Goal: Book appointment/travel/reservation

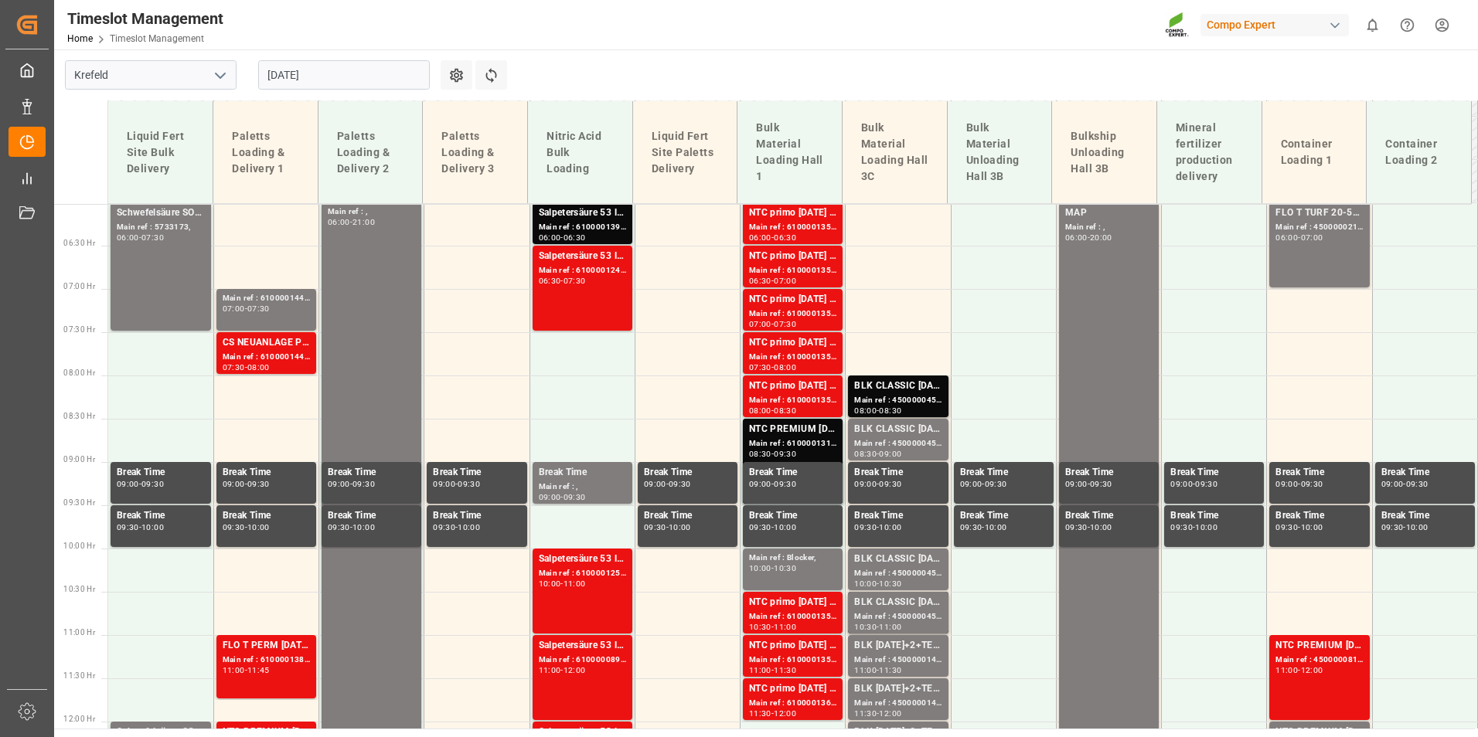
scroll to position [558, 0]
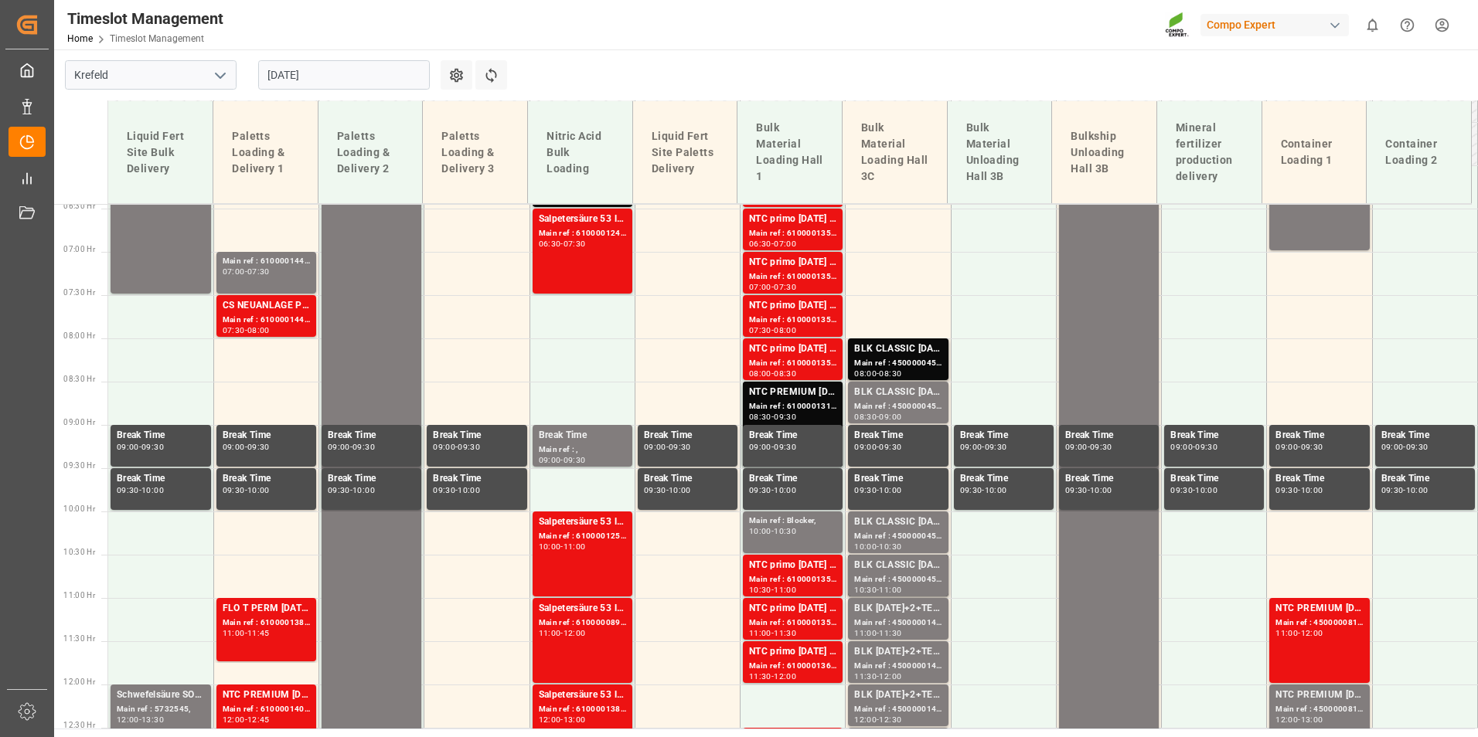
click at [364, 66] on input "[DATE]" at bounding box center [344, 74] width 172 height 29
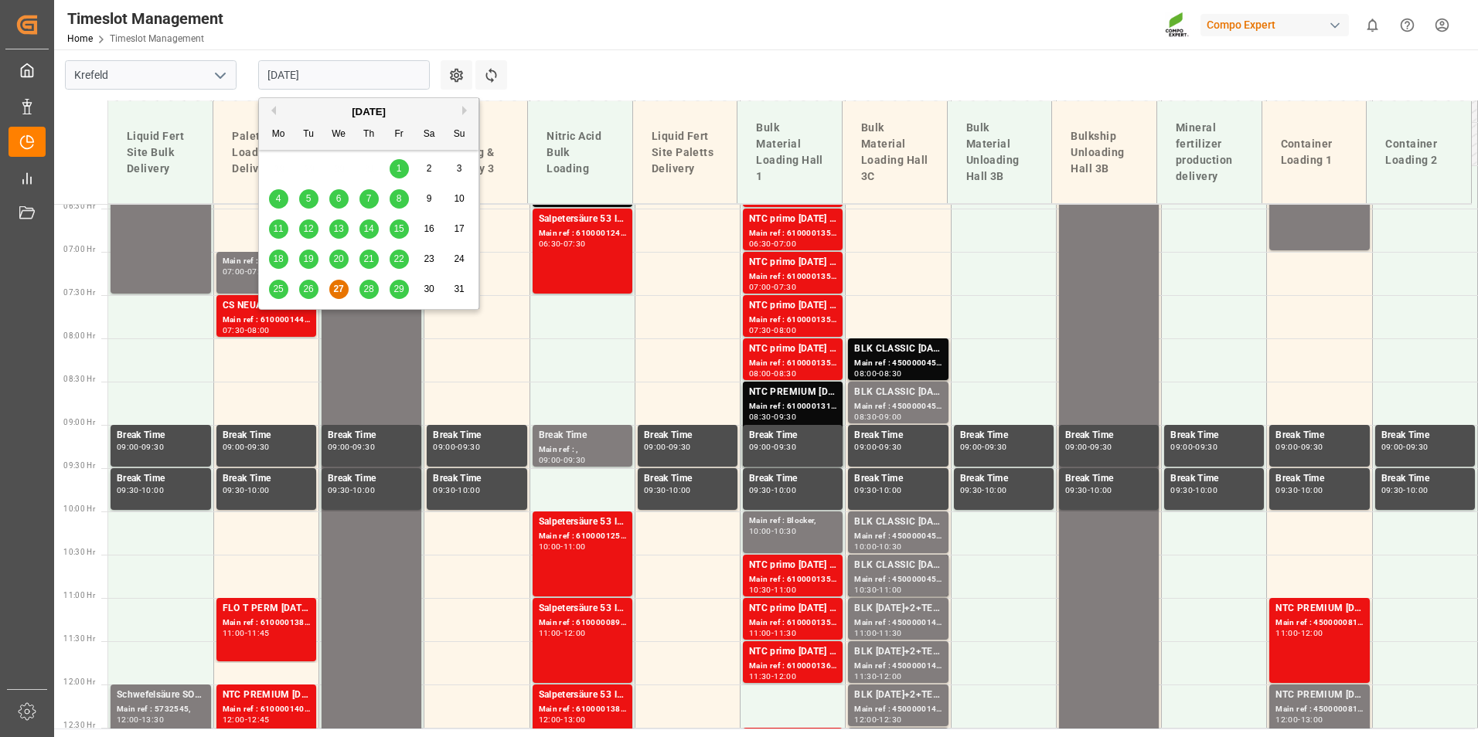
click at [638, 68] on main "[GEOGRAPHIC_DATA] [DATE] Settings Refresh Time Slots Liquid Fert Site Bulk Deli…" at bounding box center [764, 388] width 1420 height 679
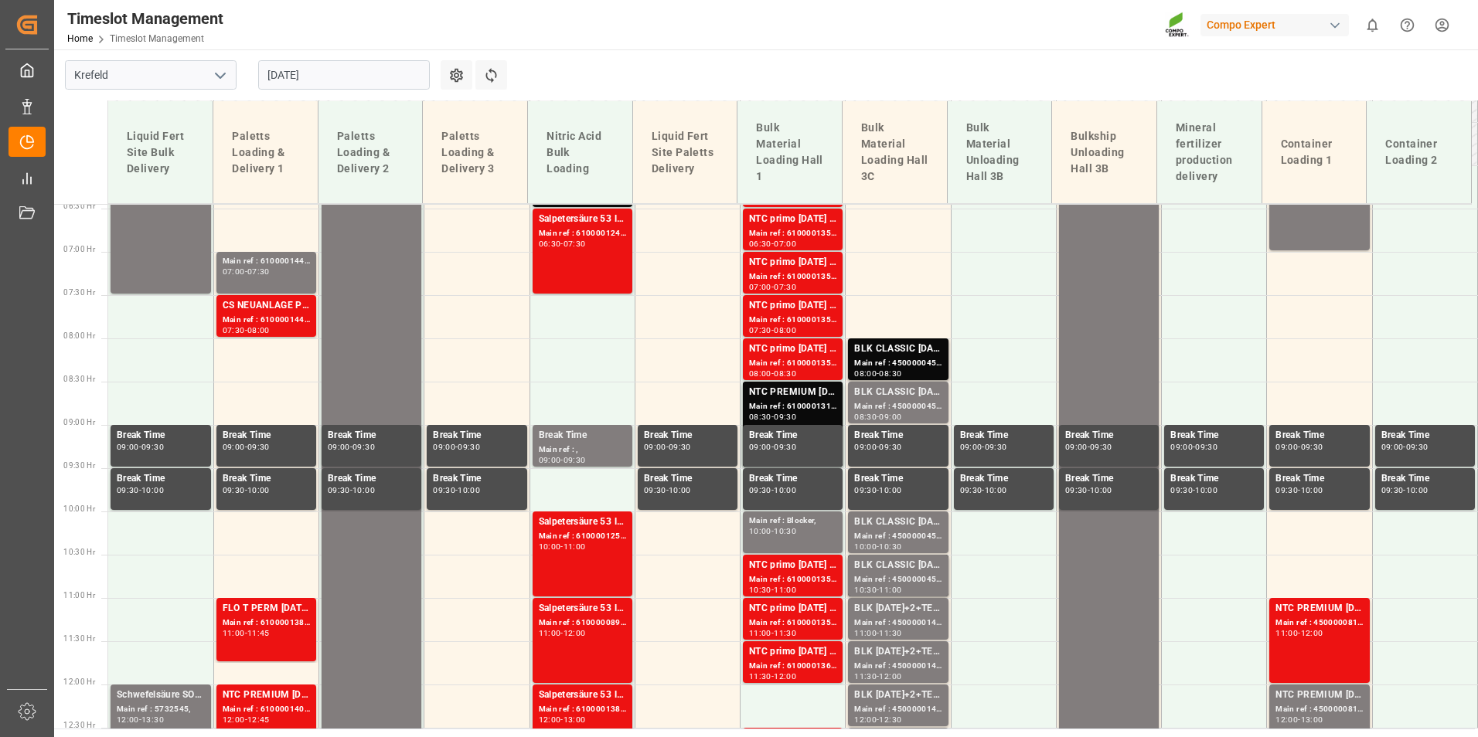
click at [365, 84] on input "[DATE]" at bounding box center [344, 74] width 172 height 29
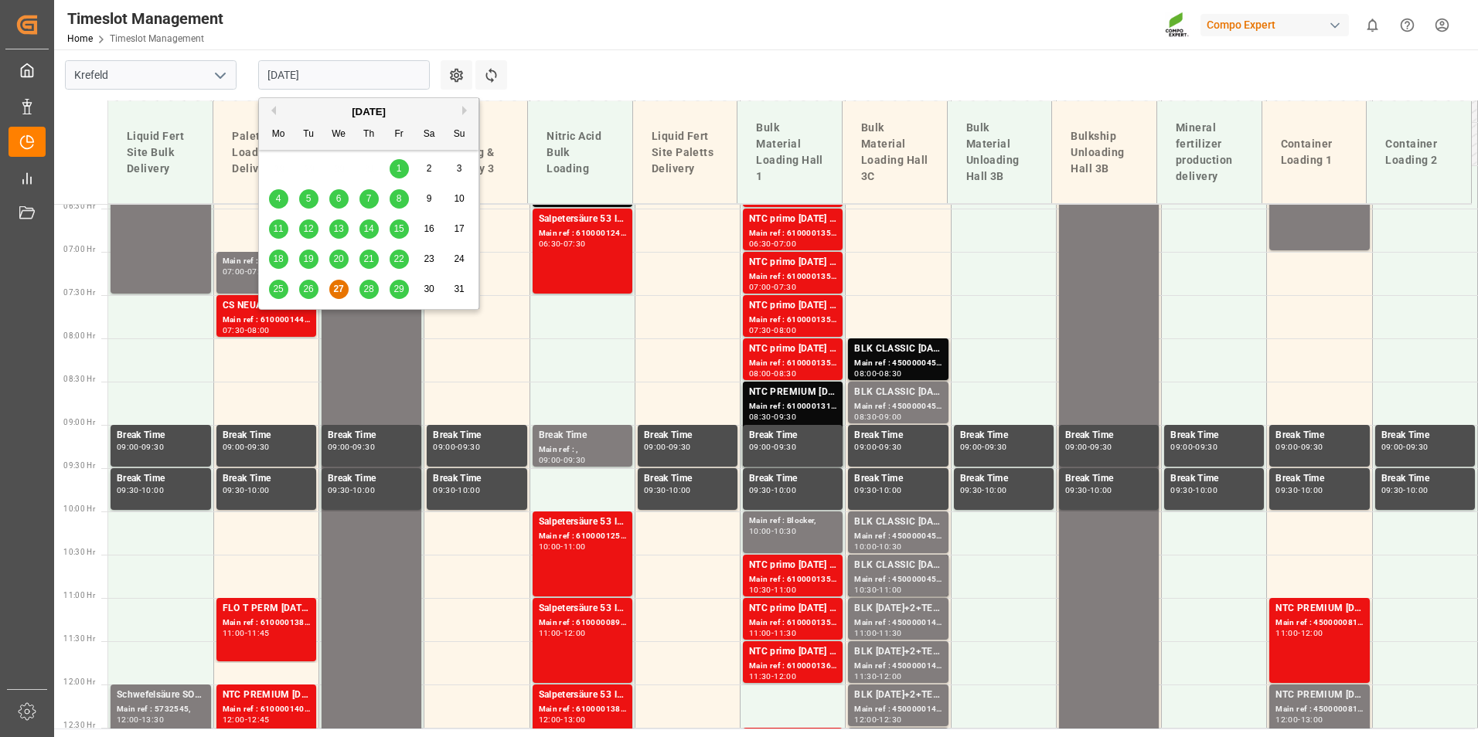
click at [463, 113] on button "Next Month" at bounding box center [466, 110] width 9 height 9
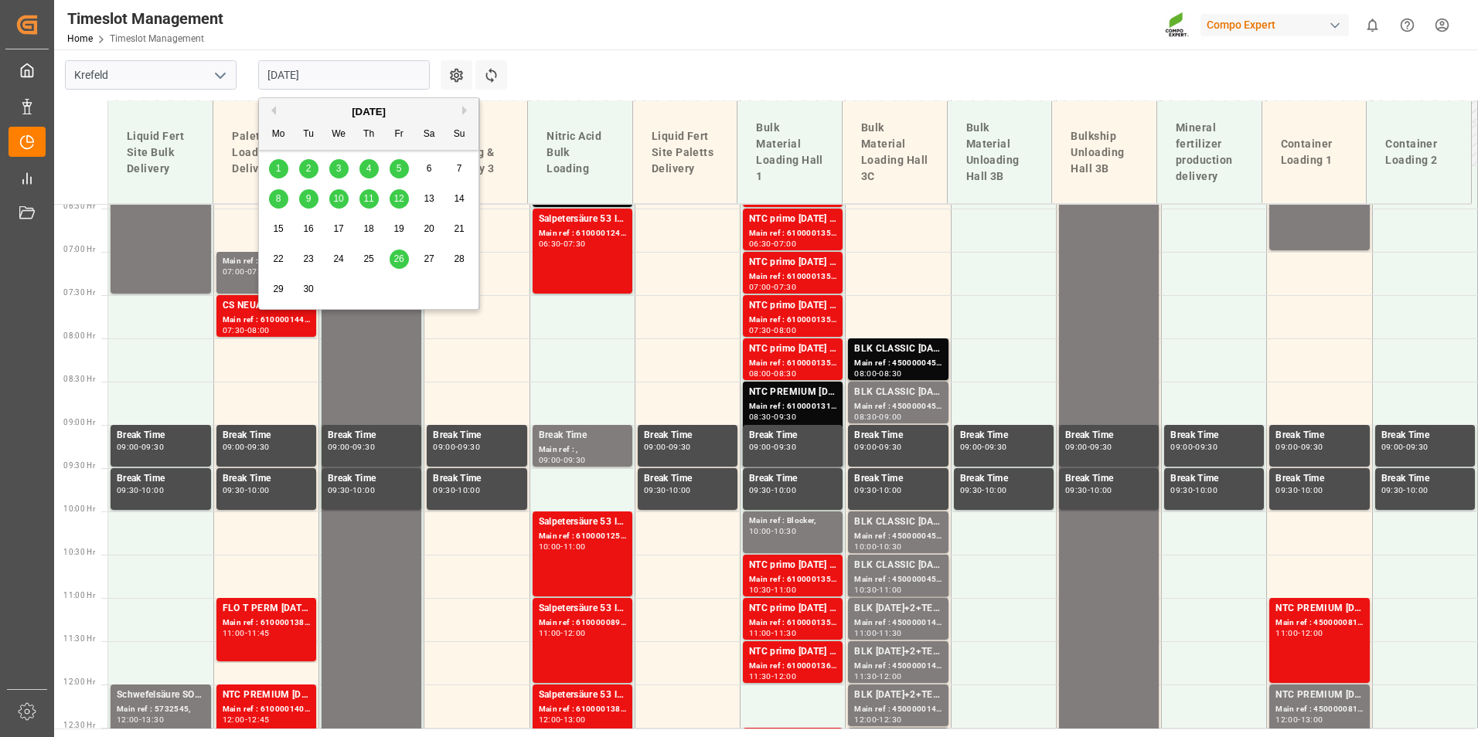
click at [396, 233] on span "19" at bounding box center [398, 228] width 10 height 11
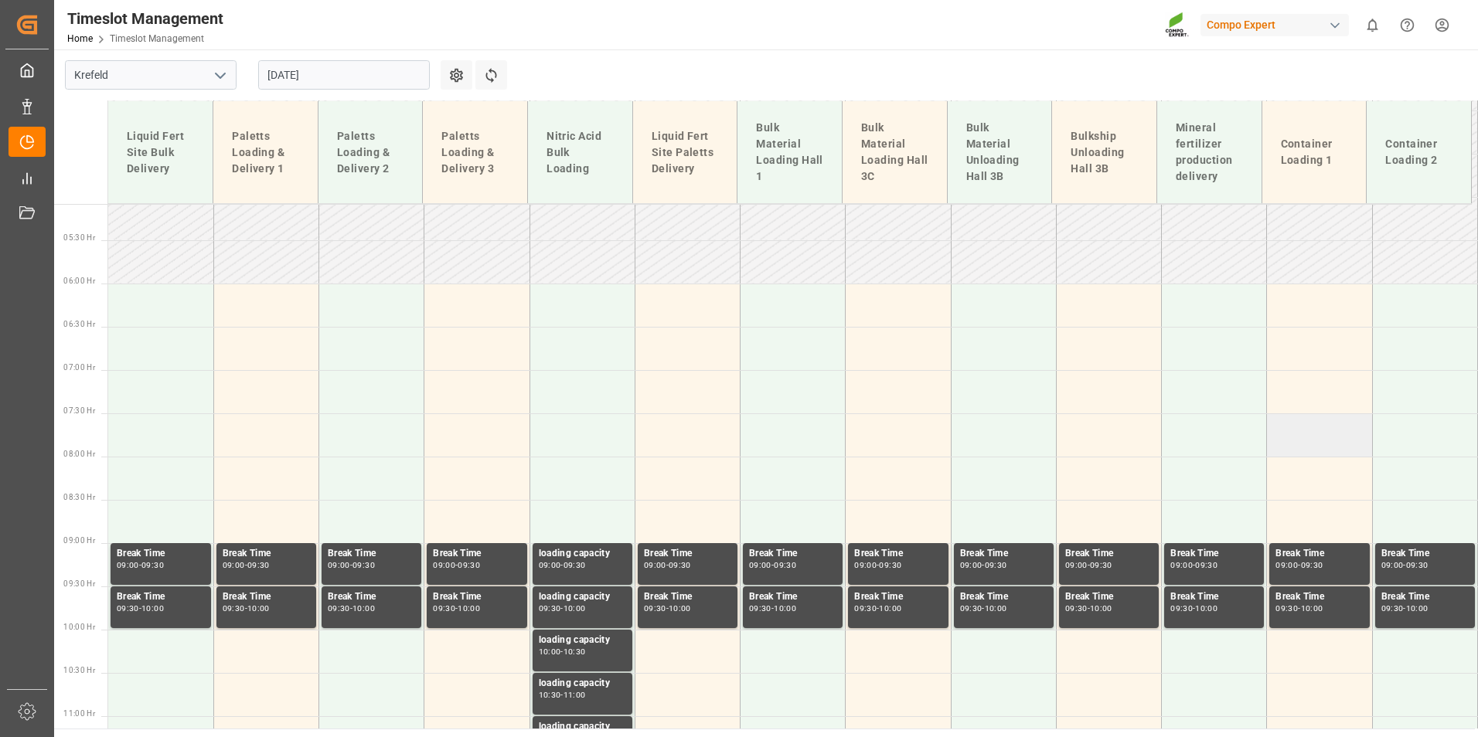
scroll to position [403, 0]
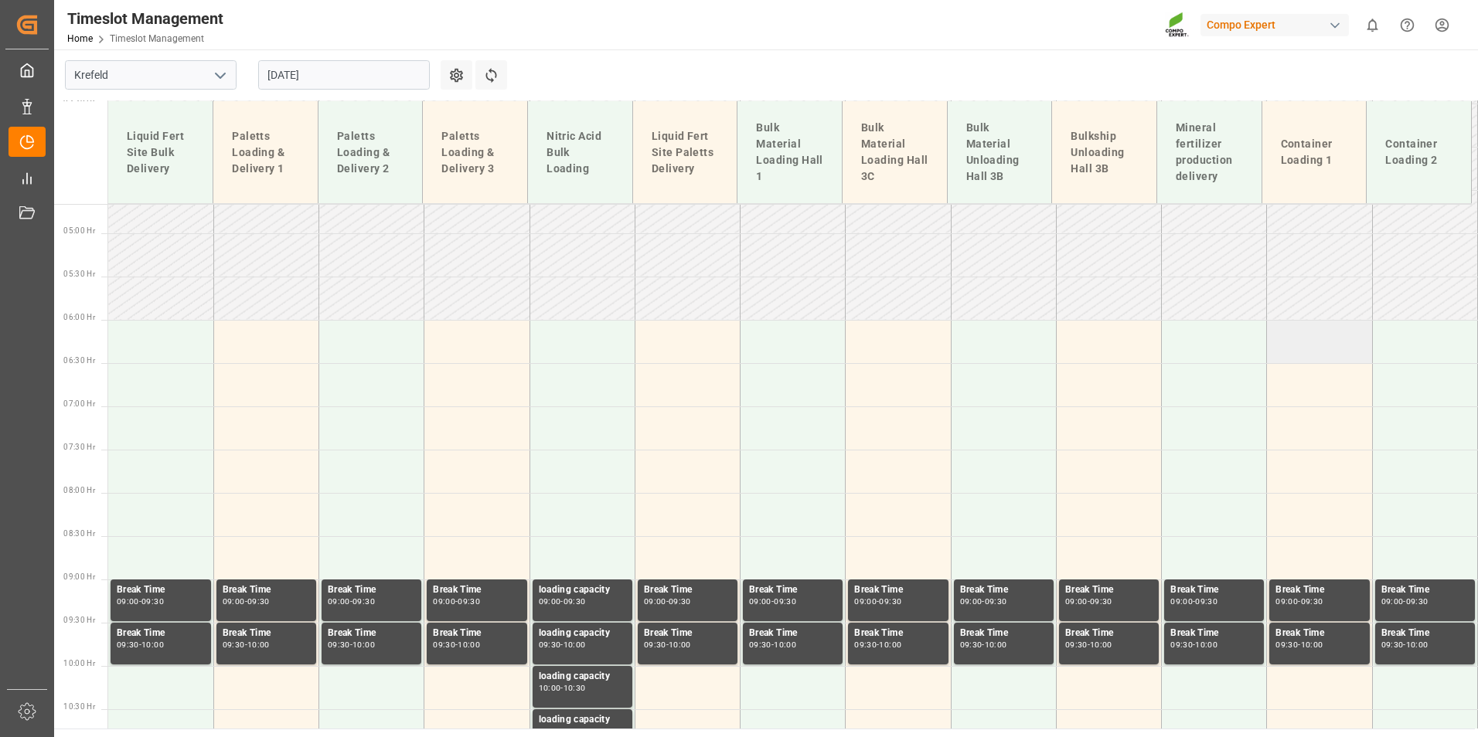
click at [1306, 335] on td at bounding box center [1319, 341] width 105 height 43
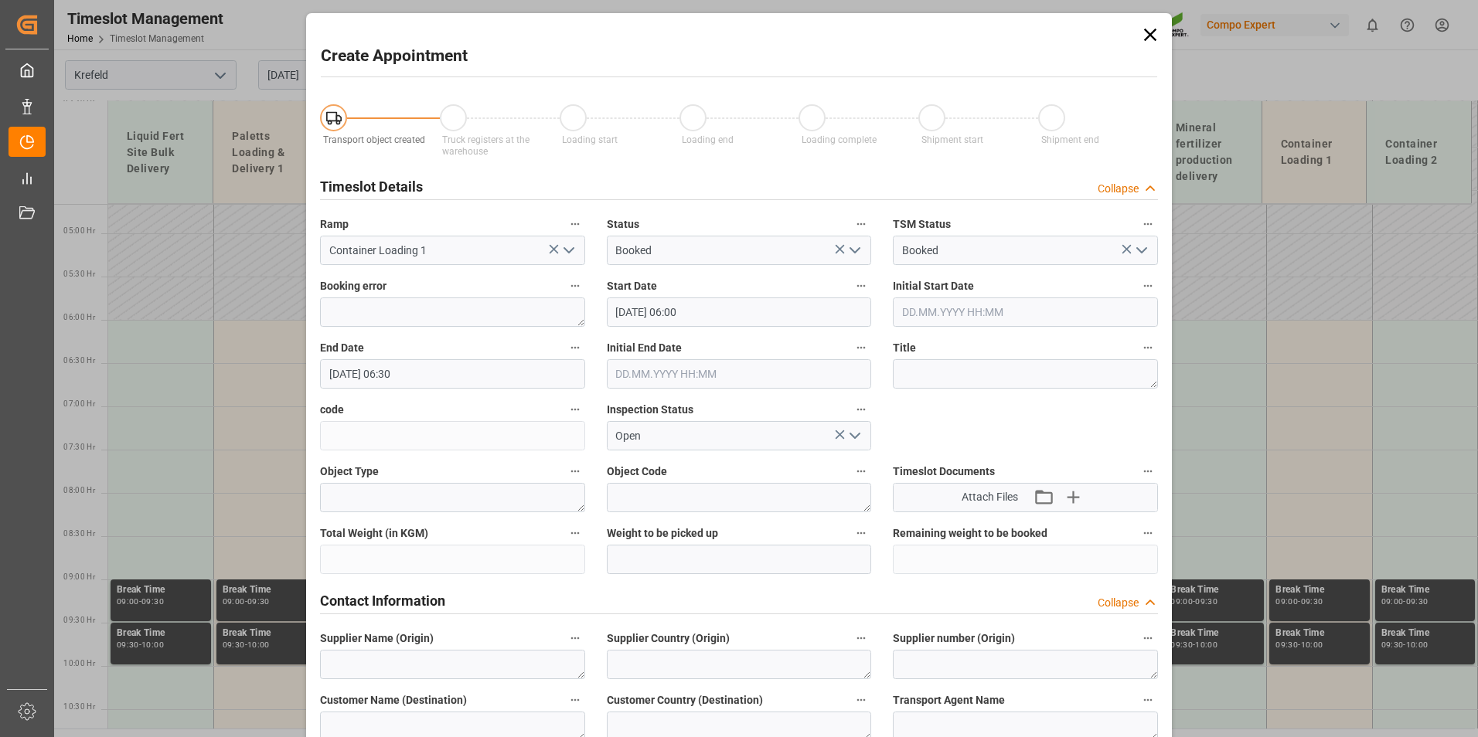
type input "[DATE] 06:00"
type input "[DATE] 06:30"
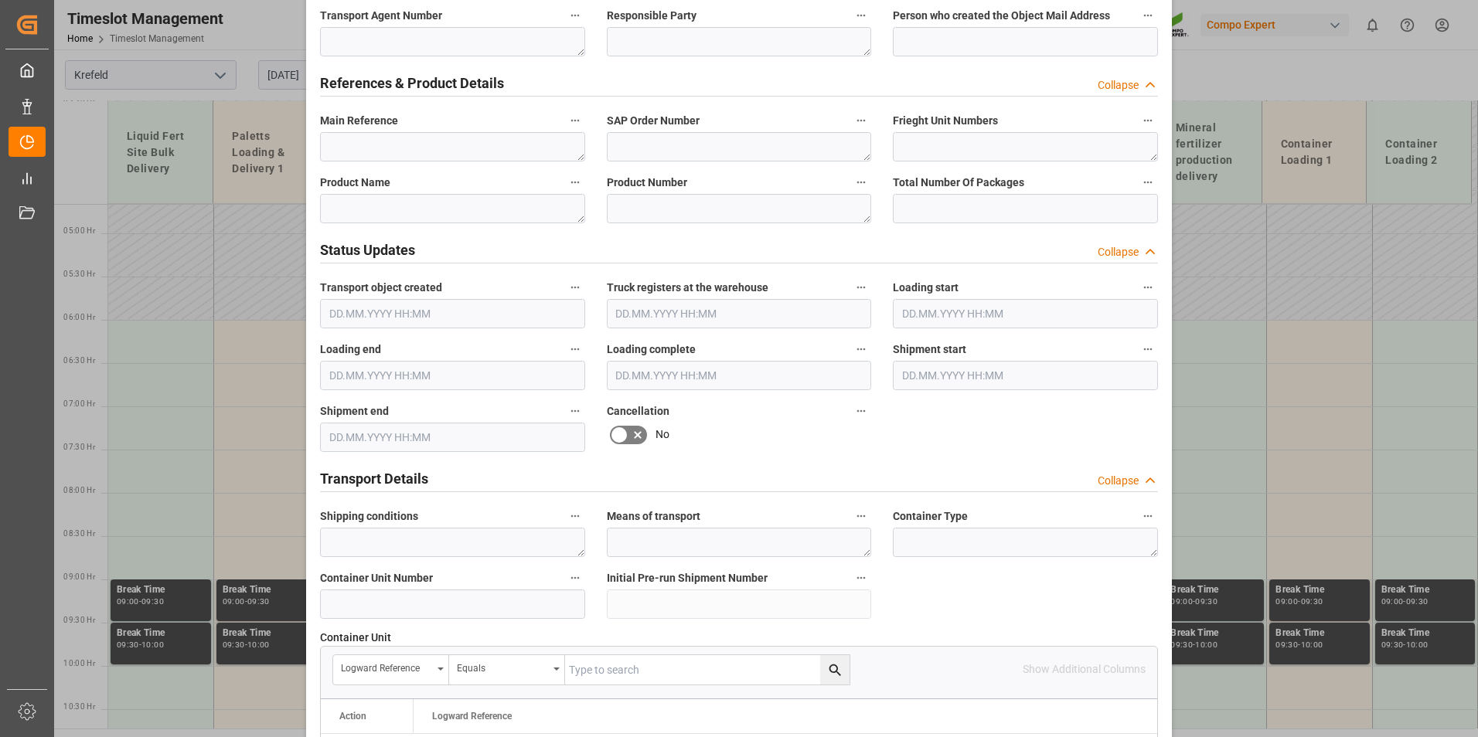
scroll to position [773, 0]
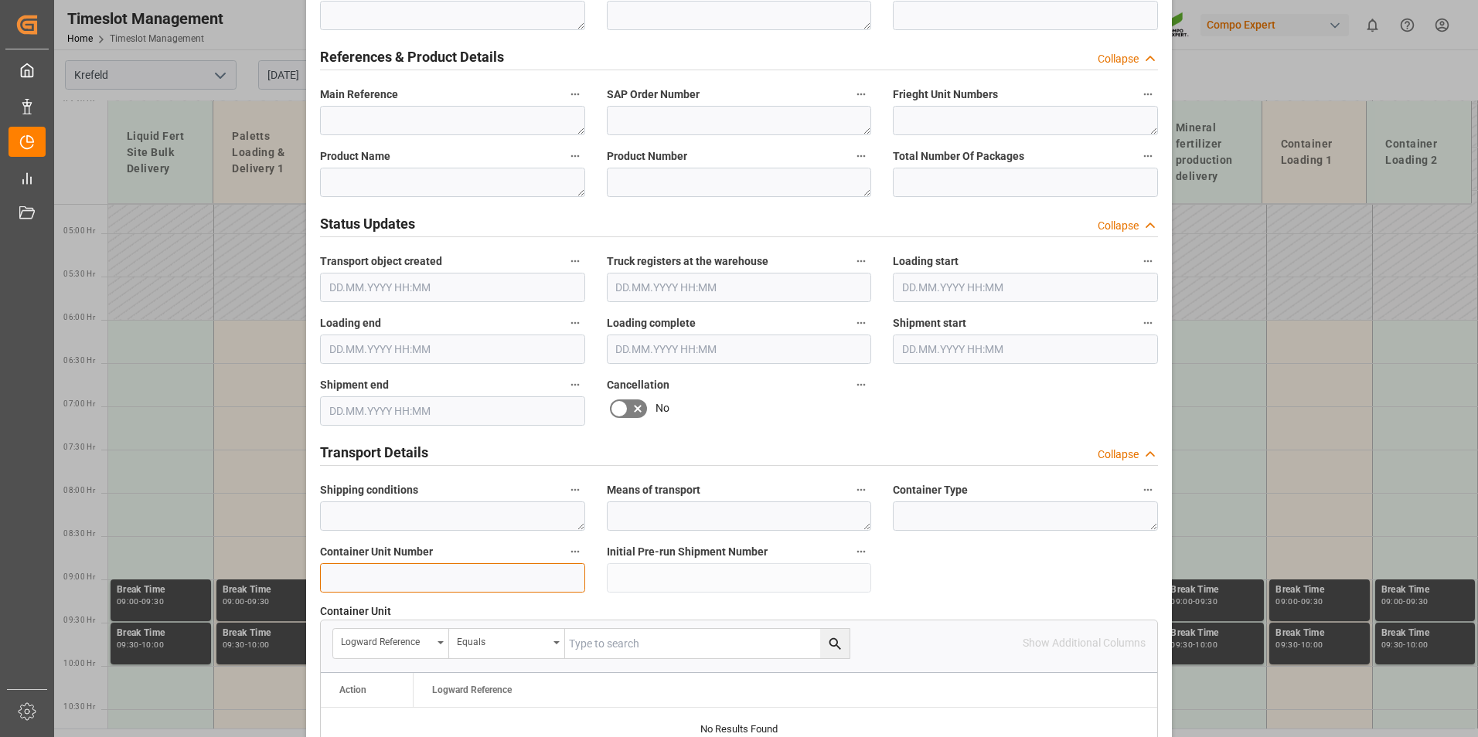
click at [366, 586] on input at bounding box center [452, 577] width 265 height 29
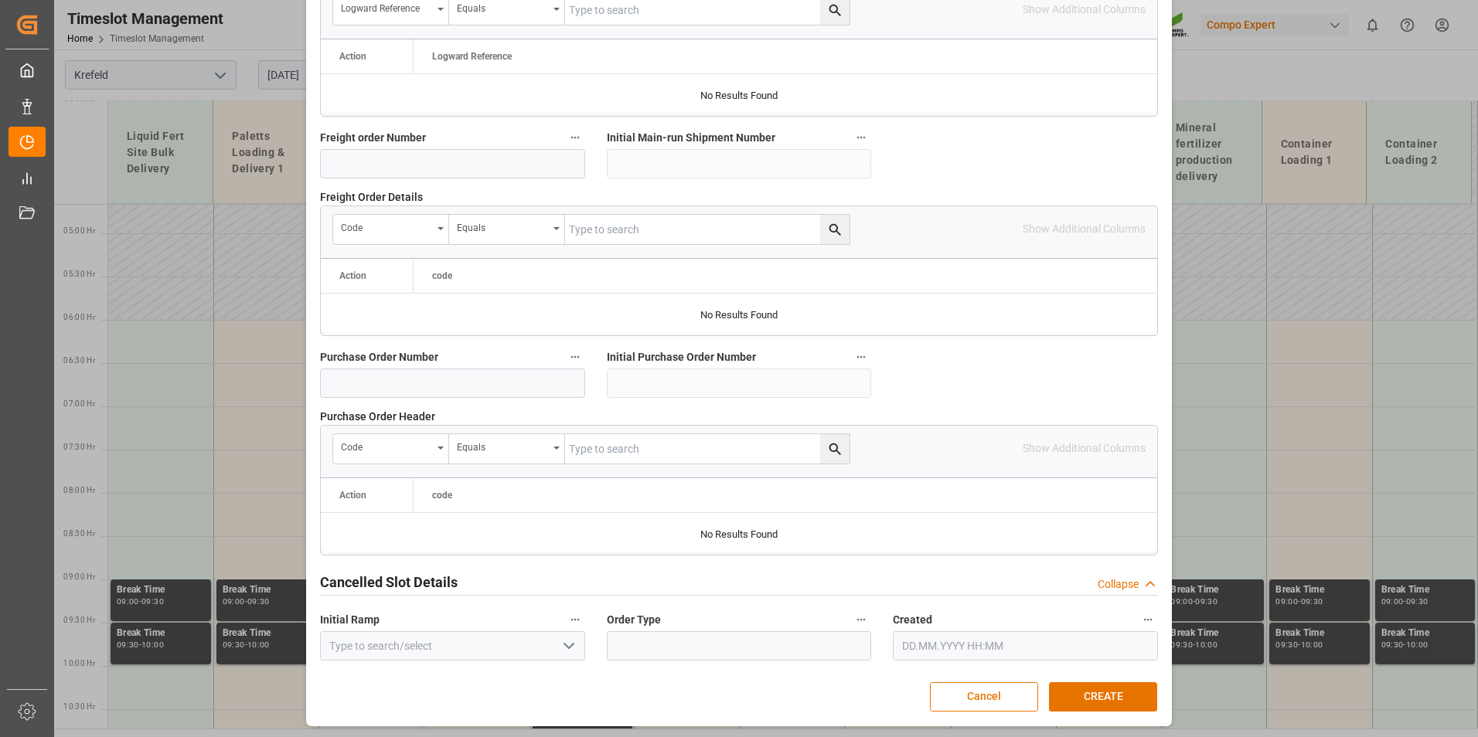
scroll to position [1407, 0]
type input "4500000619"
click at [1101, 695] on button "CREATE" at bounding box center [1103, 696] width 108 height 29
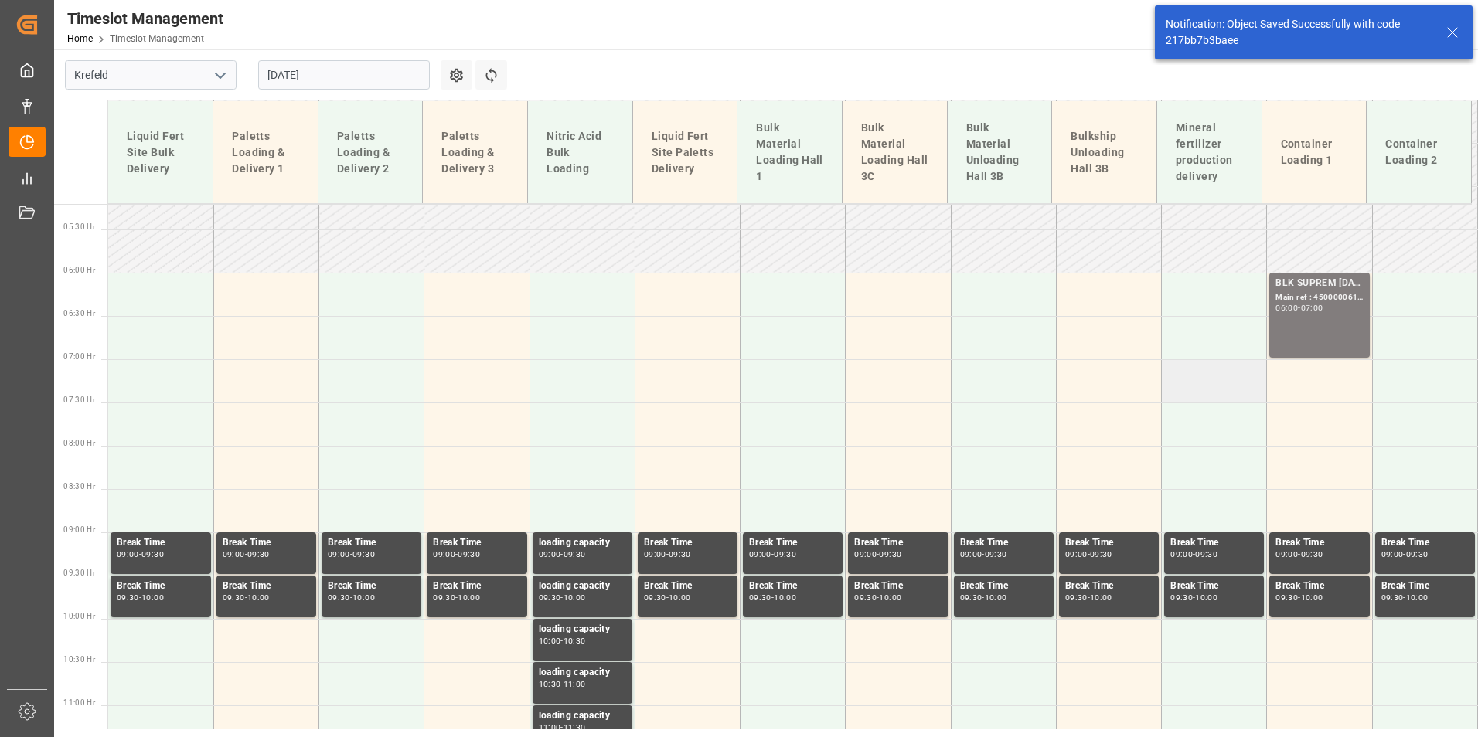
scroll to position [471, 0]
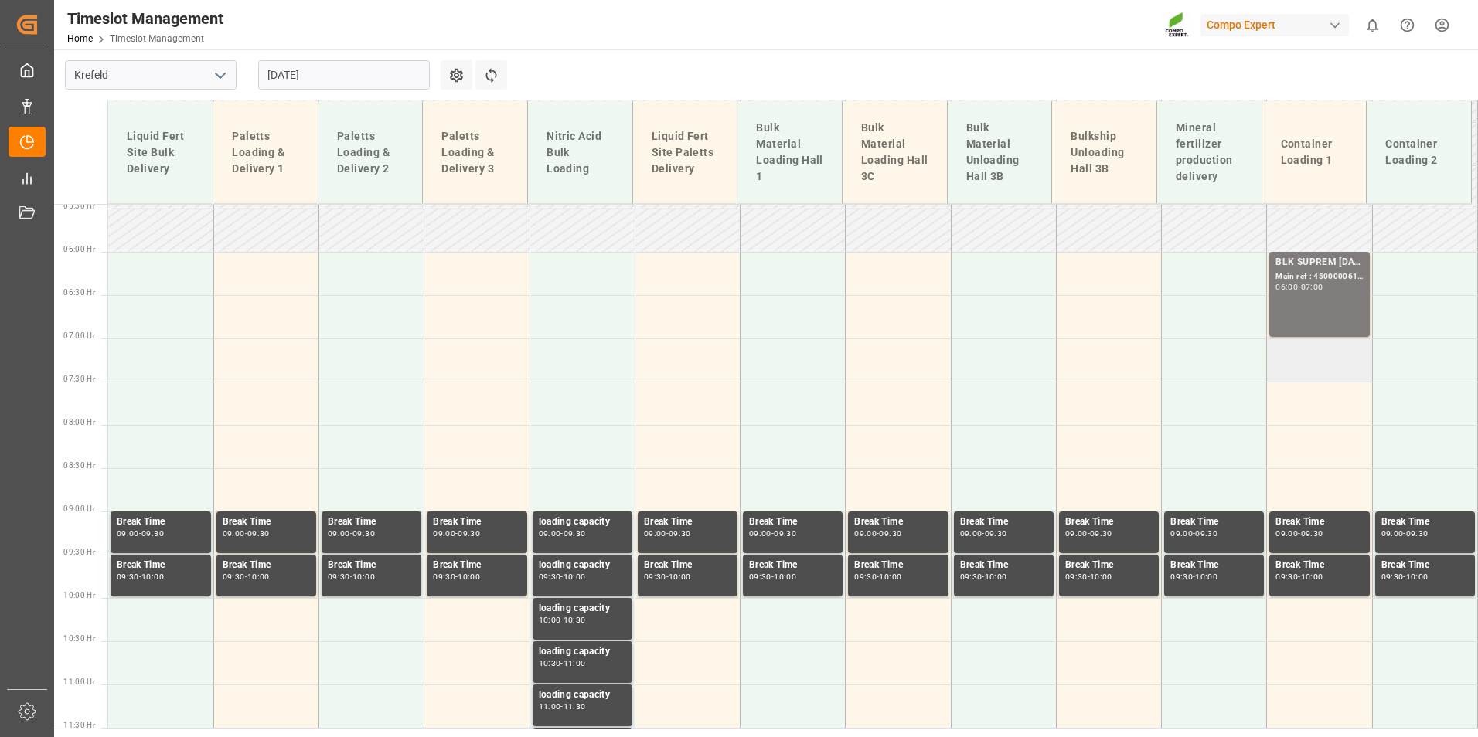
click at [1335, 369] on td at bounding box center [1319, 360] width 105 height 43
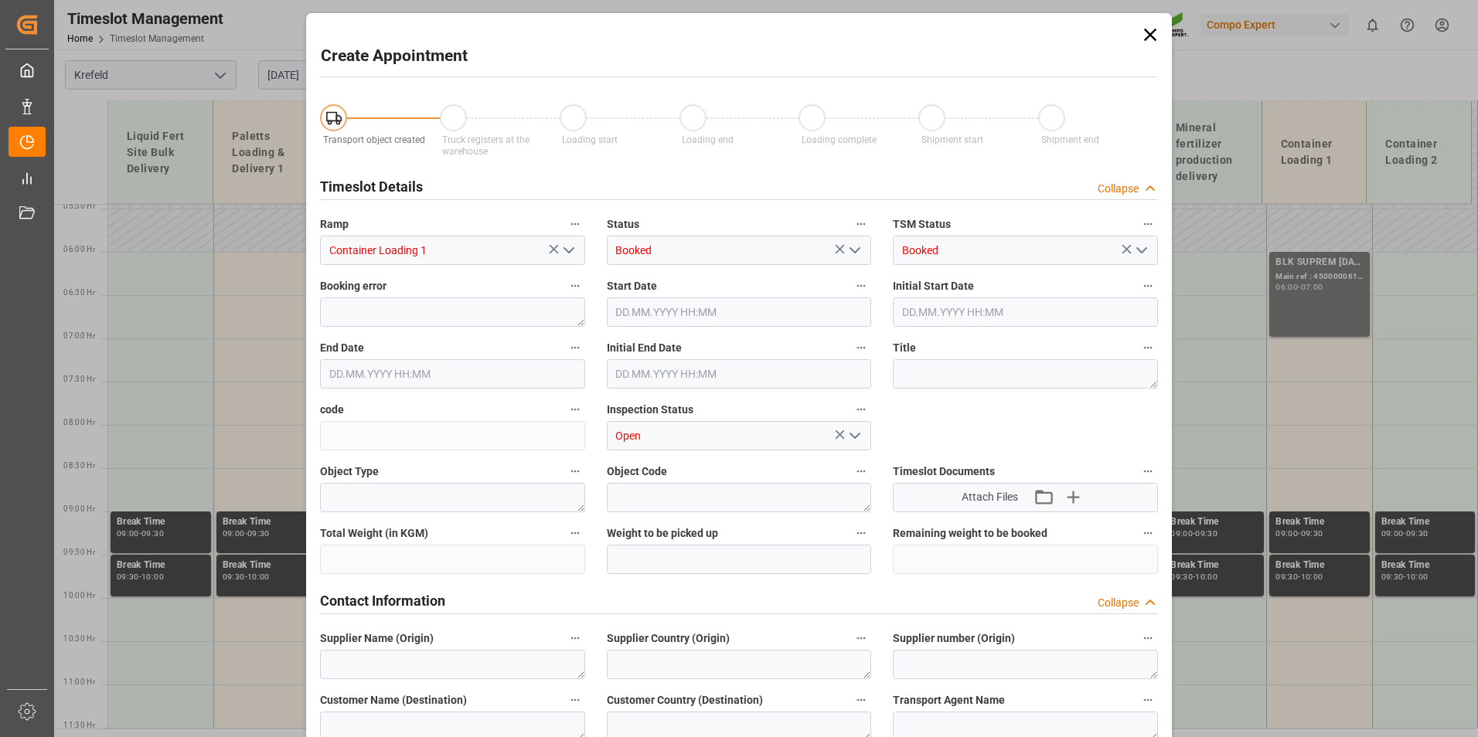
type input "[DATE] 07:00"
type input "[DATE] 07:30"
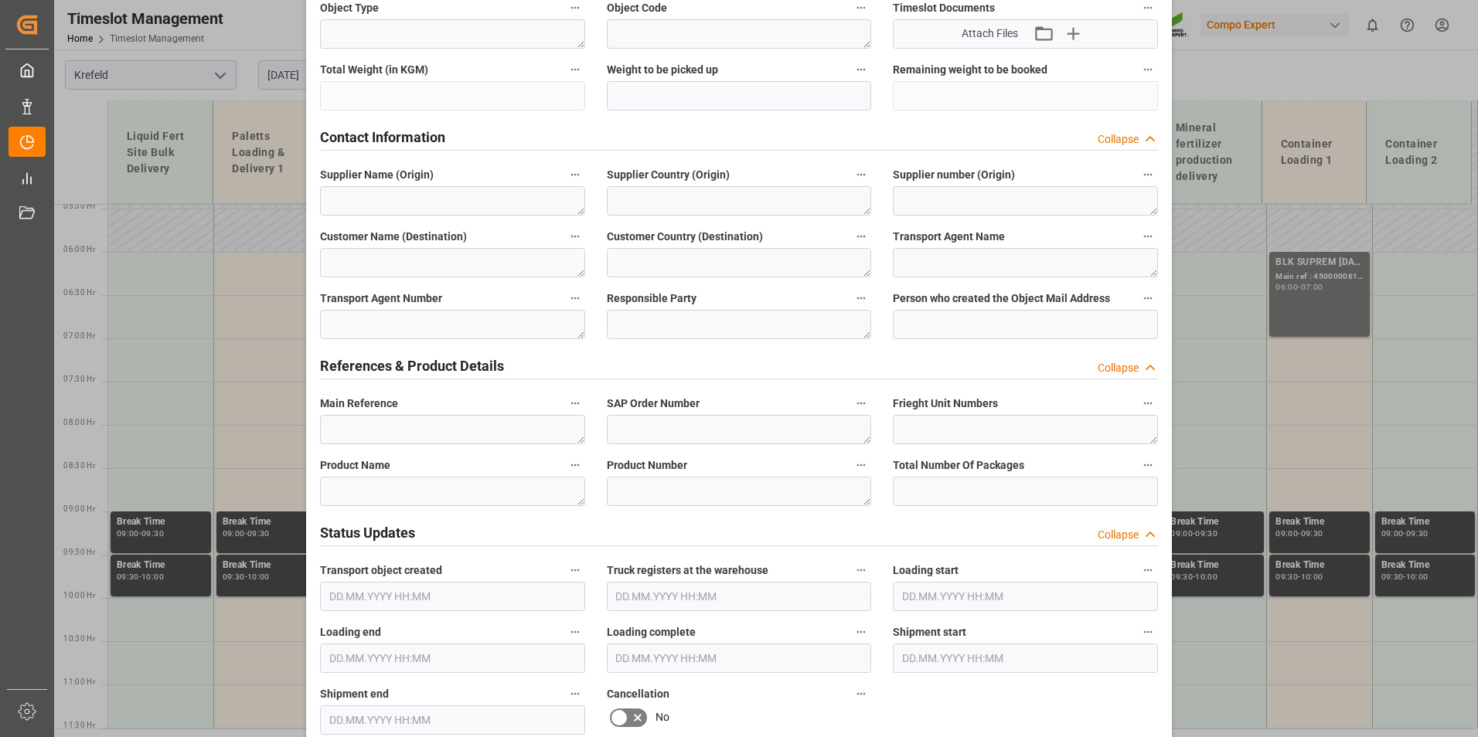
scroll to position [850, 0]
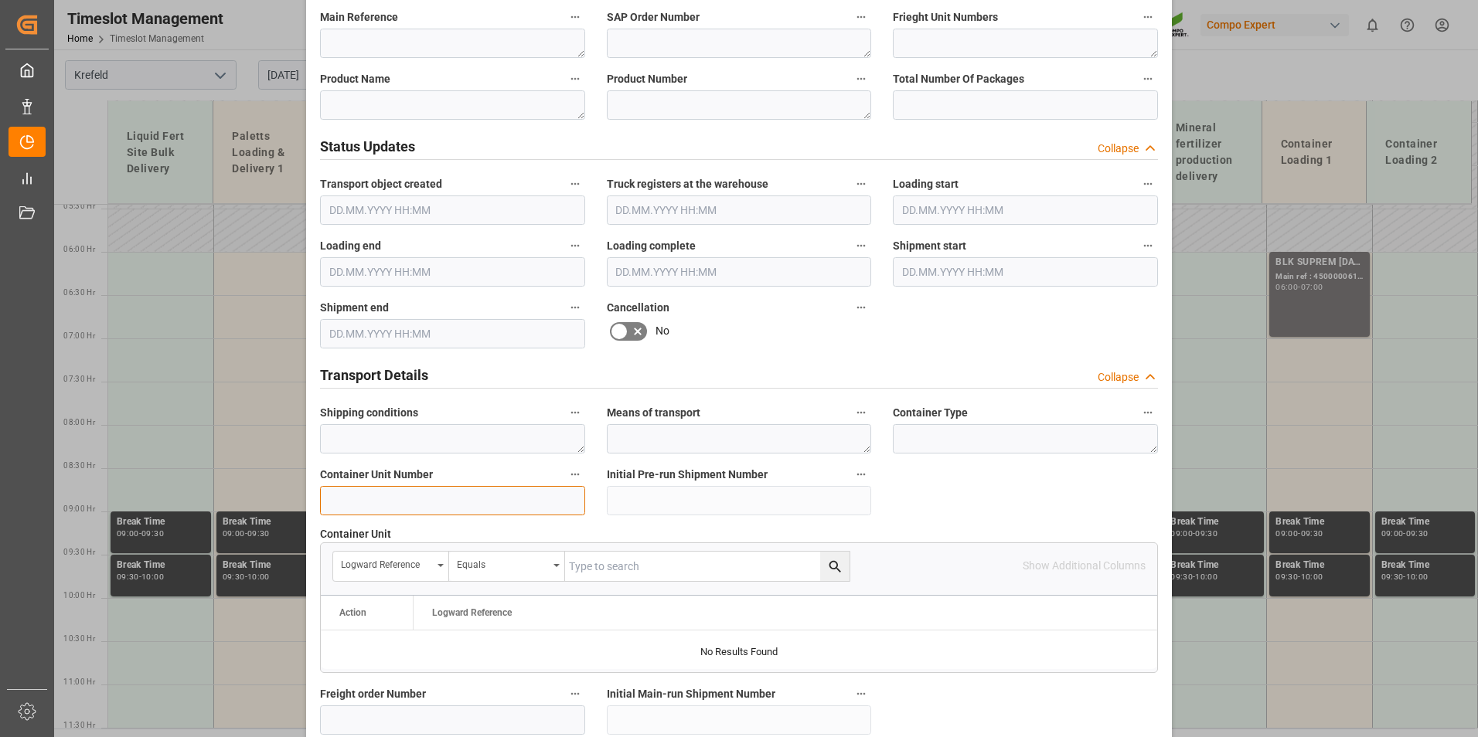
click at [439, 498] on input at bounding box center [452, 500] width 265 height 29
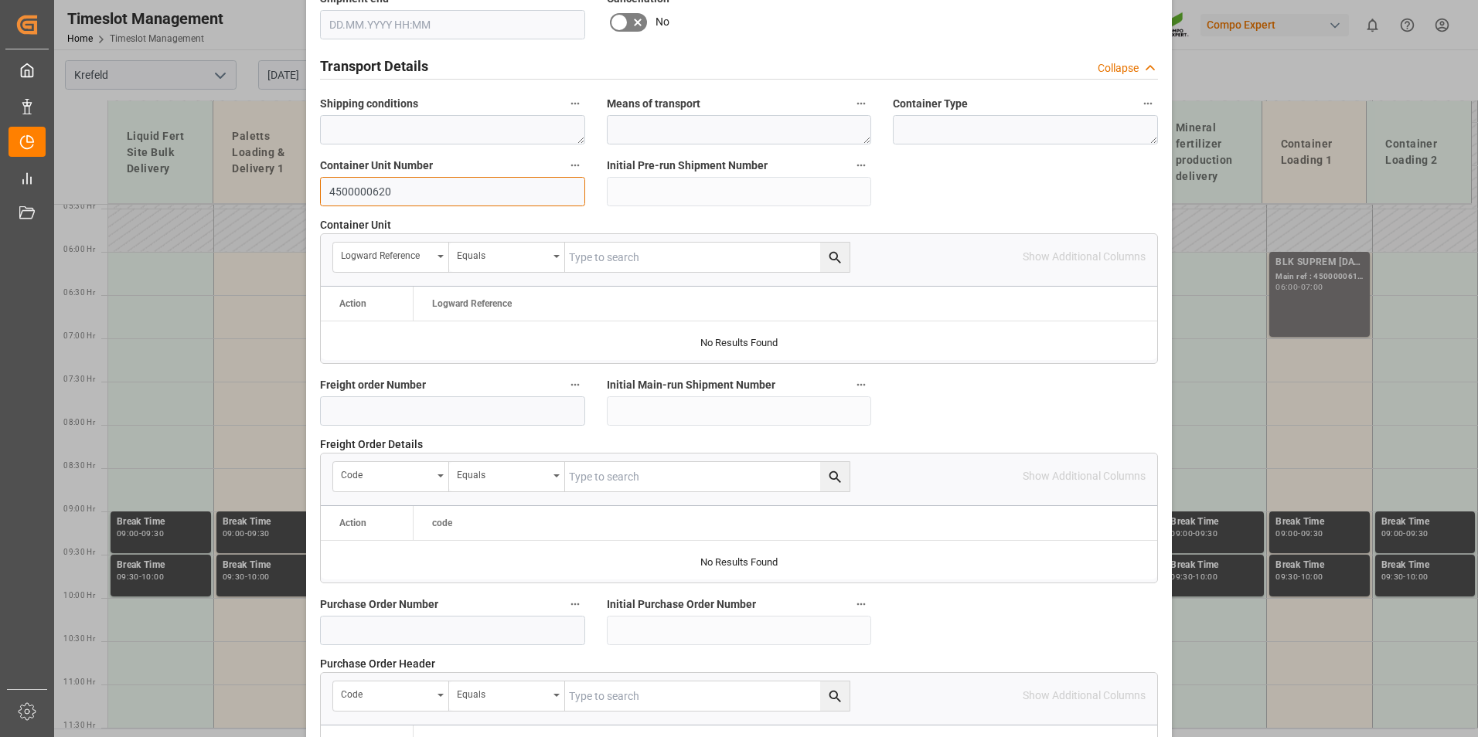
scroll to position [1407, 0]
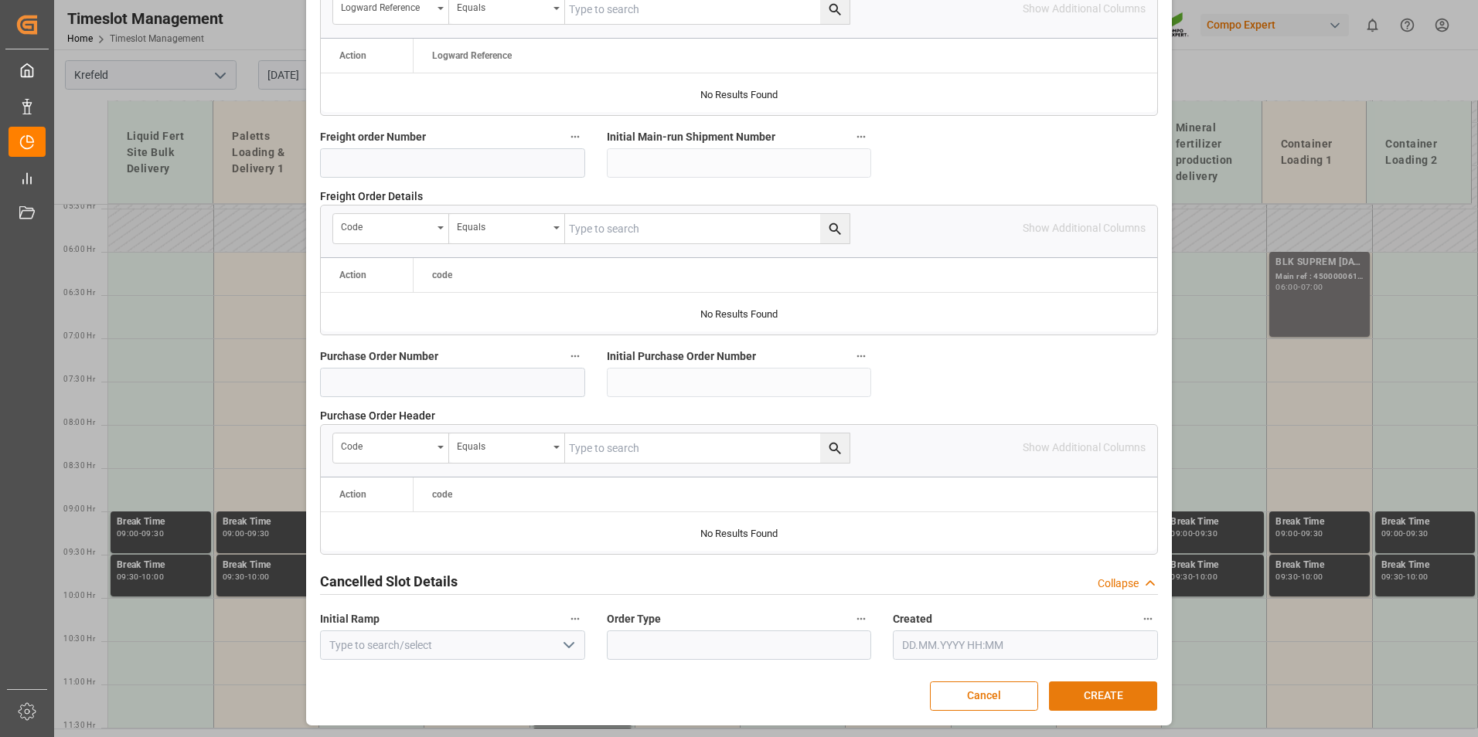
type input "4500000620"
click at [1105, 688] on button "CREATE" at bounding box center [1103, 696] width 108 height 29
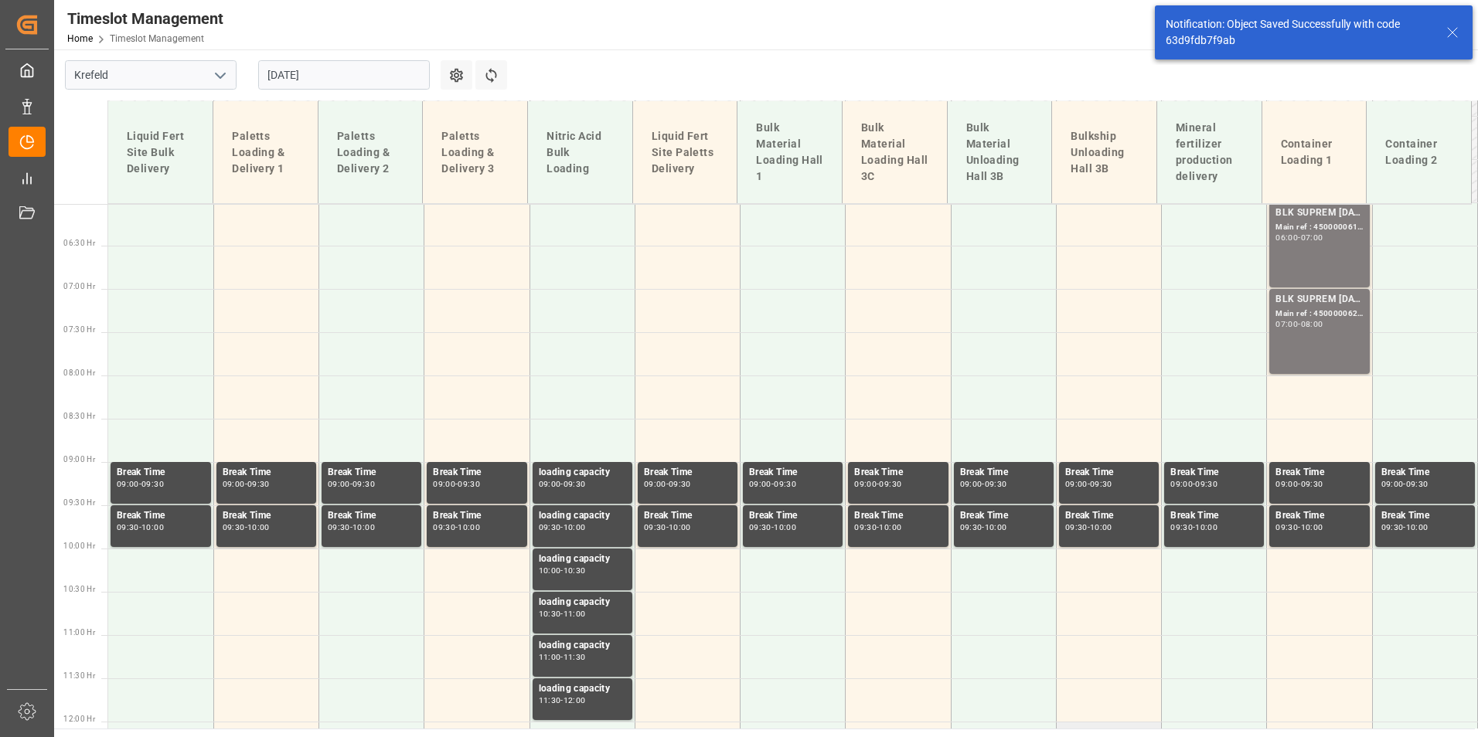
scroll to position [558, 0]
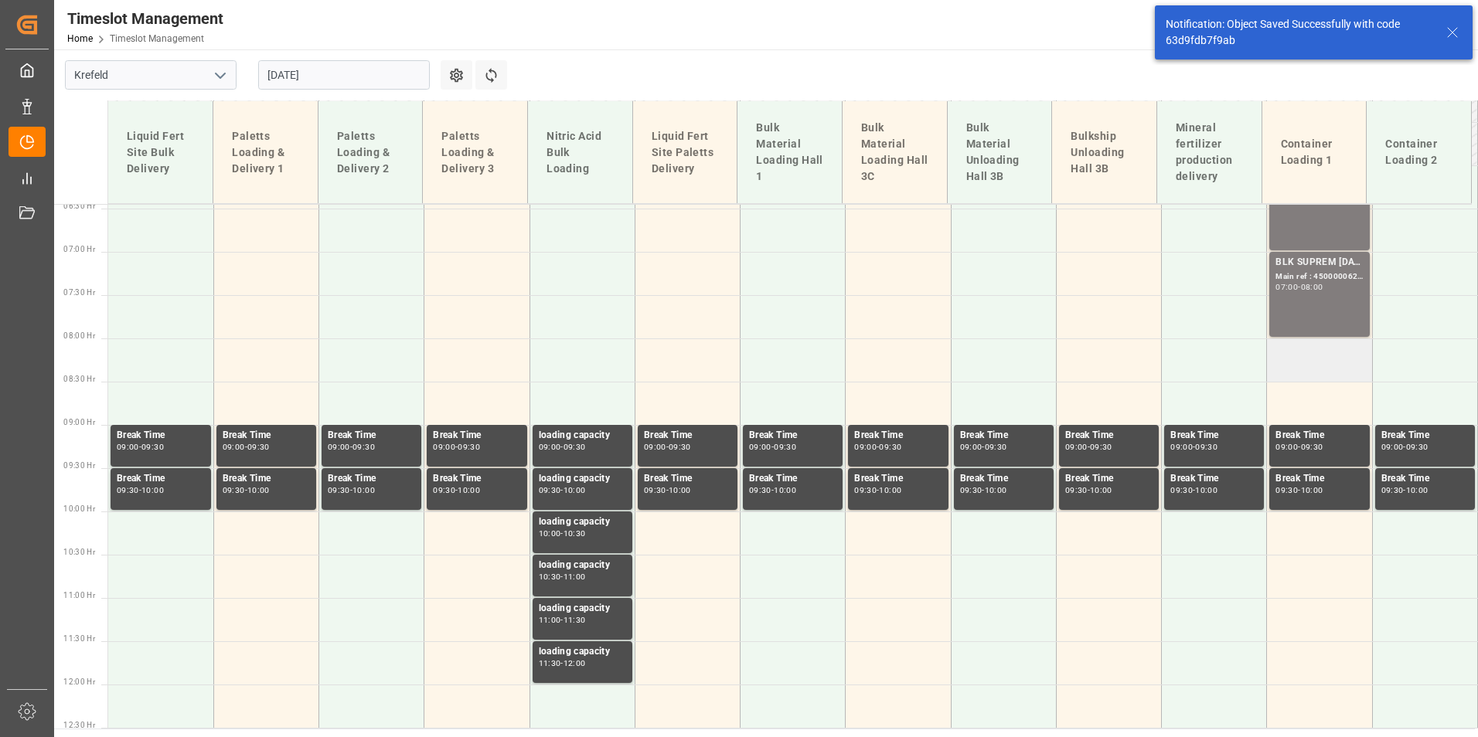
click at [1295, 373] on td at bounding box center [1319, 360] width 105 height 43
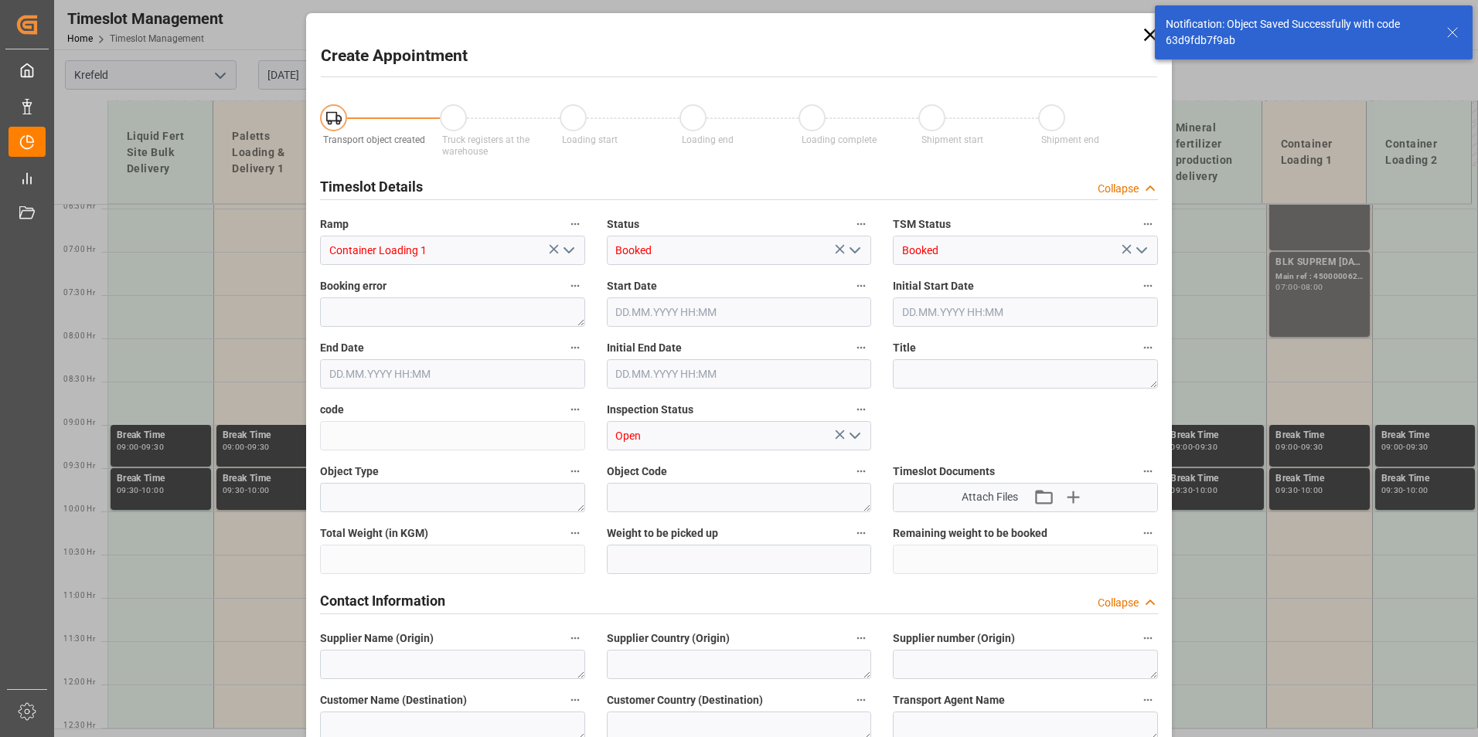
type input "[DATE] 08:00"
type input "[DATE] 08:30"
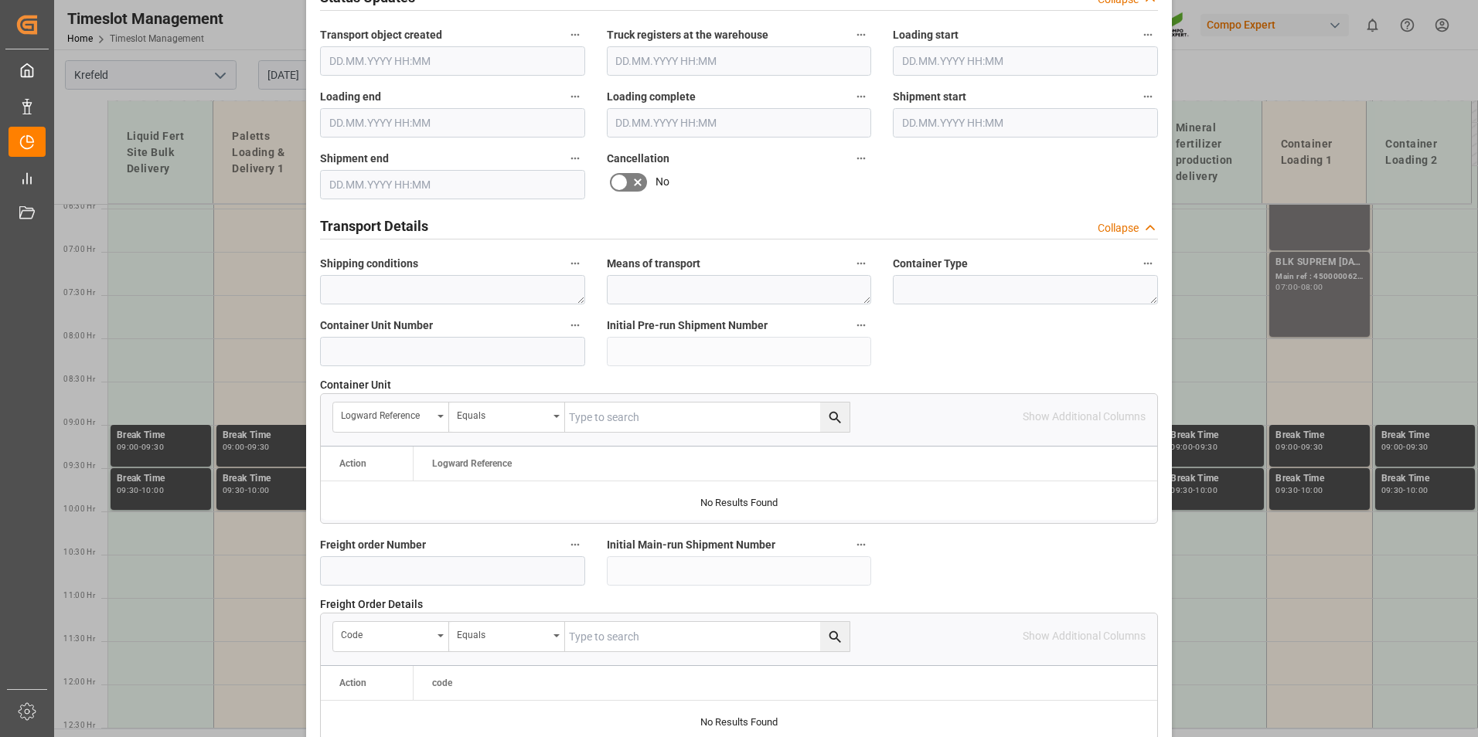
scroll to position [1005, 0]
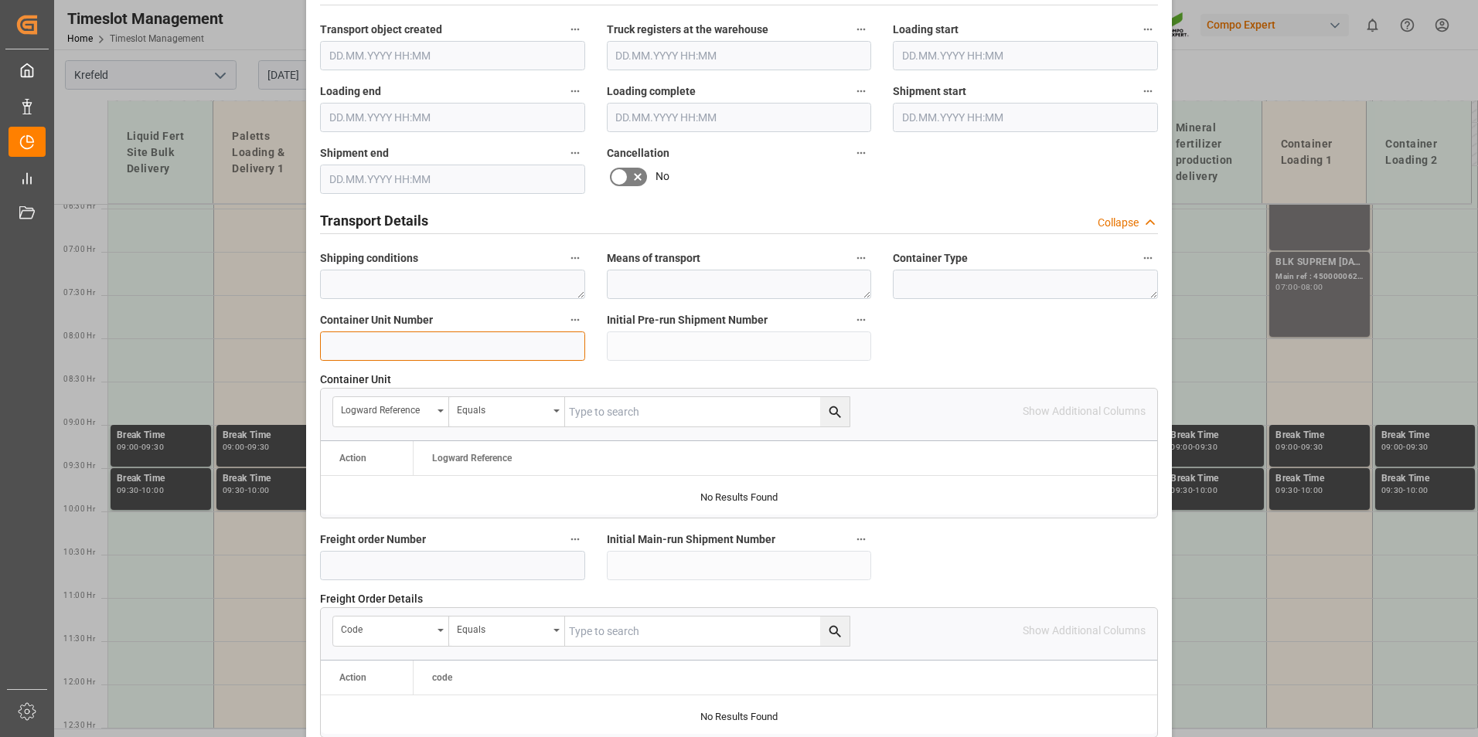
click at [406, 342] on input at bounding box center [452, 346] width 265 height 29
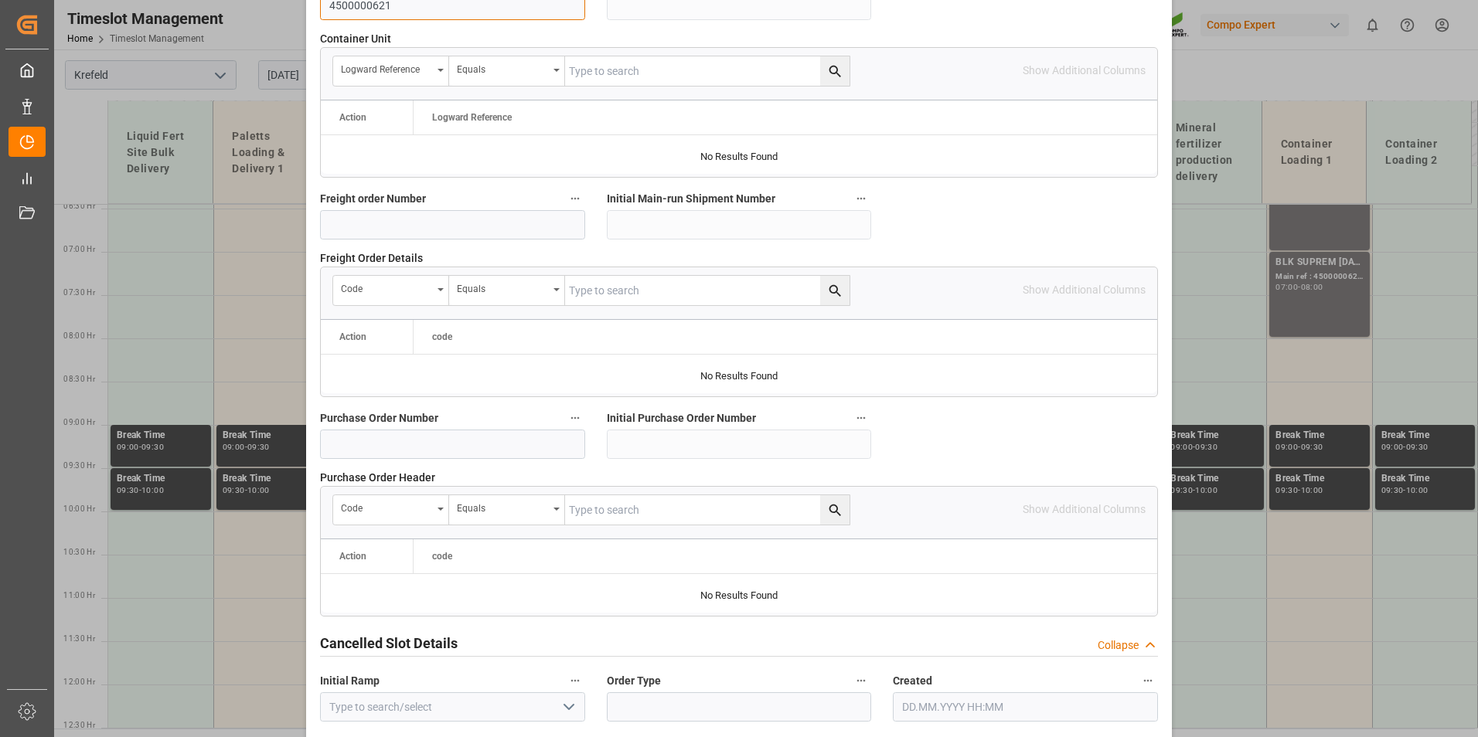
scroll to position [1407, 0]
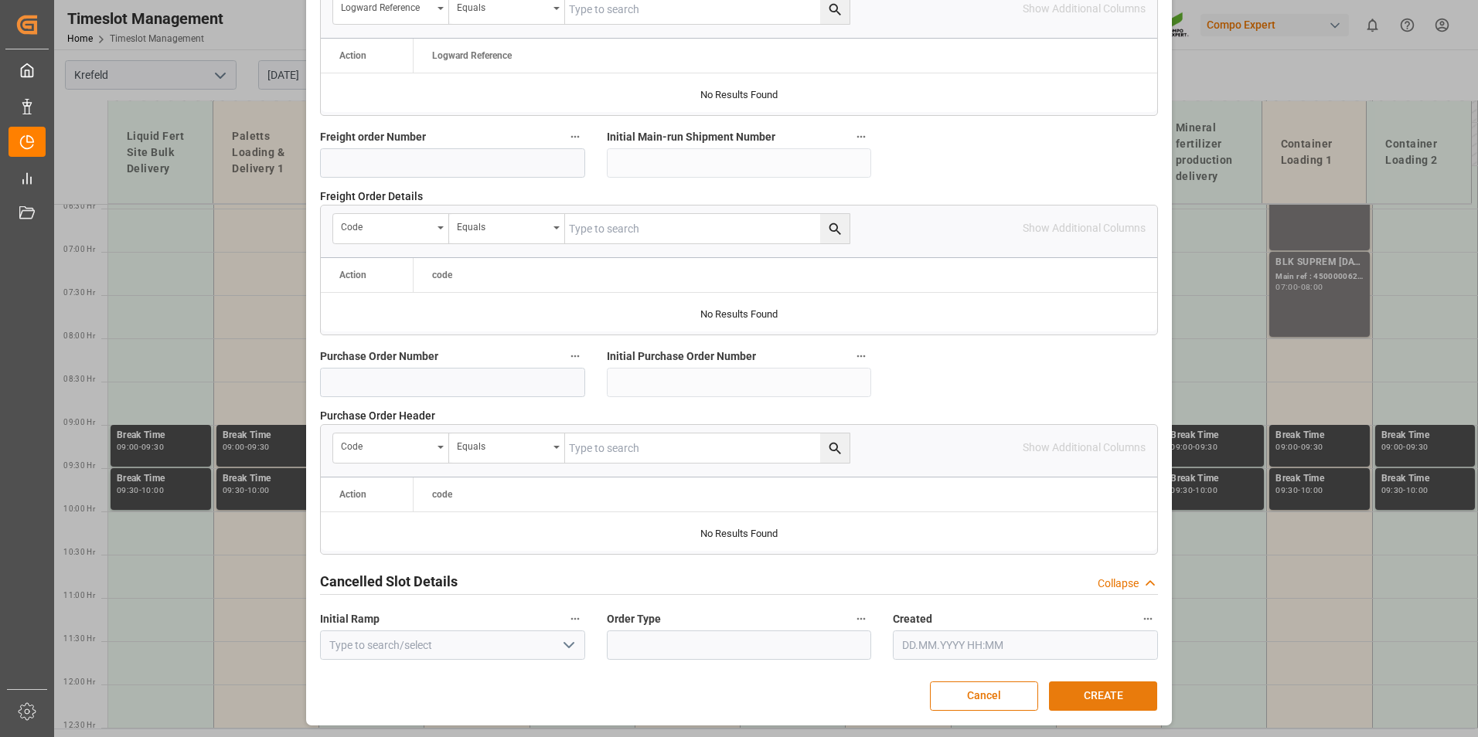
type input "4500000621"
click at [1138, 684] on button "CREATE" at bounding box center [1103, 696] width 108 height 29
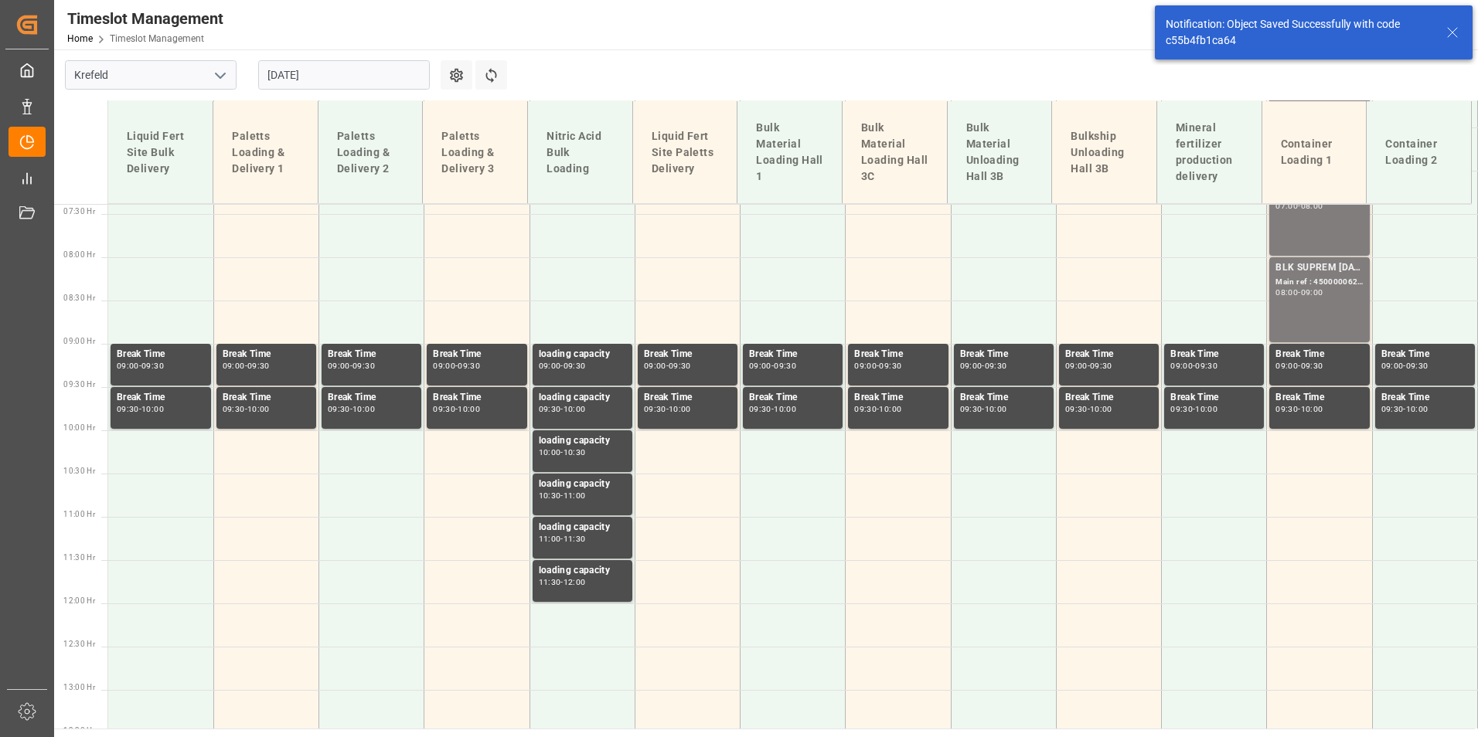
scroll to position [645, 0]
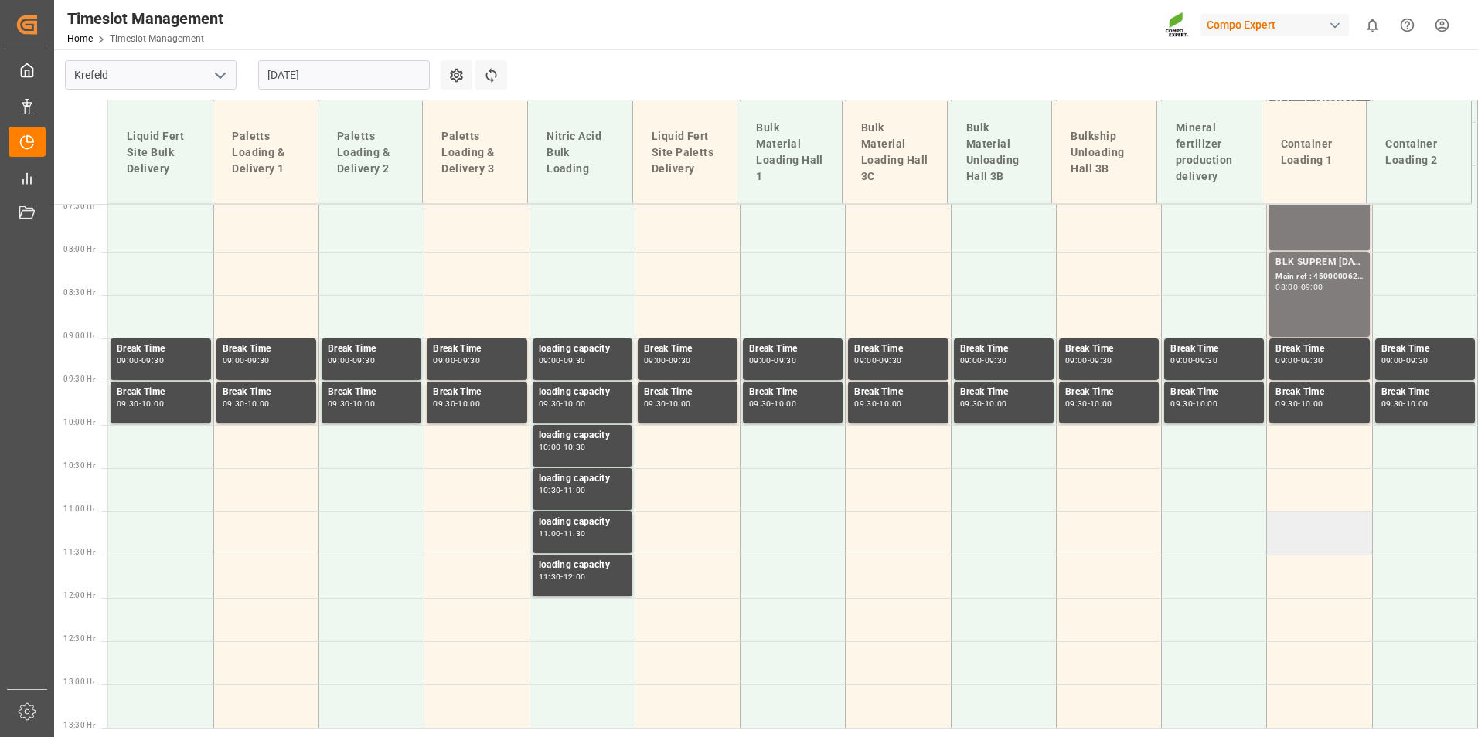
click at [1271, 537] on td at bounding box center [1319, 533] width 105 height 43
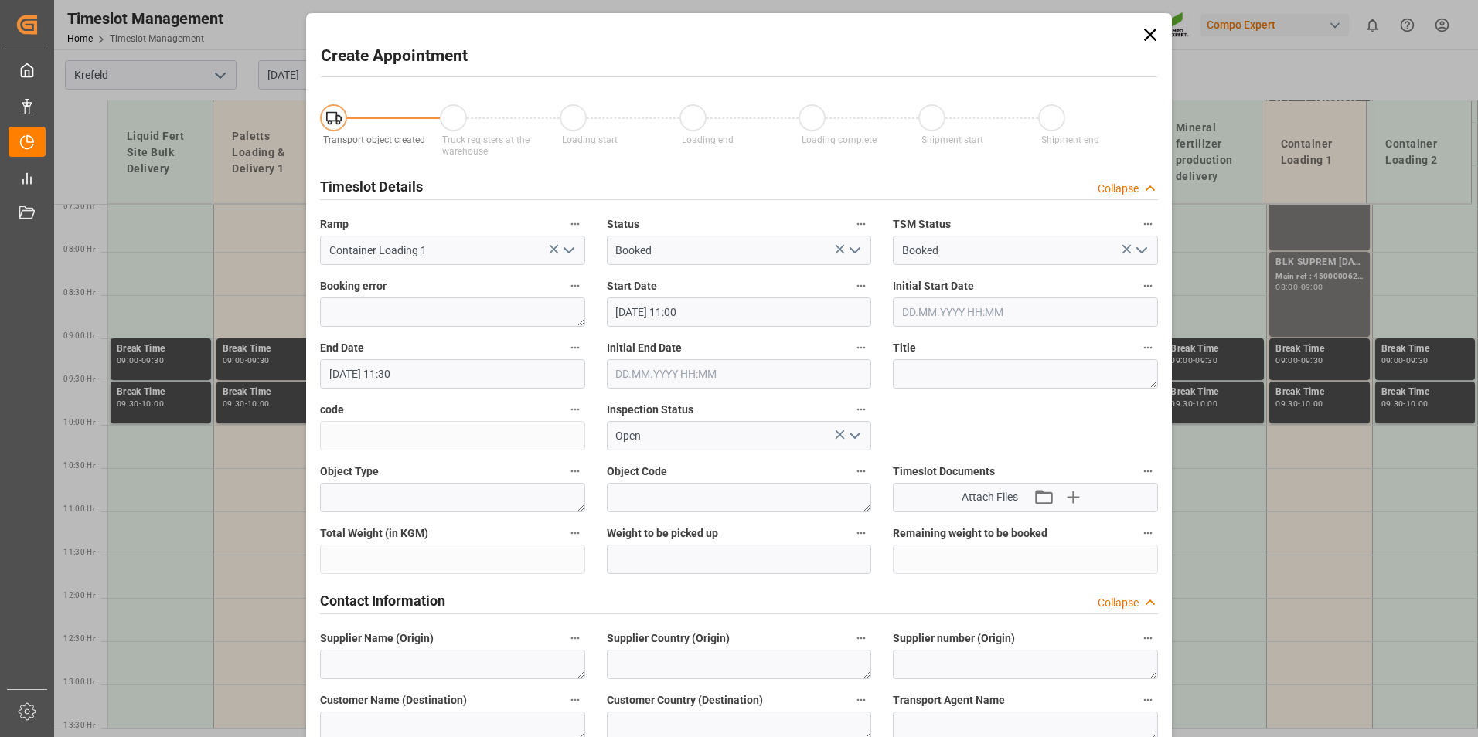
type input "[DATE] 11:00"
type input "[DATE] 11:30"
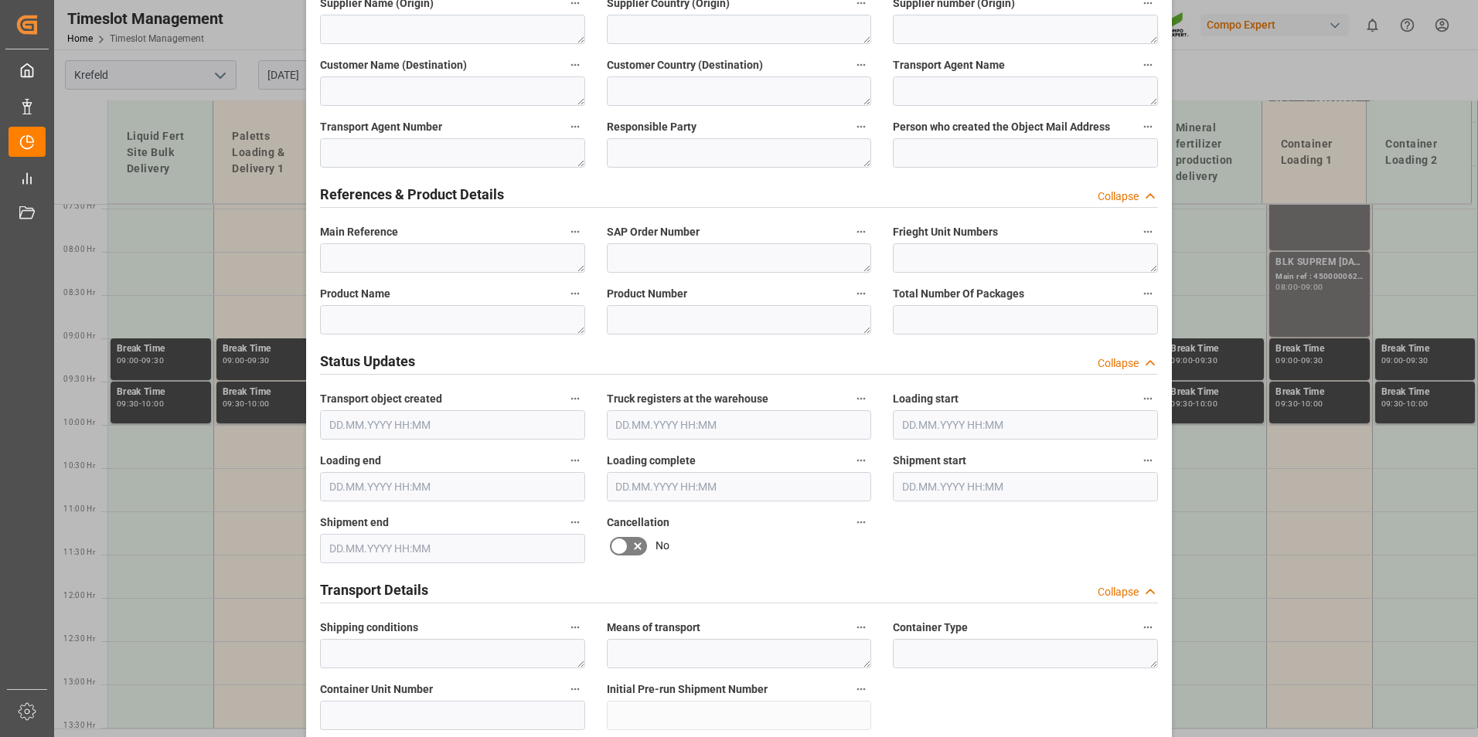
scroll to position [850, 0]
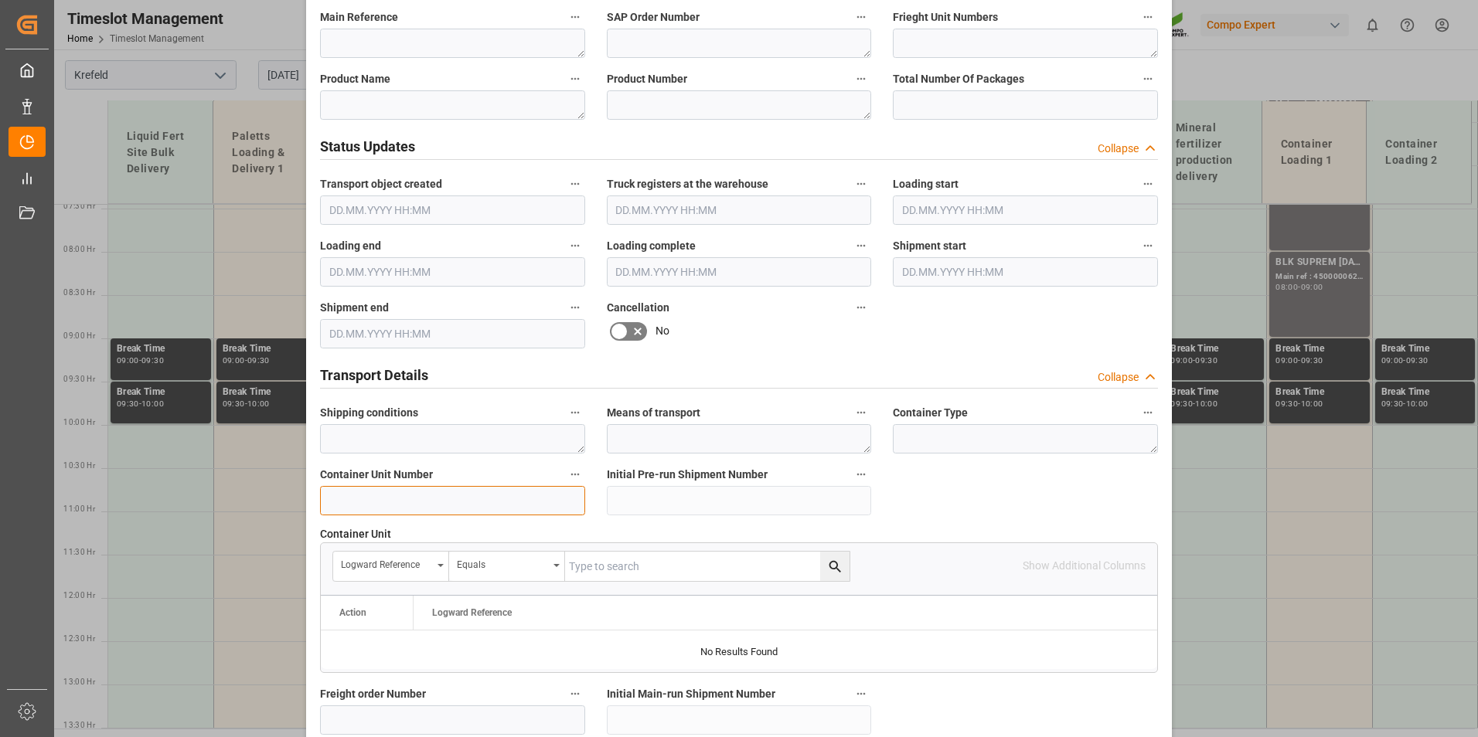
click at [366, 486] on input at bounding box center [452, 500] width 265 height 29
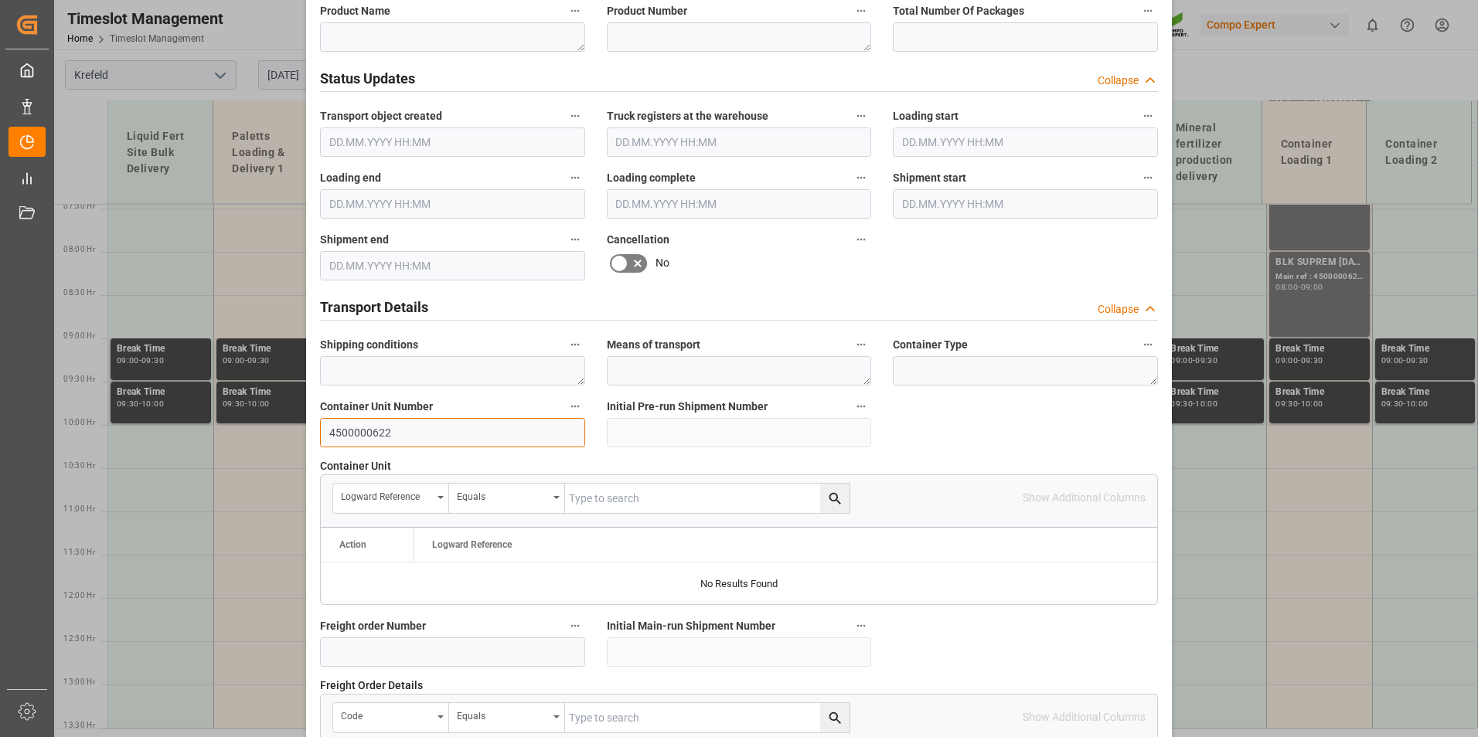
scroll to position [1407, 0]
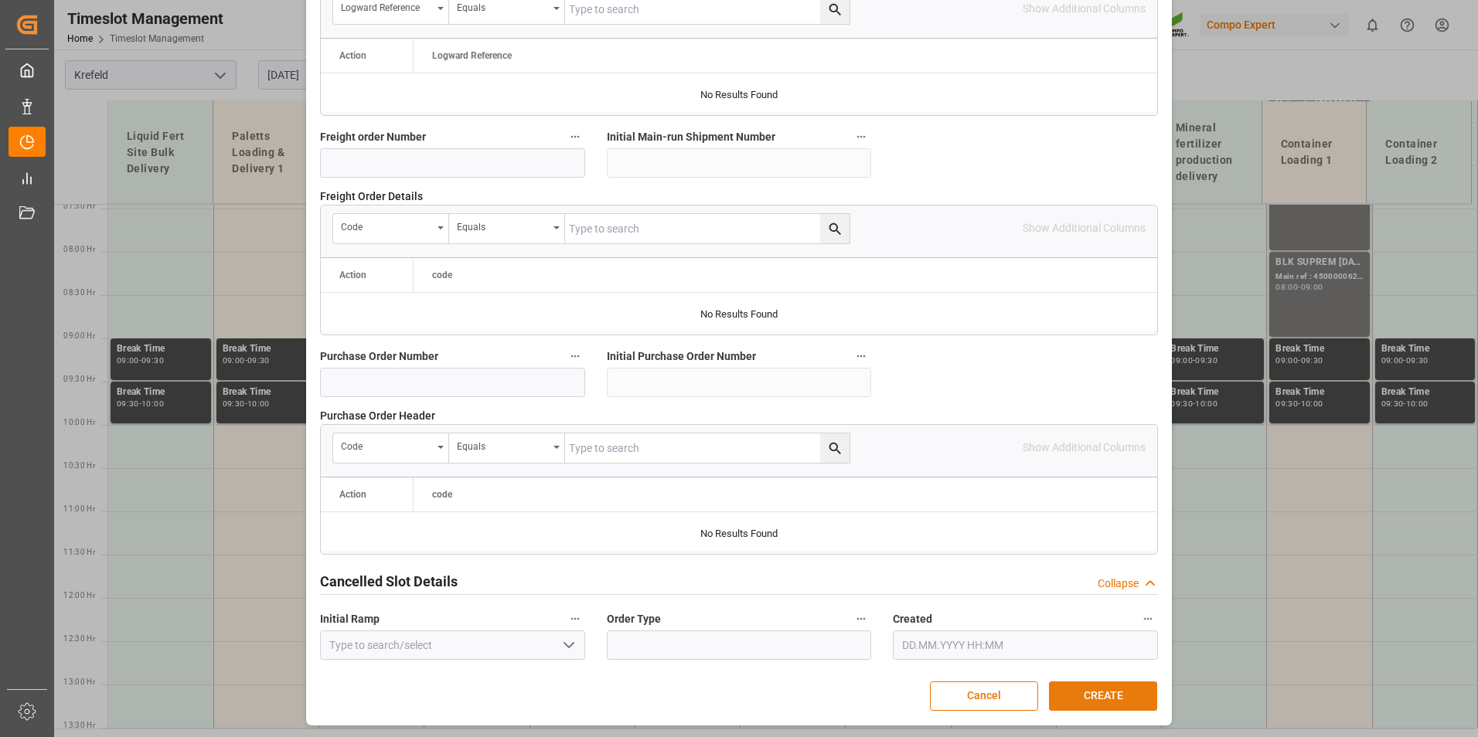
type input "4500000622"
click at [1070, 694] on button "CREATE" at bounding box center [1103, 696] width 108 height 29
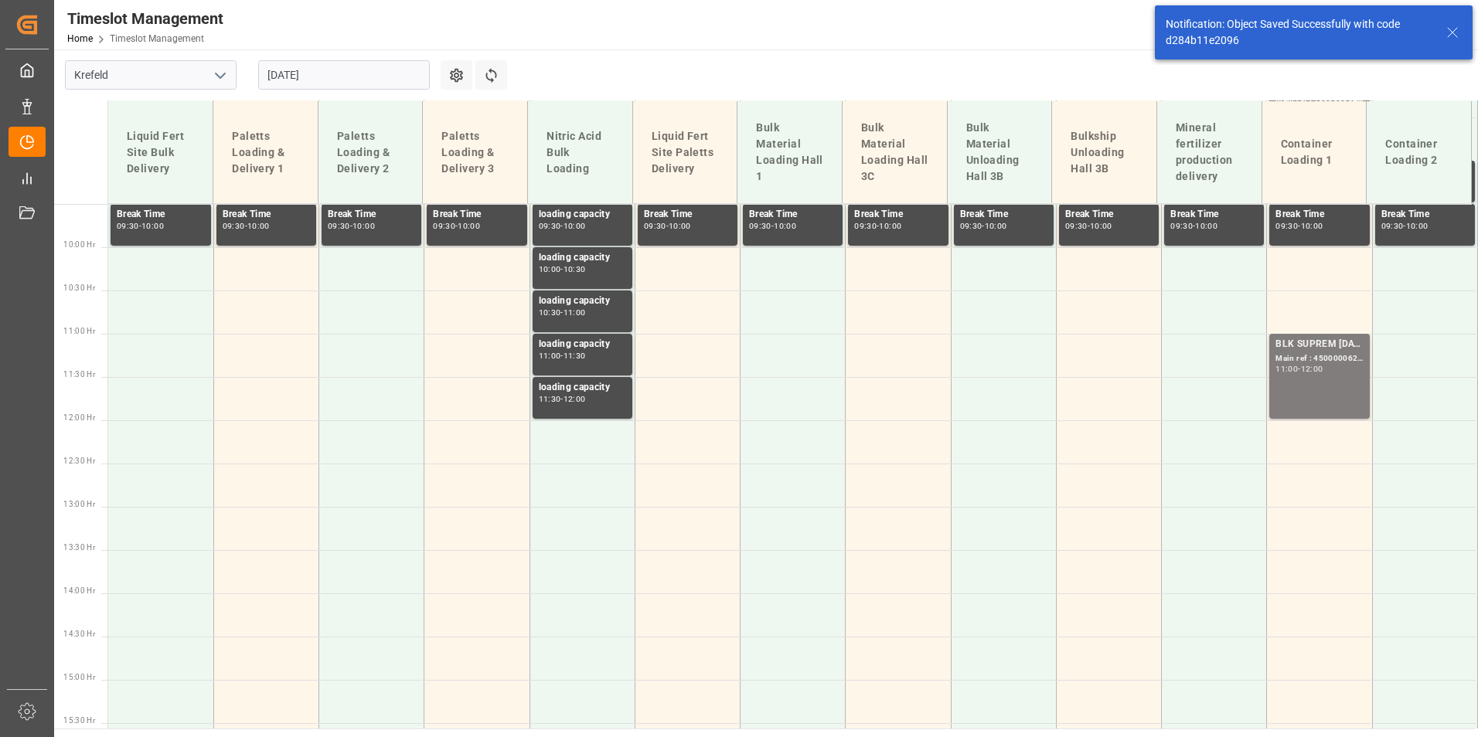
scroll to position [904, 0]
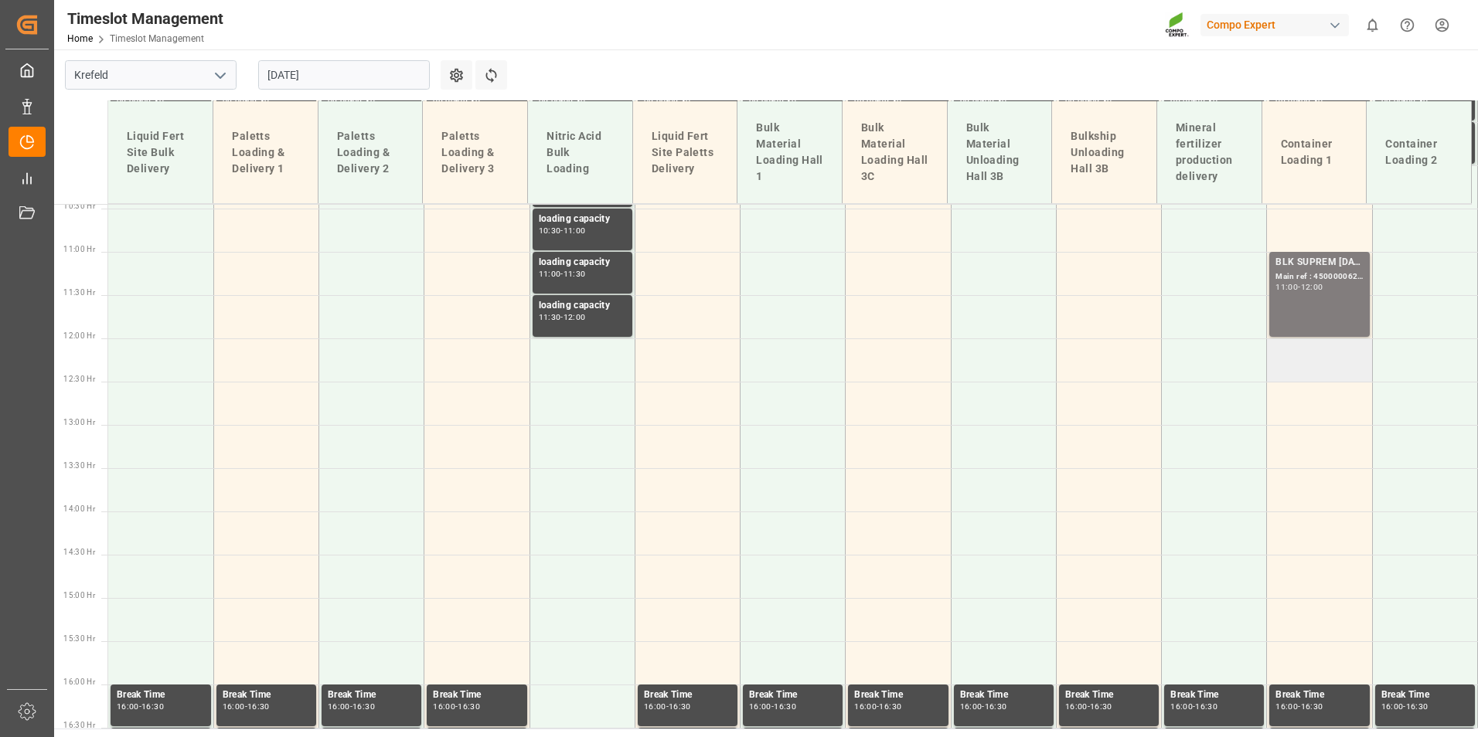
click at [1307, 351] on td at bounding box center [1319, 360] width 105 height 43
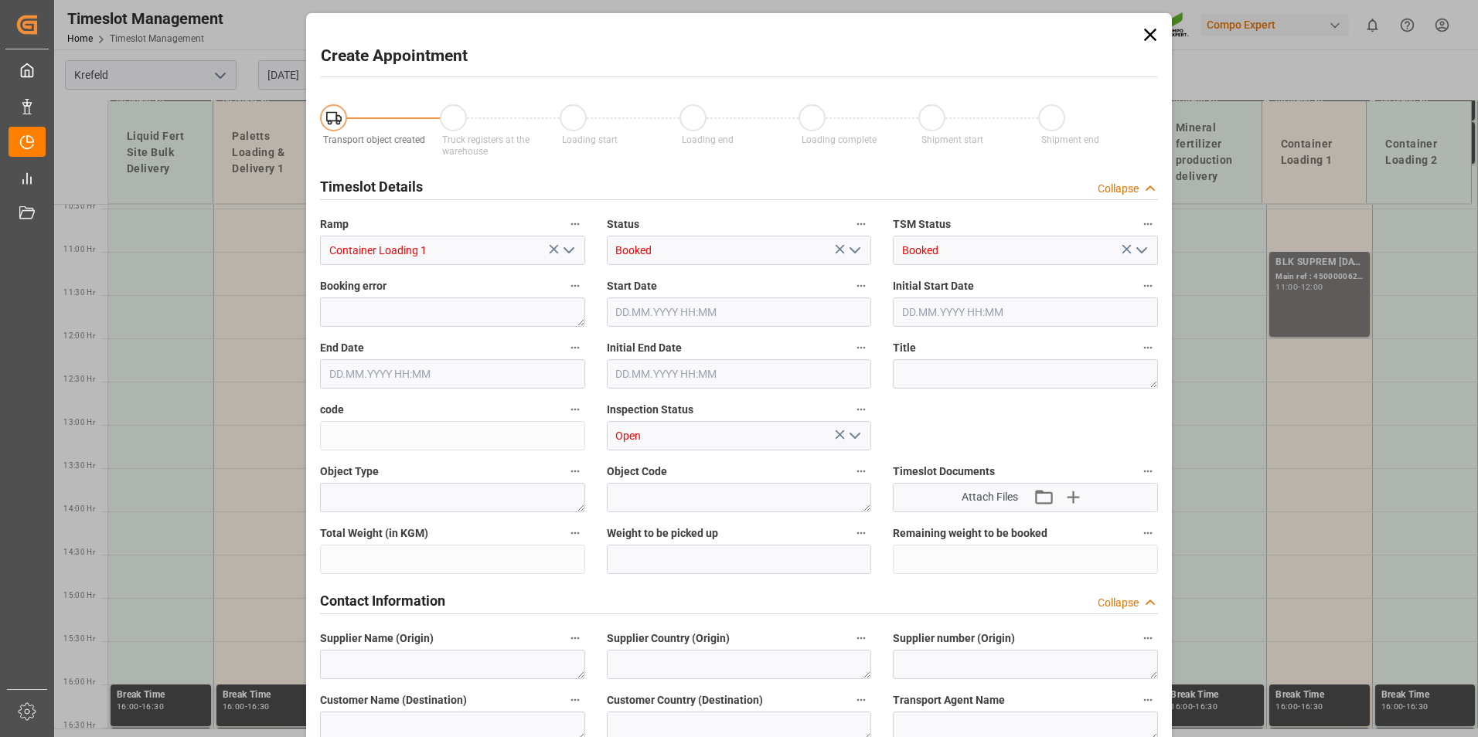
type input "[DATE] 12:00"
type input "[DATE] 12:30"
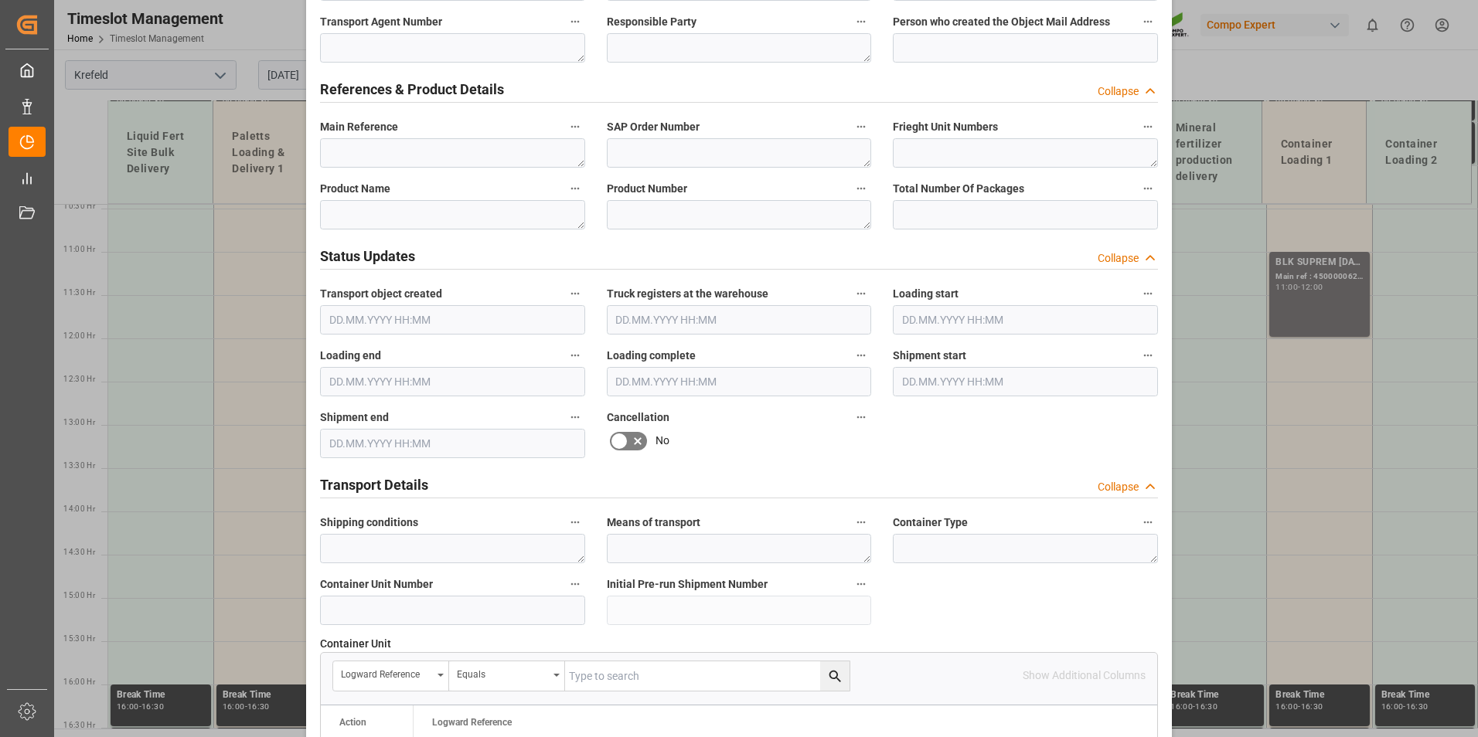
scroll to position [927, 0]
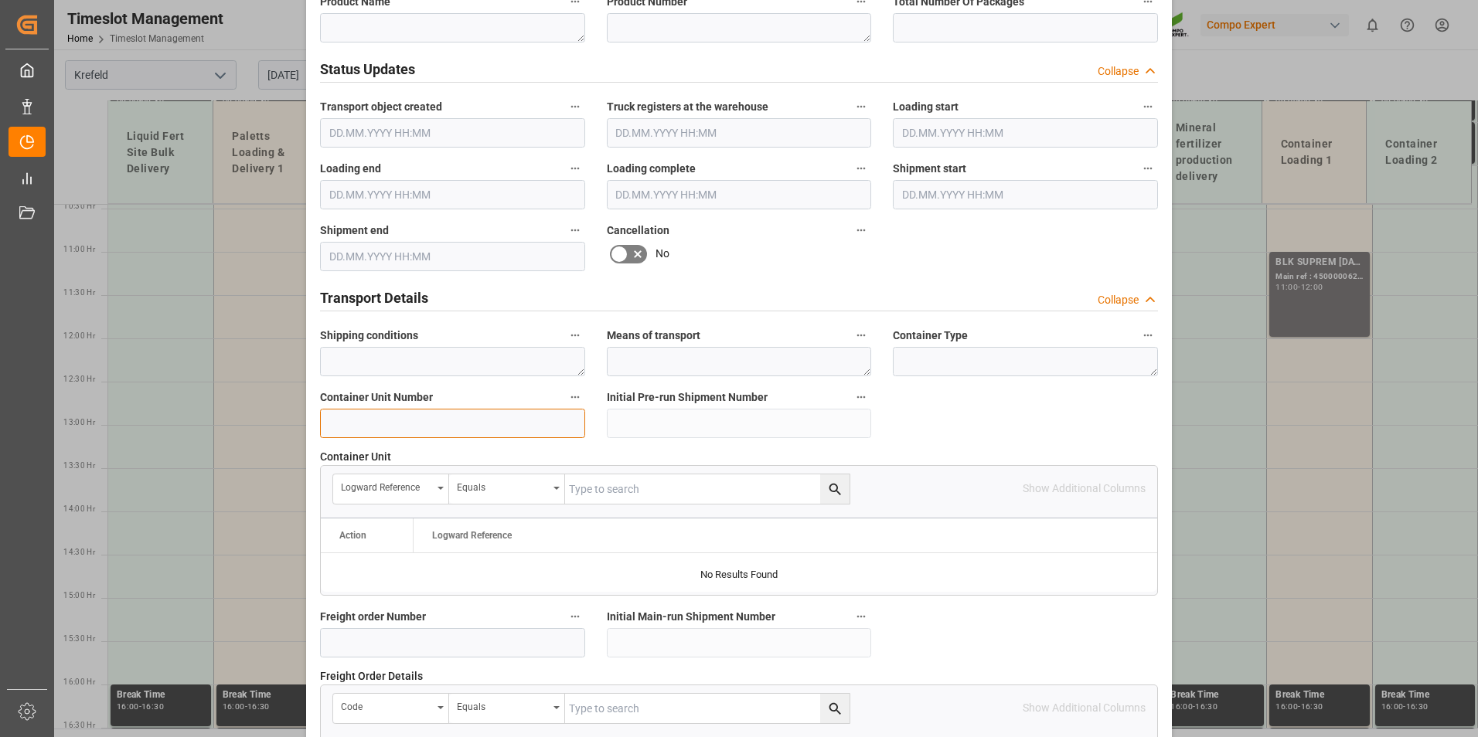
click at [434, 413] on input at bounding box center [452, 423] width 265 height 29
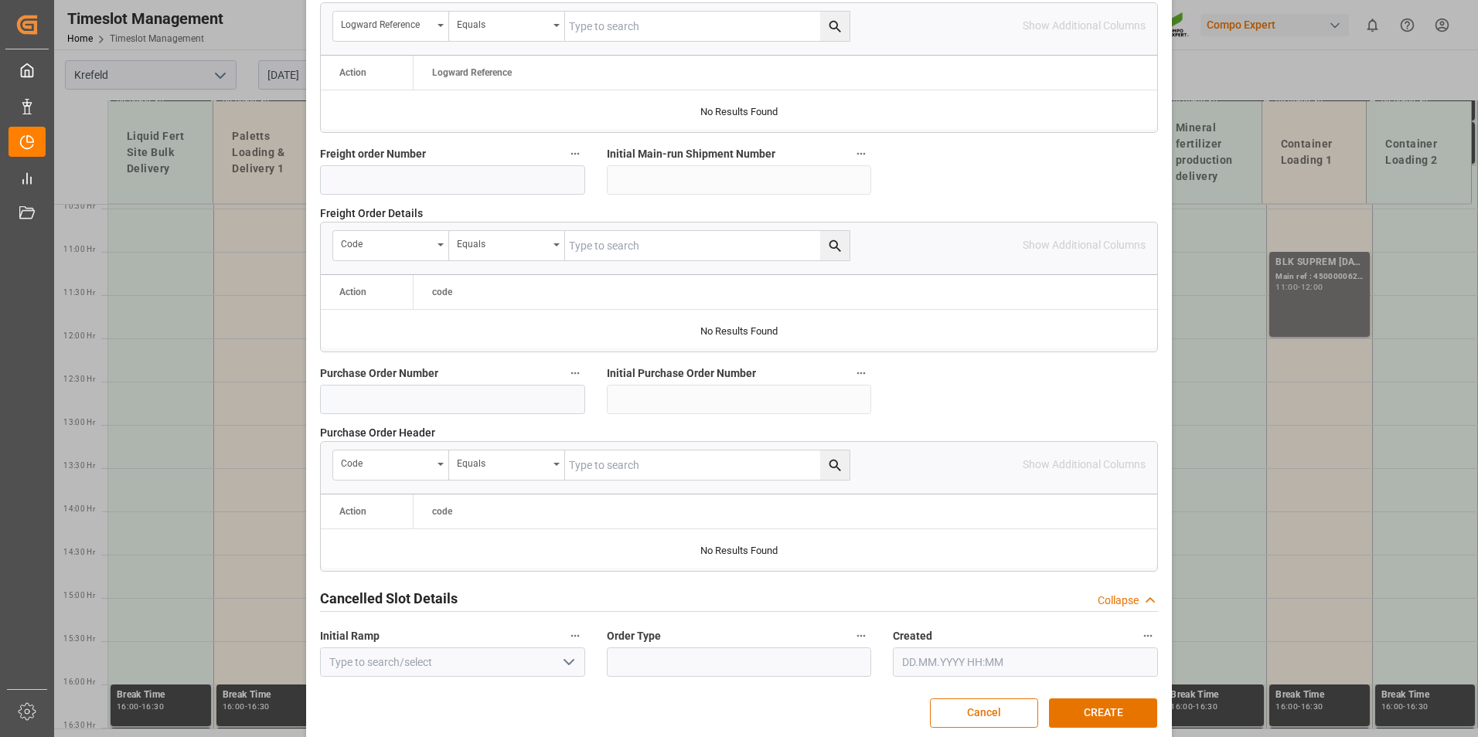
scroll to position [1407, 0]
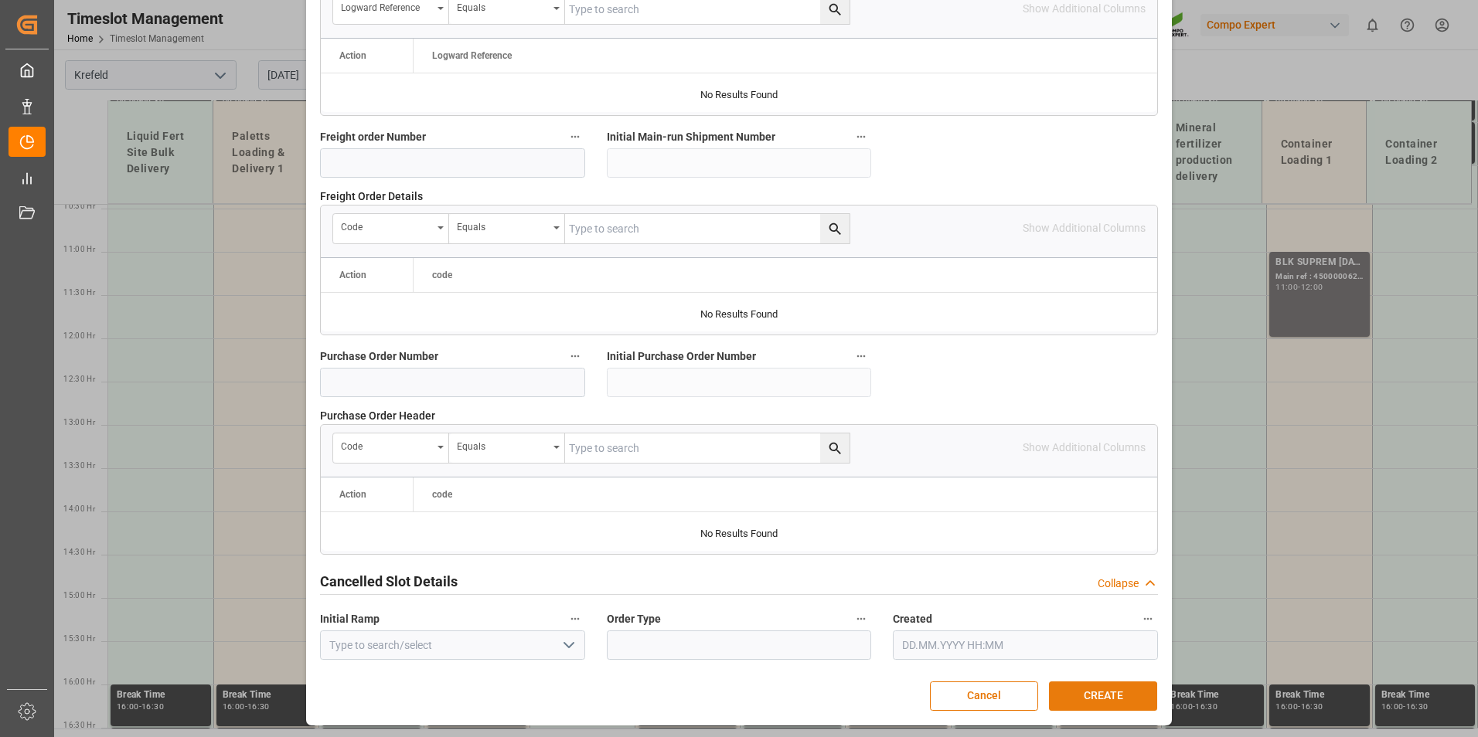
type input "4500000623"
click at [1085, 686] on button "CREATE" at bounding box center [1103, 696] width 108 height 29
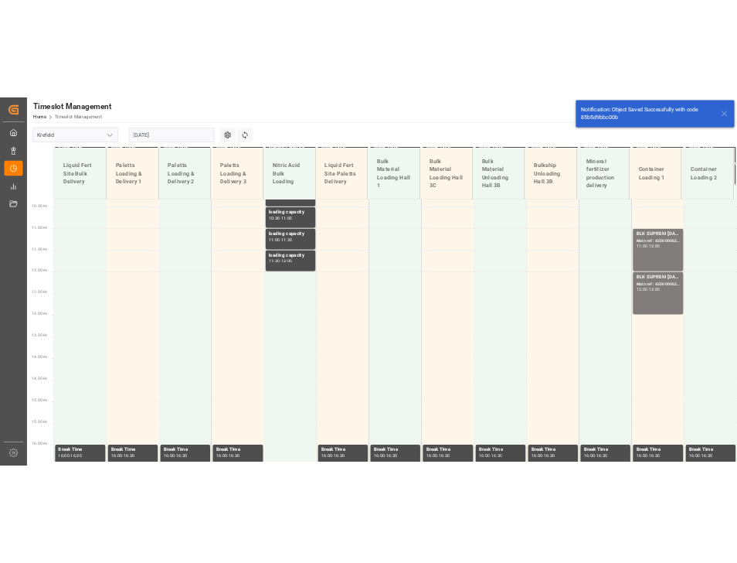
scroll to position [991, 0]
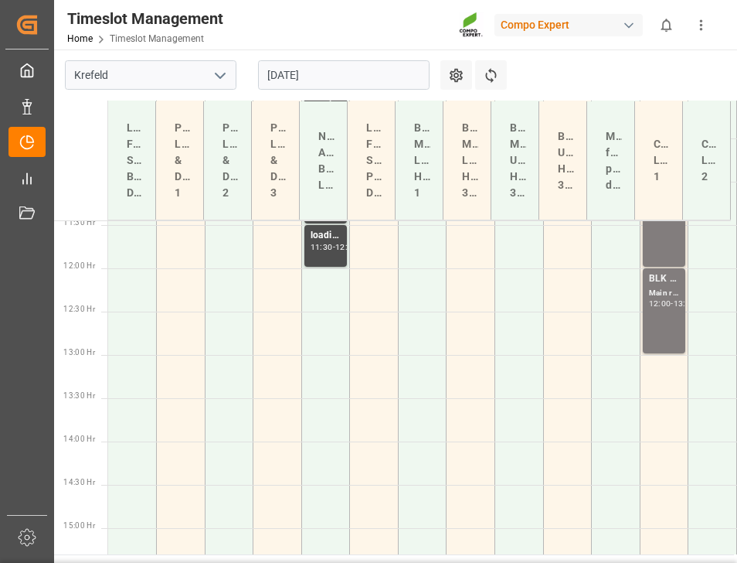
click at [353, 60] on input "[DATE]" at bounding box center [344, 74] width 172 height 29
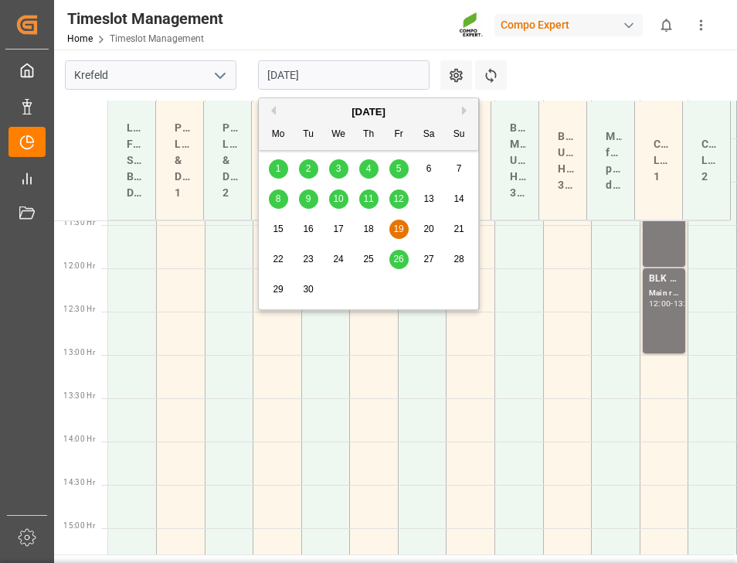
click at [285, 199] on div "8" at bounding box center [278, 199] width 19 height 19
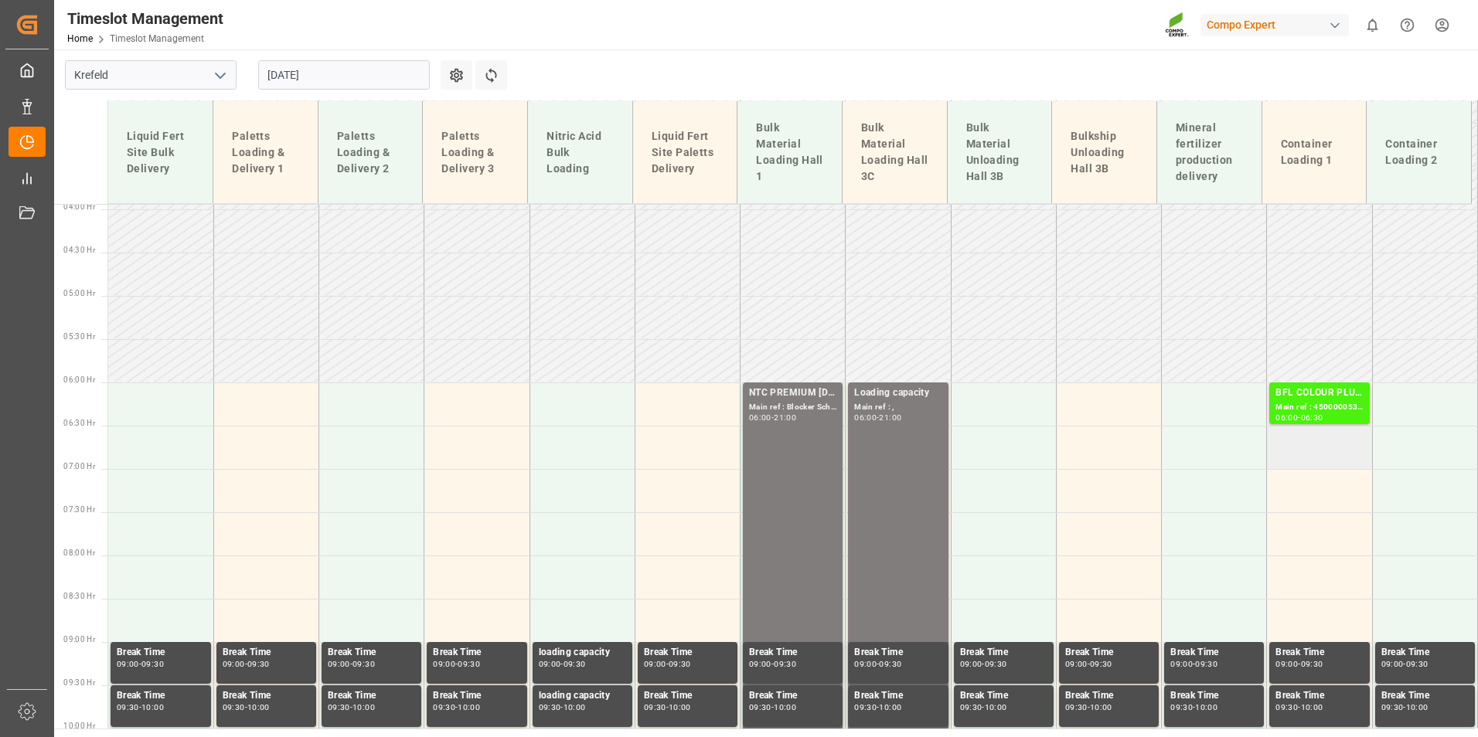
scroll to position [342, 0]
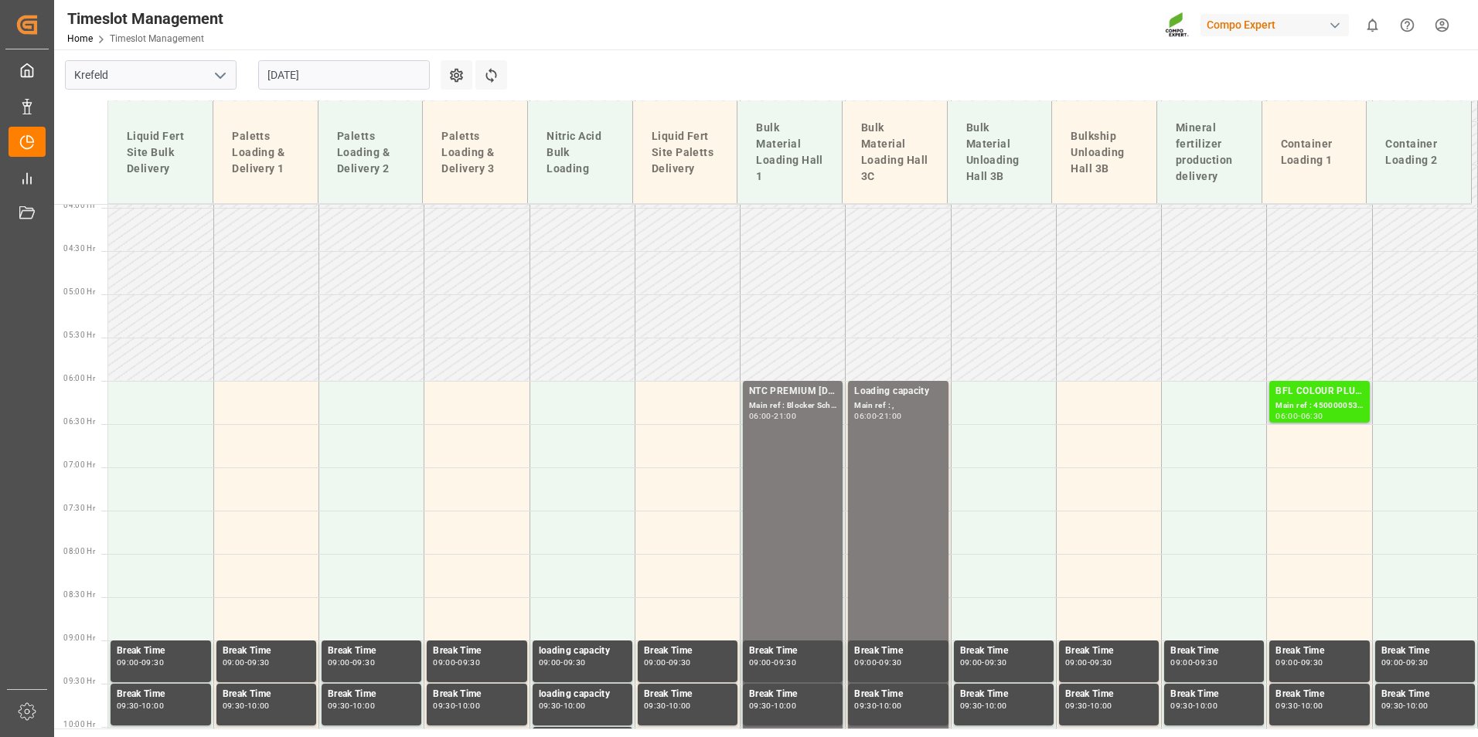
click at [1316, 410] on div "Main ref : 4500000537, 2000000442;" at bounding box center [1318, 406] width 87 height 13
click at [1300, 444] on td at bounding box center [1319, 445] width 105 height 43
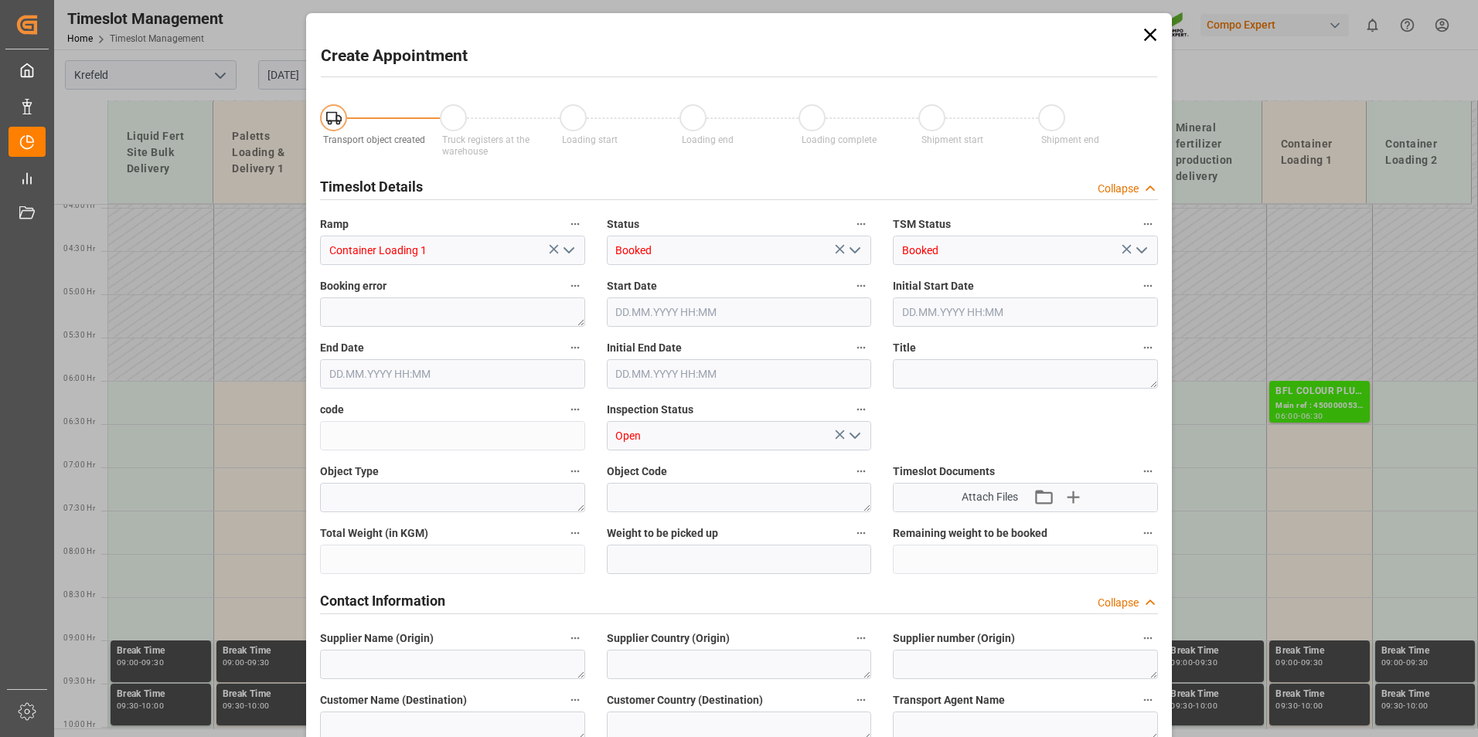
type input "[DATE] 06:30"
type input "[DATE] 07:00"
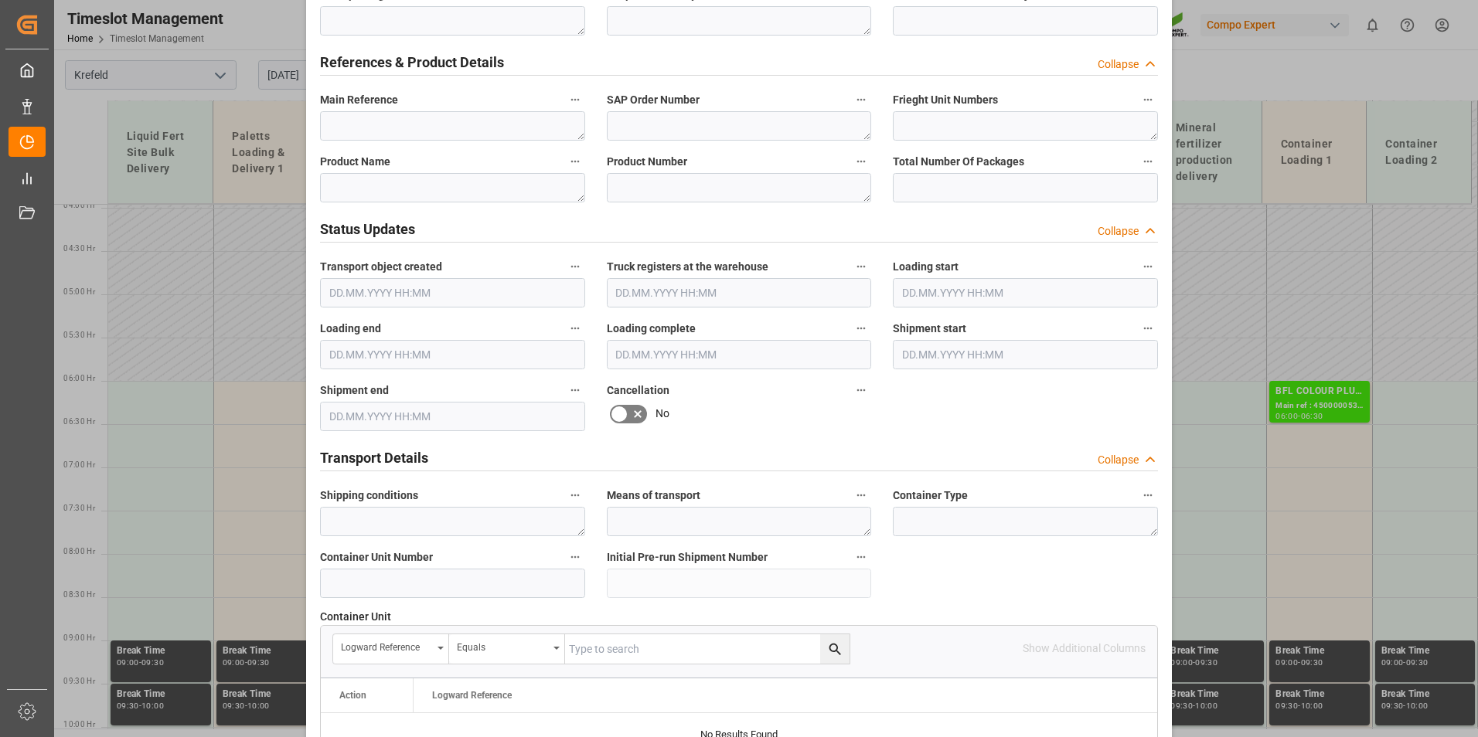
scroll to position [773, 0]
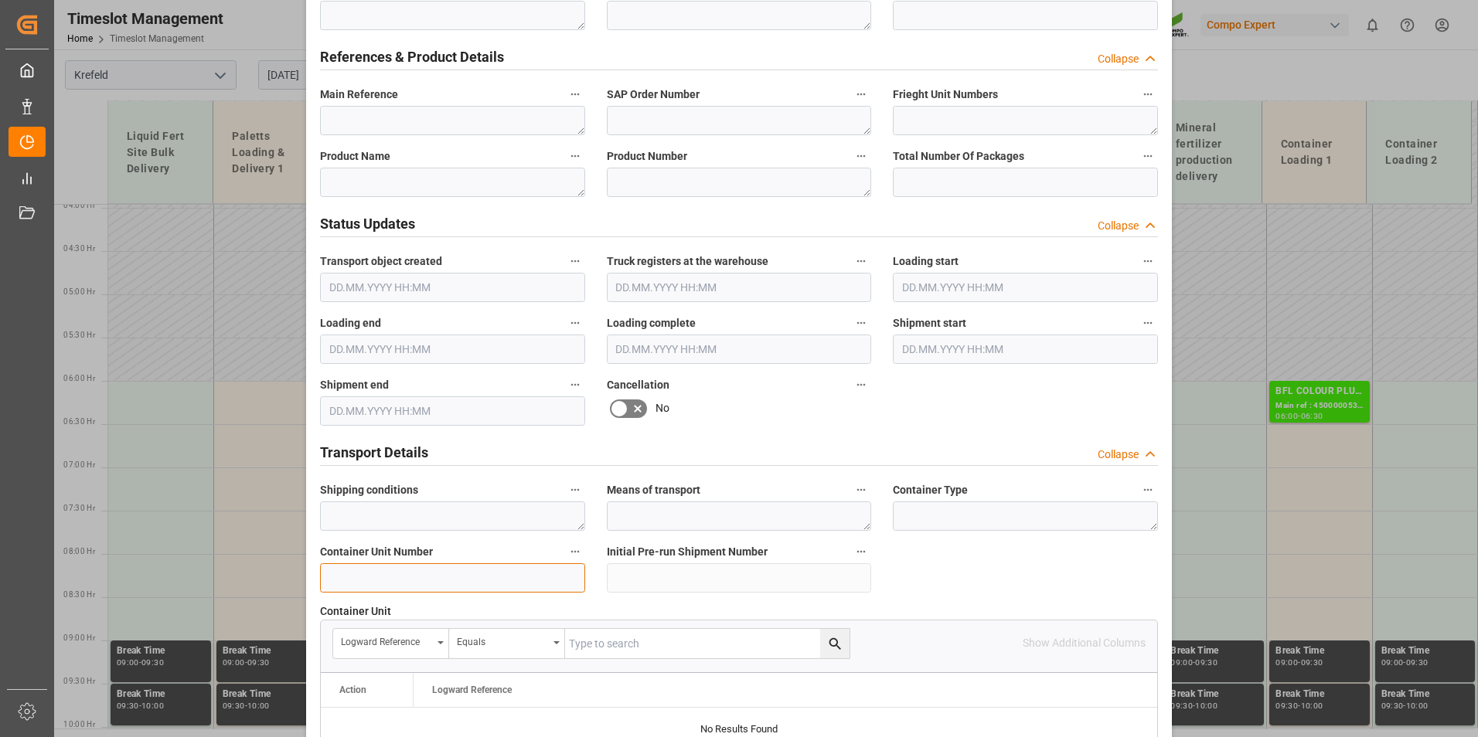
click at [434, 577] on input at bounding box center [452, 577] width 265 height 29
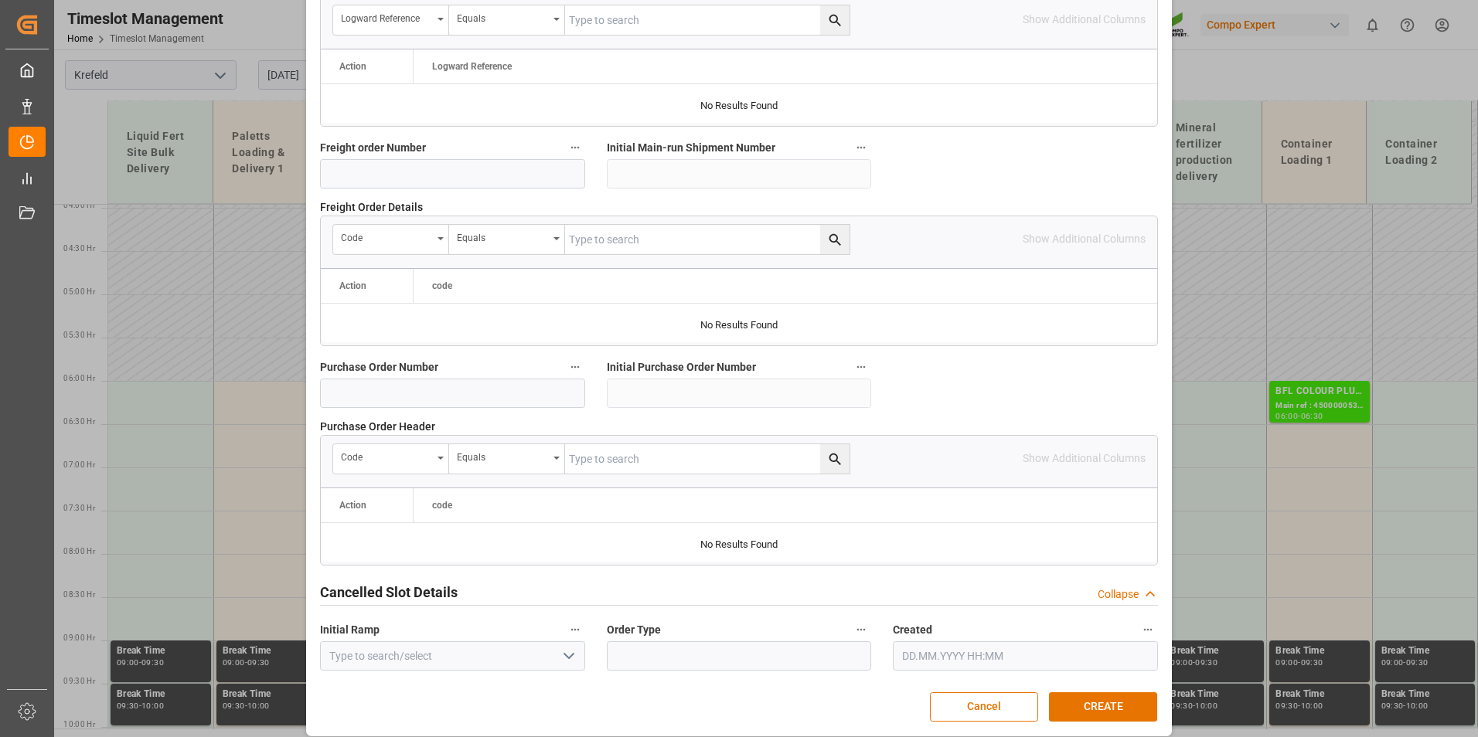
scroll to position [1407, 0]
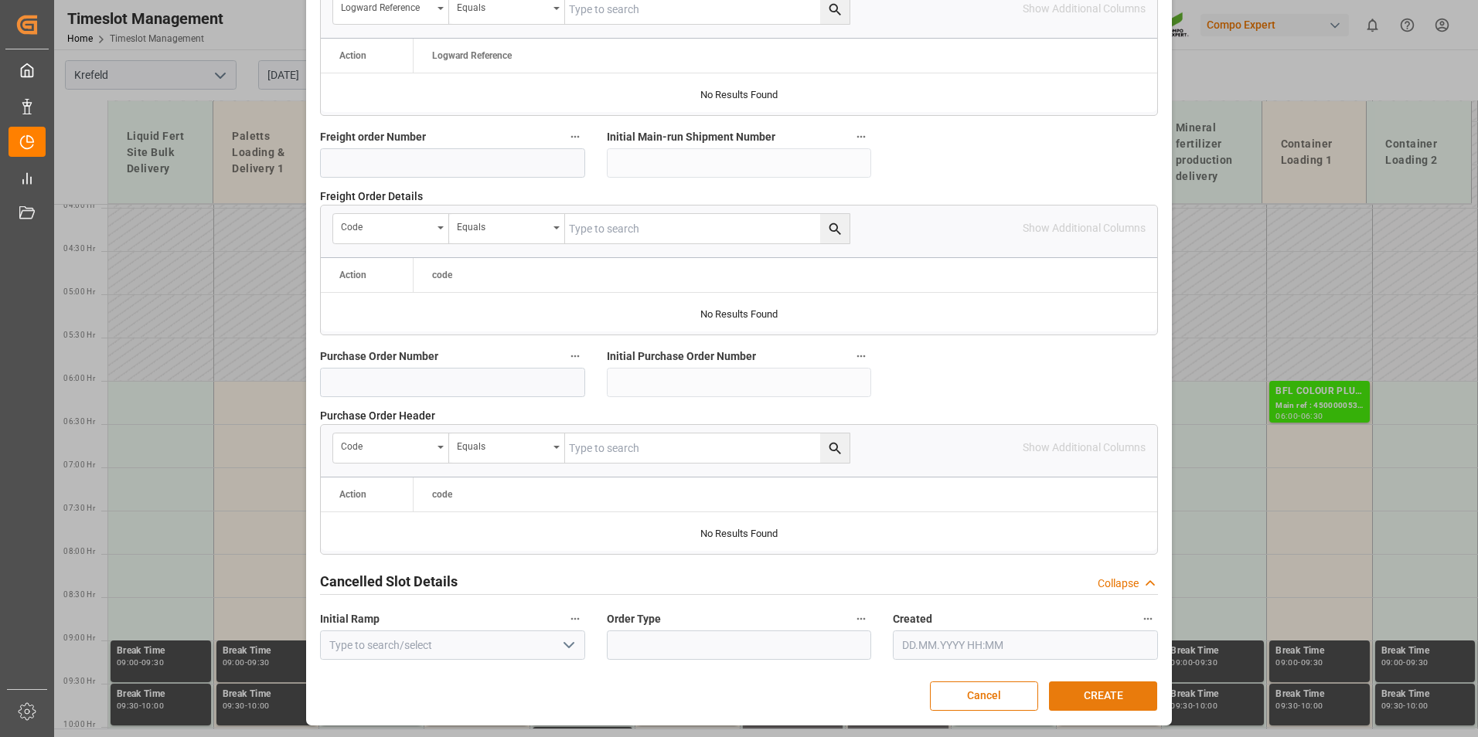
type input "4500000899"
click at [1073, 692] on button "CREATE" at bounding box center [1103, 696] width 108 height 29
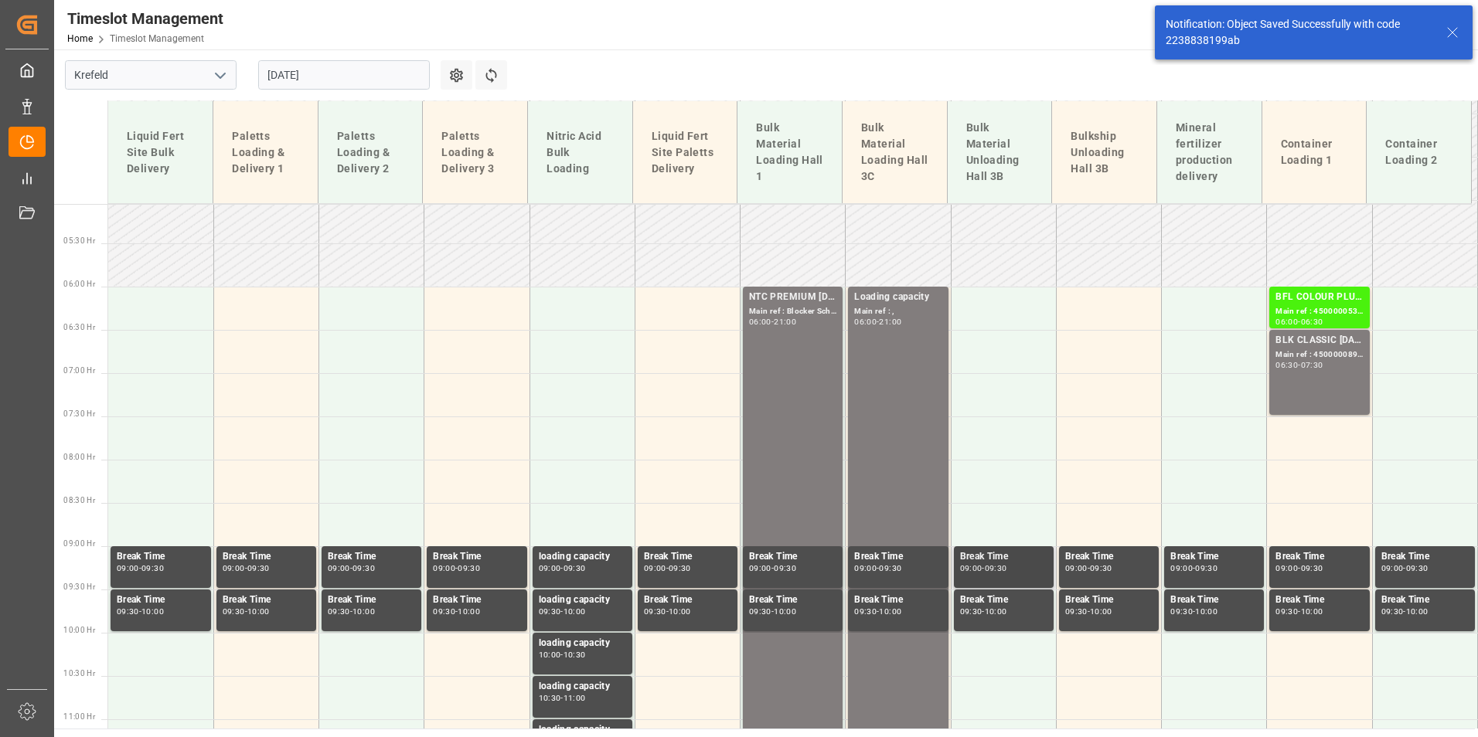
scroll to position [471, 0]
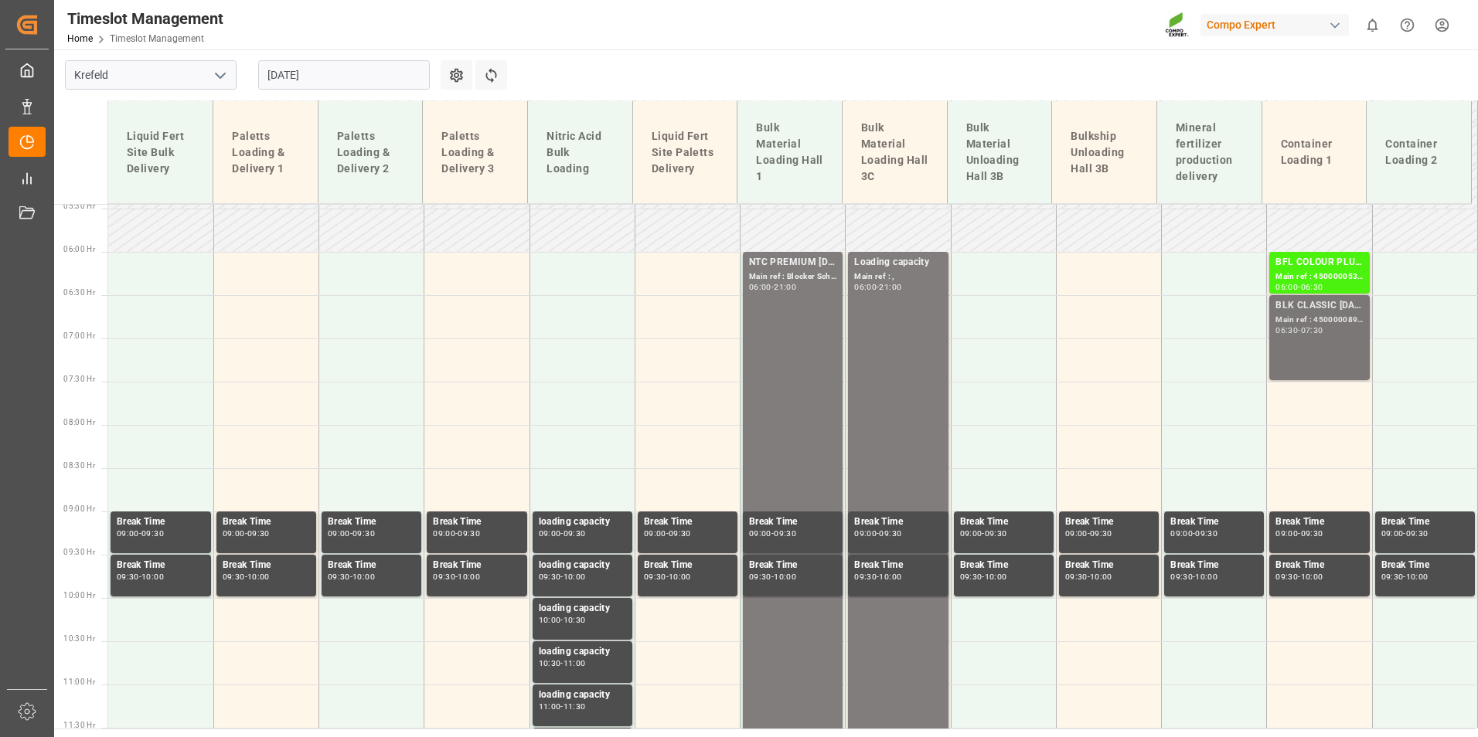
click at [1298, 345] on div "BLK CLASSIC [DATE] 25kg (x42) INT; Main ref : 4500000899, 2000000815; 06:30 - 0…" at bounding box center [1318, 337] width 87 height 79
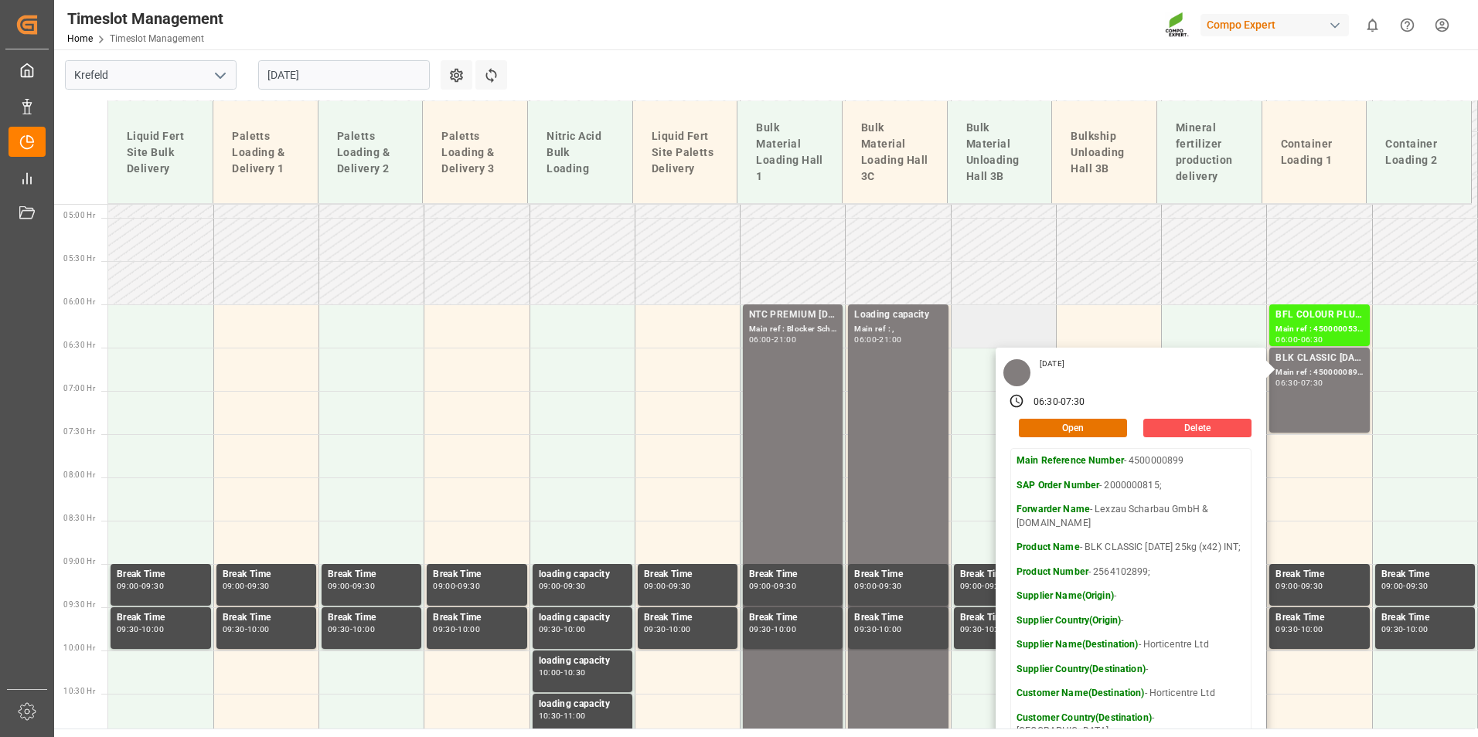
scroll to position [394, 0]
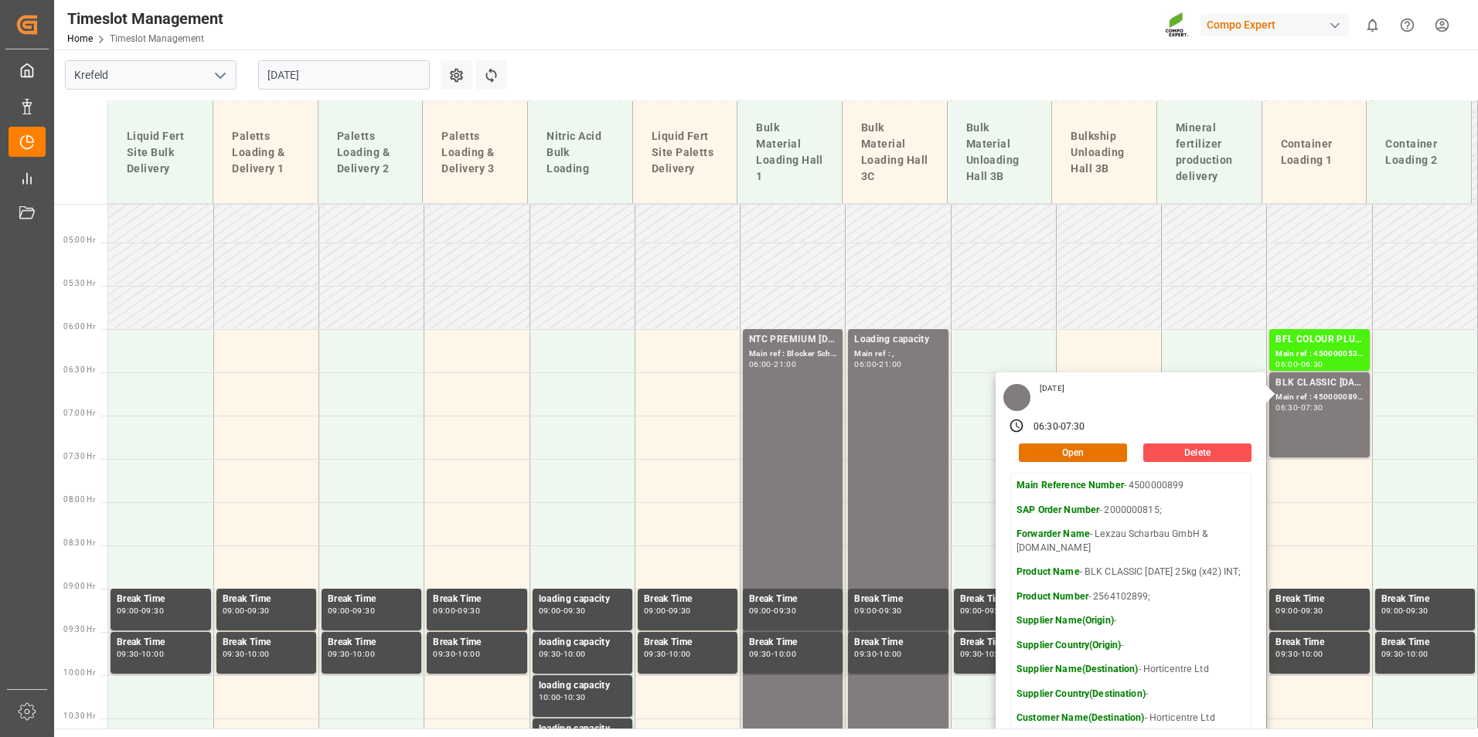
click at [339, 67] on input "[DATE]" at bounding box center [344, 74] width 172 height 29
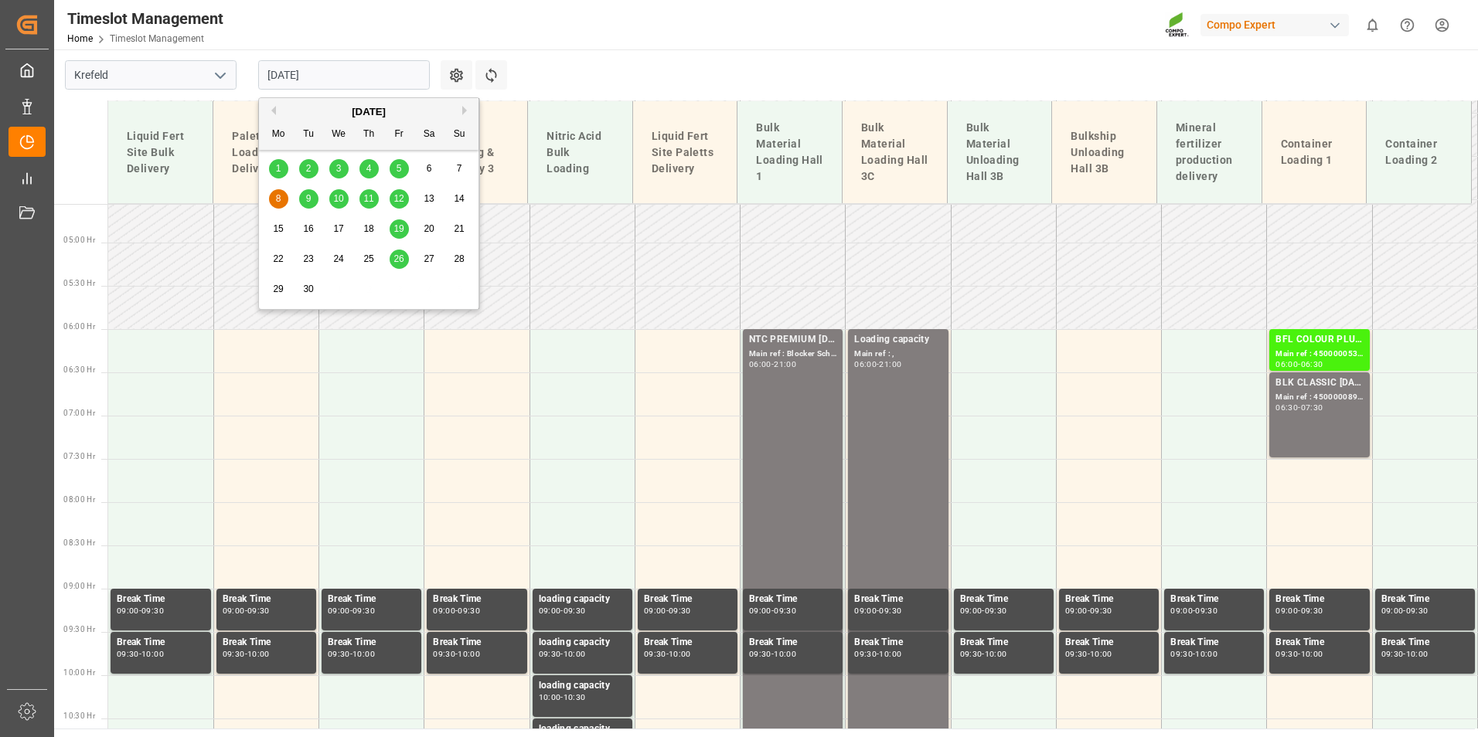
click at [274, 109] on button "Previous Month" at bounding box center [271, 110] width 9 height 9
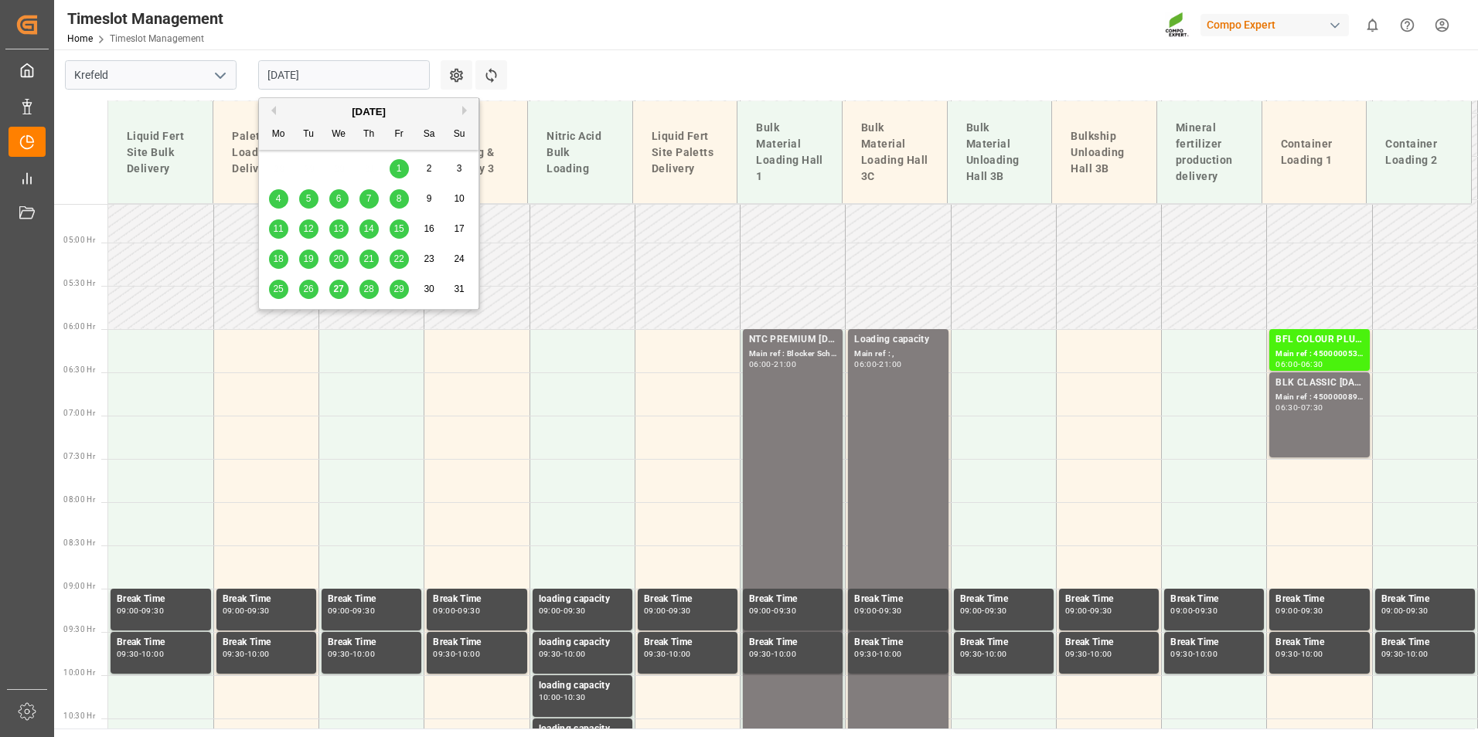
click at [341, 286] on span "27" at bounding box center [338, 289] width 10 height 11
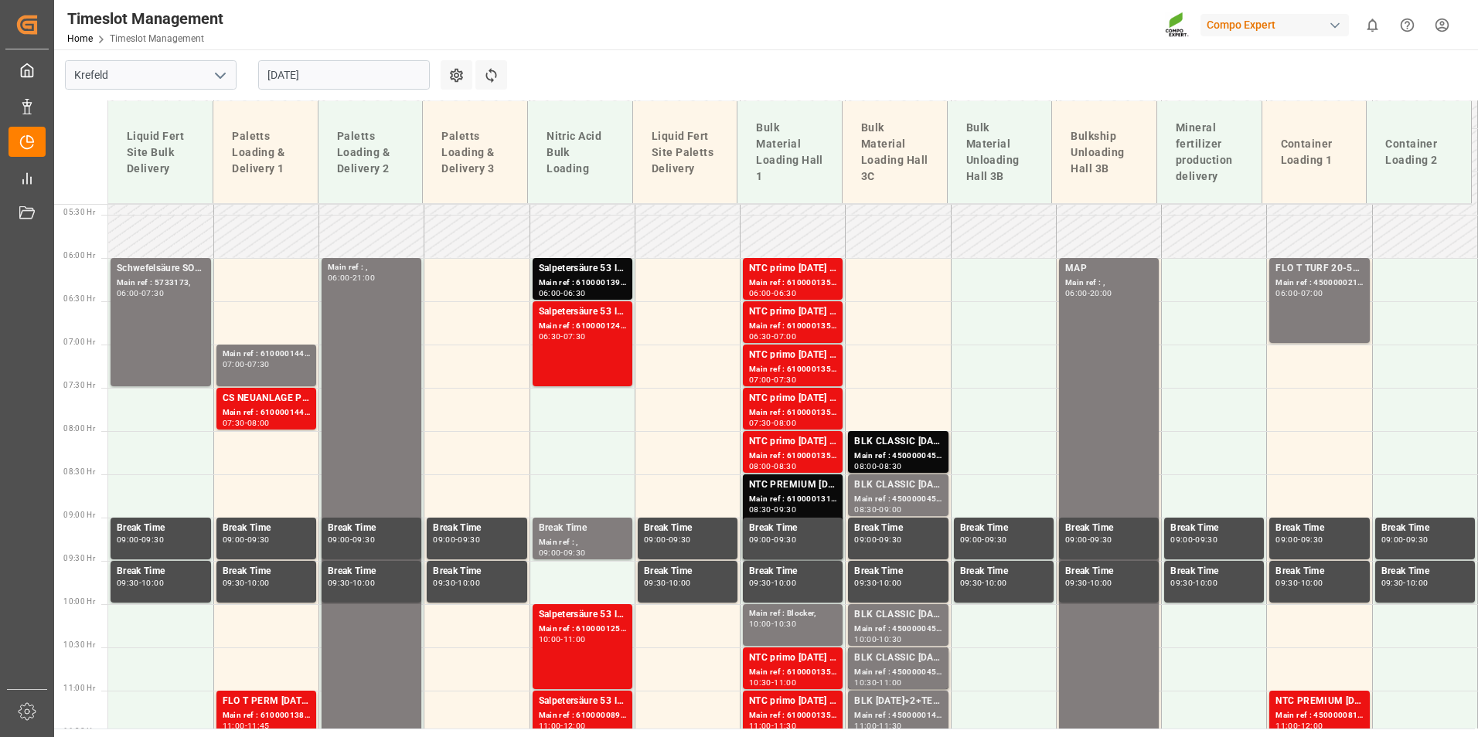
scroll to position [326, 0]
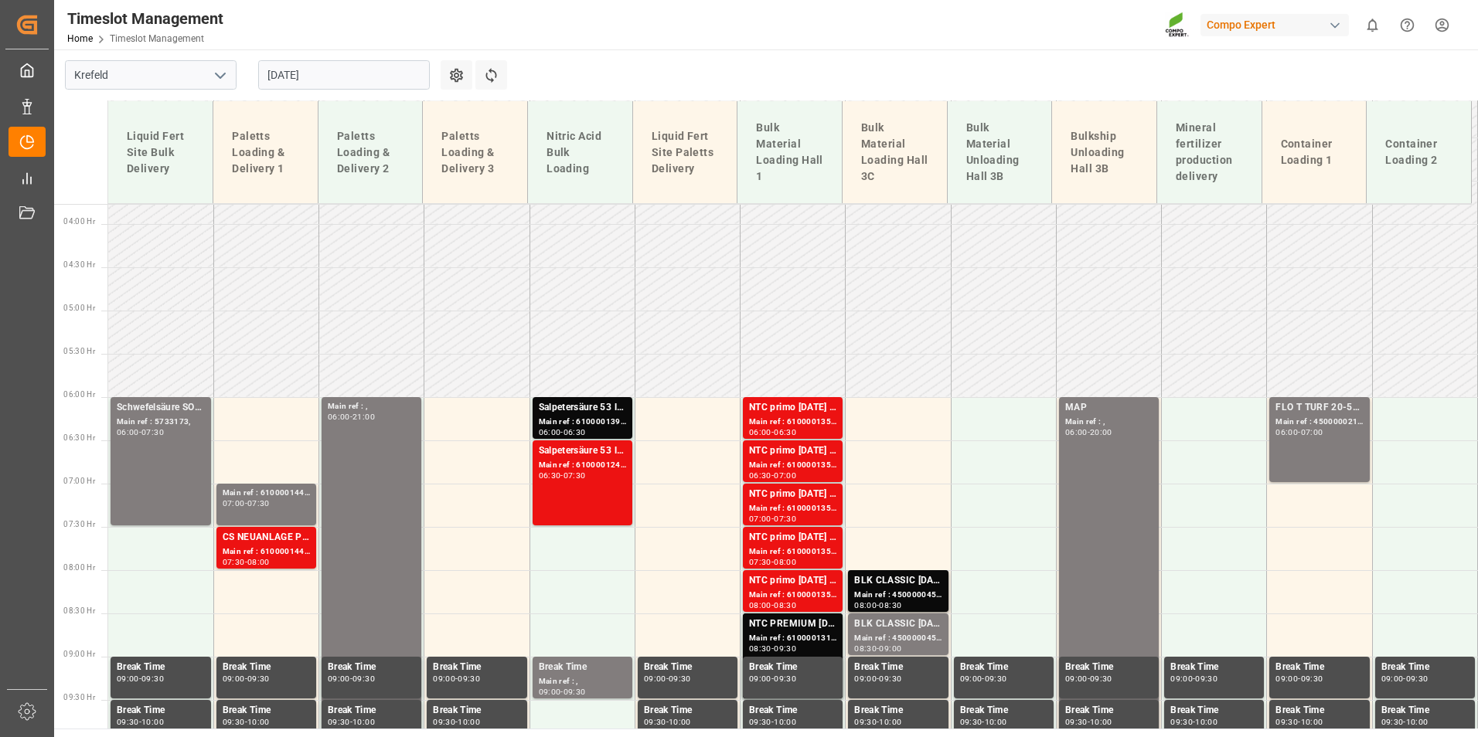
click at [371, 70] on input "[DATE]" at bounding box center [344, 74] width 172 height 29
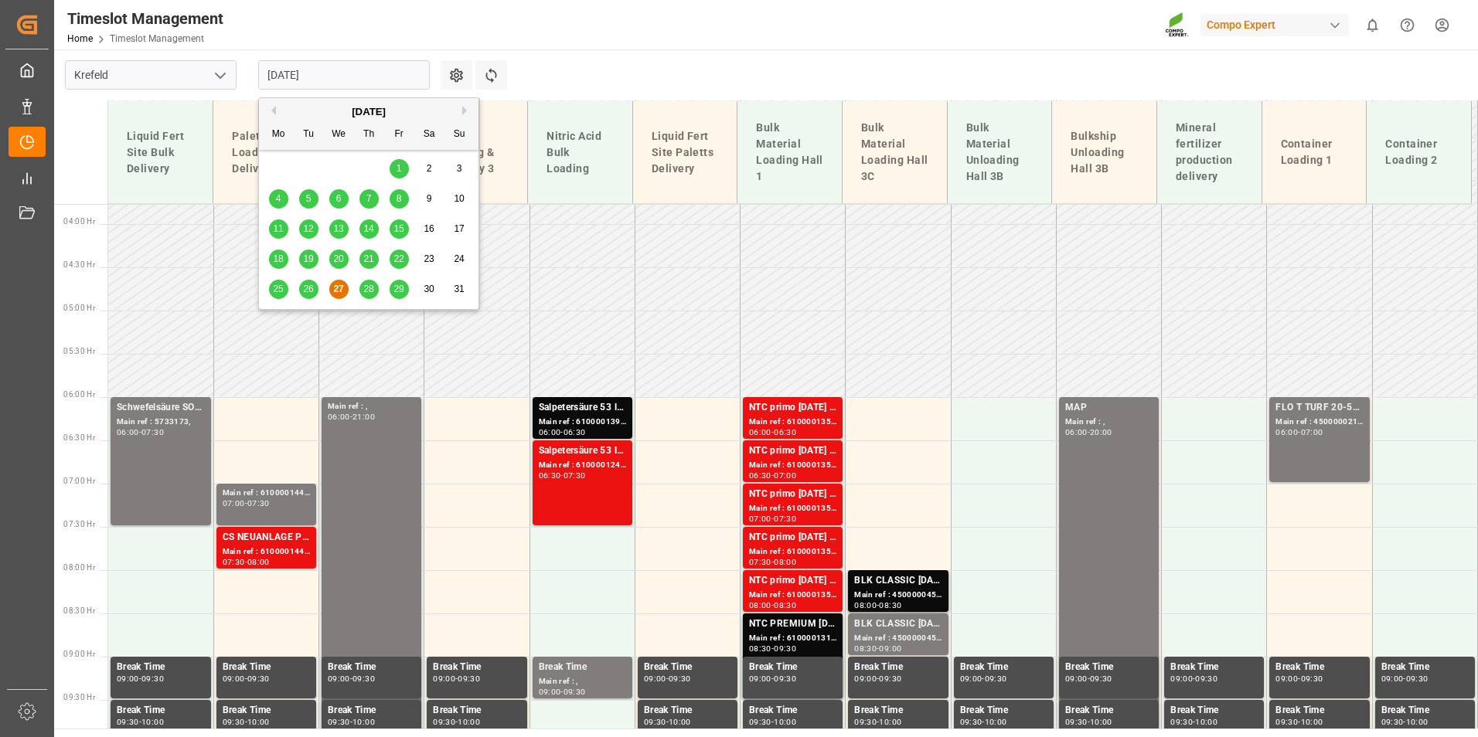
click at [373, 283] on div "28" at bounding box center [368, 290] width 19 height 19
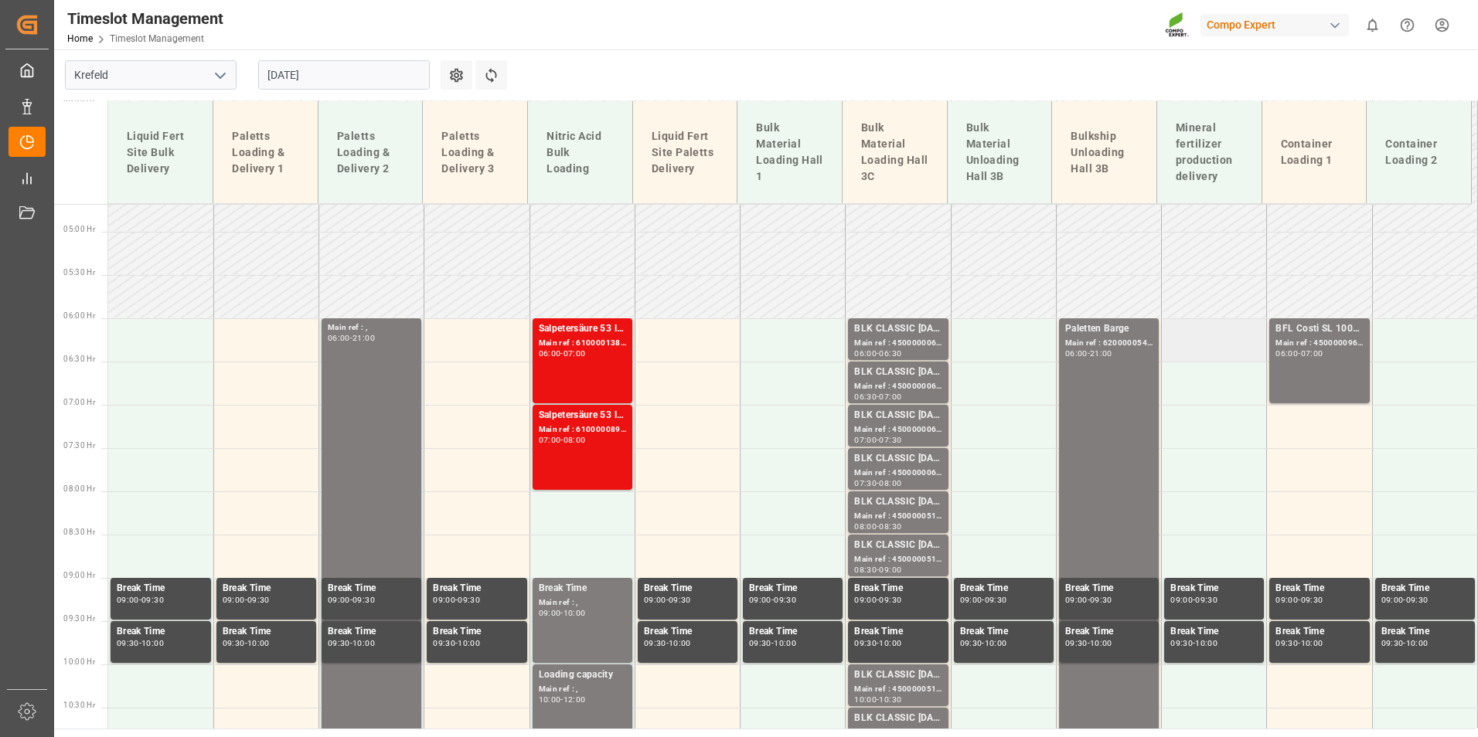
scroll to position [403, 0]
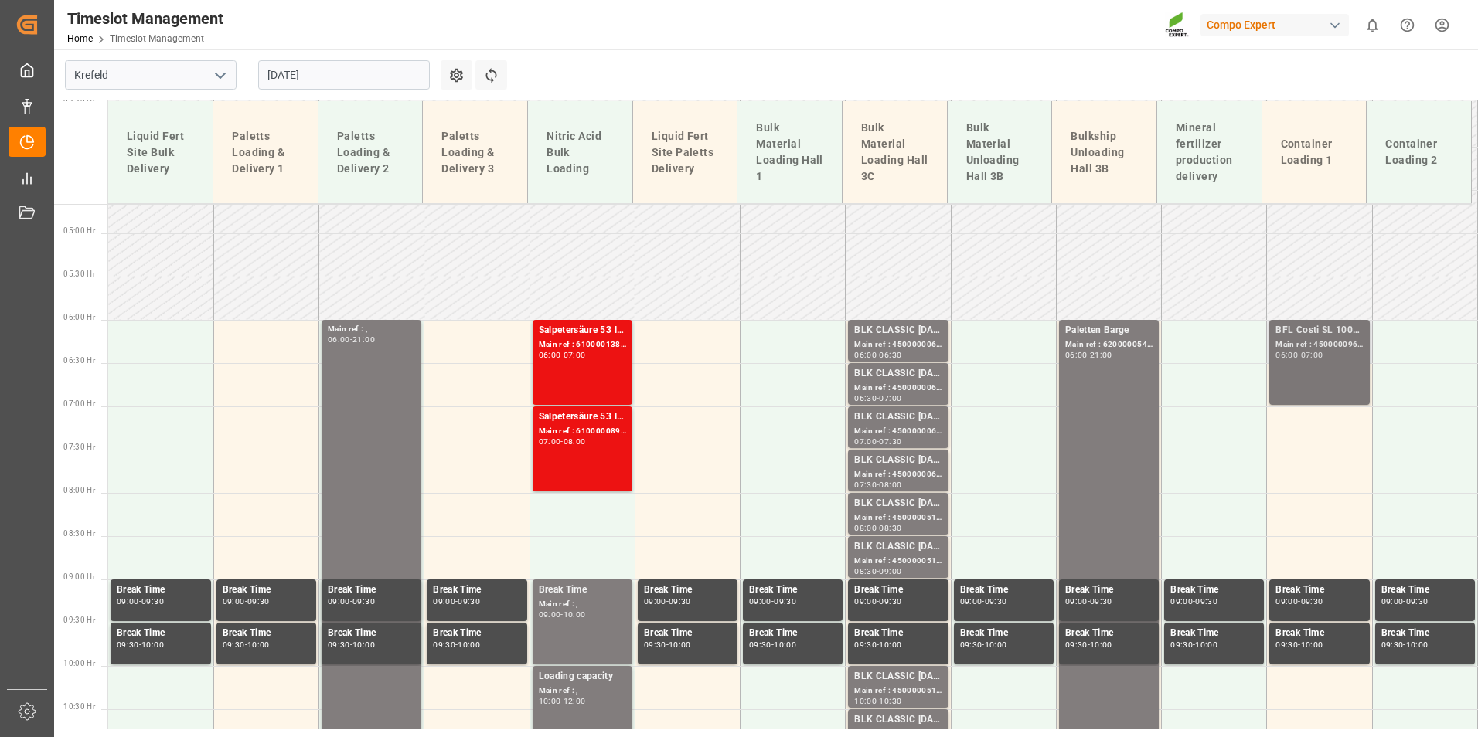
click at [1323, 362] on div "BFL Costi SL 1000L IBC EGY; Main ref : 4500000963, 2000000357; 06:00 - 07:00" at bounding box center [1318, 362] width 87 height 79
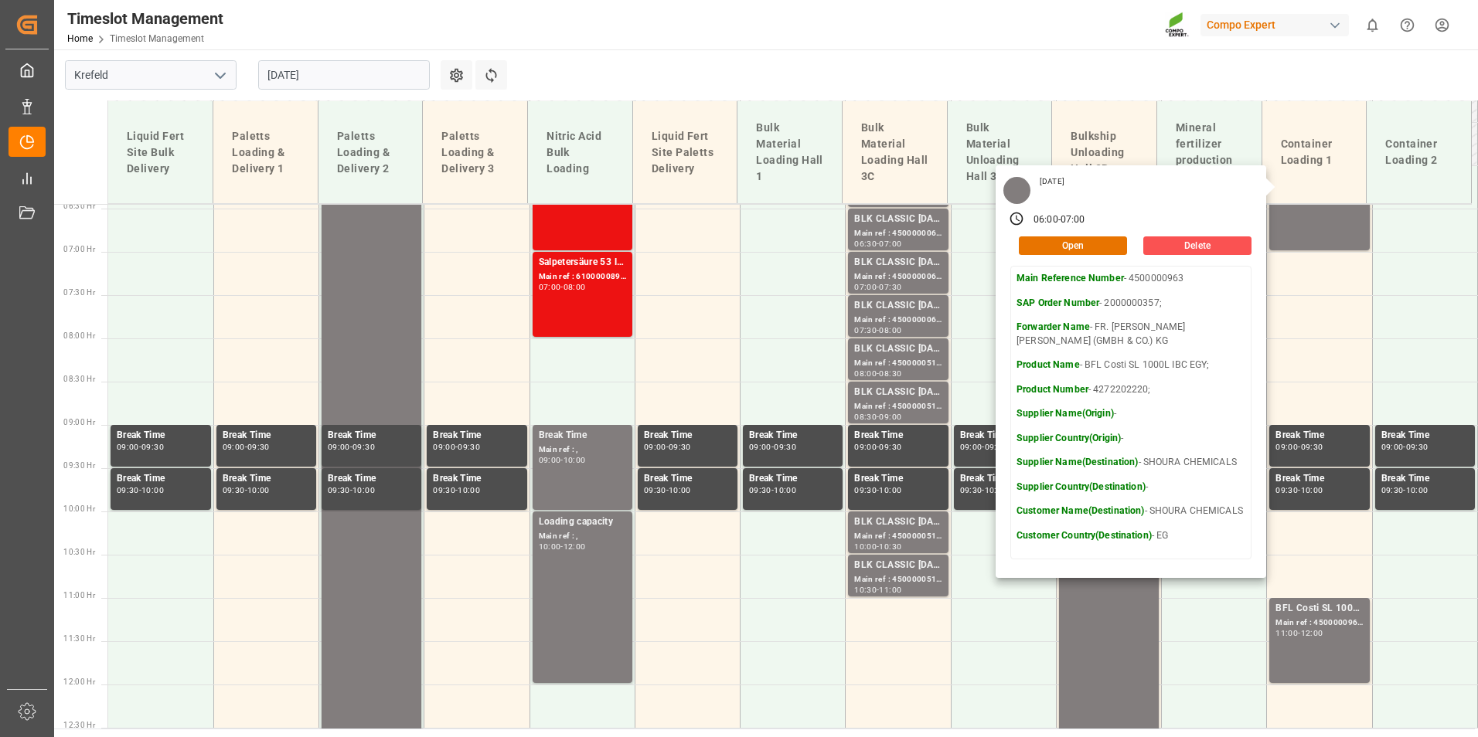
scroll to position [713, 0]
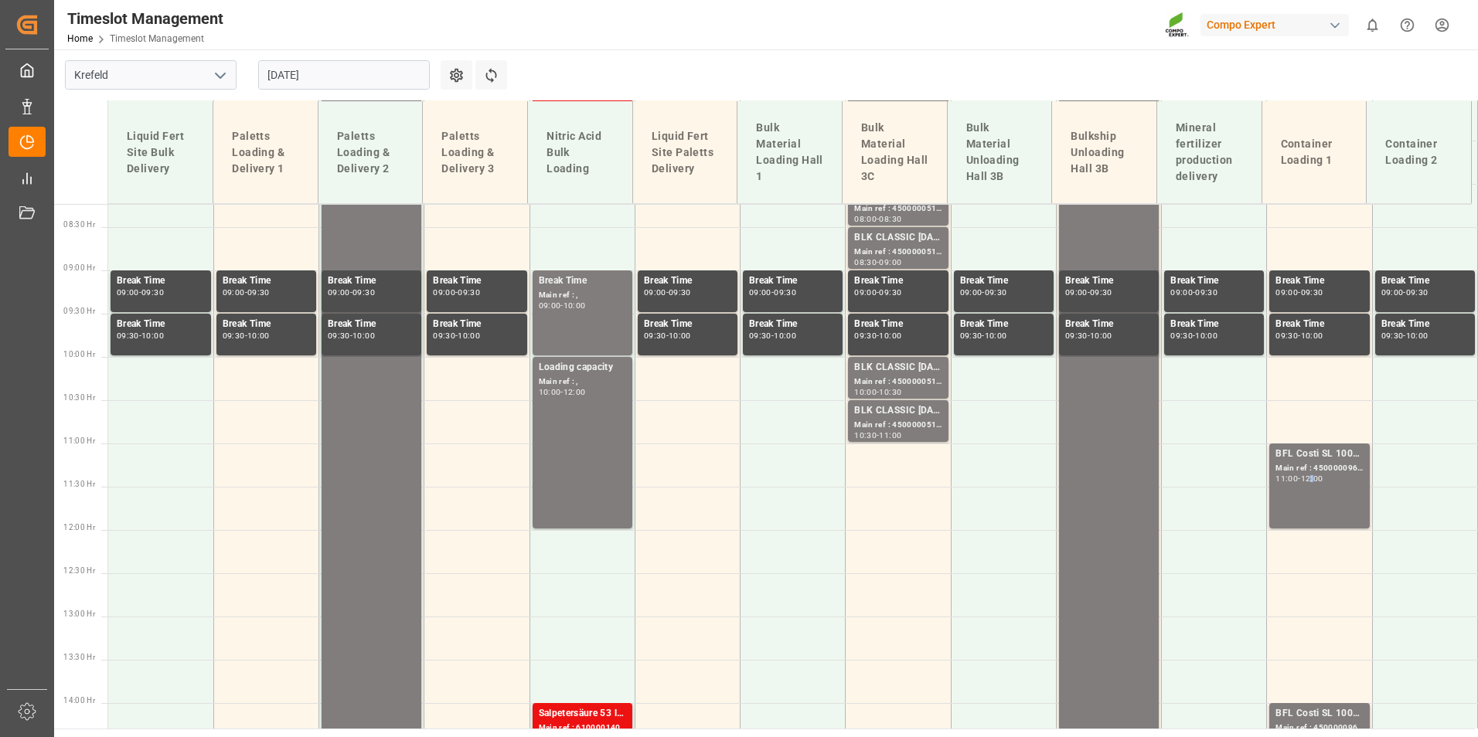
click at [1314, 480] on div "12:00" at bounding box center [1312, 478] width 22 height 7
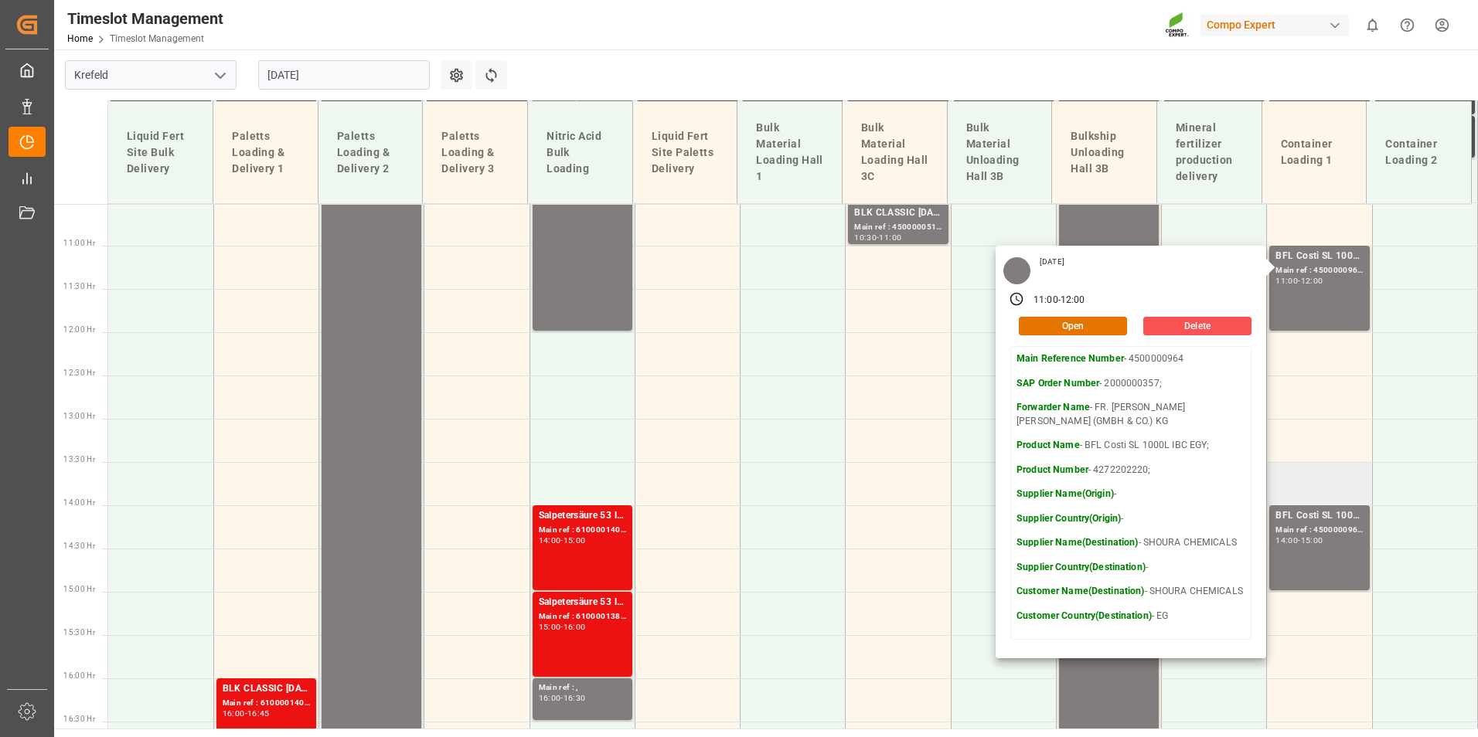
scroll to position [944, 0]
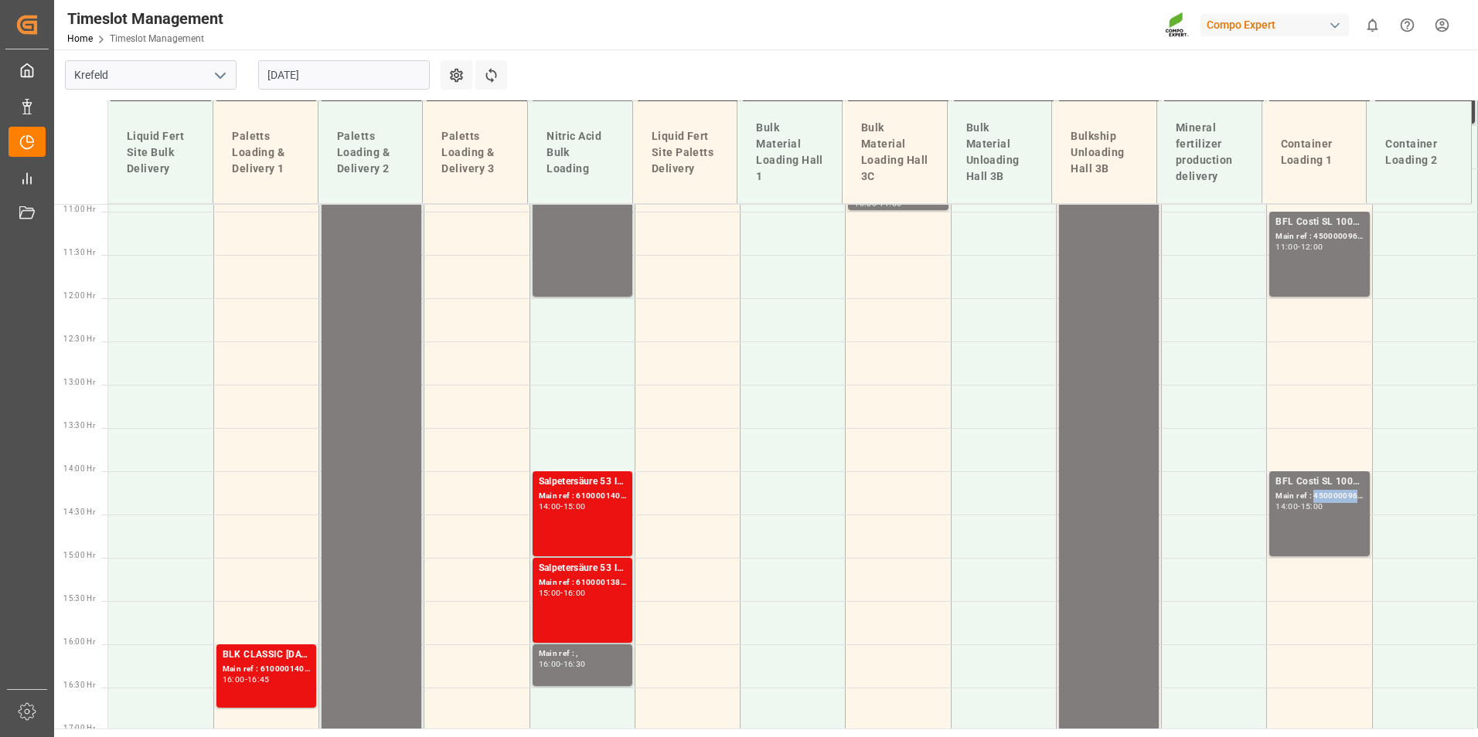
click at [1308, 491] on div "Main ref : 4500000965, 2000000357;" at bounding box center [1318, 496] width 87 height 13
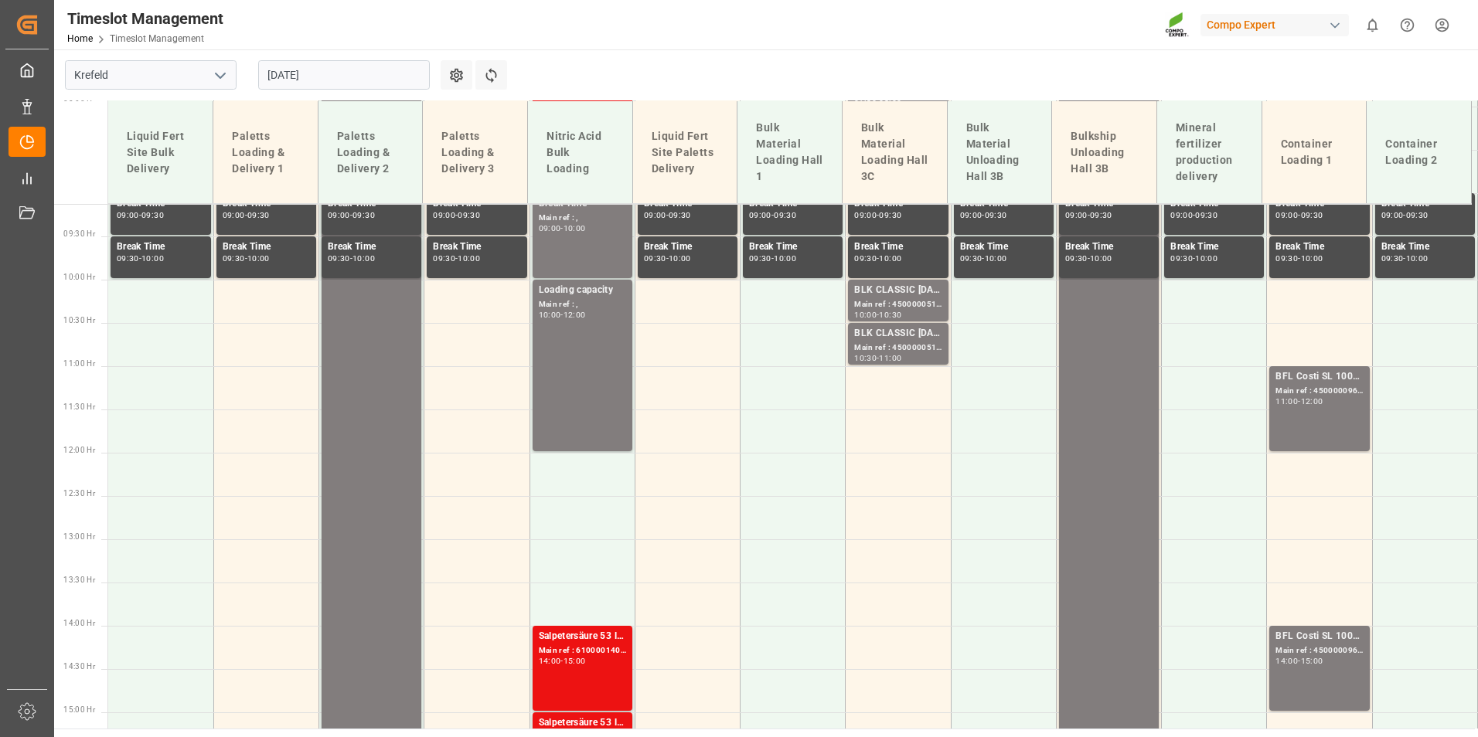
click at [1312, 433] on div "BFL Costi SL 1000L IBC EGY; Main ref : 4500000964, 2000000357; 11:00 - 12:00" at bounding box center [1318, 408] width 87 height 79
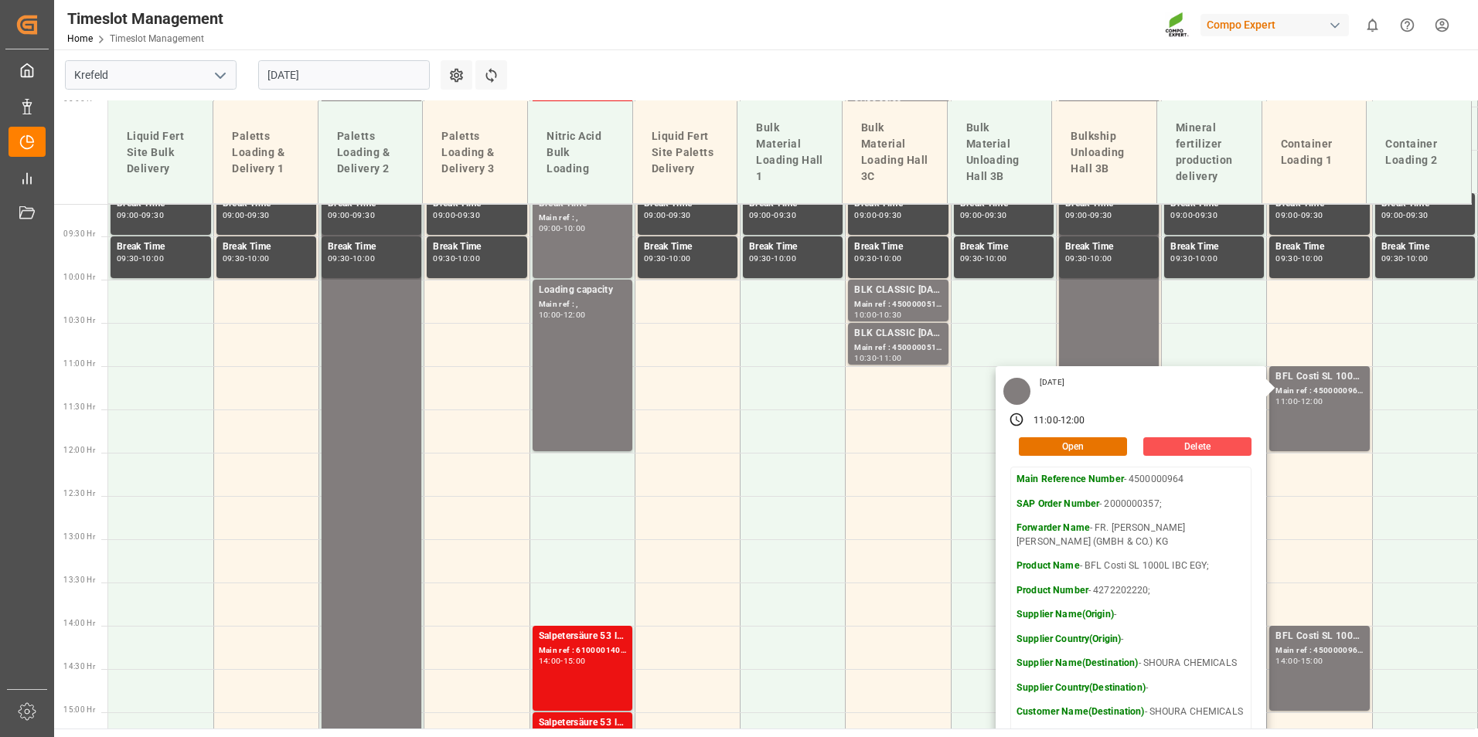
scroll to position [1099, 0]
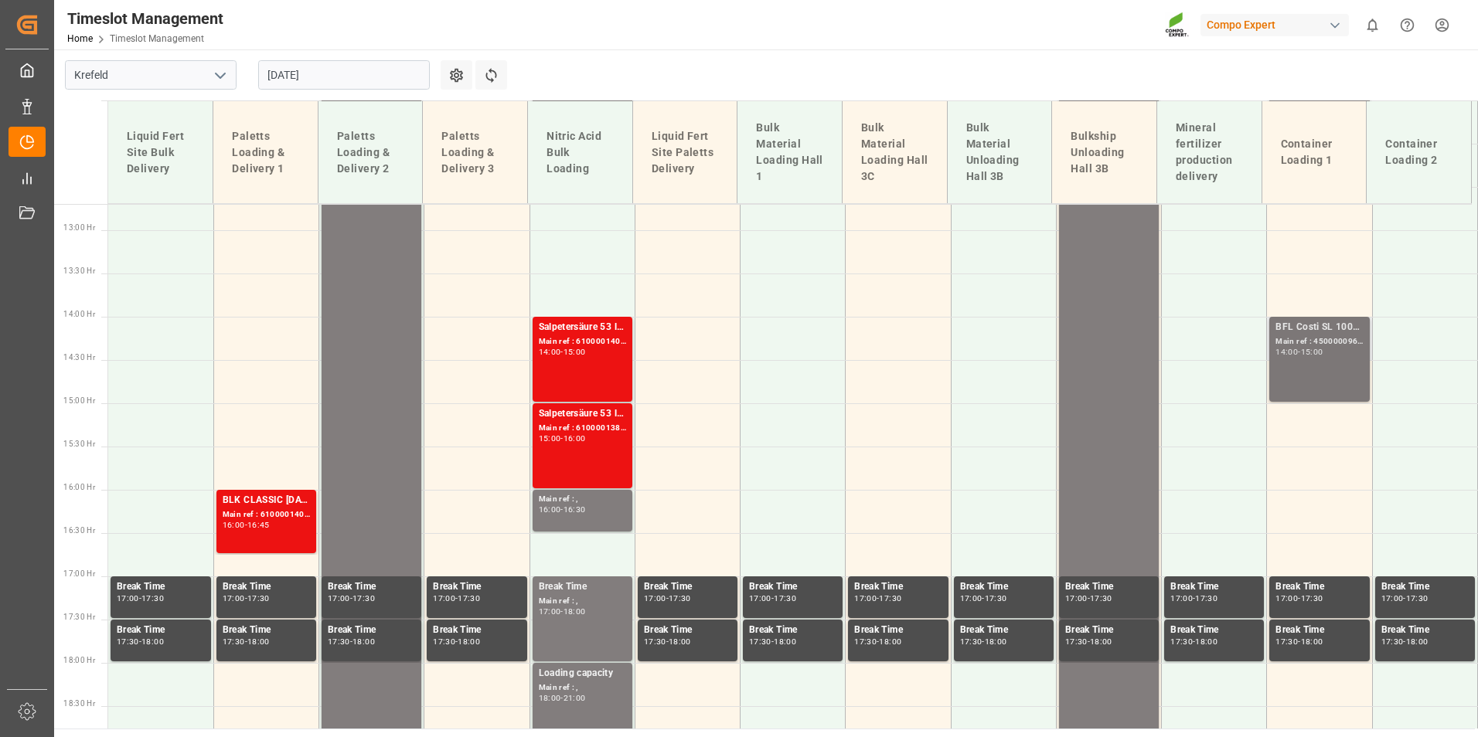
click at [1307, 361] on div "BFL Costi SL 1000L IBC EGY; Main ref : 4500000965, 2000000357; 14:00 - 15:00" at bounding box center [1318, 359] width 87 height 79
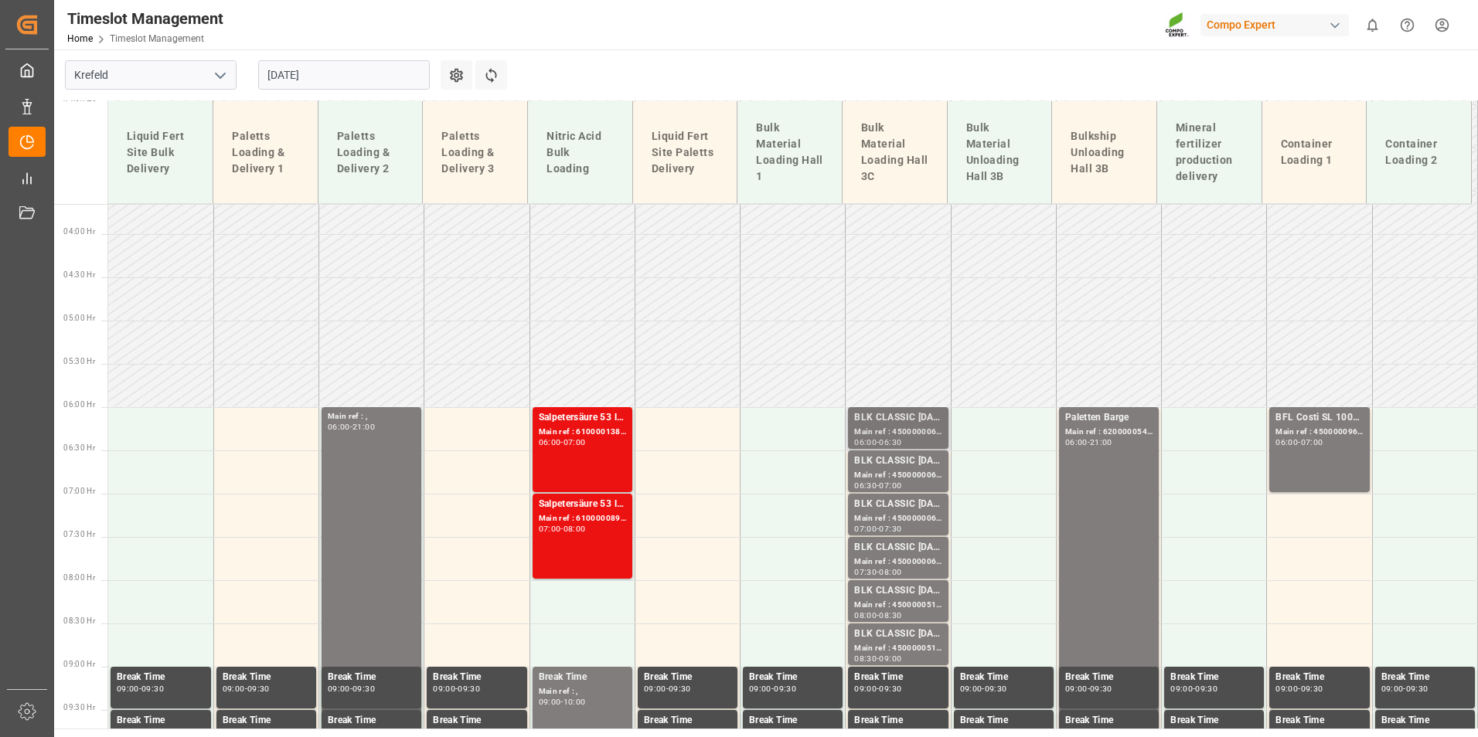
scroll to position [403, 0]
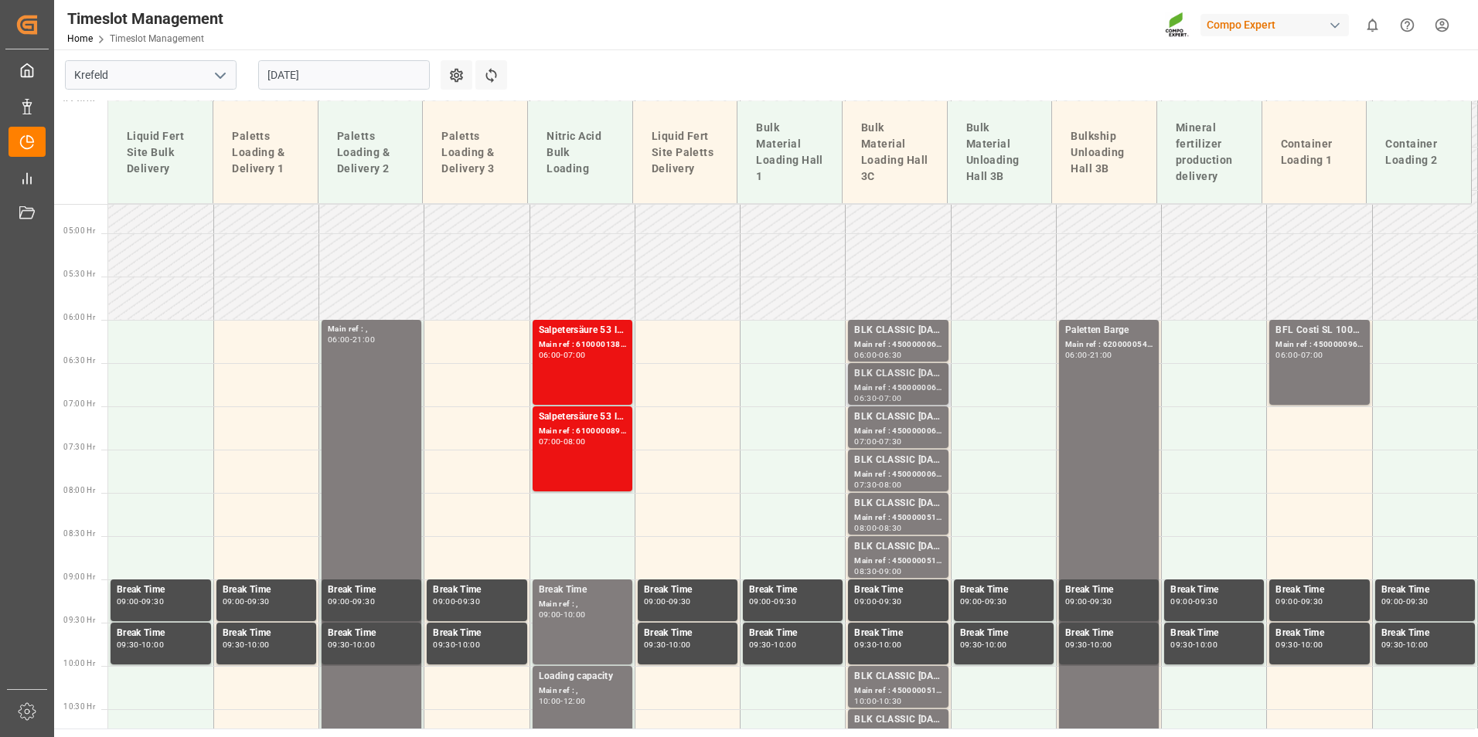
click at [886, 380] on div "BLK CLASSIC [DATE]+3+TE BULK;" at bounding box center [897, 373] width 87 height 15
click at [897, 339] on div "Main ref : 4500000066, 2000000015;" at bounding box center [897, 345] width 87 height 13
click at [900, 374] on div "BLK CLASSIC [DATE]+3+TE BULK;" at bounding box center [897, 373] width 87 height 15
click at [907, 427] on div "Main ref : 4500000067, 2000000015;" at bounding box center [897, 431] width 87 height 13
click at [904, 497] on div "BLK CLASSIC [DATE]+3+TE BULK;" at bounding box center [897, 503] width 87 height 15
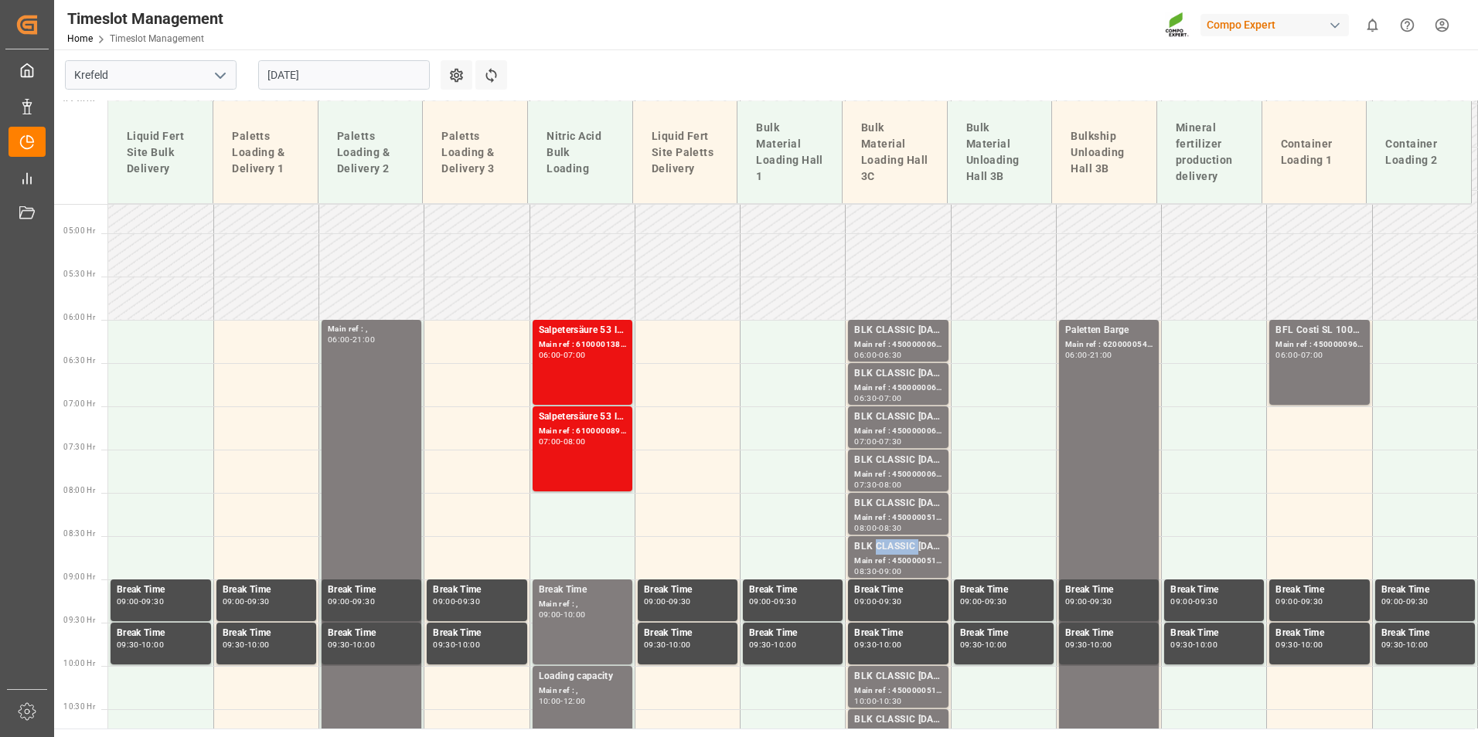
click at [898, 545] on div "BLK CLASSIC [DATE]+3+TE BULK;" at bounding box center [897, 546] width 87 height 15
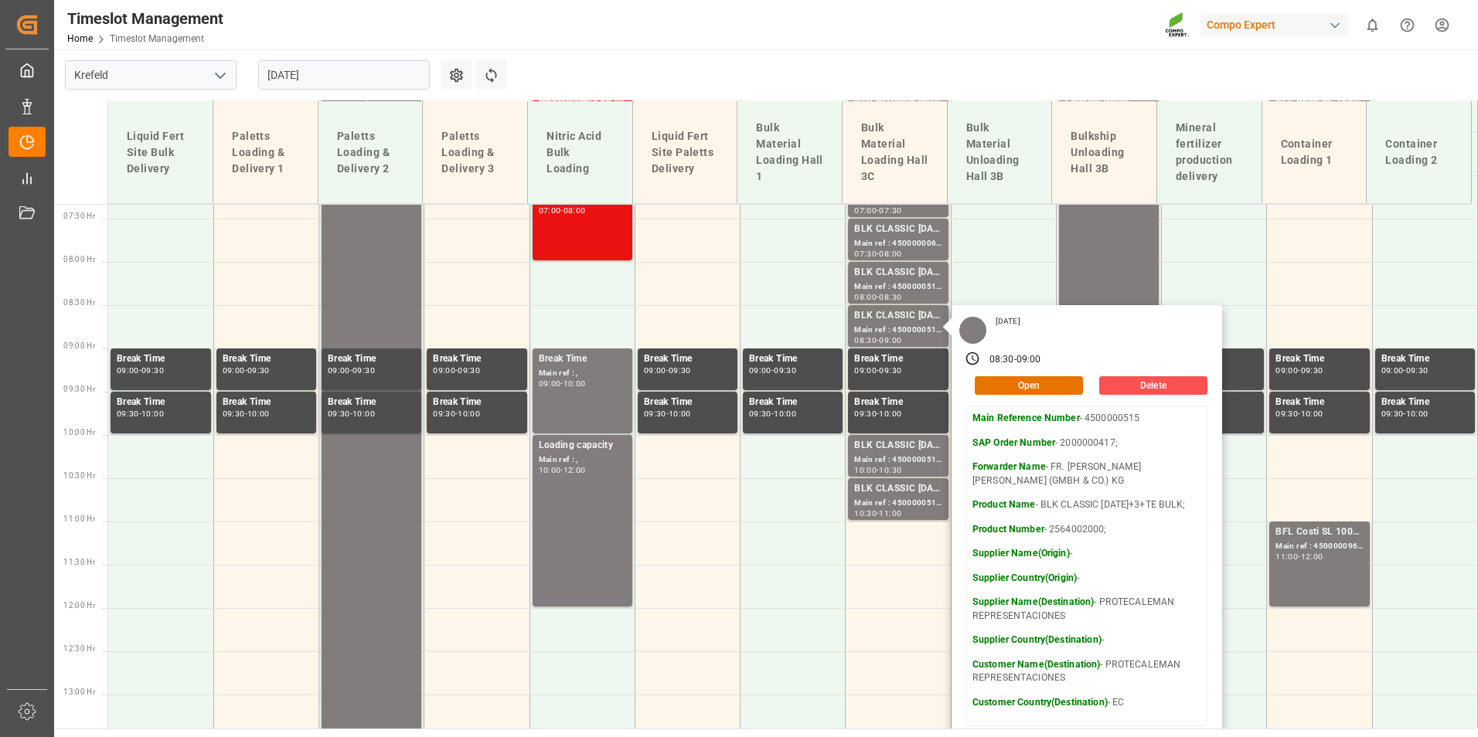
scroll to position [635, 0]
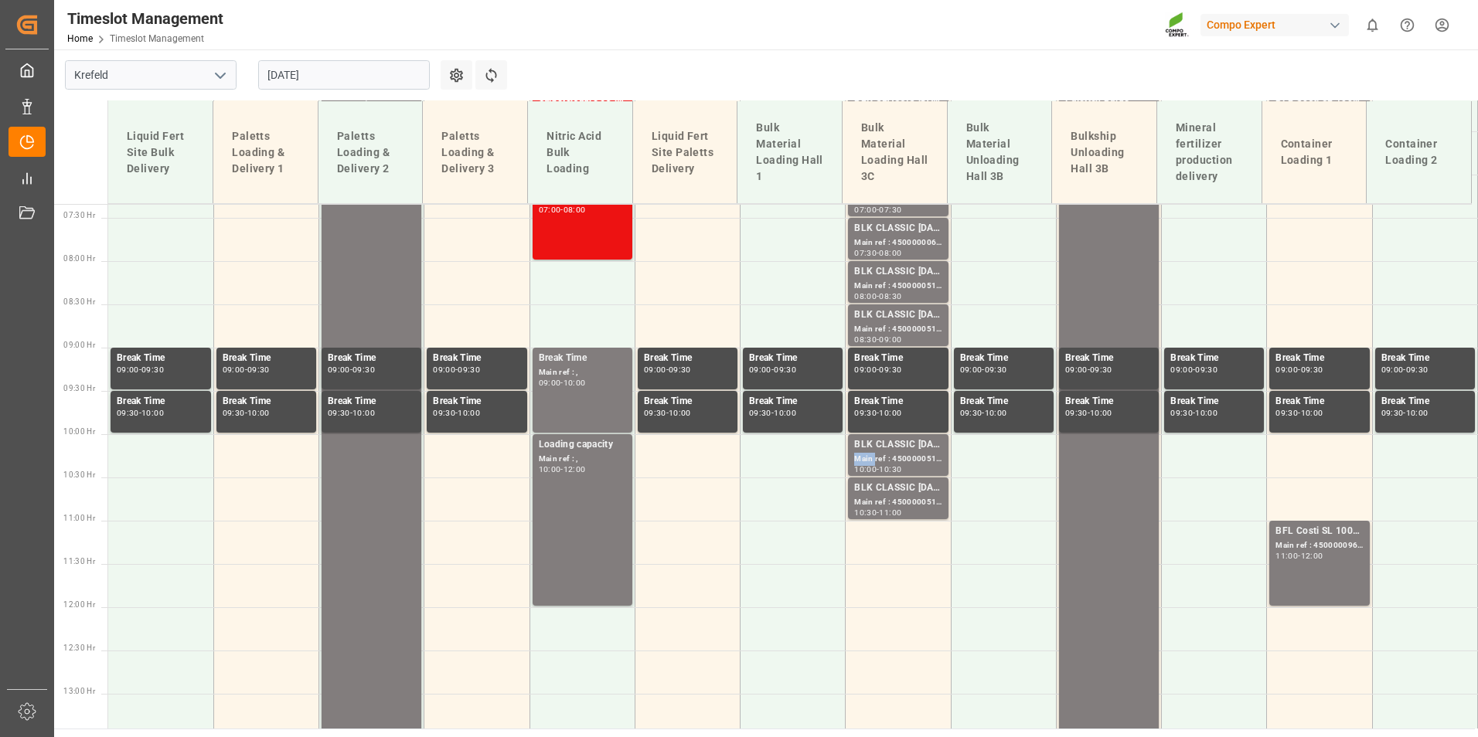
click at [866, 464] on div "Main ref : 4500000513, 2000000417;" at bounding box center [897, 459] width 87 height 13
click at [864, 479] on div "BLK CLASSIC [DATE]+3+TE BULK; Main ref : 4500000512, 2000000417; 10:30 - 11:00" at bounding box center [898, 499] width 100 height 42
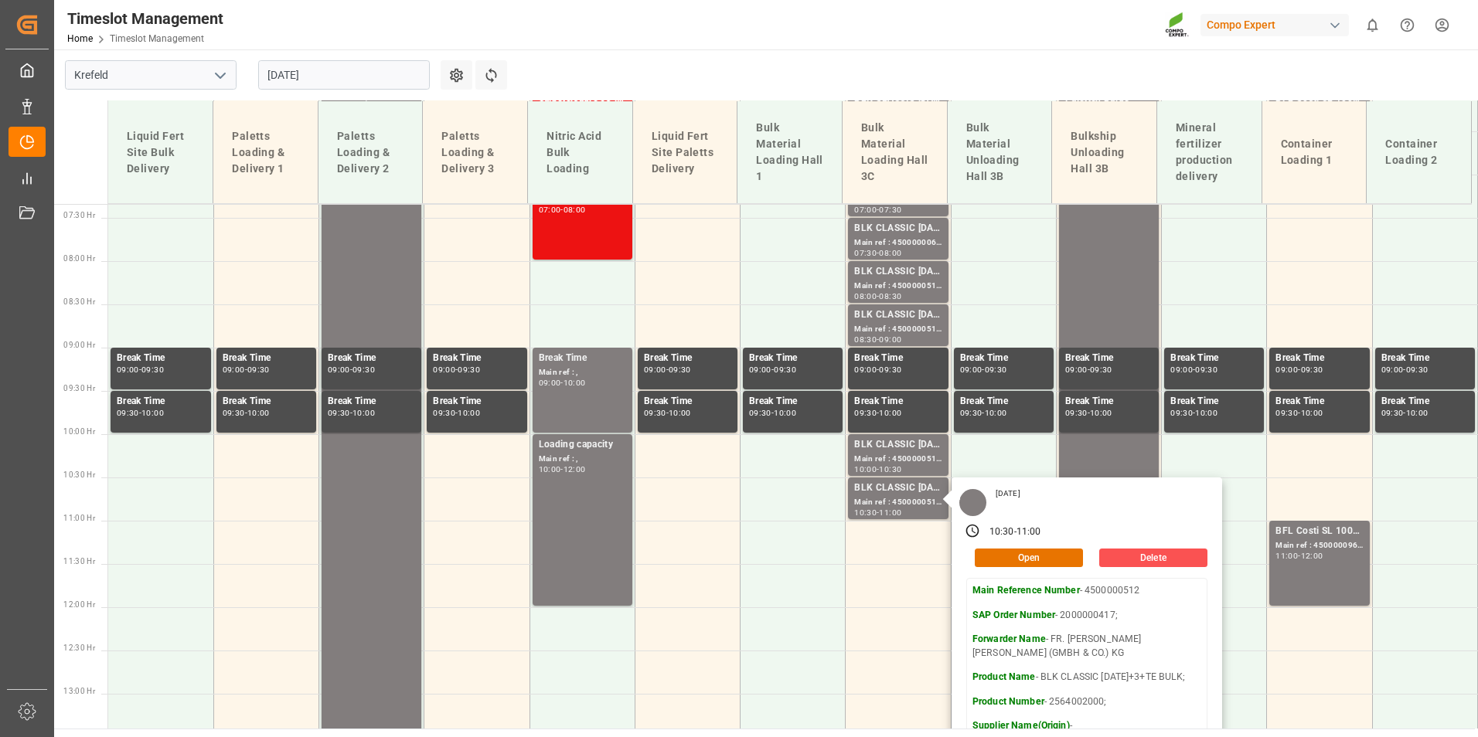
click at [330, 72] on input "[DATE]" at bounding box center [344, 74] width 172 height 29
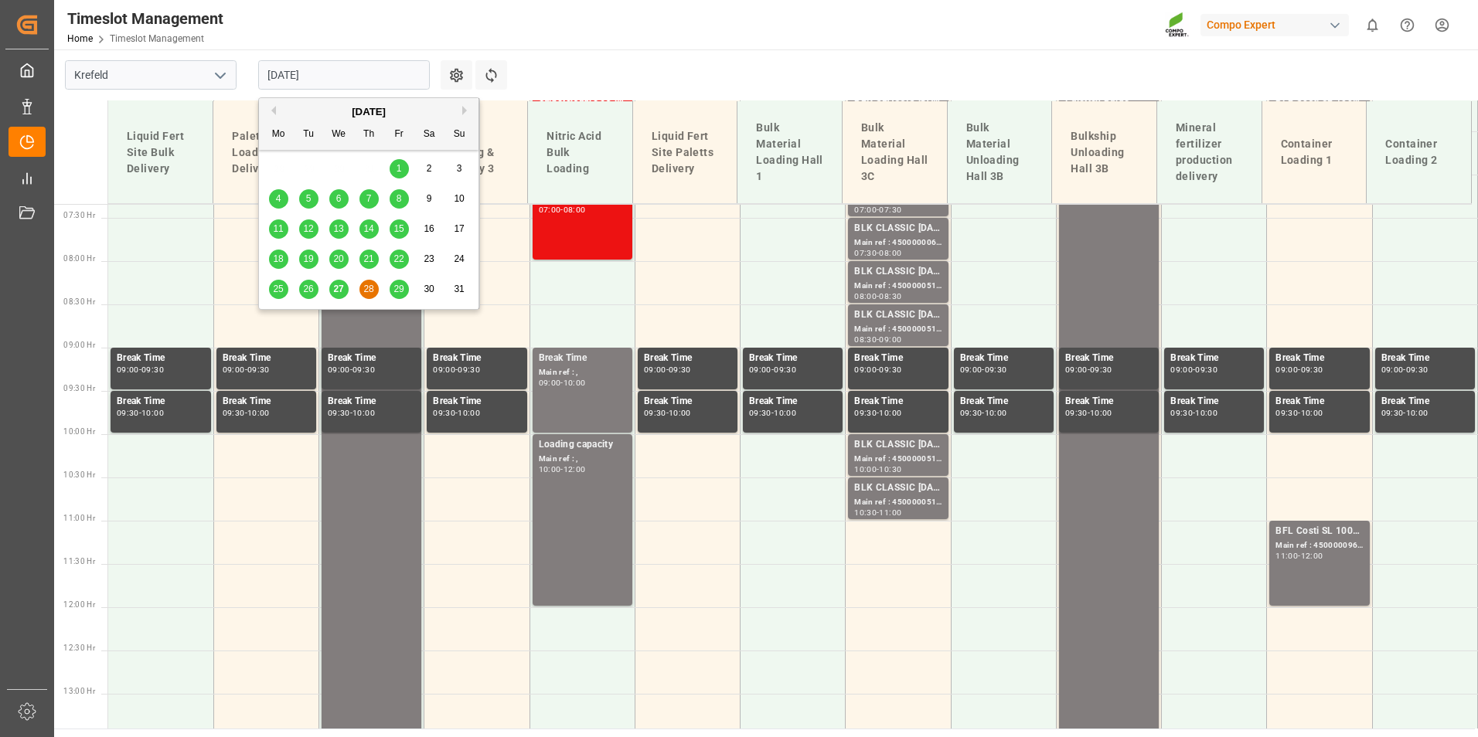
click at [336, 293] on span "27" at bounding box center [338, 289] width 10 height 11
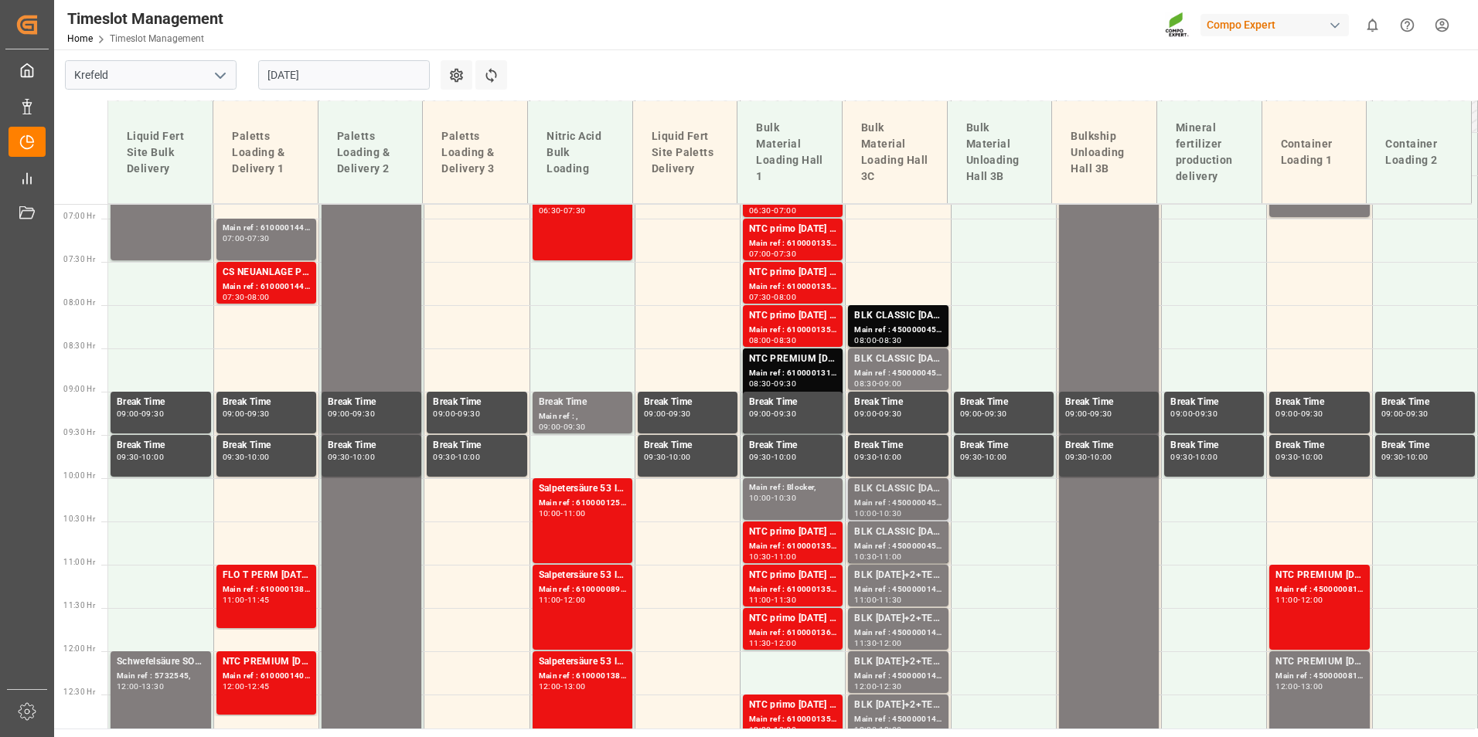
scroll to position [490, 0]
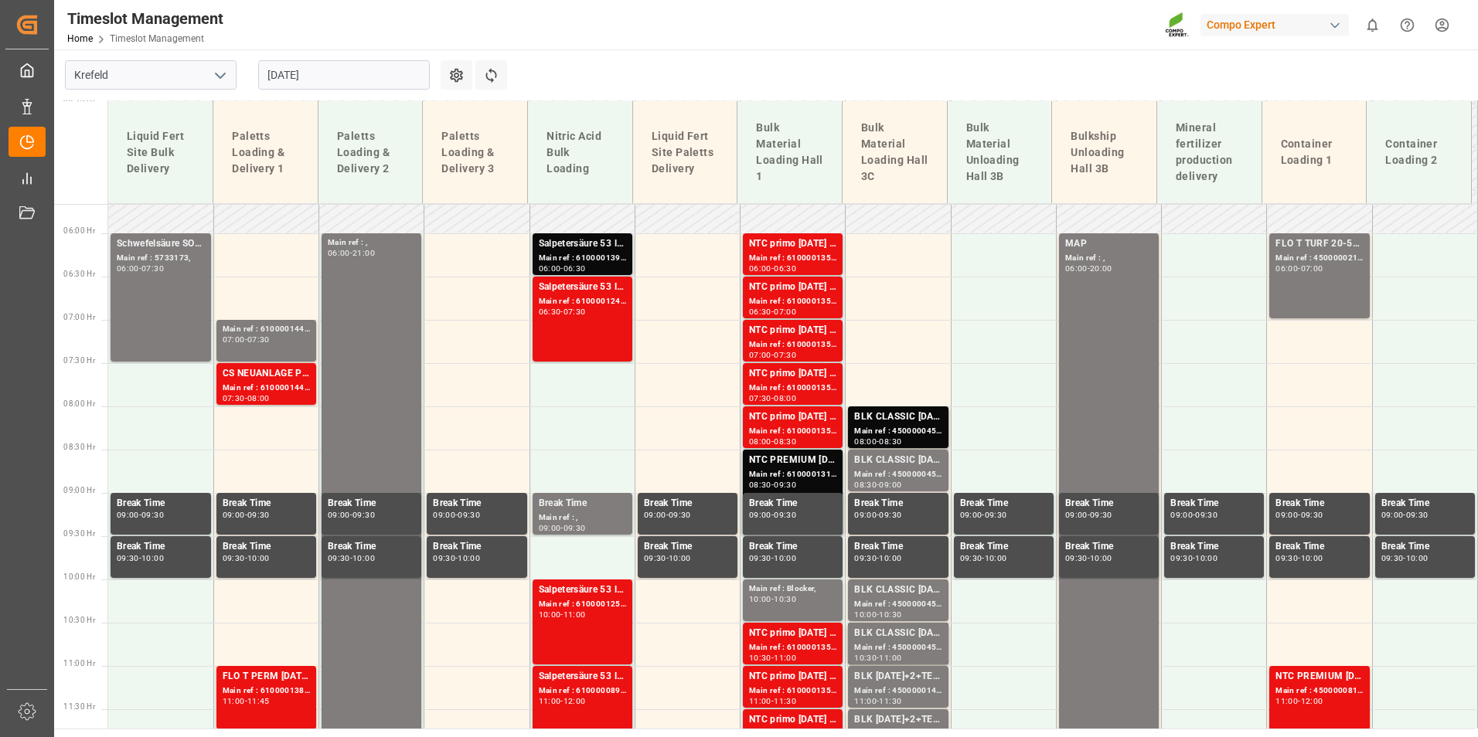
click at [610, 260] on div "Main ref : 6100001395, 2000001213;" at bounding box center [582, 258] width 87 height 13
click at [610, 326] on div "Salpetersäure 53 lose; Main ref : 6100001241, 2000001094; 06:30 - 07:30" at bounding box center [582, 319] width 87 height 79
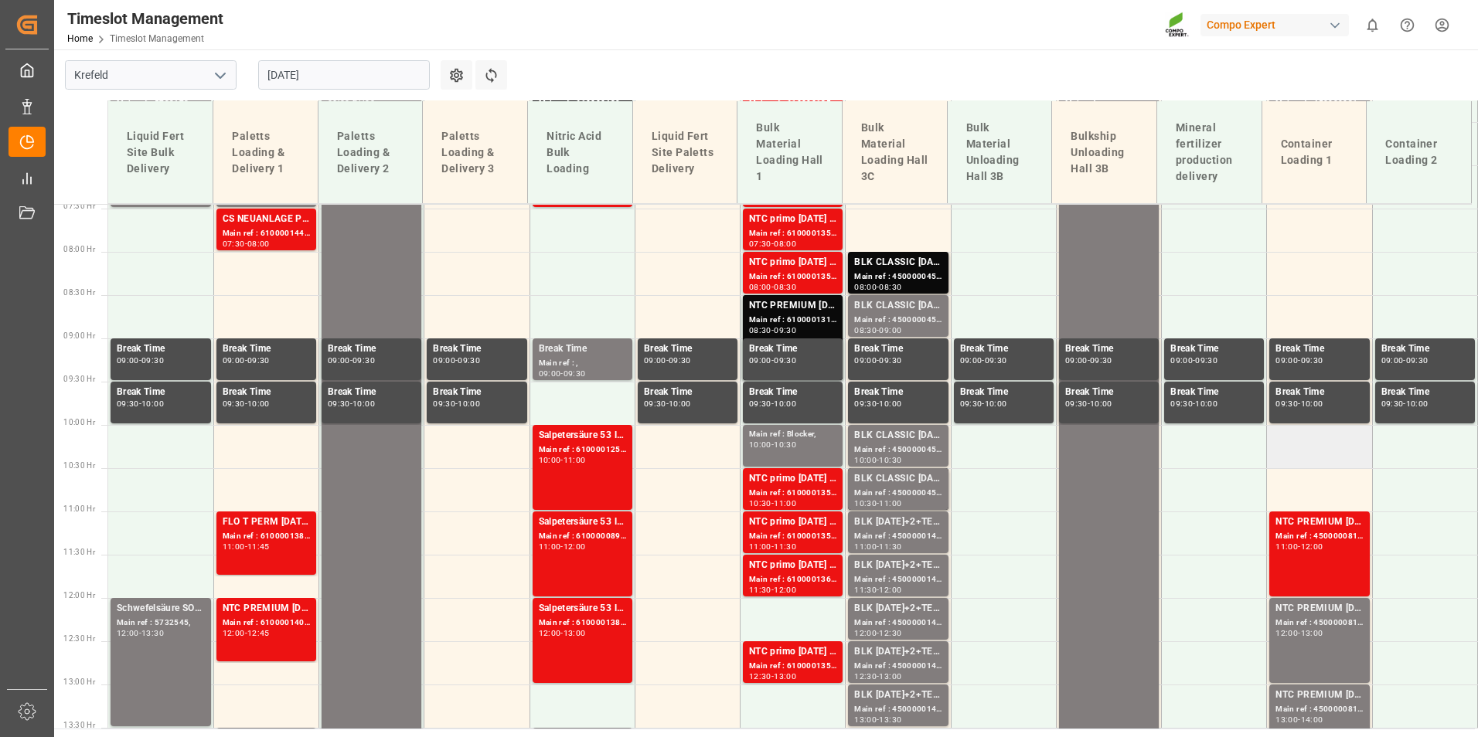
scroll to position [876, 0]
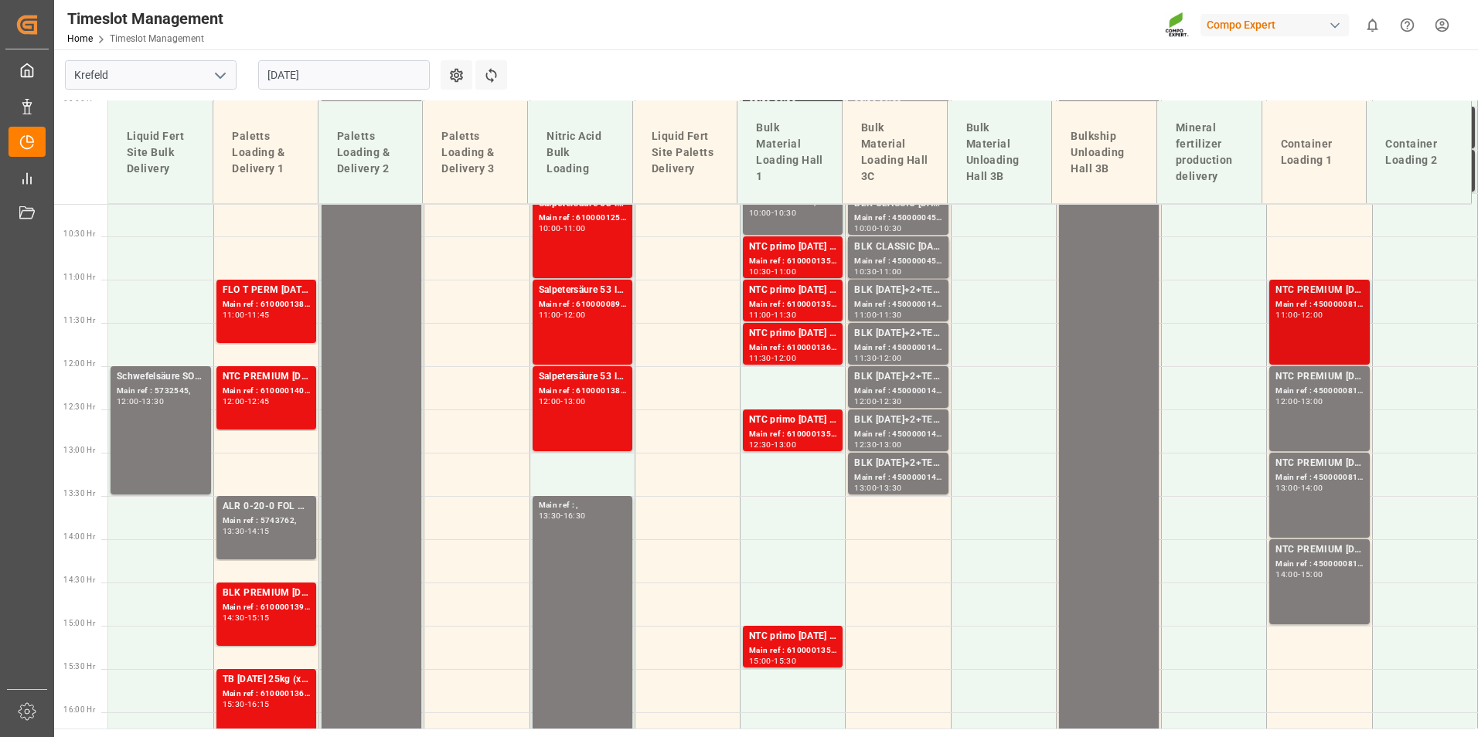
click at [1304, 350] on div "NTC PREMIUM [DATE] 50kg (x25) NLA MTO; Main ref : 4500000815, 2000000613; 11:00…" at bounding box center [1318, 322] width 87 height 79
click at [1307, 396] on div "Main ref : 4500000816, 2000000613;" at bounding box center [1318, 391] width 87 height 13
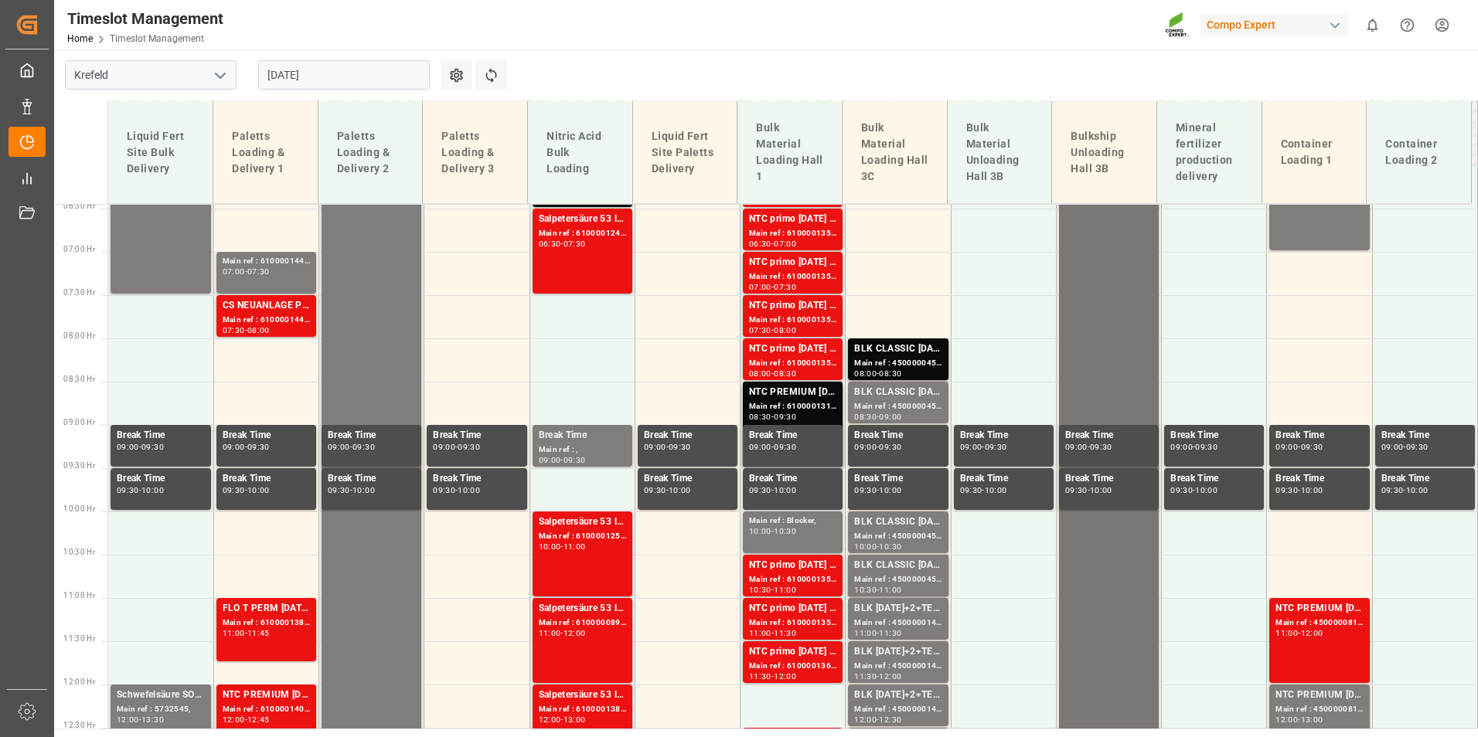
scroll to position [413, 0]
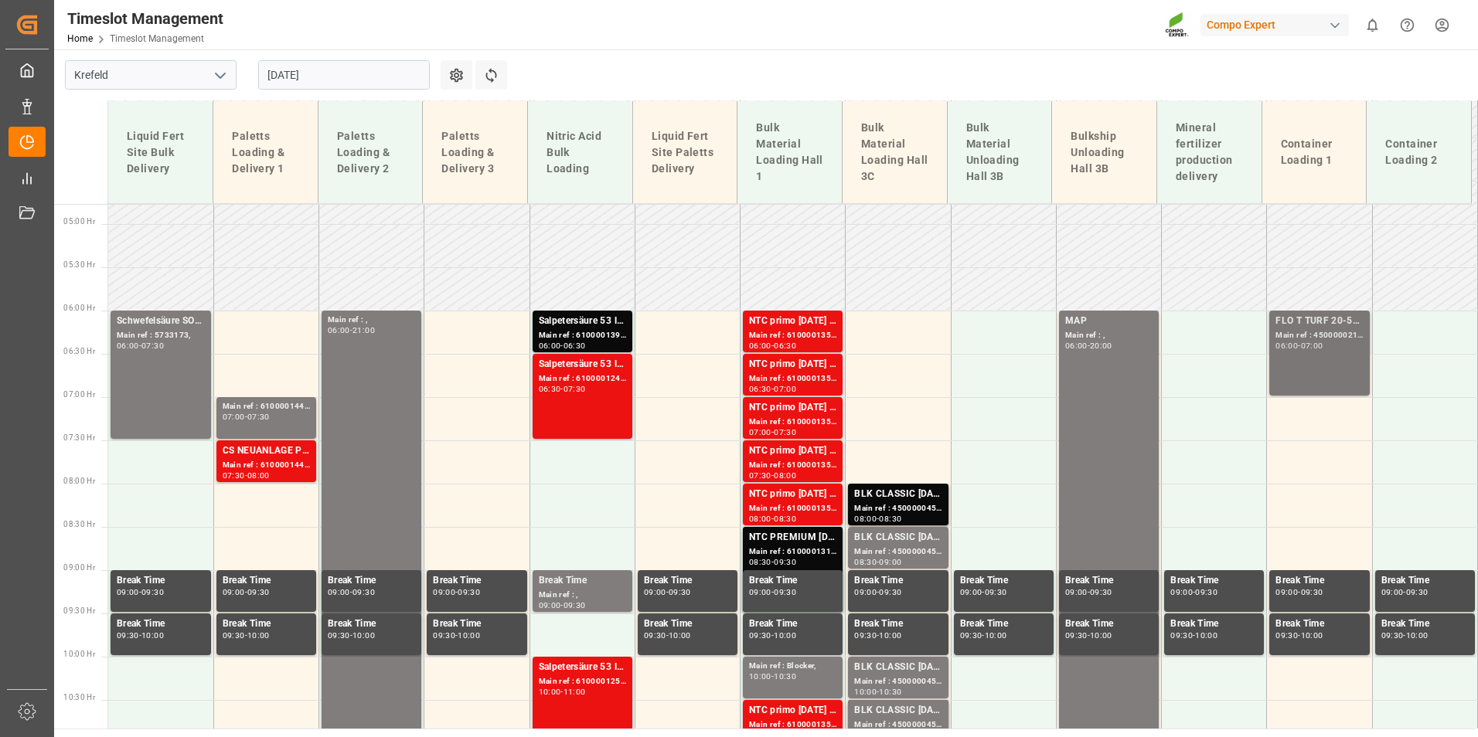
click at [1284, 375] on div "FLO T TURF 20-5-8 25kg (x42) WW; Main ref : 4500000219, 2000000151; 06:00 - 07:…" at bounding box center [1318, 353] width 87 height 79
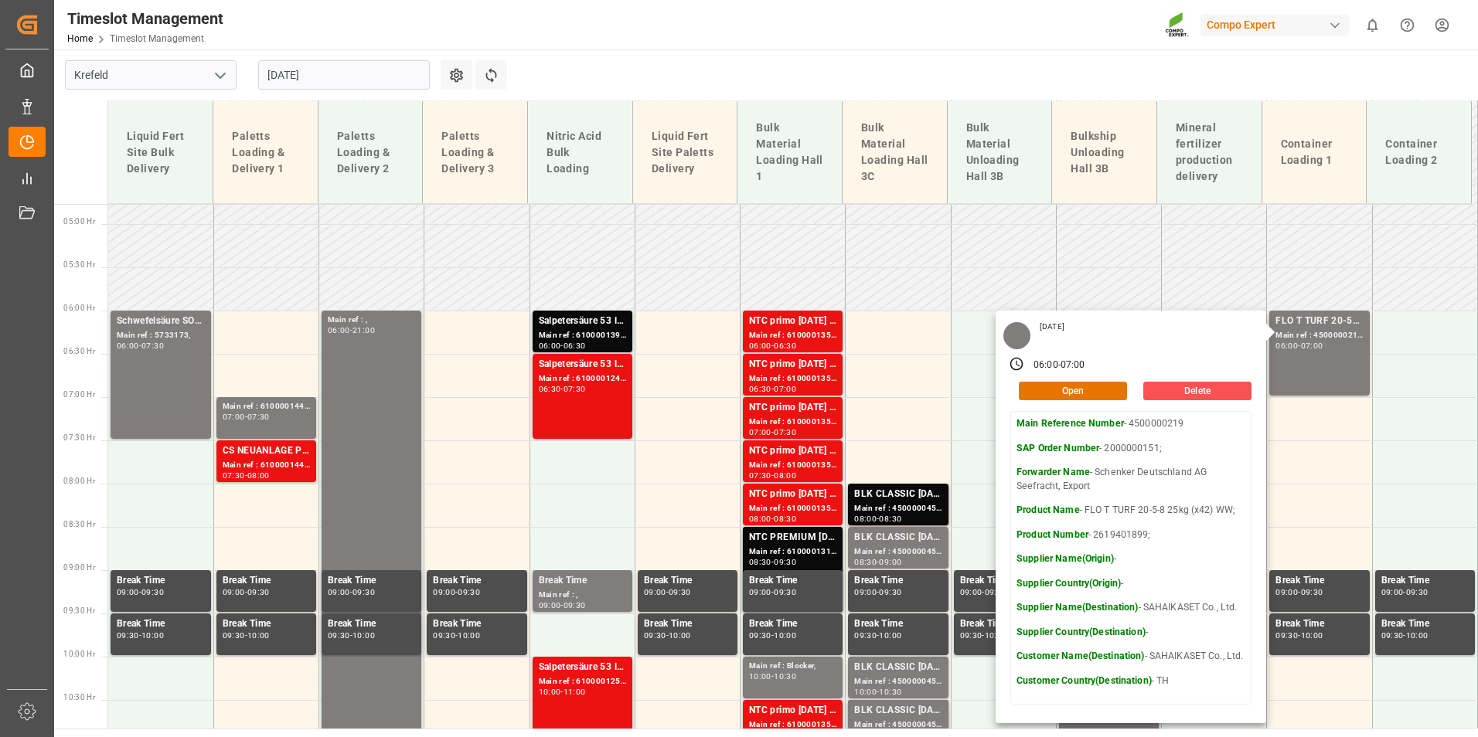
click at [328, 82] on input "[DATE]" at bounding box center [344, 74] width 172 height 29
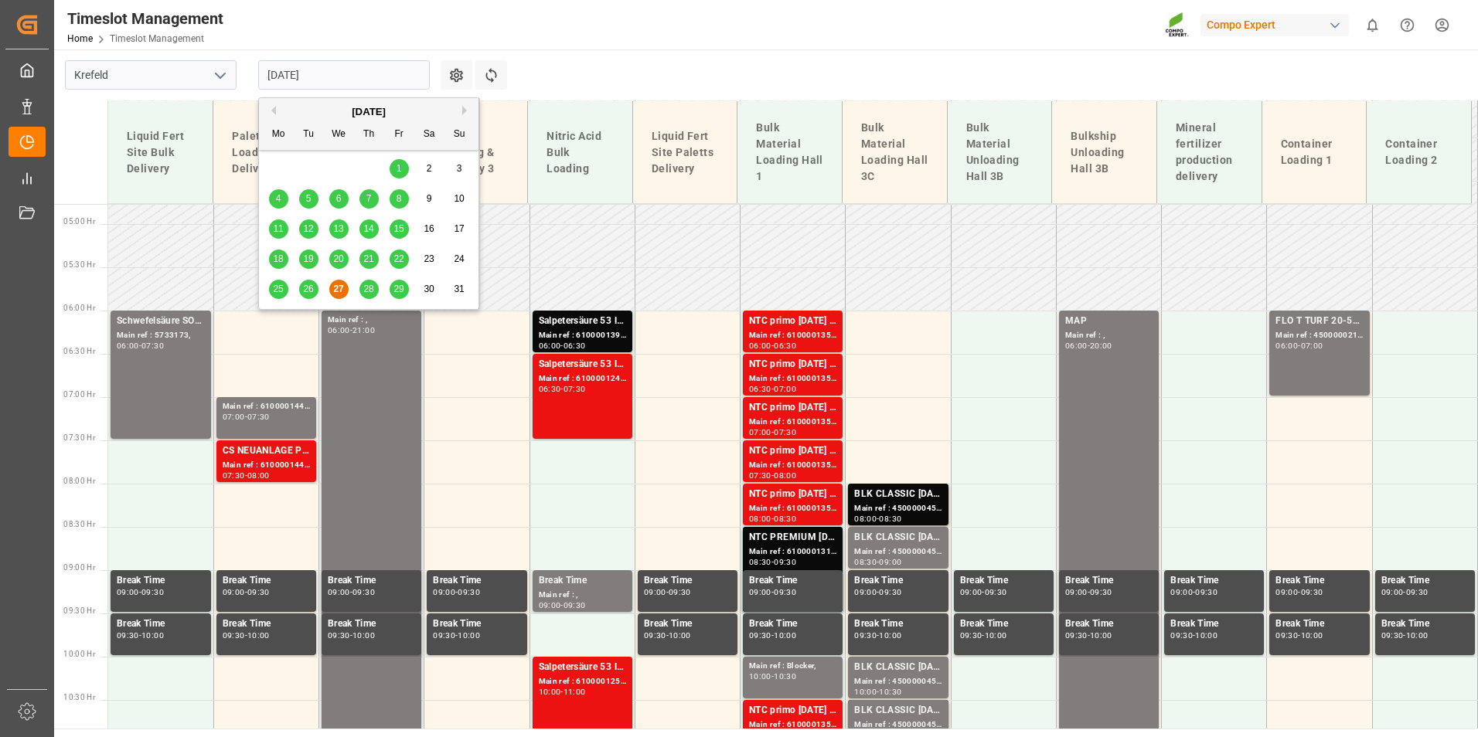
click at [361, 288] on div "28" at bounding box center [368, 290] width 19 height 19
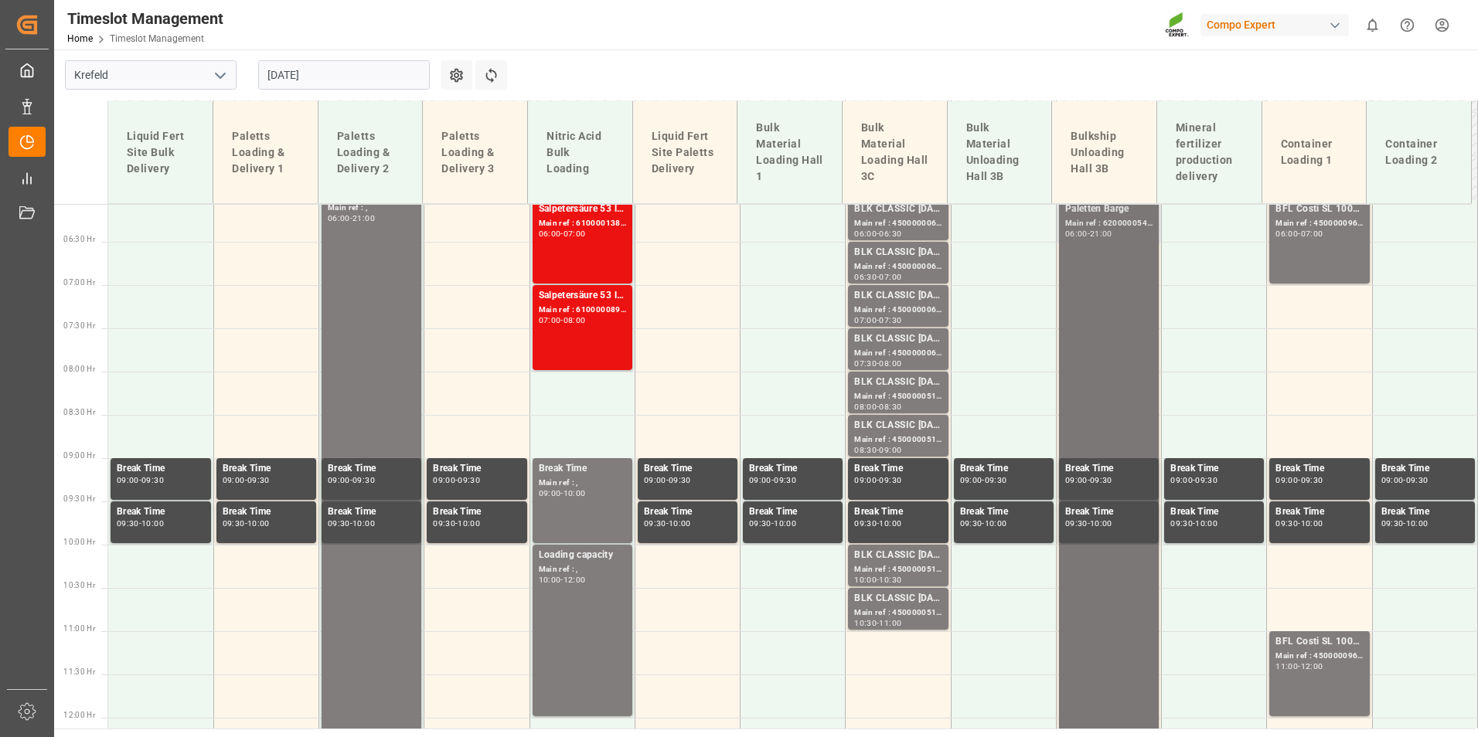
scroll to position [335, 0]
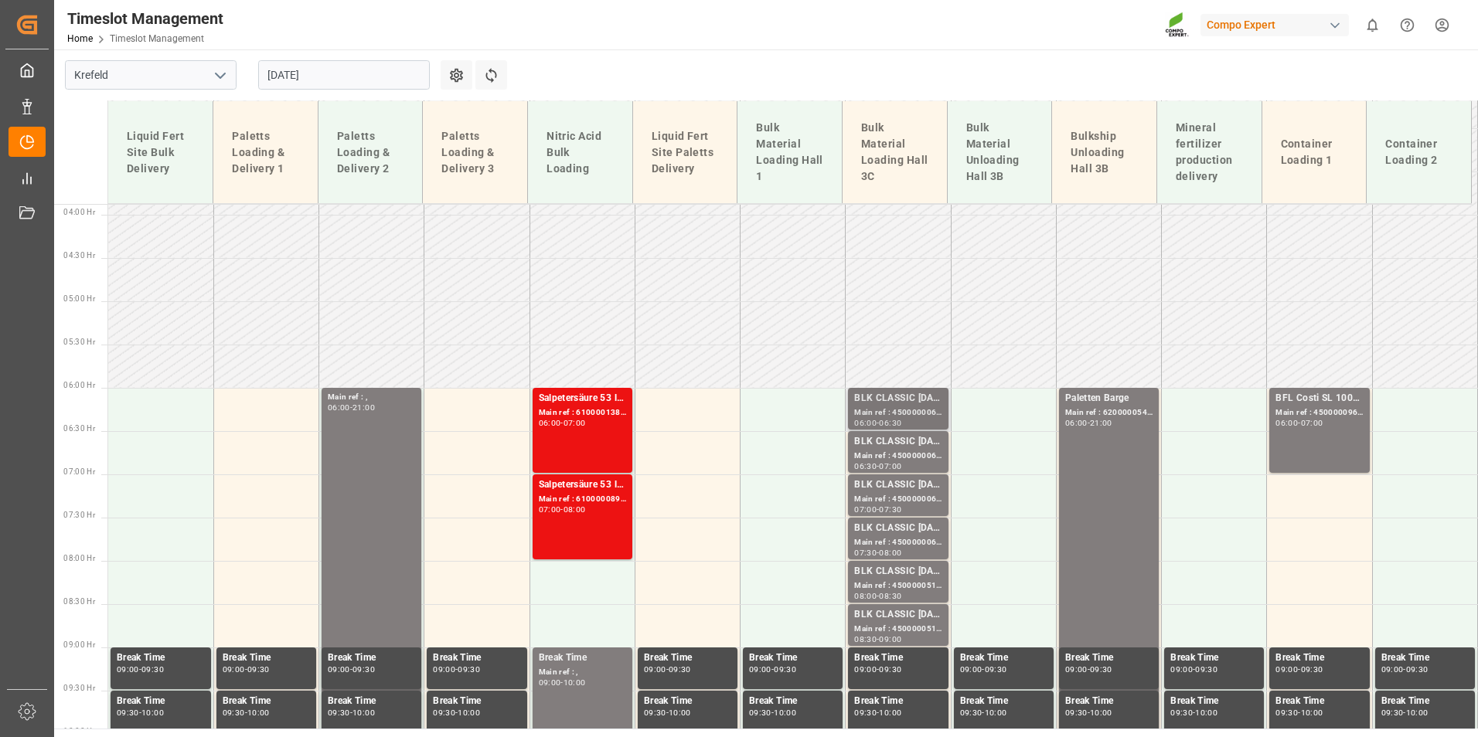
click at [894, 421] on div "06:30" at bounding box center [890, 423] width 22 height 7
click at [903, 417] on div "Main ref : 4500000066, 2000000015;" at bounding box center [897, 413] width 87 height 13
click at [907, 461] on div "Main ref : 4500000069, 2000000015;" at bounding box center [897, 456] width 87 height 13
click at [922, 488] on div "BLK CLASSIC [DATE]+3+TE BULK;" at bounding box center [897, 485] width 87 height 15
click at [926, 525] on div "BLK CLASSIC [DATE]+3+TE BULK;" at bounding box center [897, 528] width 87 height 15
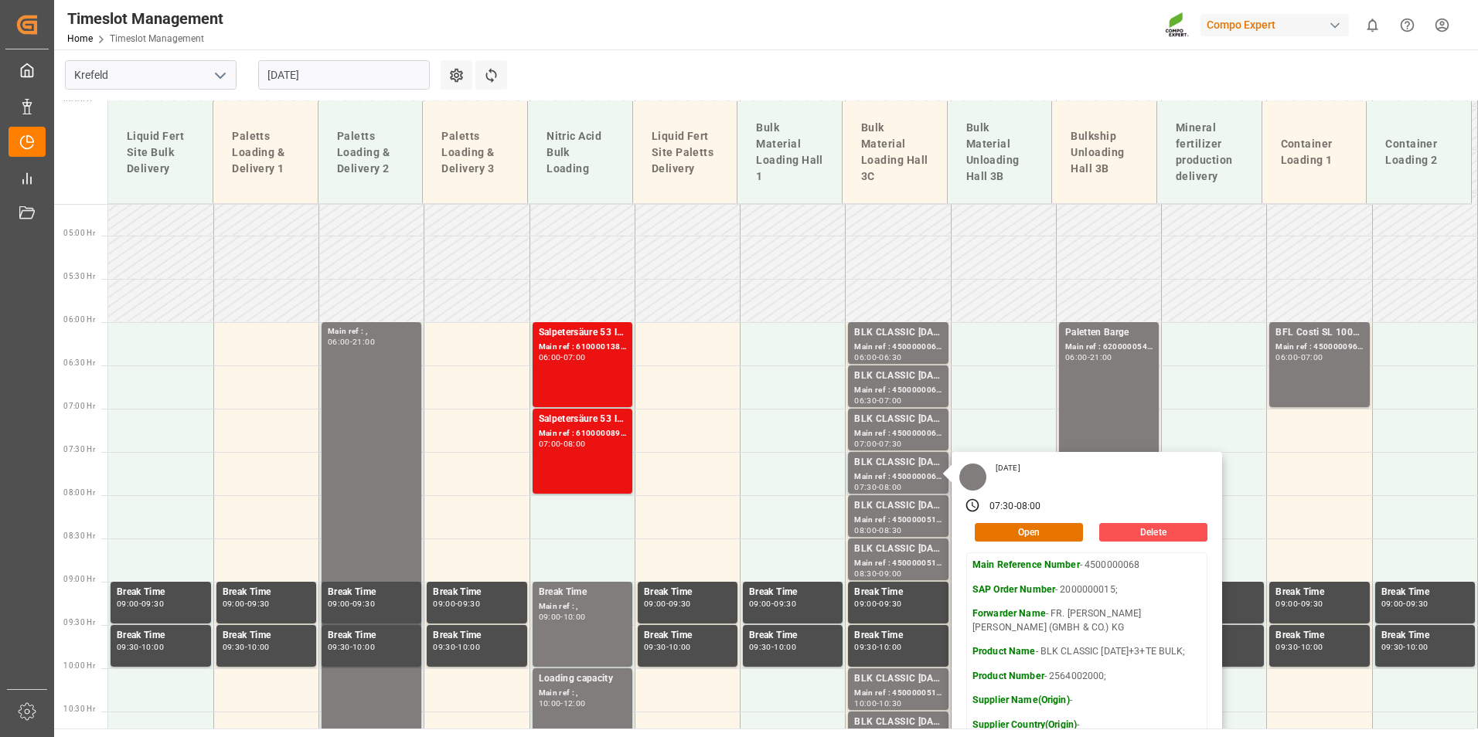
scroll to position [490, 0]
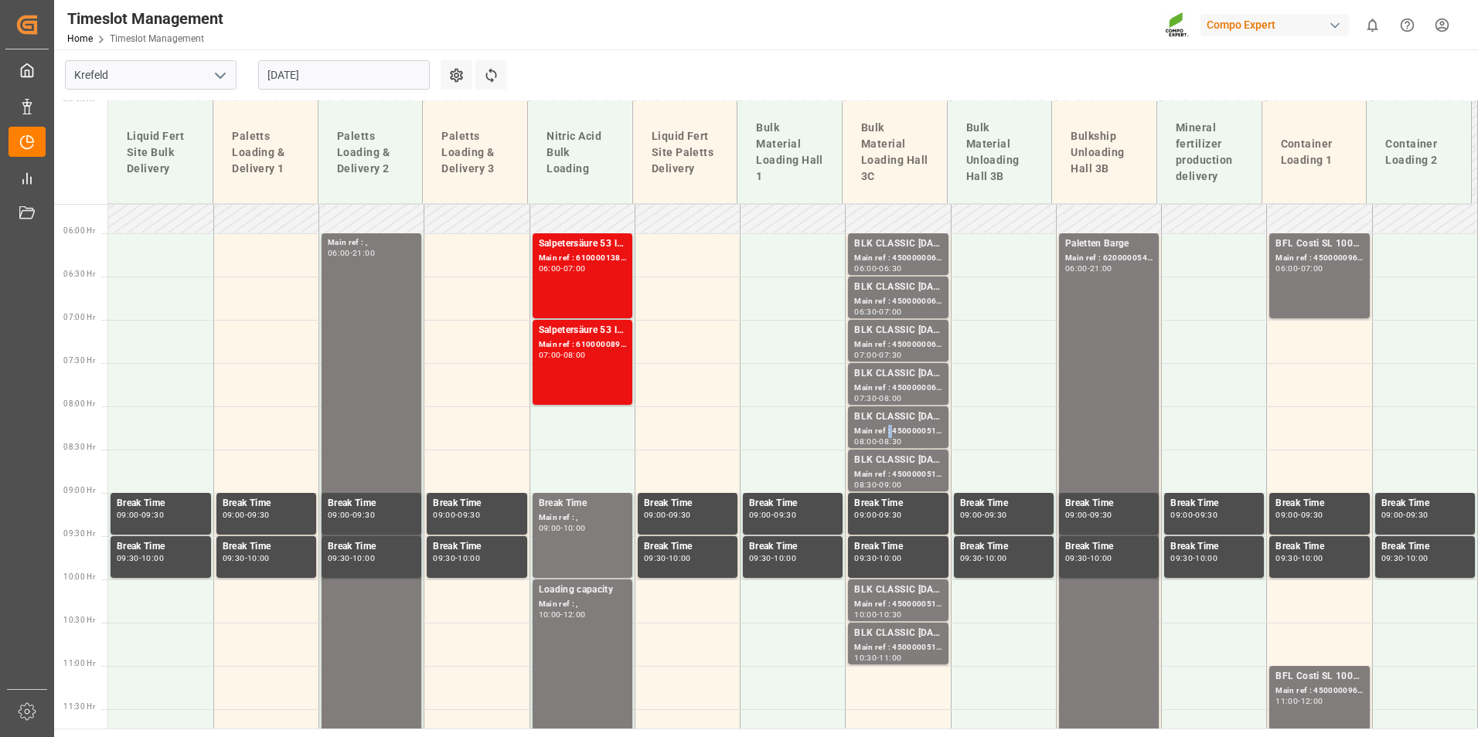
click at [883, 428] on div "Main ref : 4500000514, 2000000417;" at bounding box center [897, 431] width 87 height 13
click at [902, 477] on div "Main ref : 4500000515, 2000000417;" at bounding box center [897, 474] width 87 height 13
click at [910, 597] on div "BLK CLASSIC [DATE]+3+TE BULK;" at bounding box center [897, 590] width 87 height 15
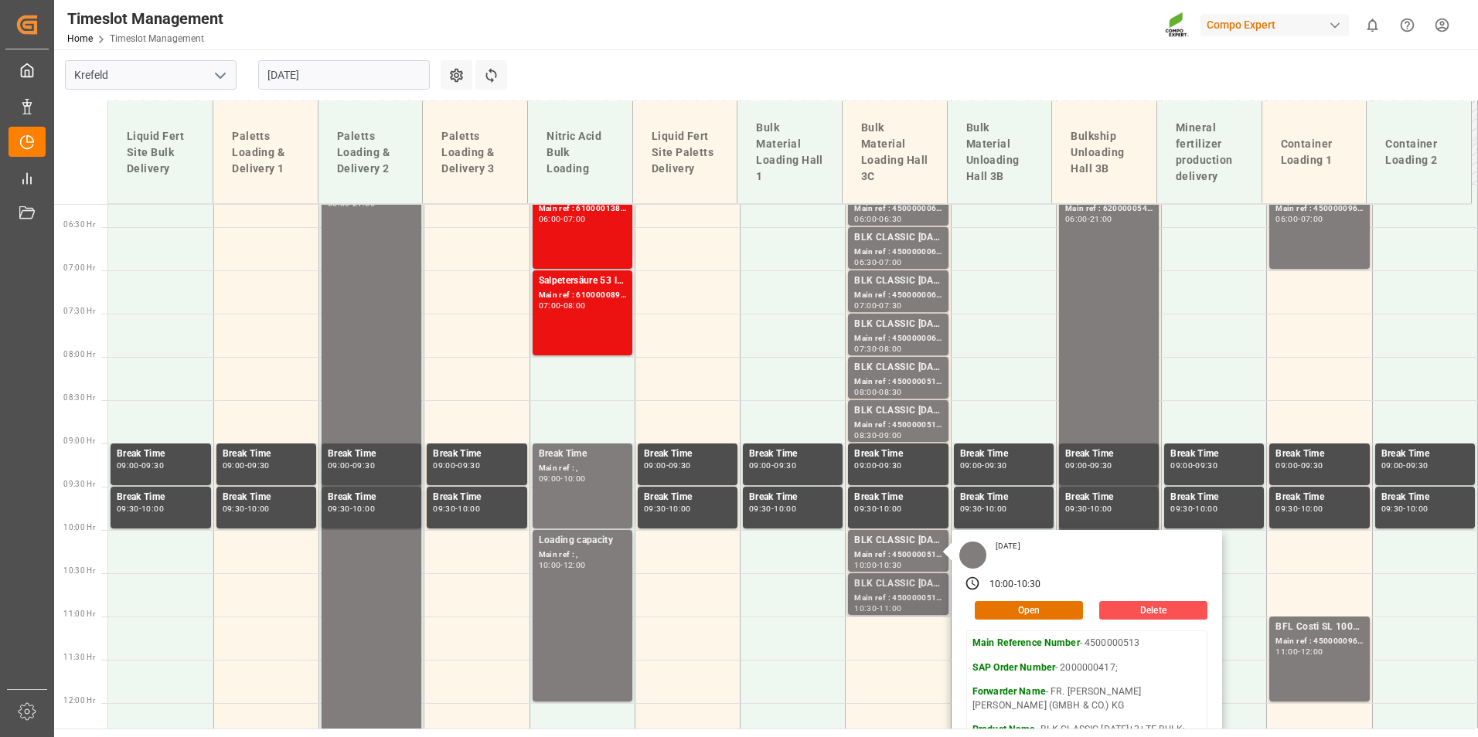
scroll to position [567, 0]
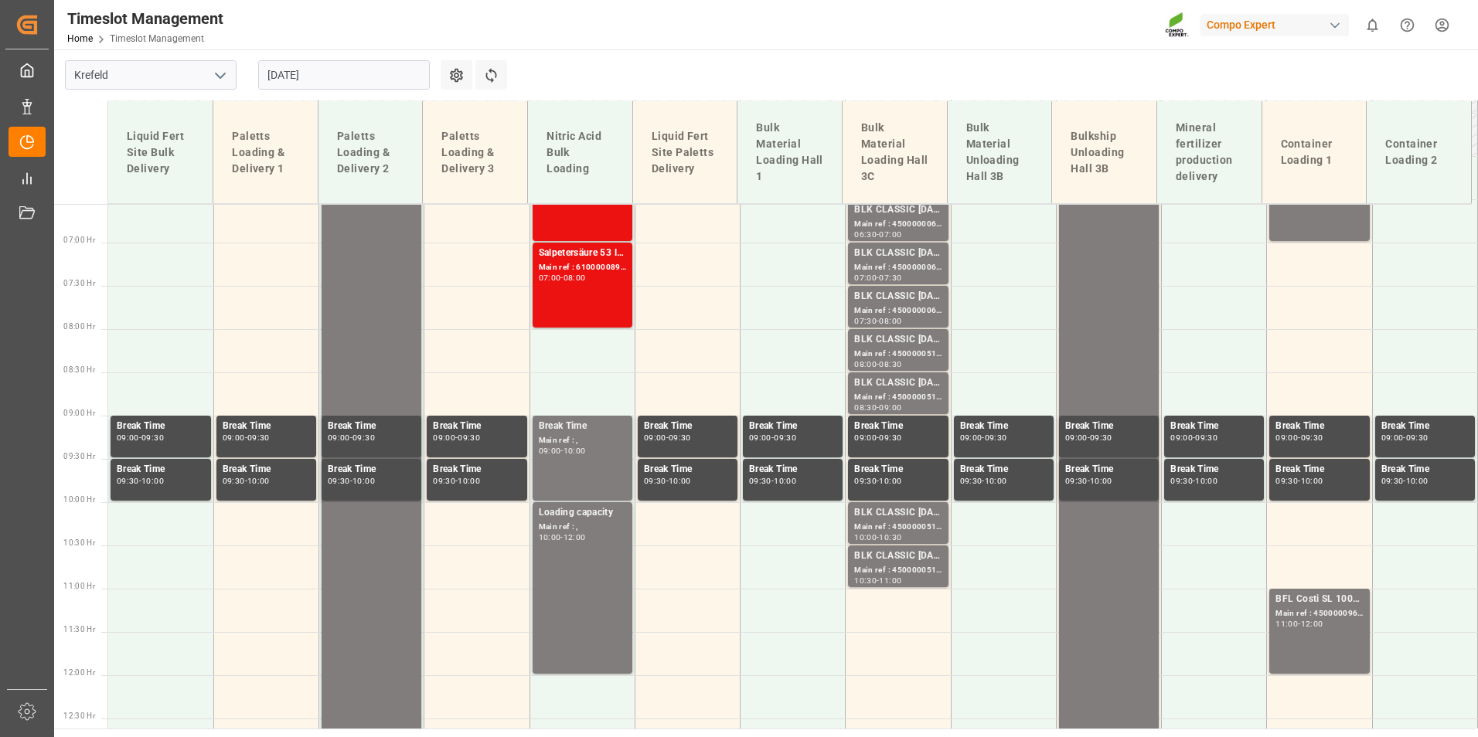
click at [902, 570] on div "Main ref : 4500000512, 2000000417;" at bounding box center [897, 570] width 87 height 13
click at [897, 292] on div "BLK CLASSIC [DATE]+3+TE BULK;" at bounding box center [897, 296] width 87 height 15
click at [909, 342] on div "BLK CLASSIC [DATE]+3+TE BULK;" at bounding box center [897, 339] width 87 height 15
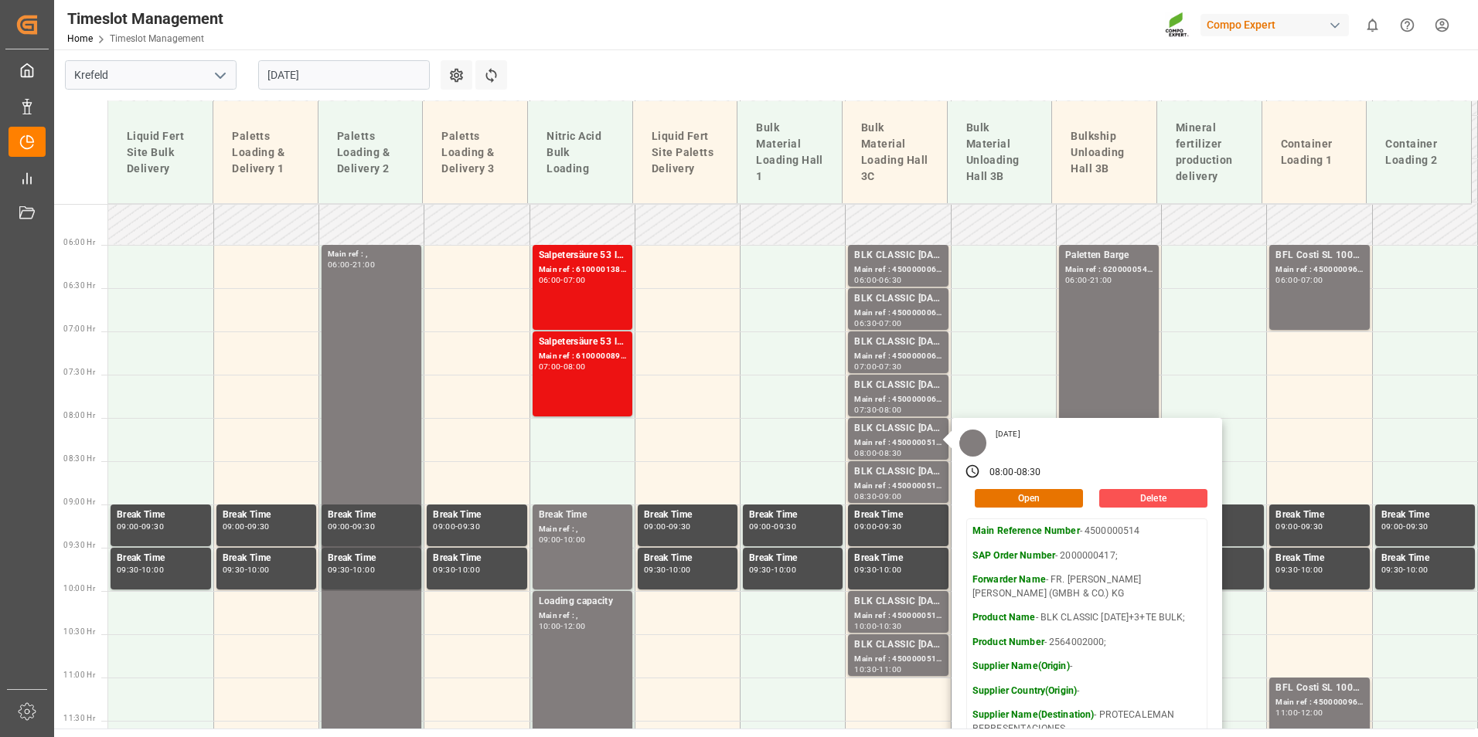
scroll to position [335, 0]
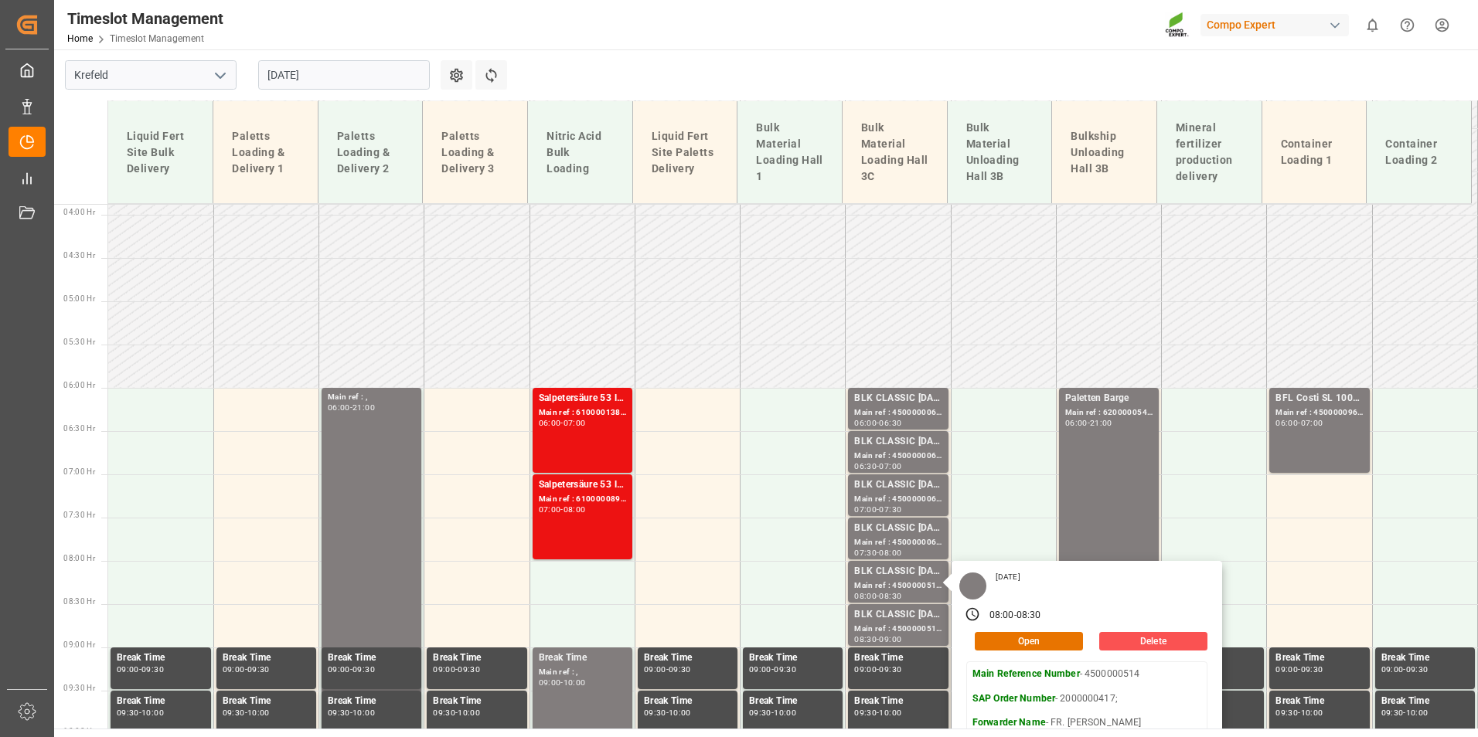
click at [381, 79] on input "[DATE]" at bounding box center [344, 74] width 172 height 29
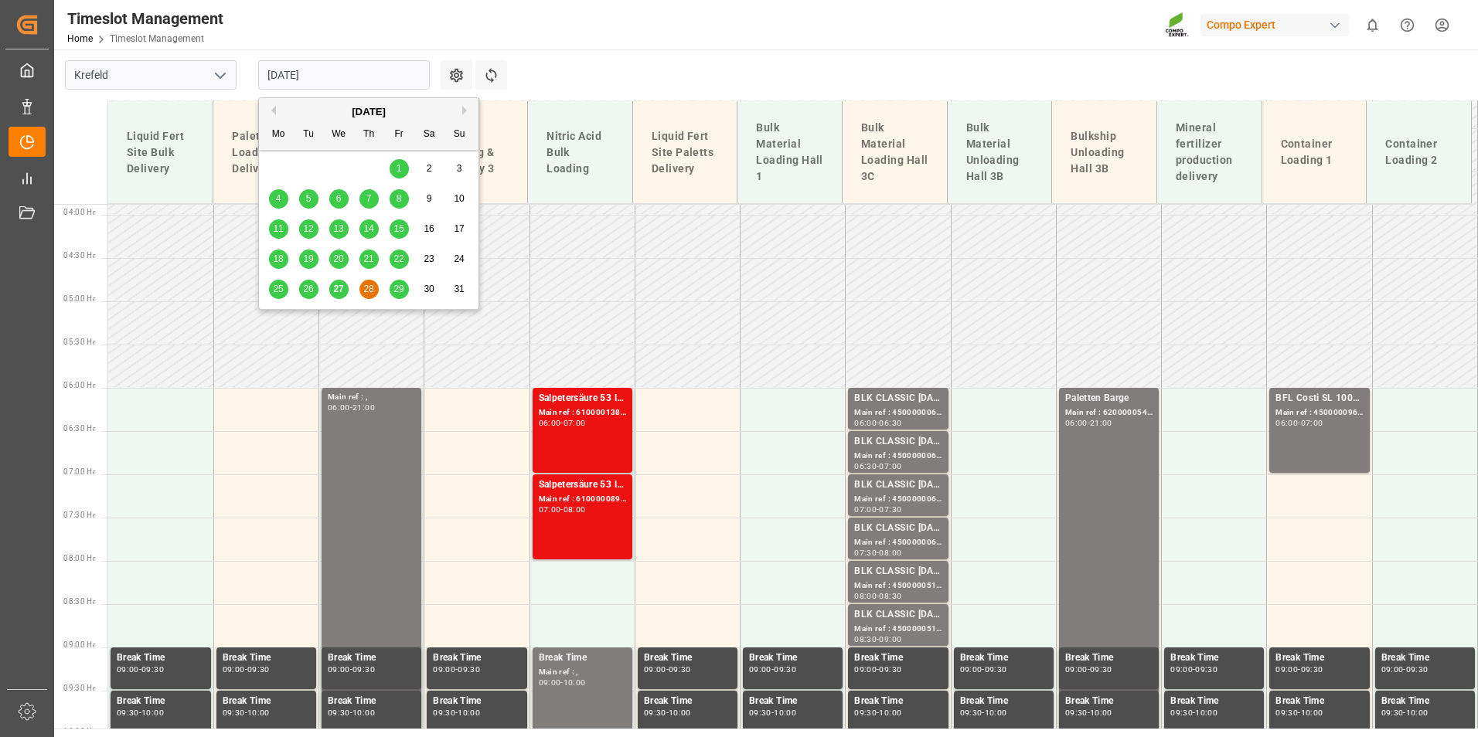
click at [341, 285] on span "27" at bounding box center [338, 289] width 10 height 11
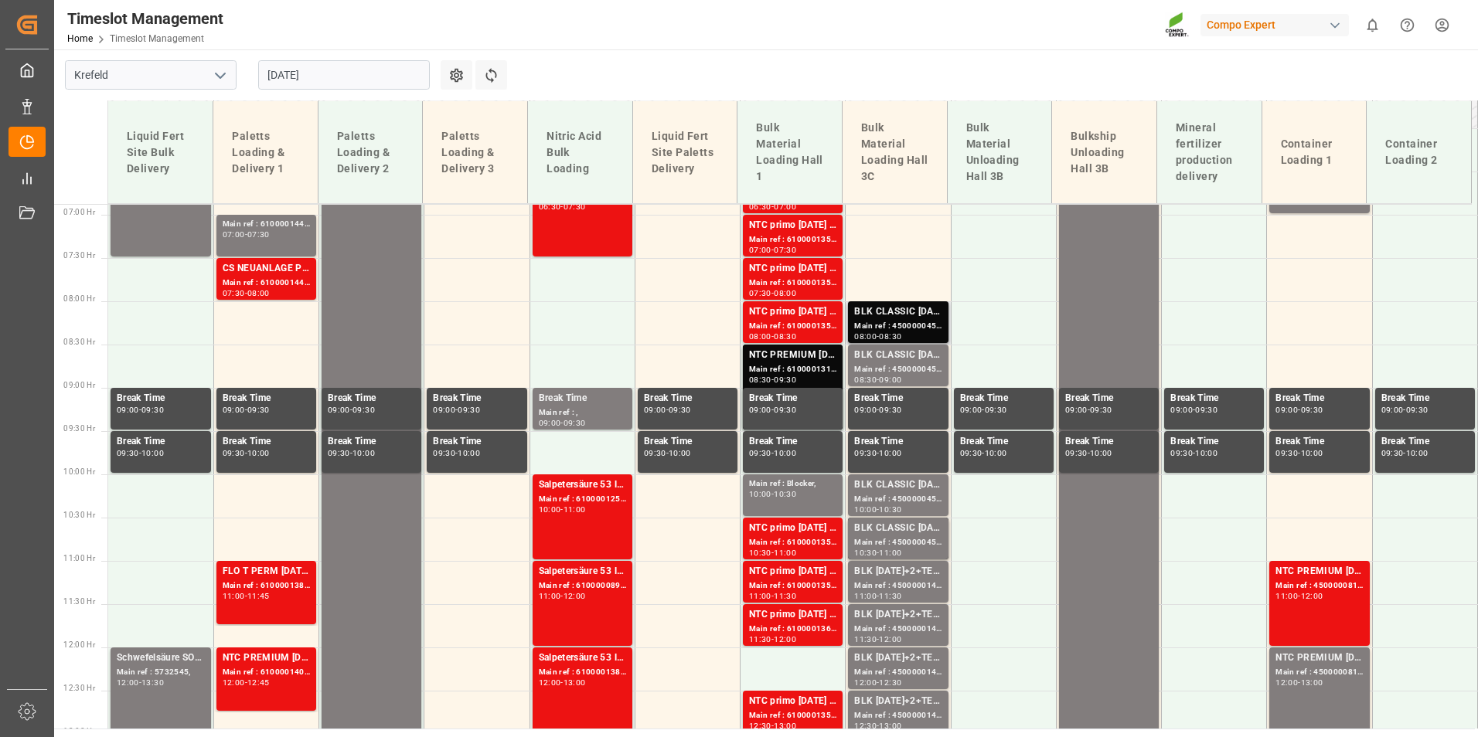
scroll to position [567, 0]
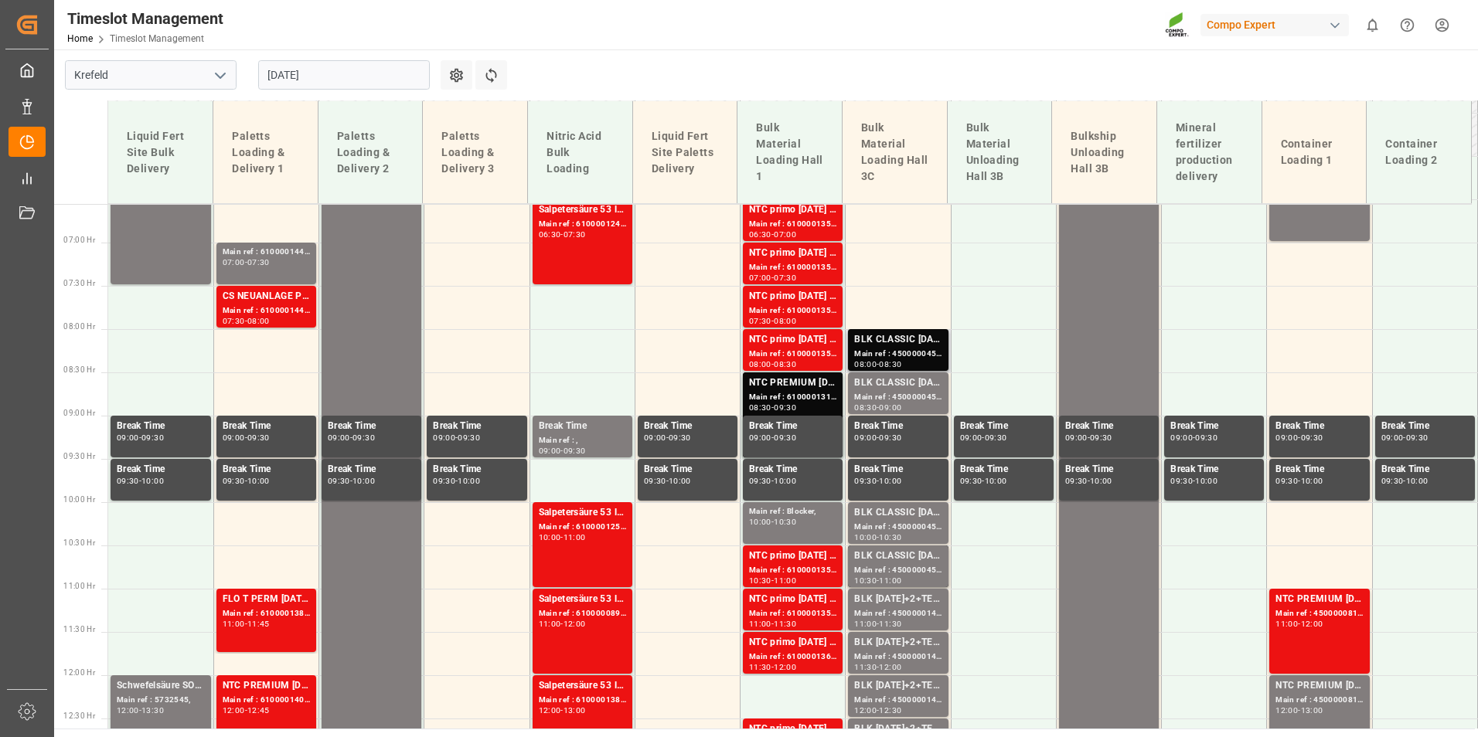
click at [912, 348] on div "Main ref : 4500000453, 2000000389;" at bounding box center [897, 354] width 87 height 13
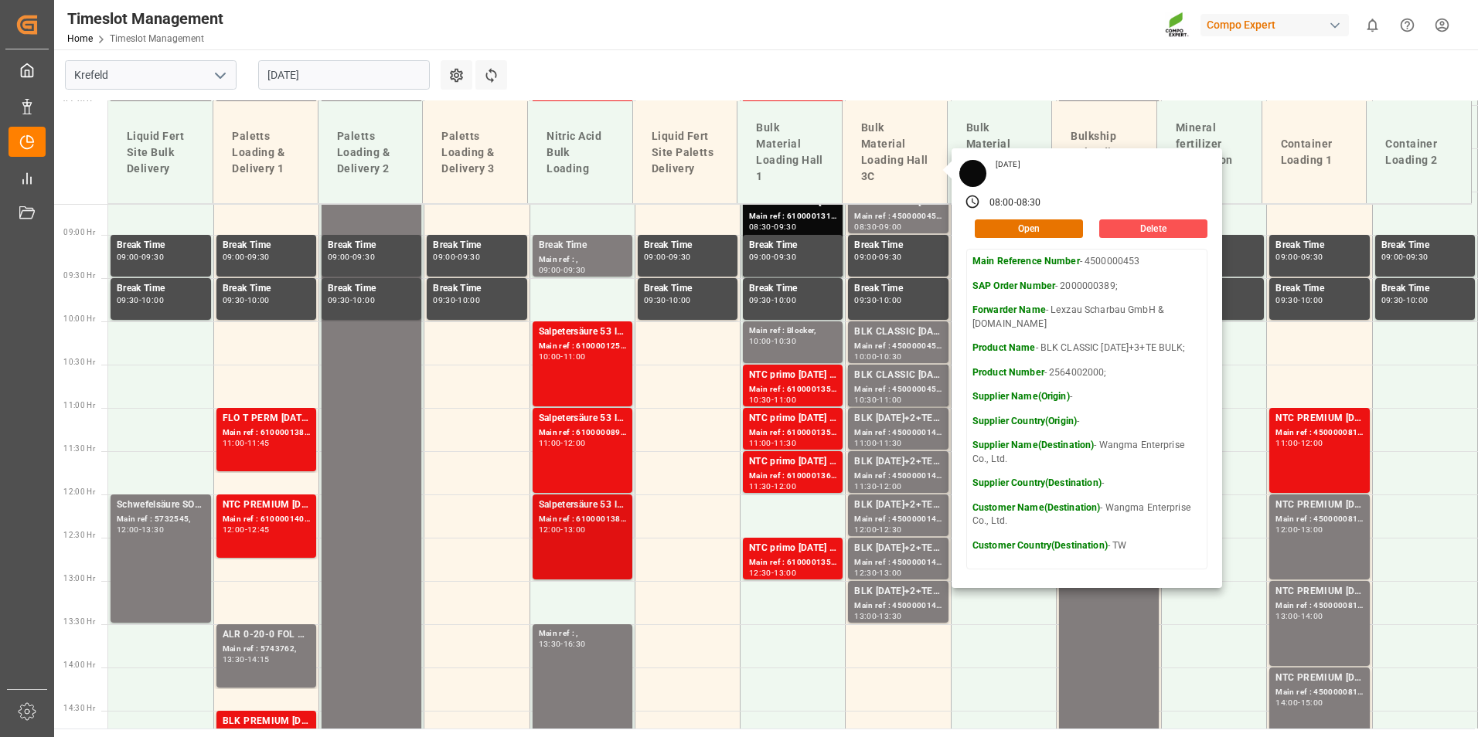
scroll to position [722, 0]
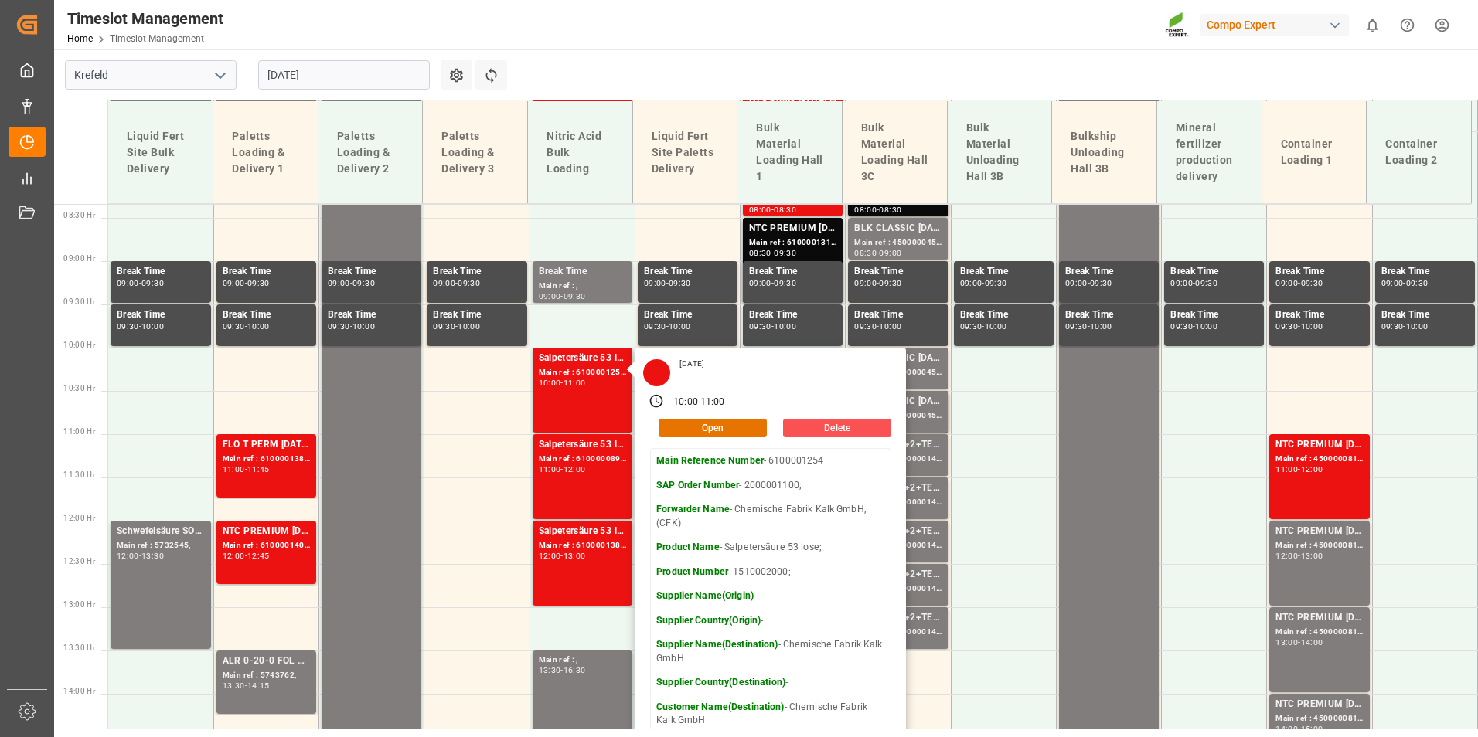
click at [868, 69] on main "[GEOGRAPHIC_DATA] [DATE] Settings Refresh Time Slots Liquid Fert Site Bulk Deli…" at bounding box center [764, 388] width 1420 height 679
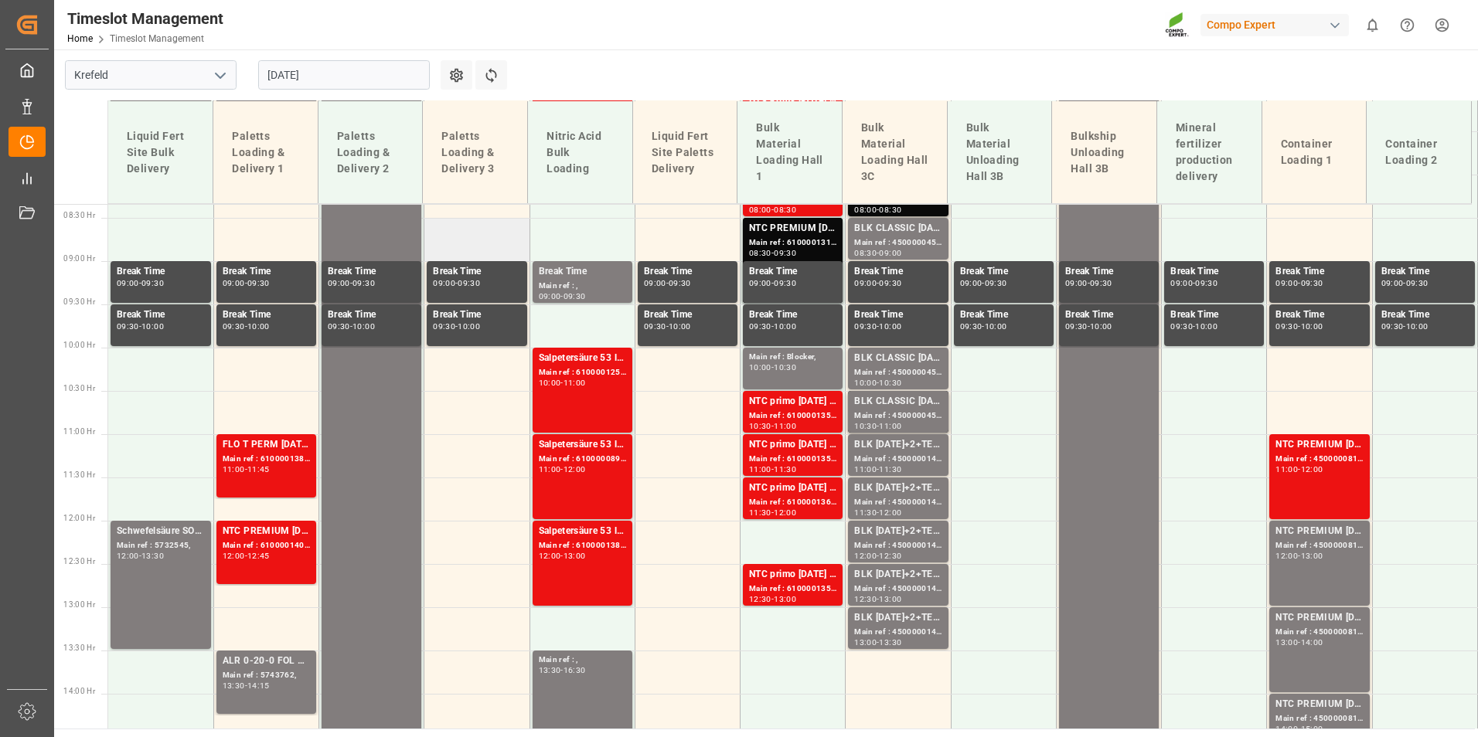
scroll to position [567, 0]
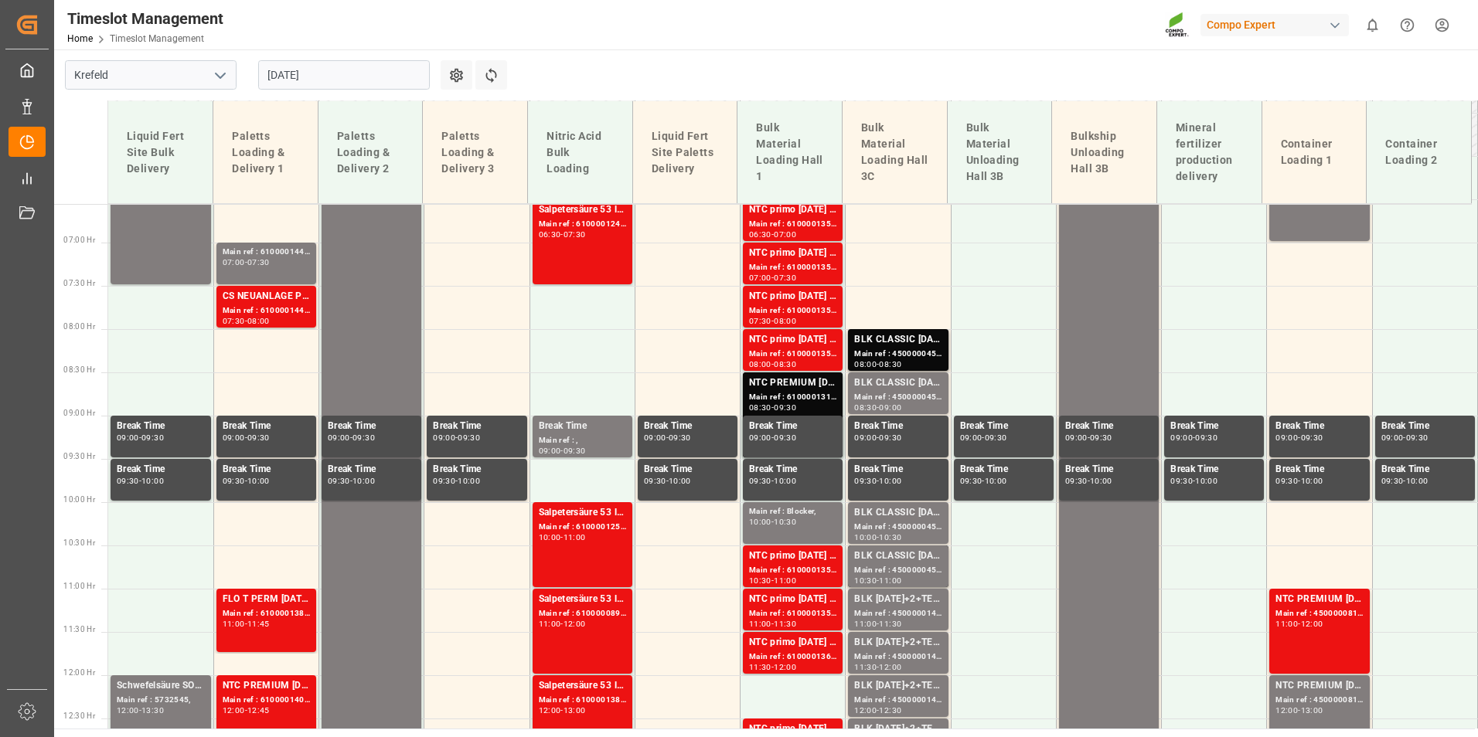
click at [333, 79] on input "[DATE]" at bounding box center [344, 74] width 172 height 29
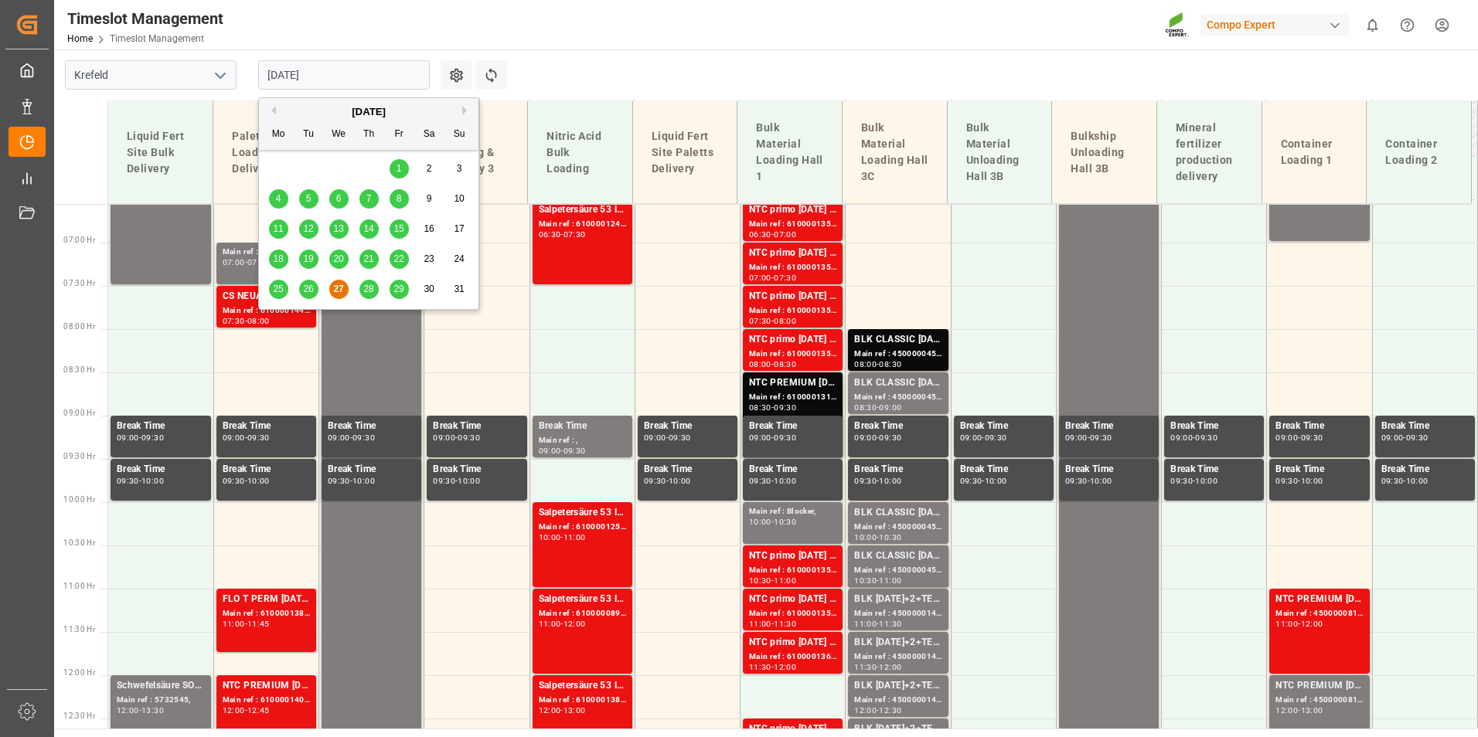
click at [362, 287] on div "28" at bounding box center [368, 290] width 19 height 19
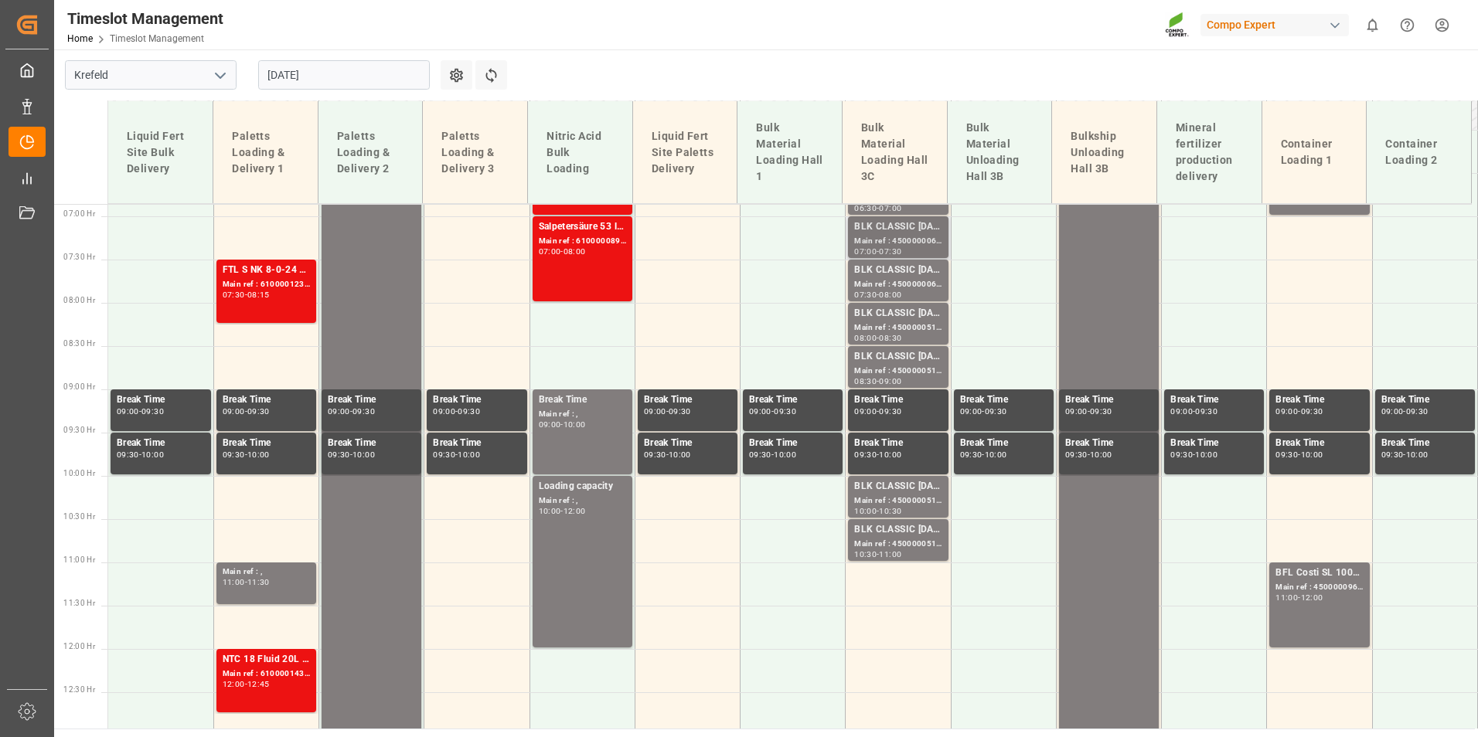
scroll to position [422, 0]
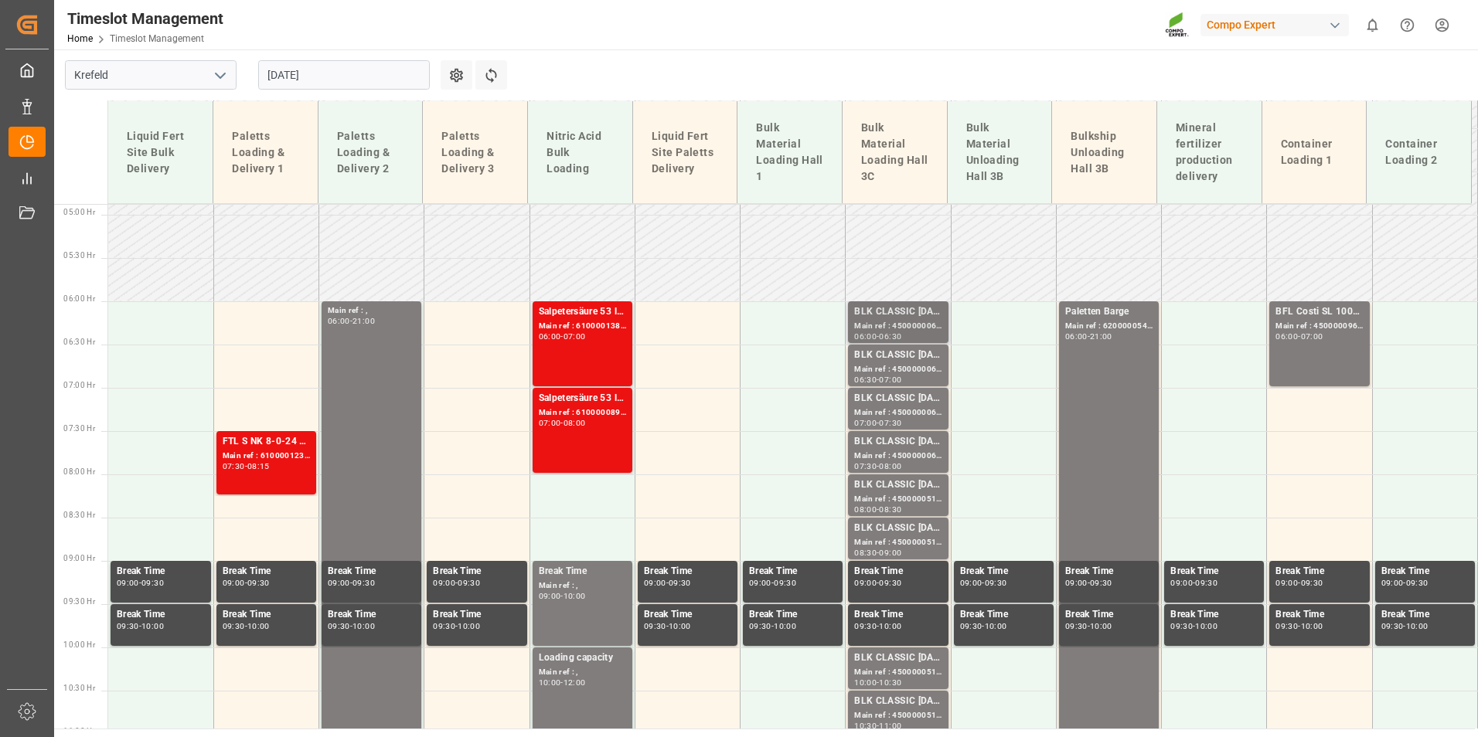
click at [899, 327] on div "Main ref : 4500000066, 2000000015;" at bounding box center [897, 326] width 87 height 13
click at [904, 360] on div "BLK CLASSIC [DATE]+3+TE BULK;" at bounding box center [897, 355] width 87 height 15
click at [907, 407] on div "Main ref : 4500000067, 2000000015;" at bounding box center [897, 413] width 87 height 13
click at [890, 464] on div "08:00" at bounding box center [890, 466] width 22 height 7
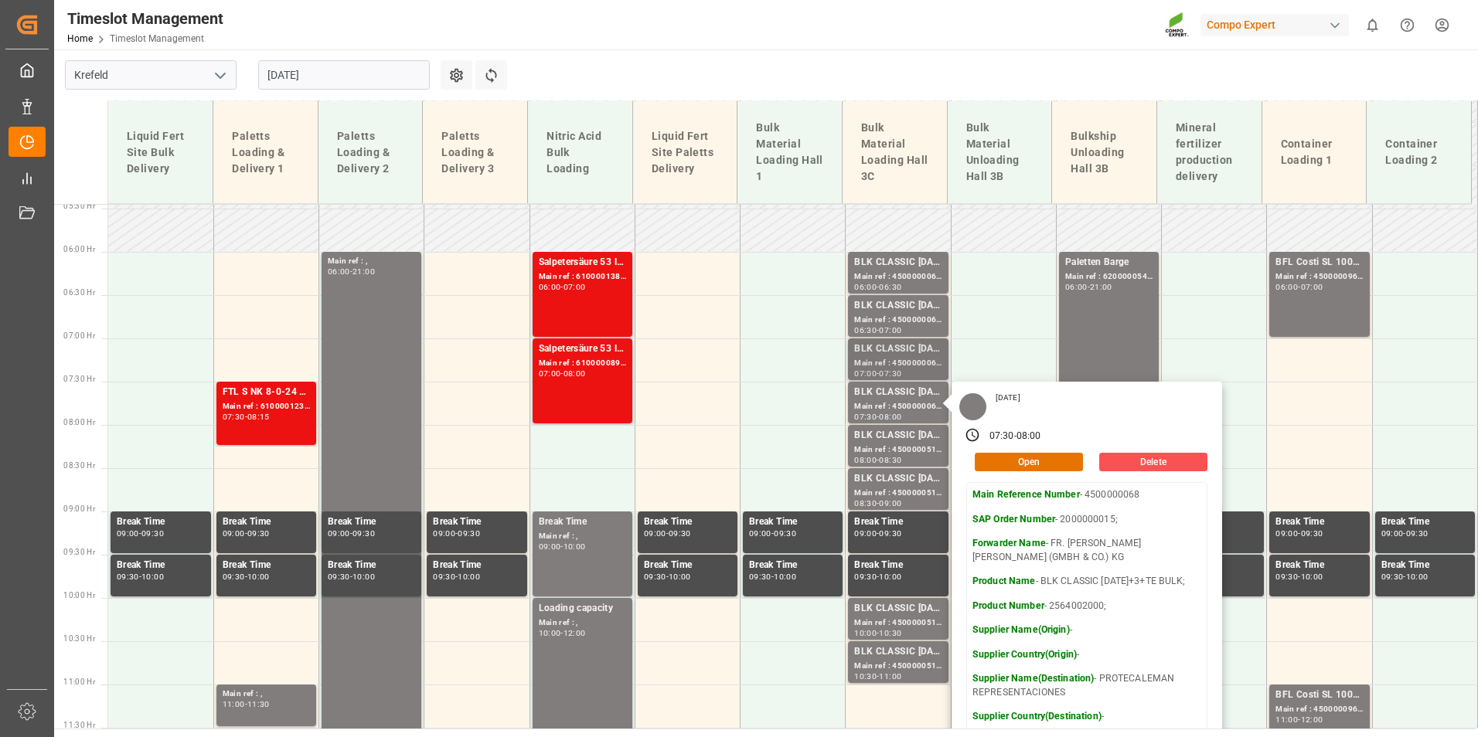
scroll to position [499, 0]
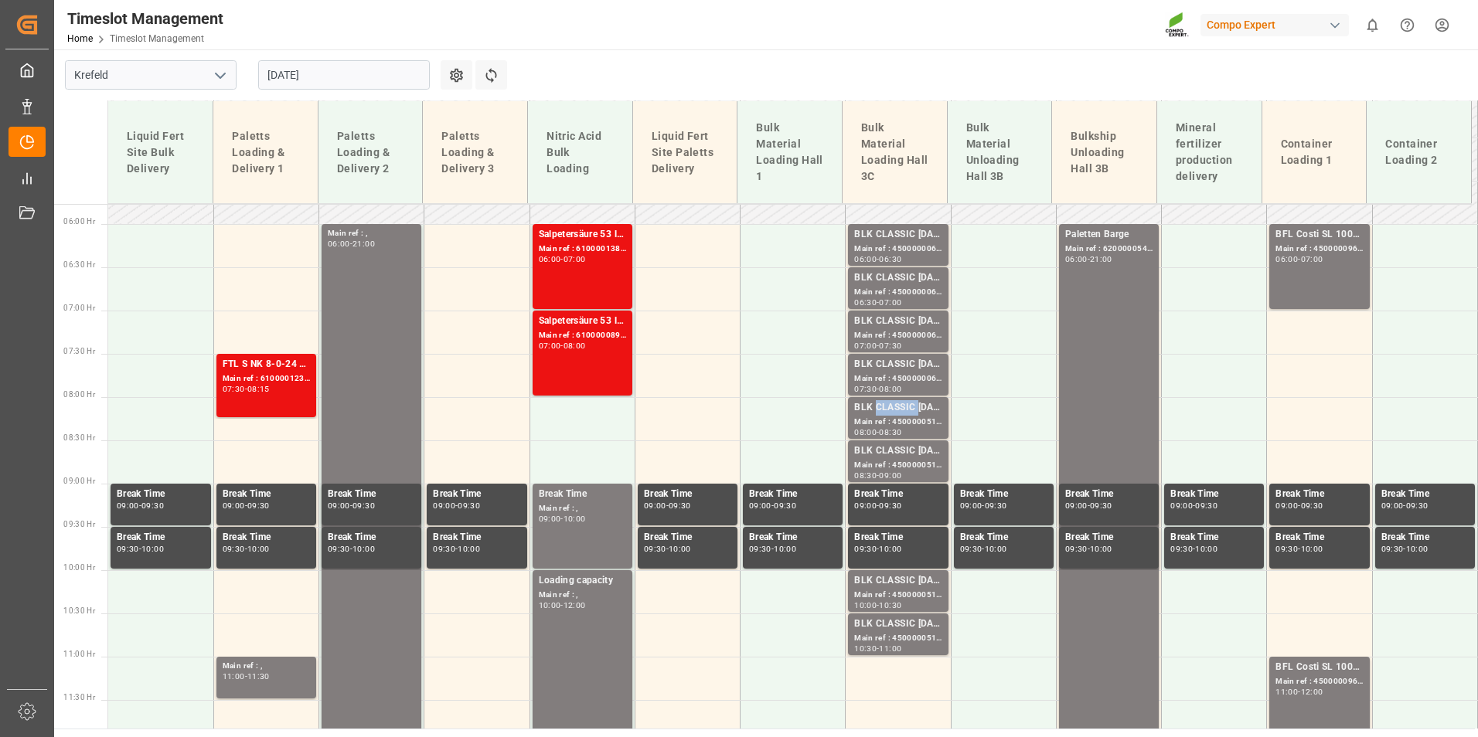
click at [897, 413] on div "BLK CLASSIC [DATE]+3+TE BULK;" at bounding box center [897, 407] width 87 height 15
click at [903, 436] on div "08:00 - 08:30" at bounding box center [897, 433] width 87 height 9
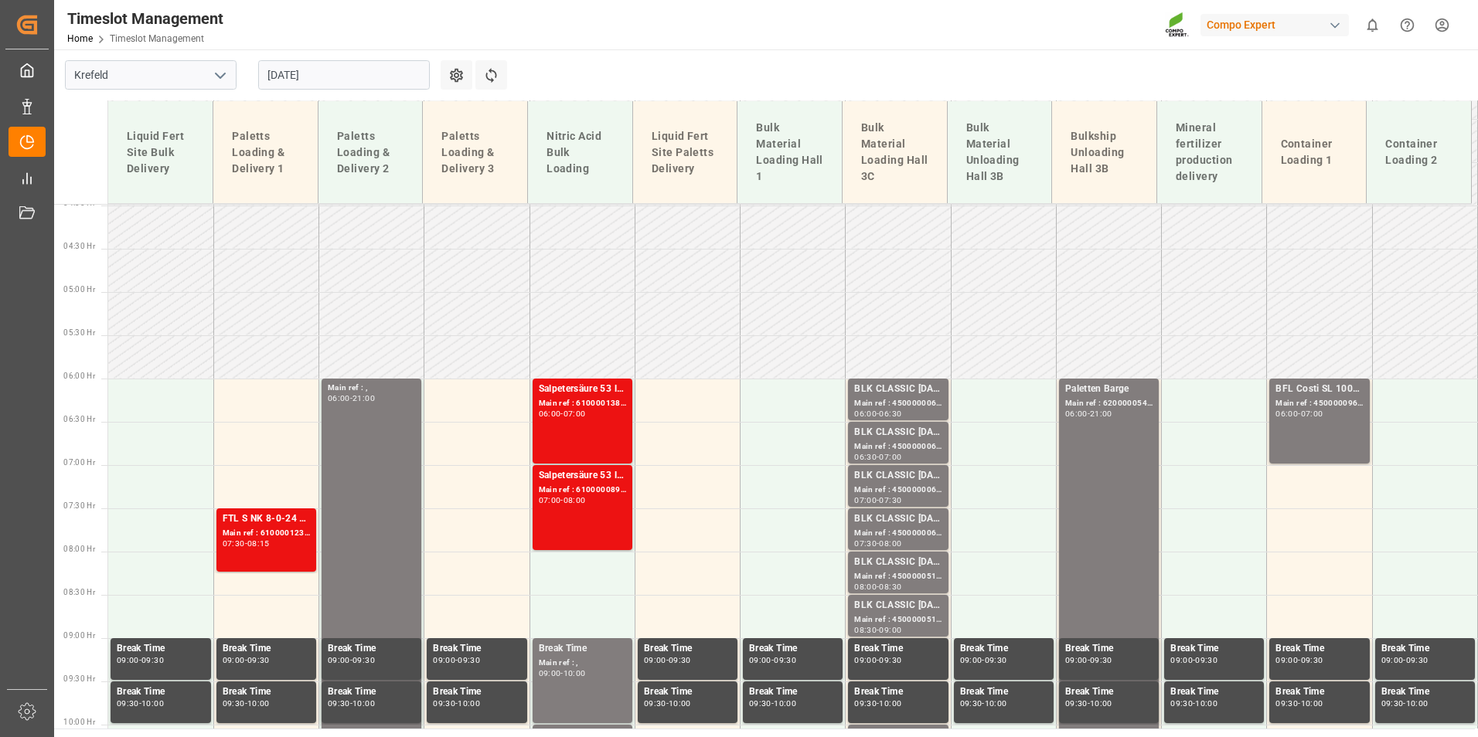
click at [326, 70] on input "[DATE]" at bounding box center [344, 74] width 172 height 29
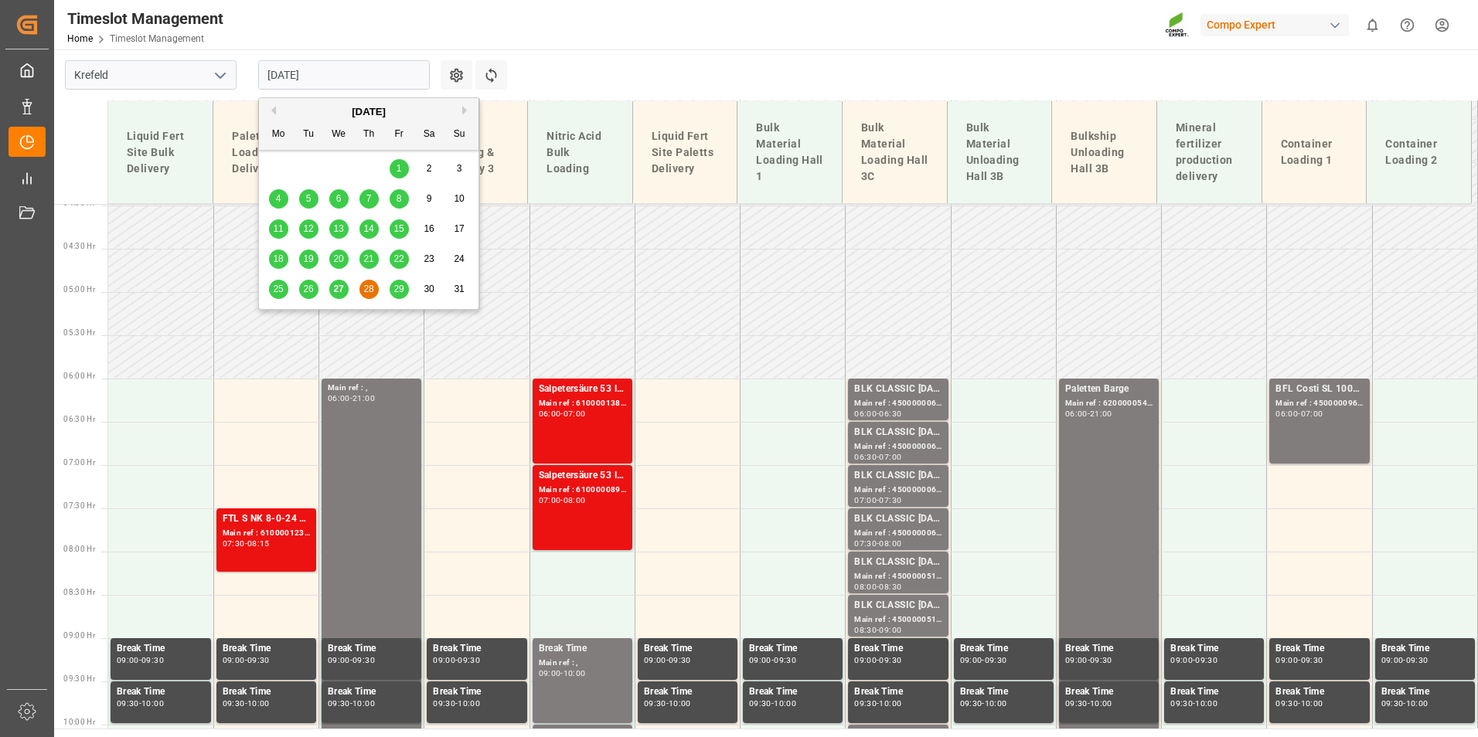
click at [336, 298] on div "27" at bounding box center [338, 290] width 19 height 19
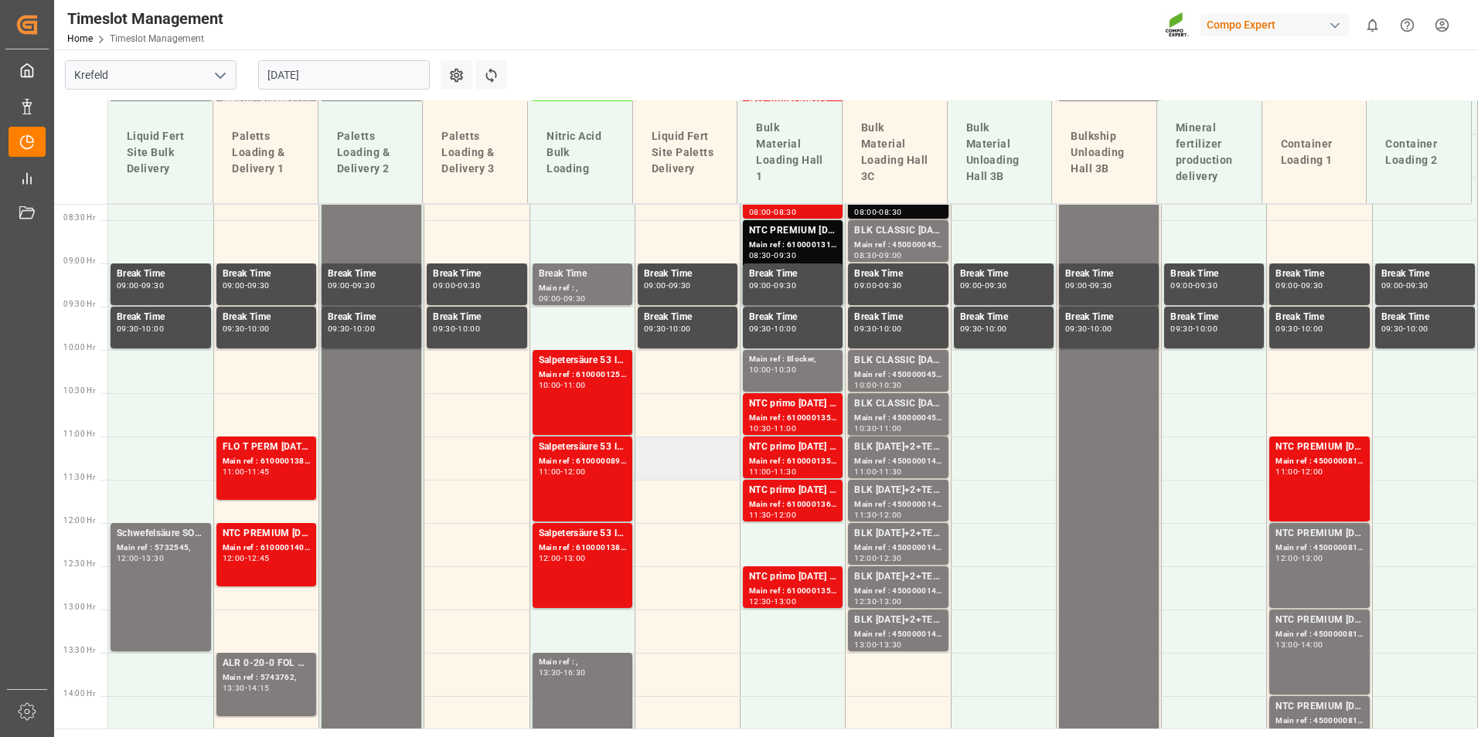
scroll to position [731, 0]
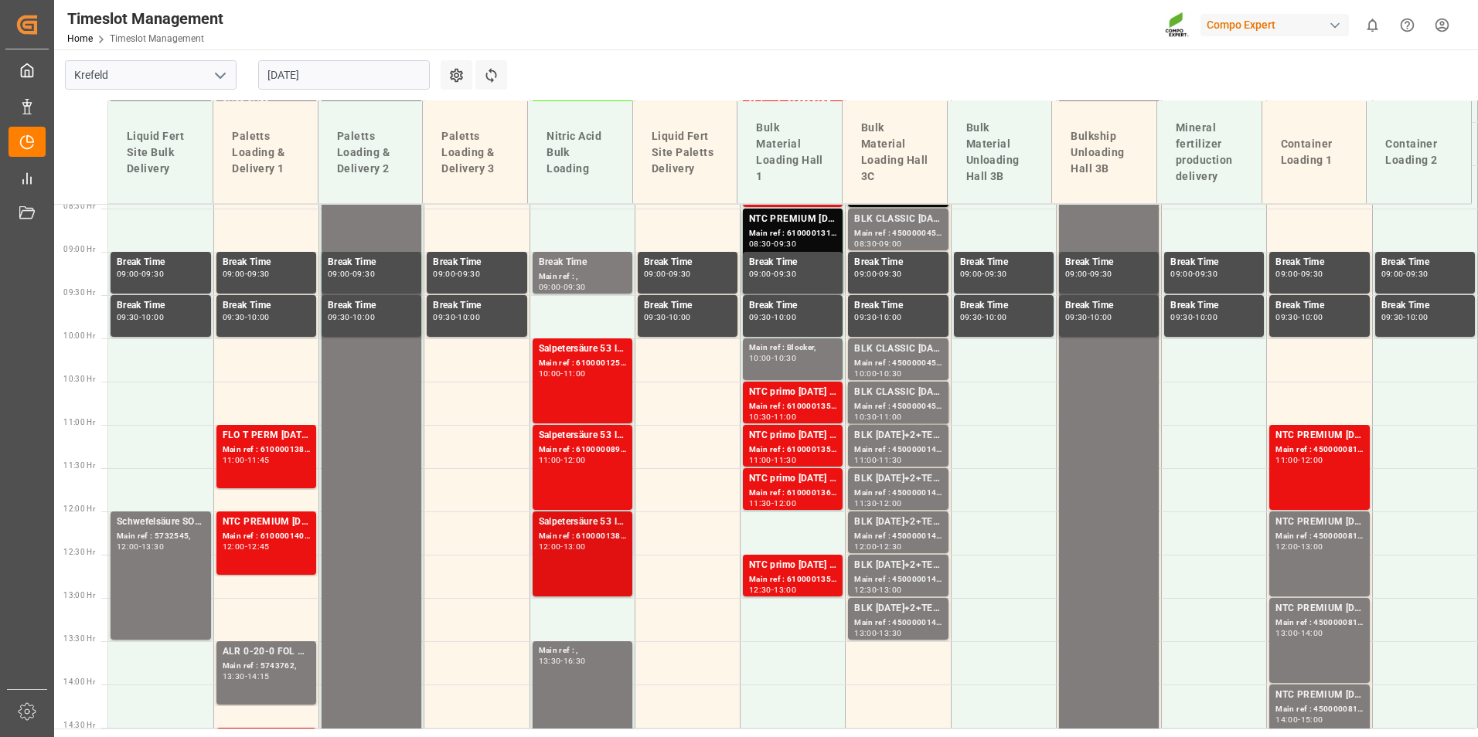
click at [583, 516] on div "Salpetersäure 53 lose;" at bounding box center [582, 522] width 87 height 15
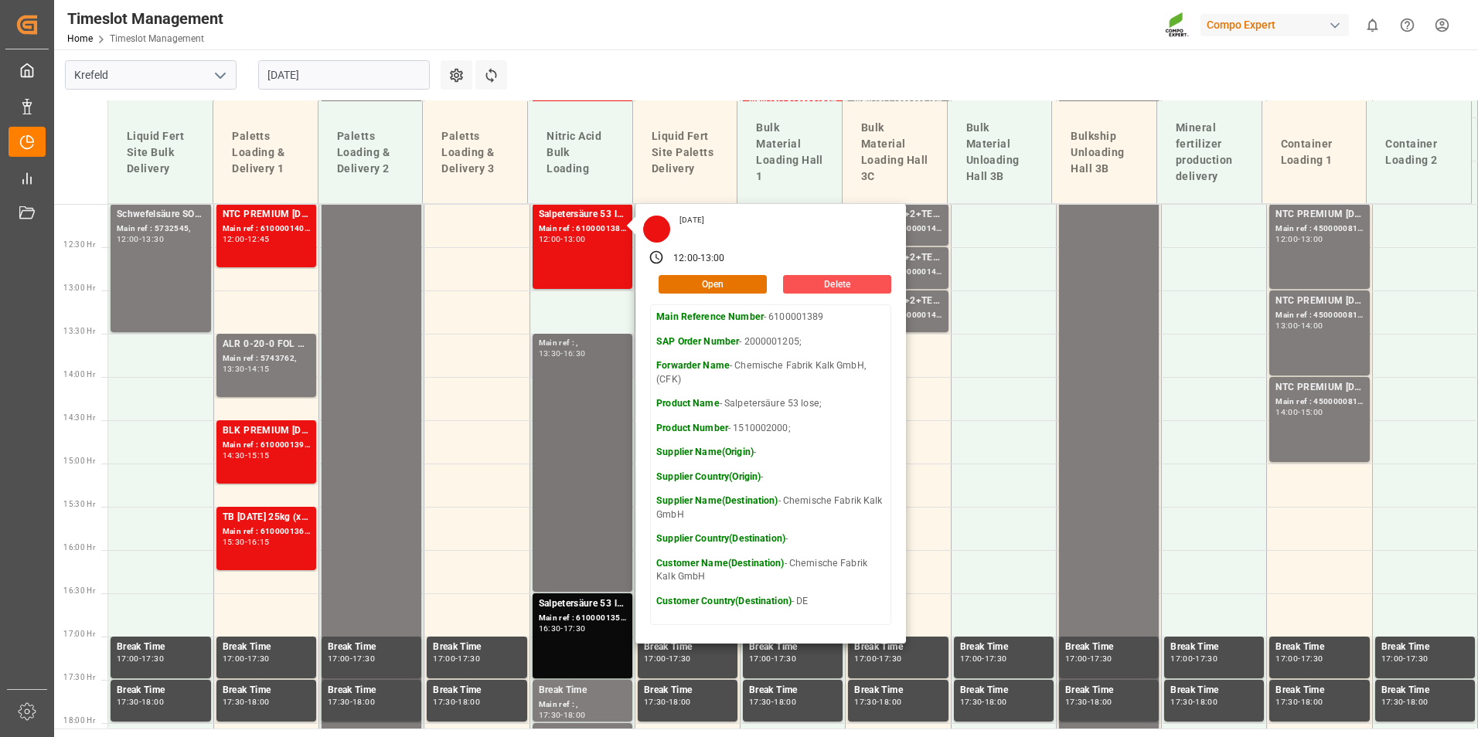
scroll to position [1118, 0]
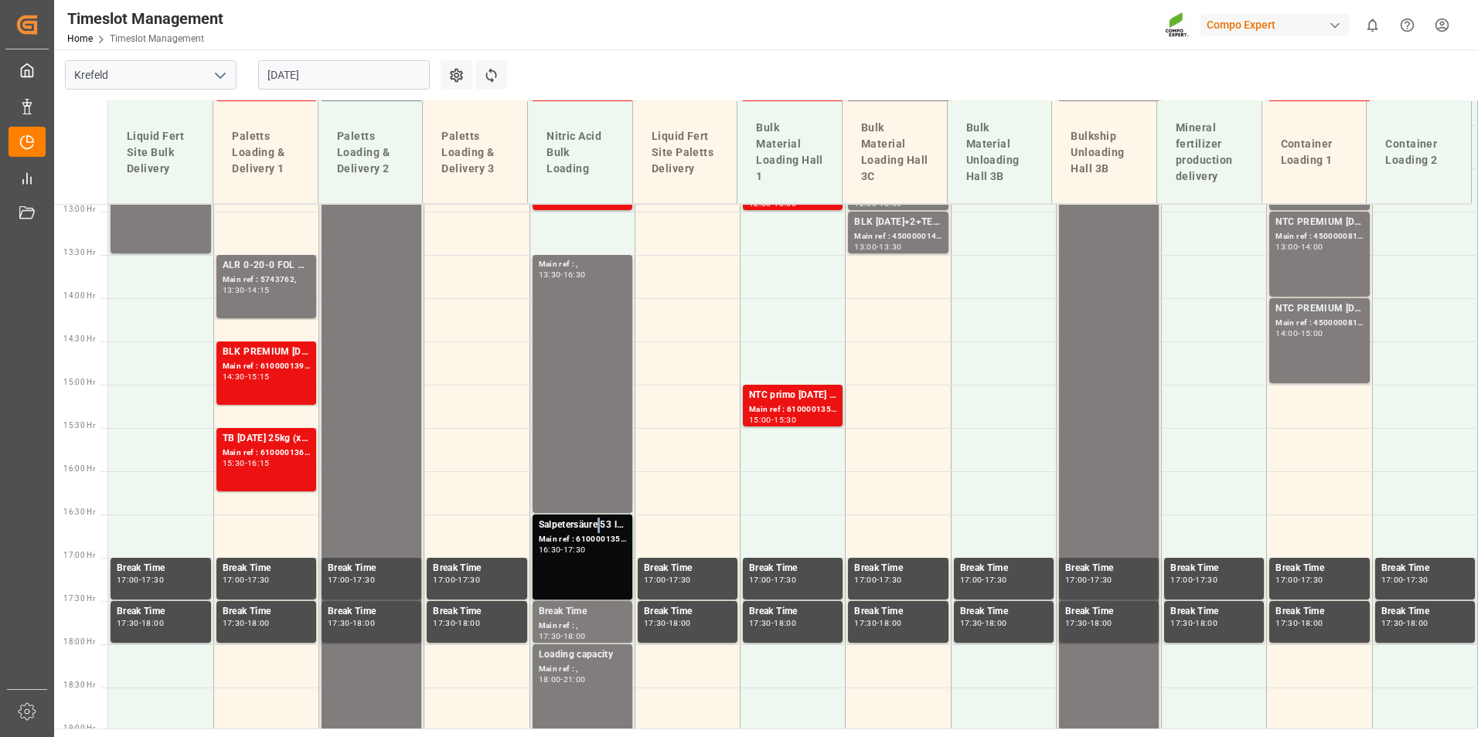
click at [598, 526] on div "Salpetersäure 53 lose;" at bounding box center [582, 525] width 87 height 15
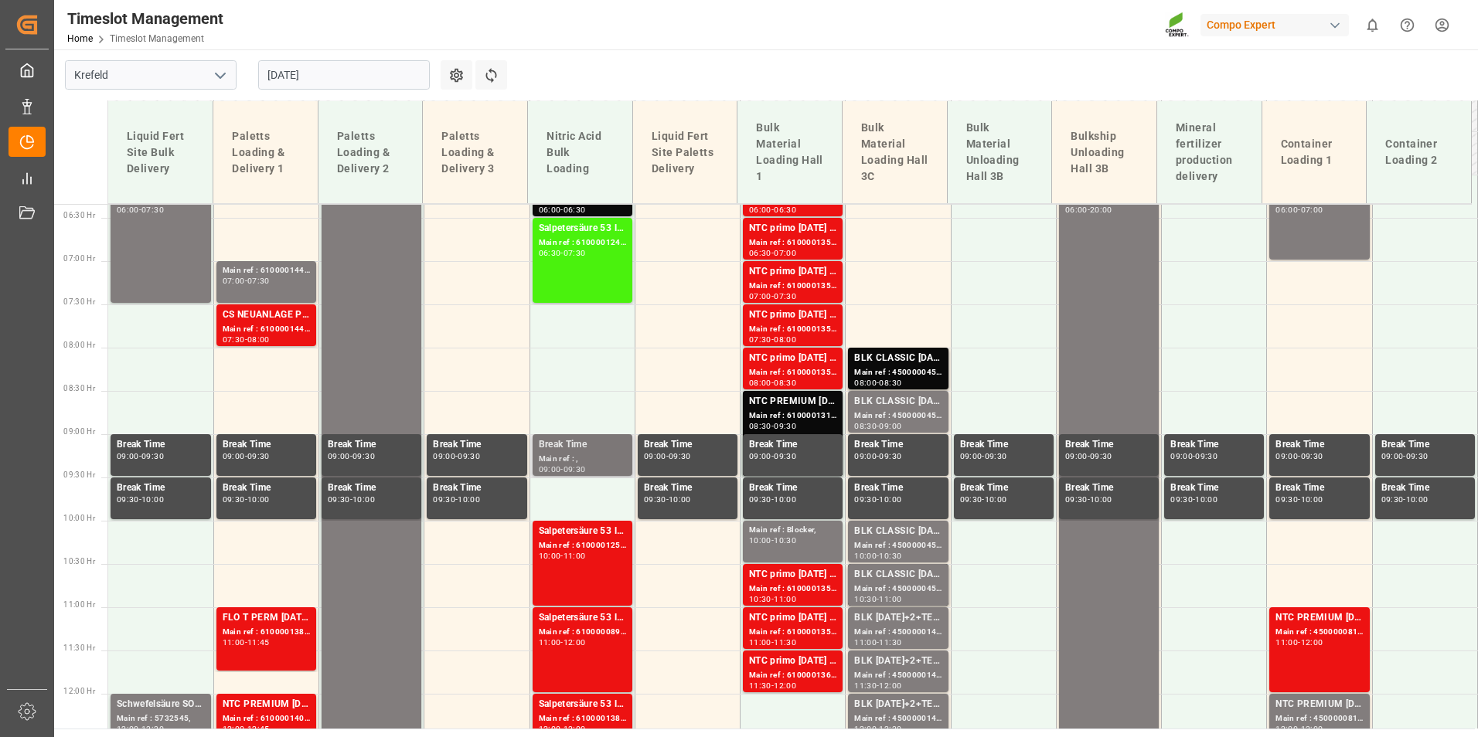
scroll to position [577, 0]
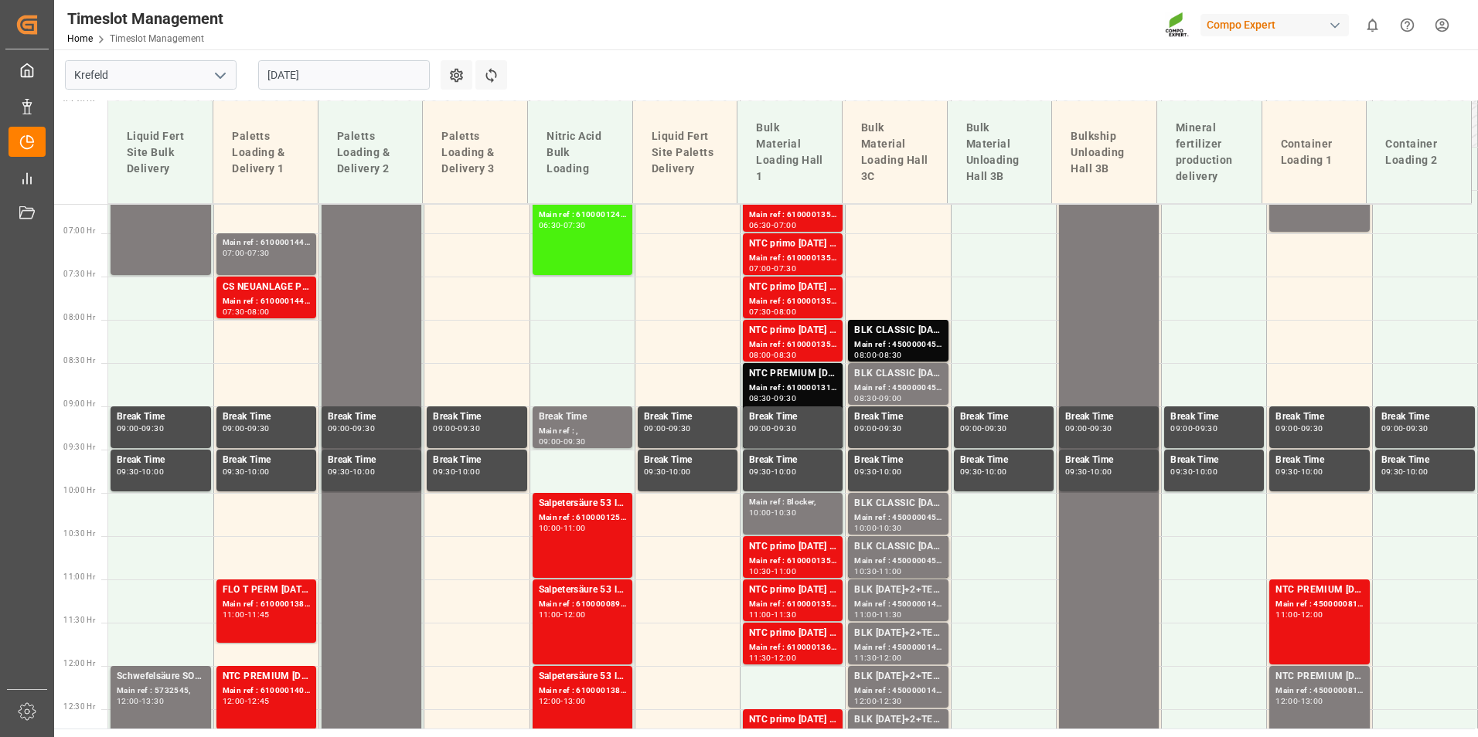
click at [601, 521] on div "Main ref : 6100001254, 2000001100;" at bounding box center [582, 518] width 87 height 13
click at [604, 611] on div "Main ref : 6100000892, 2000000902;" at bounding box center [582, 604] width 87 height 13
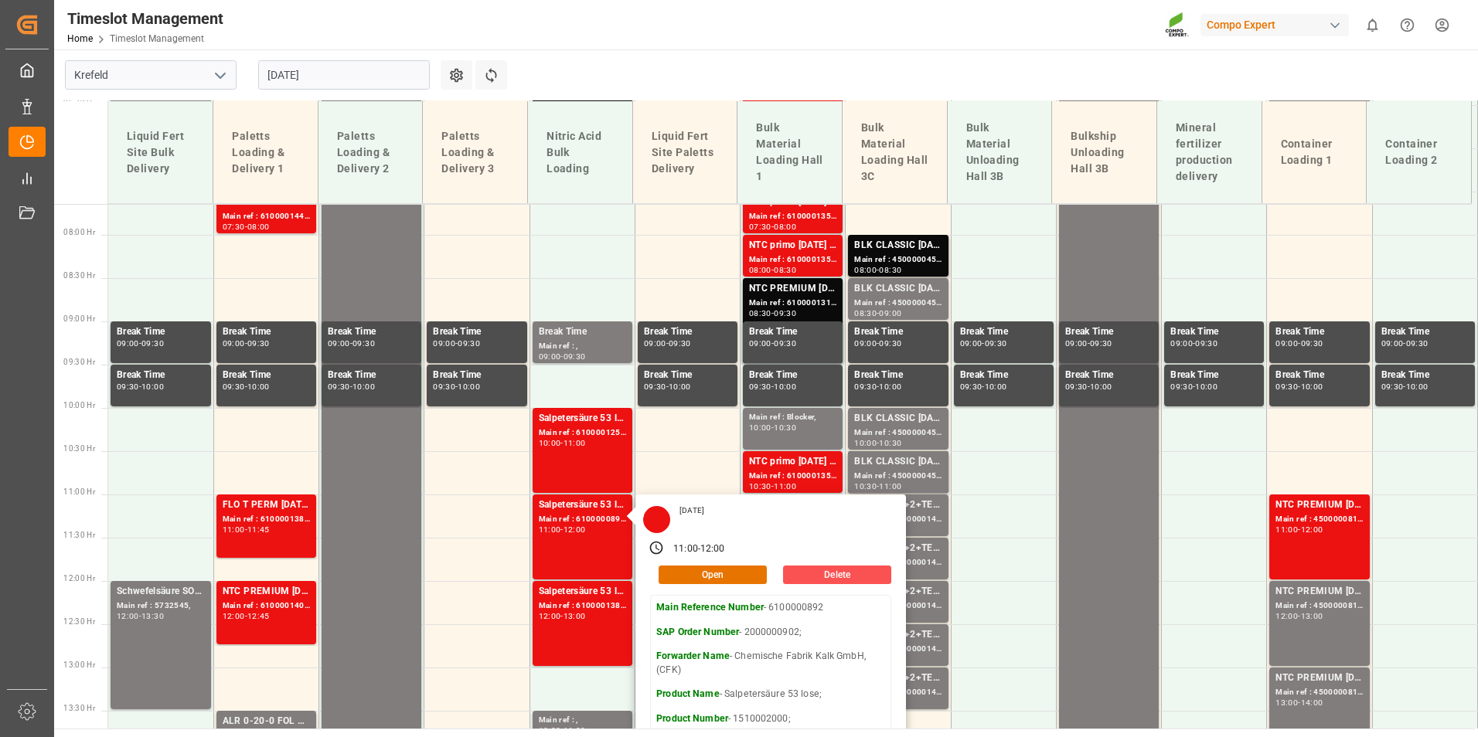
scroll to position [731, 0]
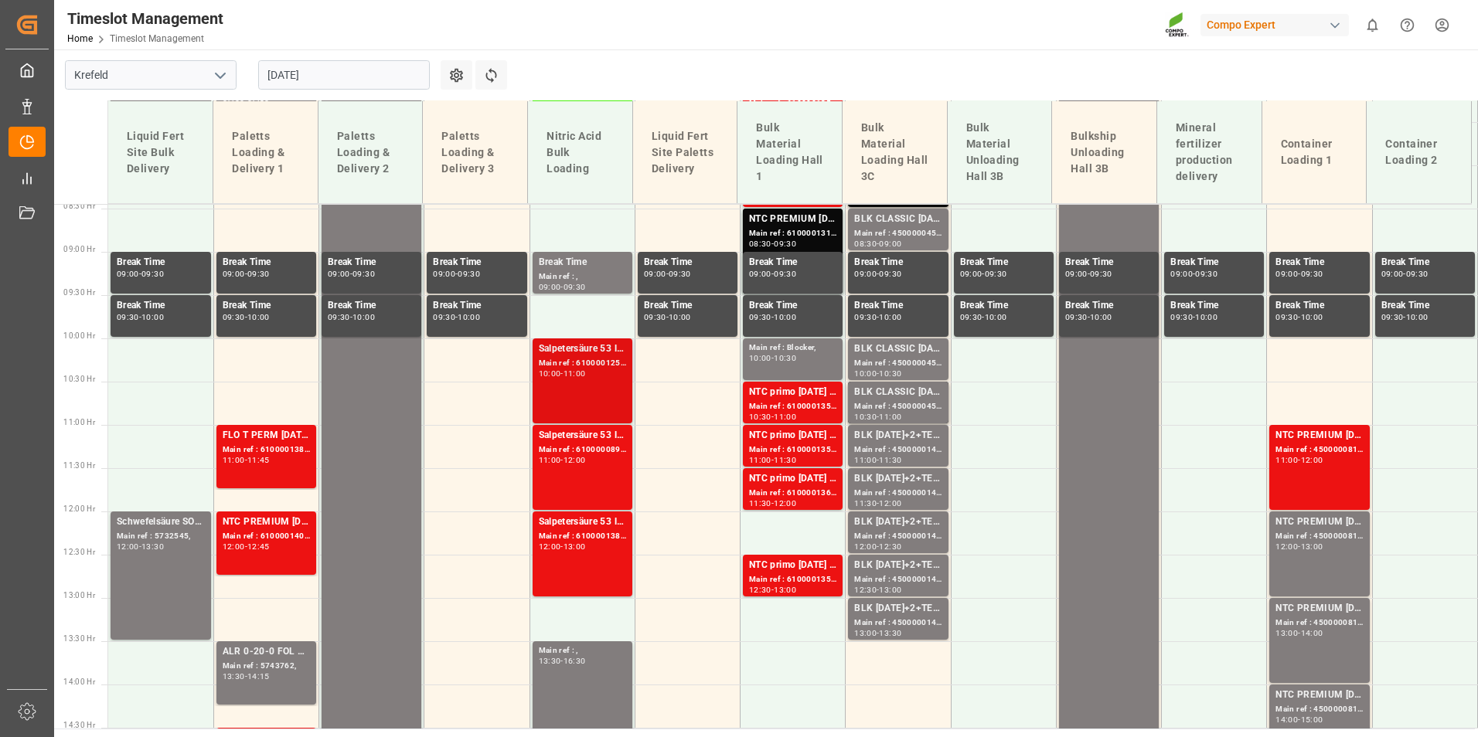
click at [604, 368] on div "Main ref : 6100001254, 2000001100;" at bounding box center [582, 363] width 87 height 13
click at [584, 472] on div "Salpetersäure 53 lose; Main ref : 6100000892, 2000000902; 11:00 - 12:00" at bounding box center [582, 467] width 87 height 79
click at [607, 532] on div "Main ref : 6100001389, 2000001205;" at bounding box center [582, 536] width 87 height 13
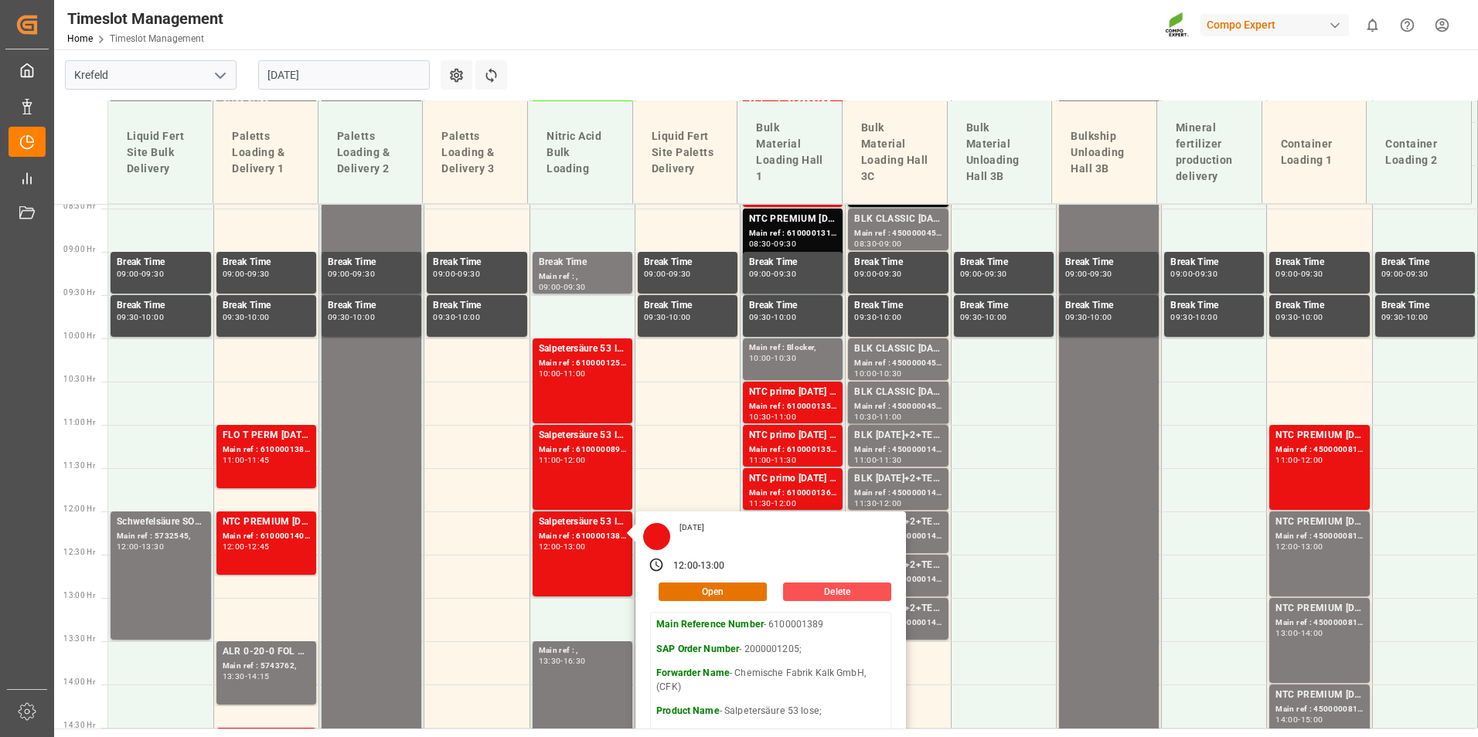
click at [330, 88] on input "[DATE]" at bounding box center [344, 74] width 172 height 29
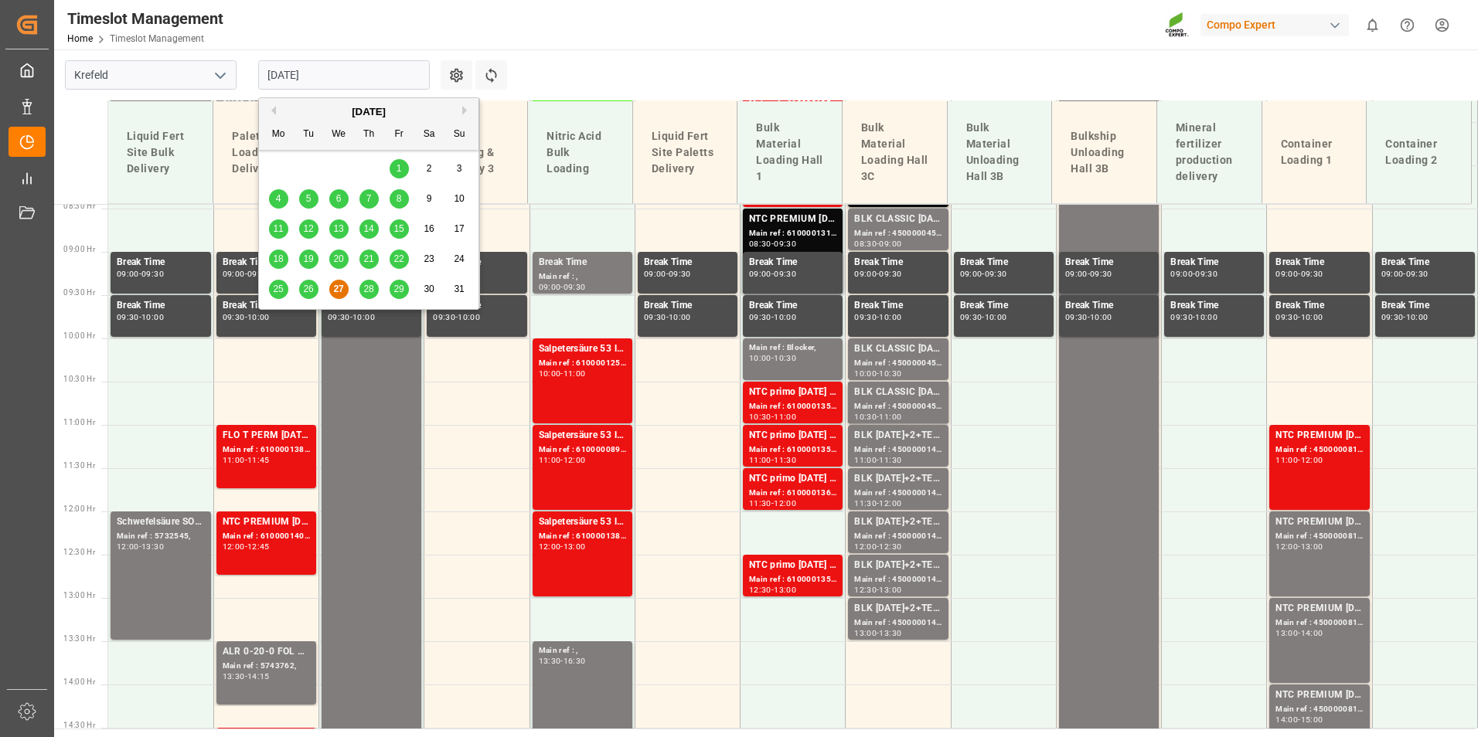
click at [375, 295] on div "28" at bounding box center [368, 290] width 19 height 19
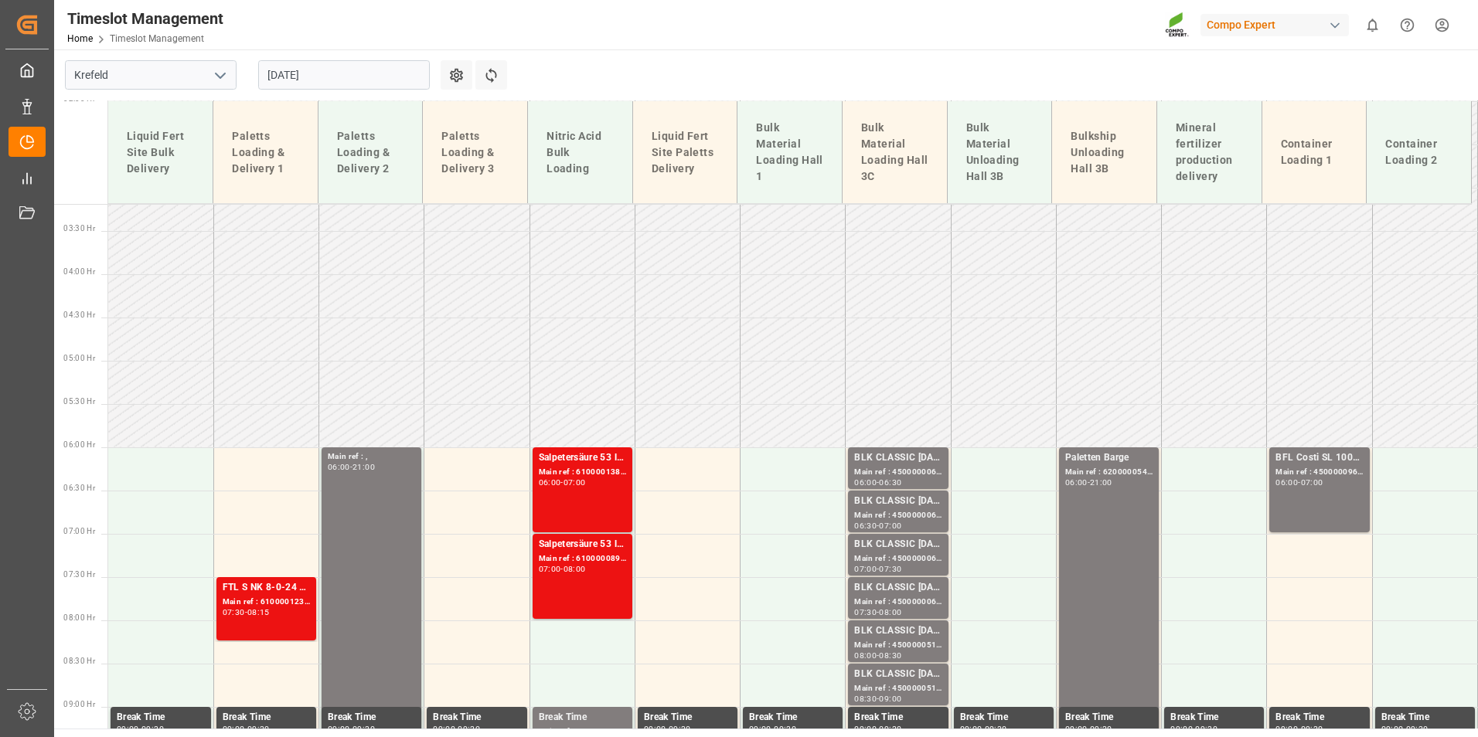
scroll to position [267, 0]
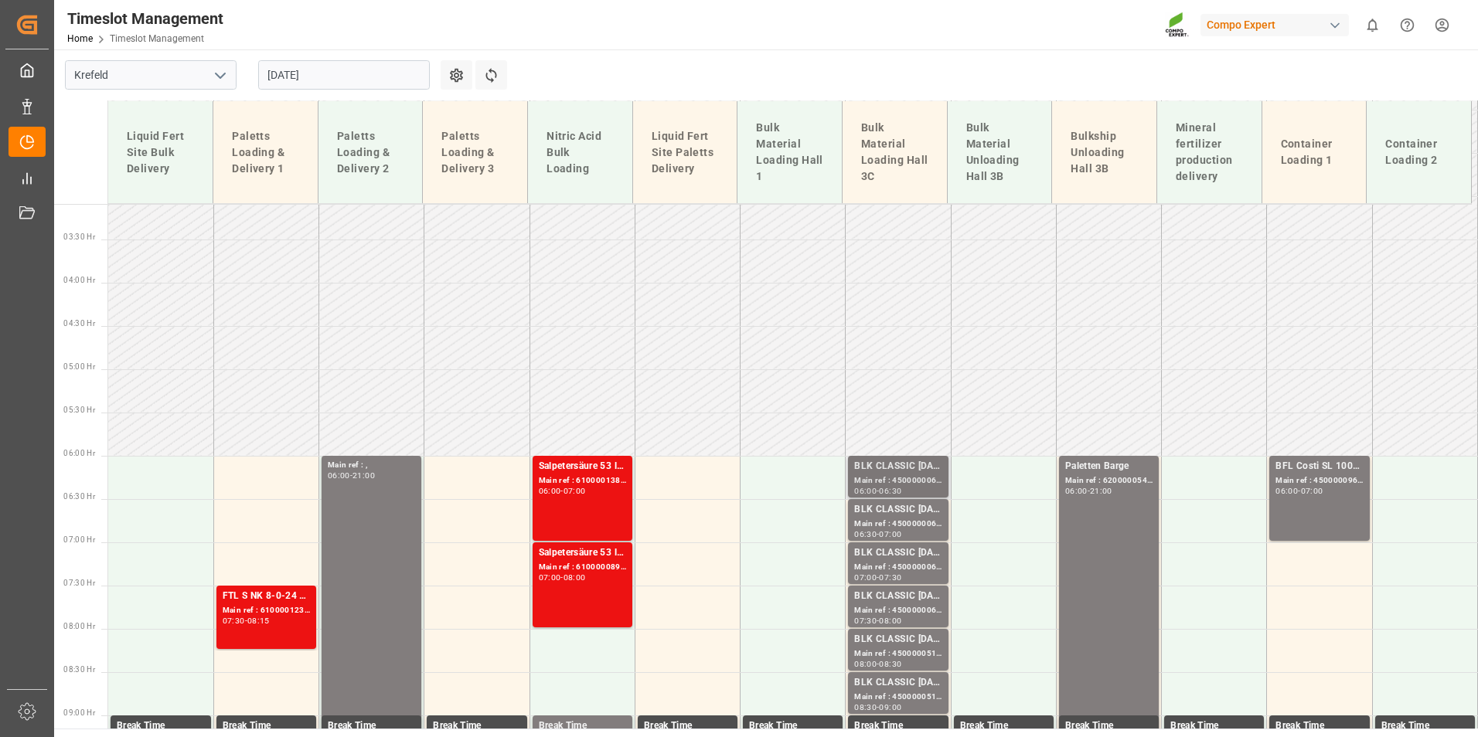
click at [879, 488] on div "-" at bounding box center [877, 491] width 2 height 7
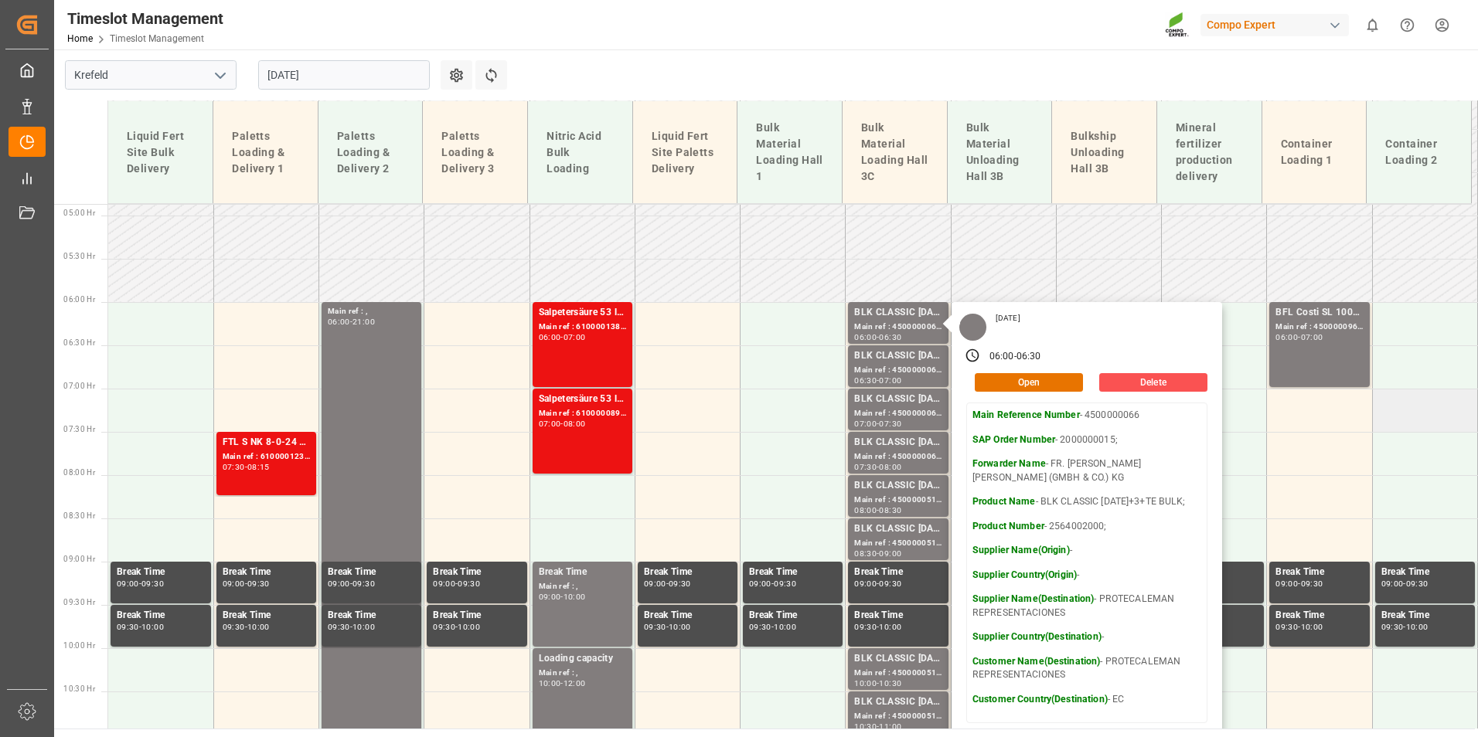
scroll to position [422, 0]
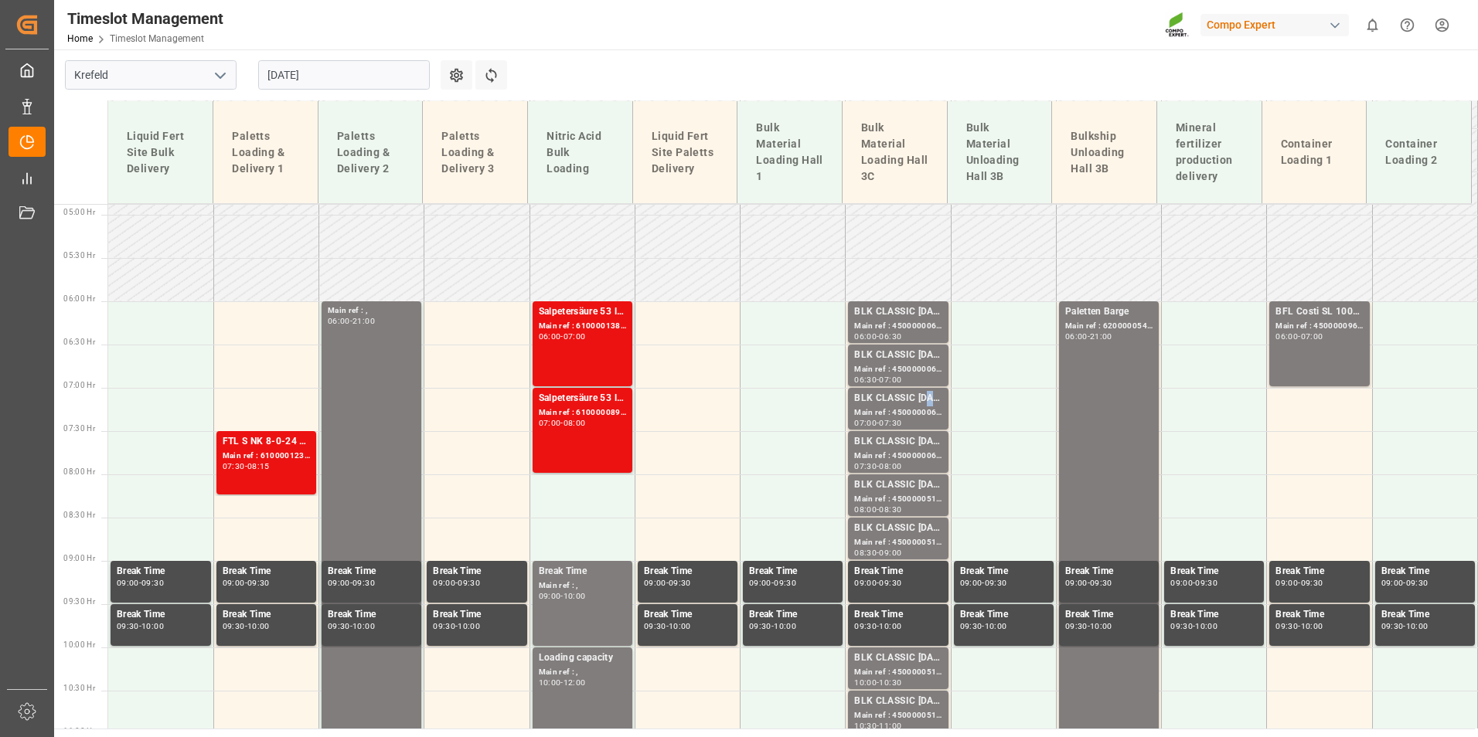
click at [924, 404] on div "BLK CLASSIC [DATE]+3+TE BULK;" at bounding box center [897, 398] width 87 height 15
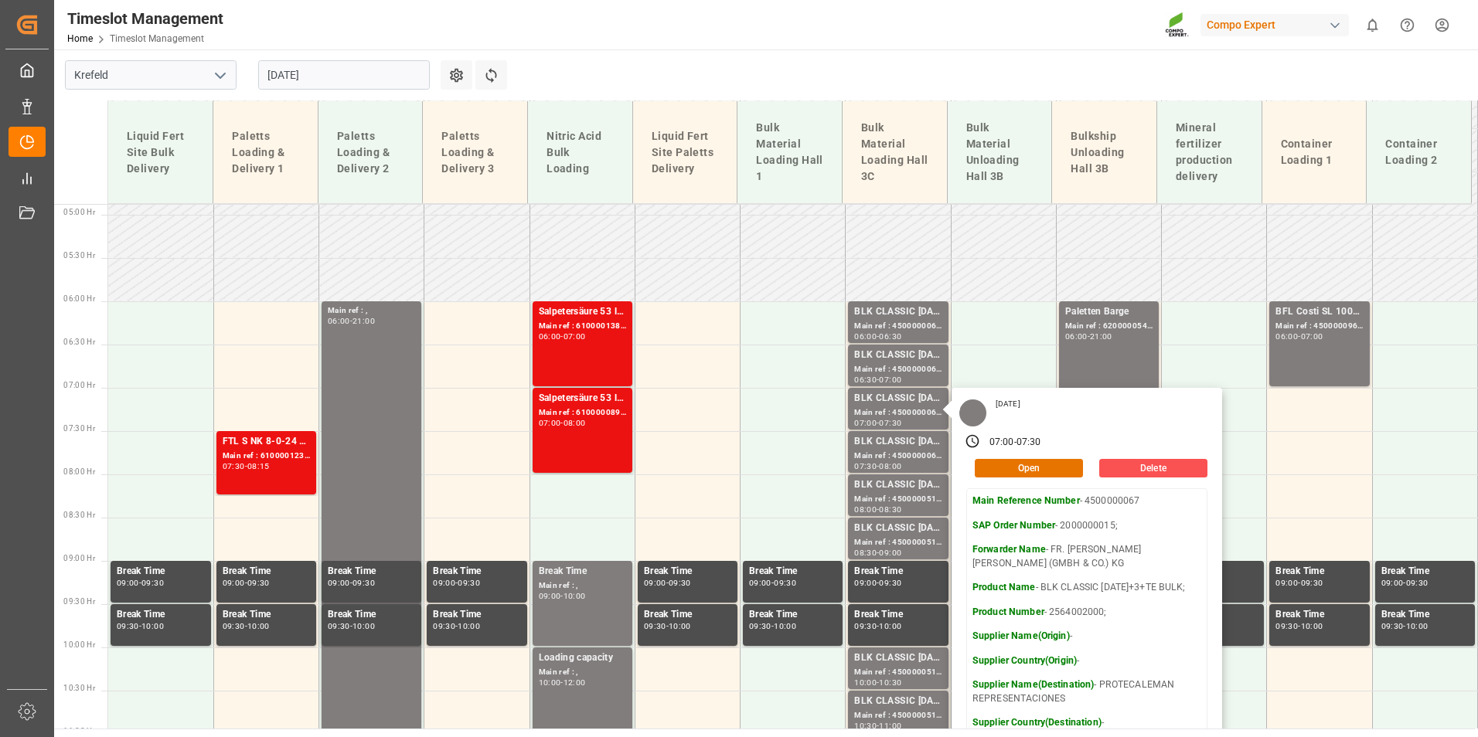
scroll to position [577, 0]
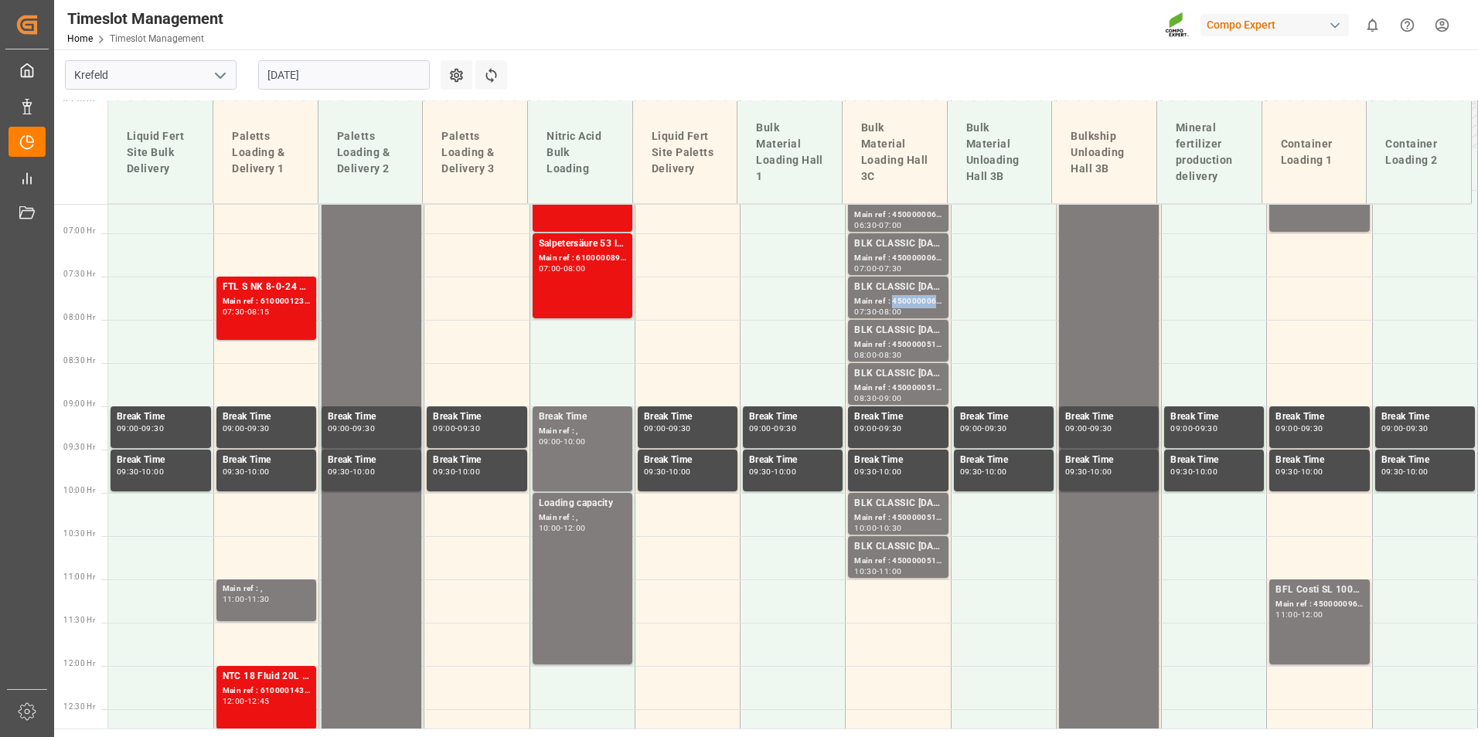
click at [894, 307] on div "Main ref : 4500000068, 2000000015;" at bounding box center [897, 301] width 87 height 13
click at [911, 378] on div "BLK CLASSIC [DATE]+3+TE BULK;" at bounding box center [897, 373] width 87 height 15
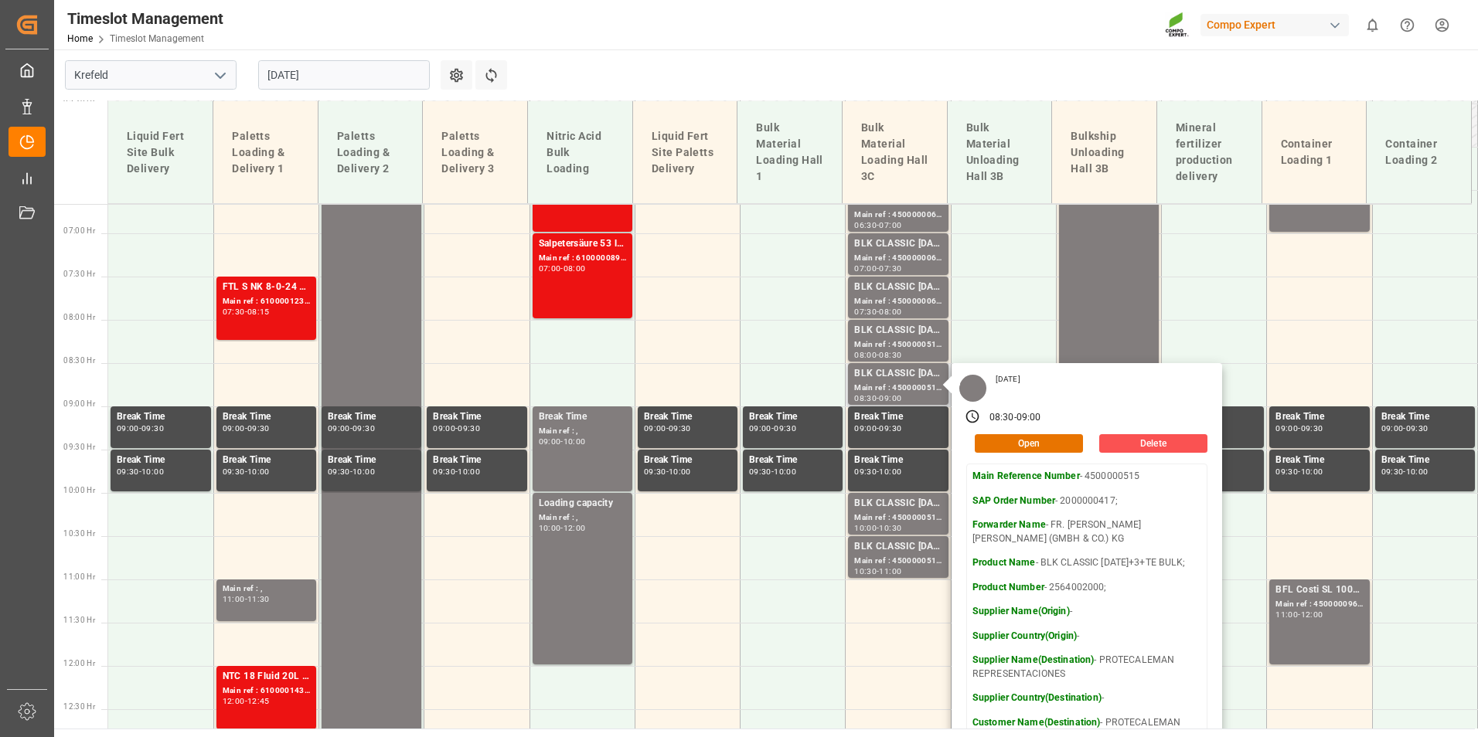
scroll to position [731, 0]
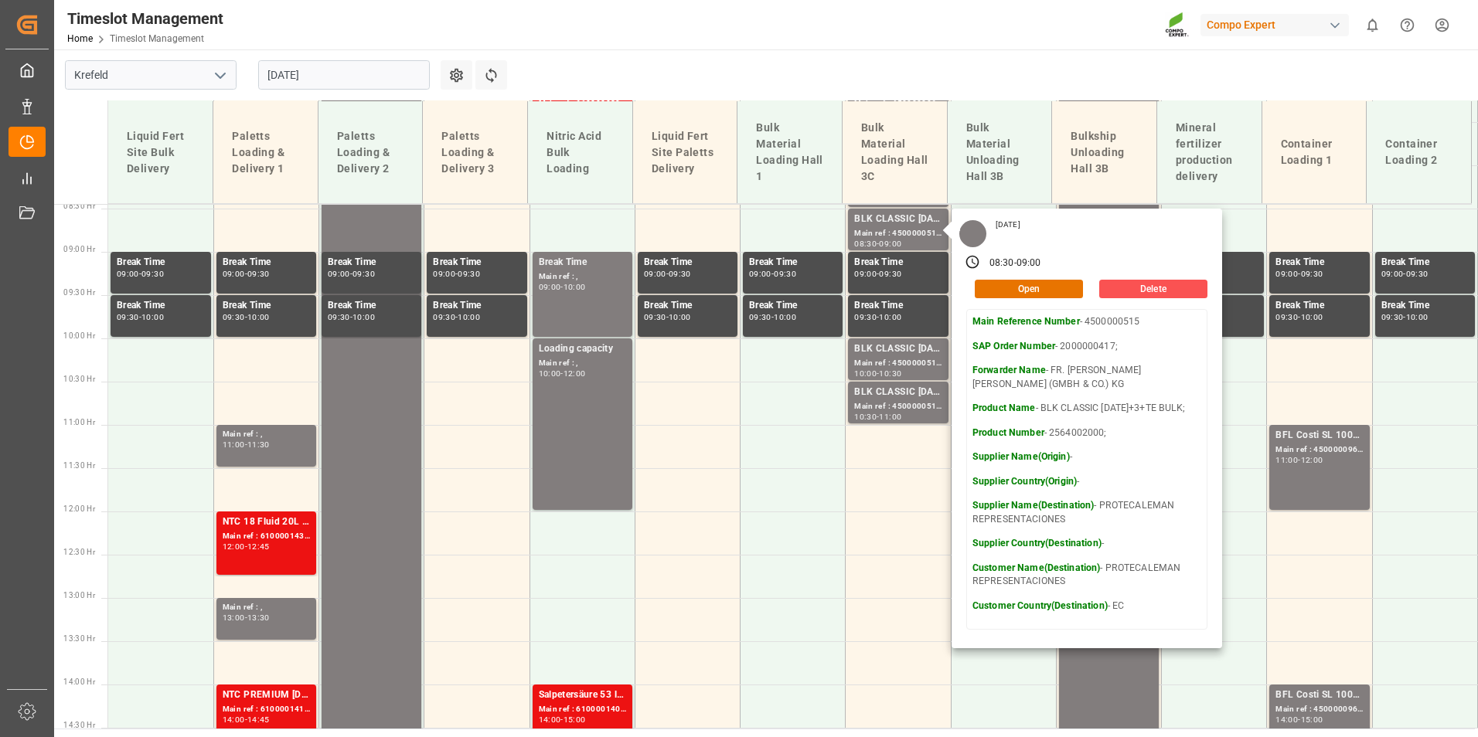
click at [344, 83] on input "[DATE]" at bounding box center [344, 74] width 172 height 29
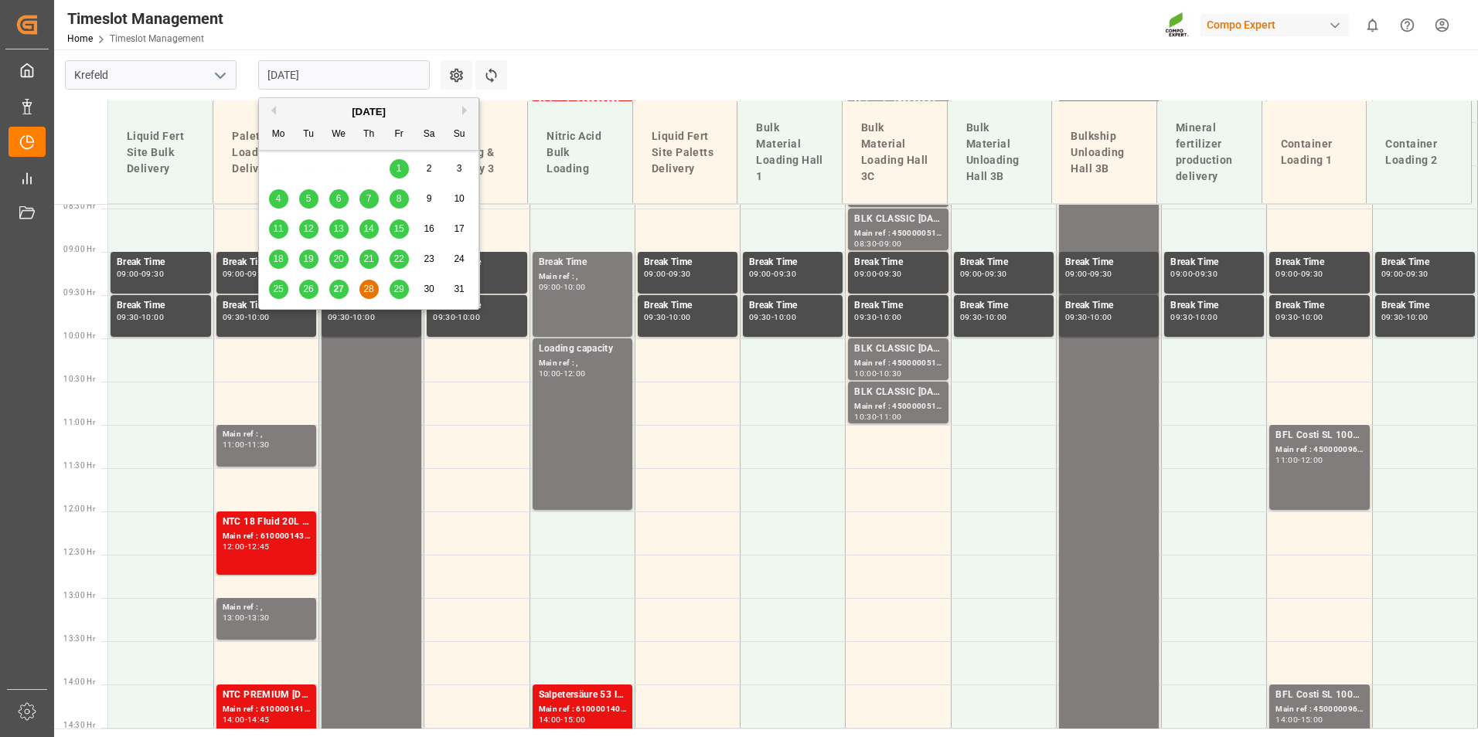
click at [341, 293] on span "27" at bounding box center [338, 289] width 10 height 11
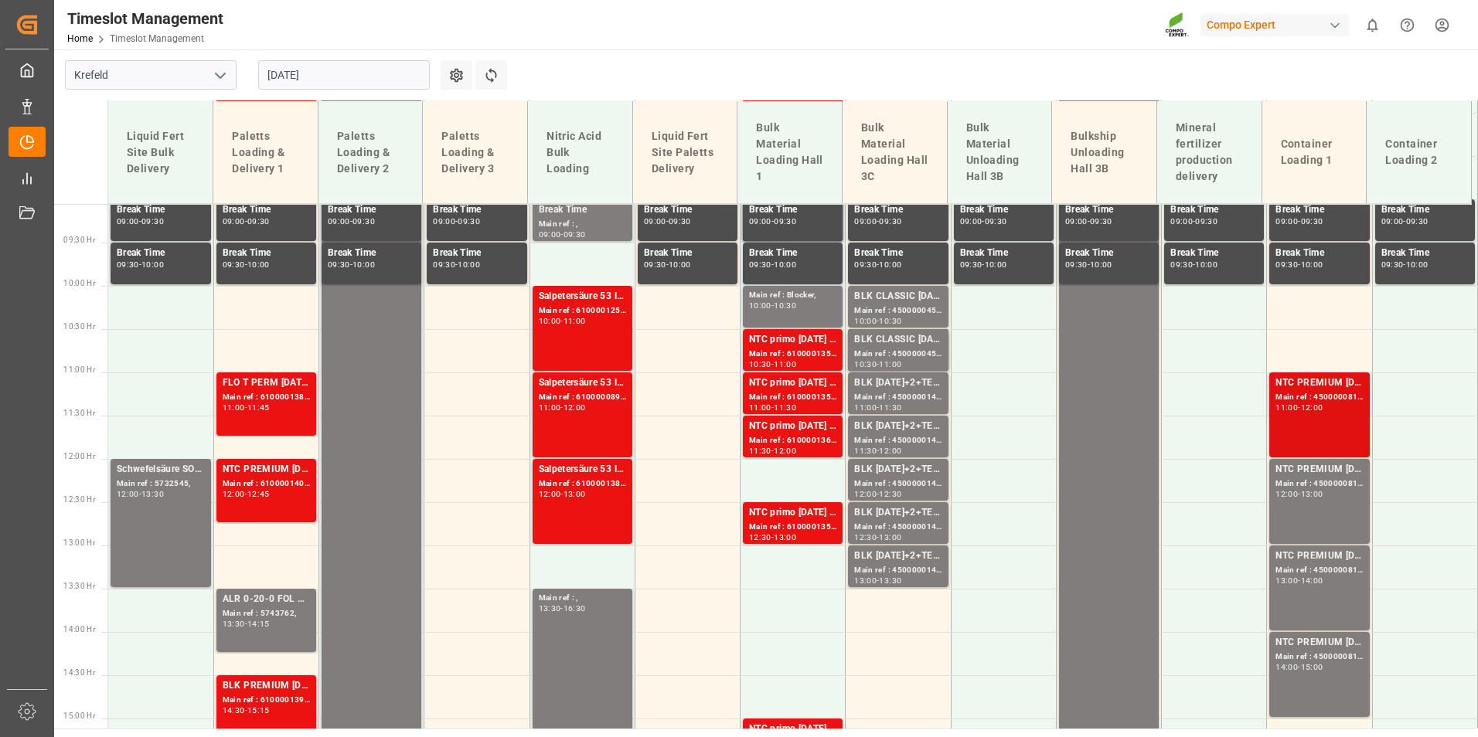
scroll to position [808, 0]
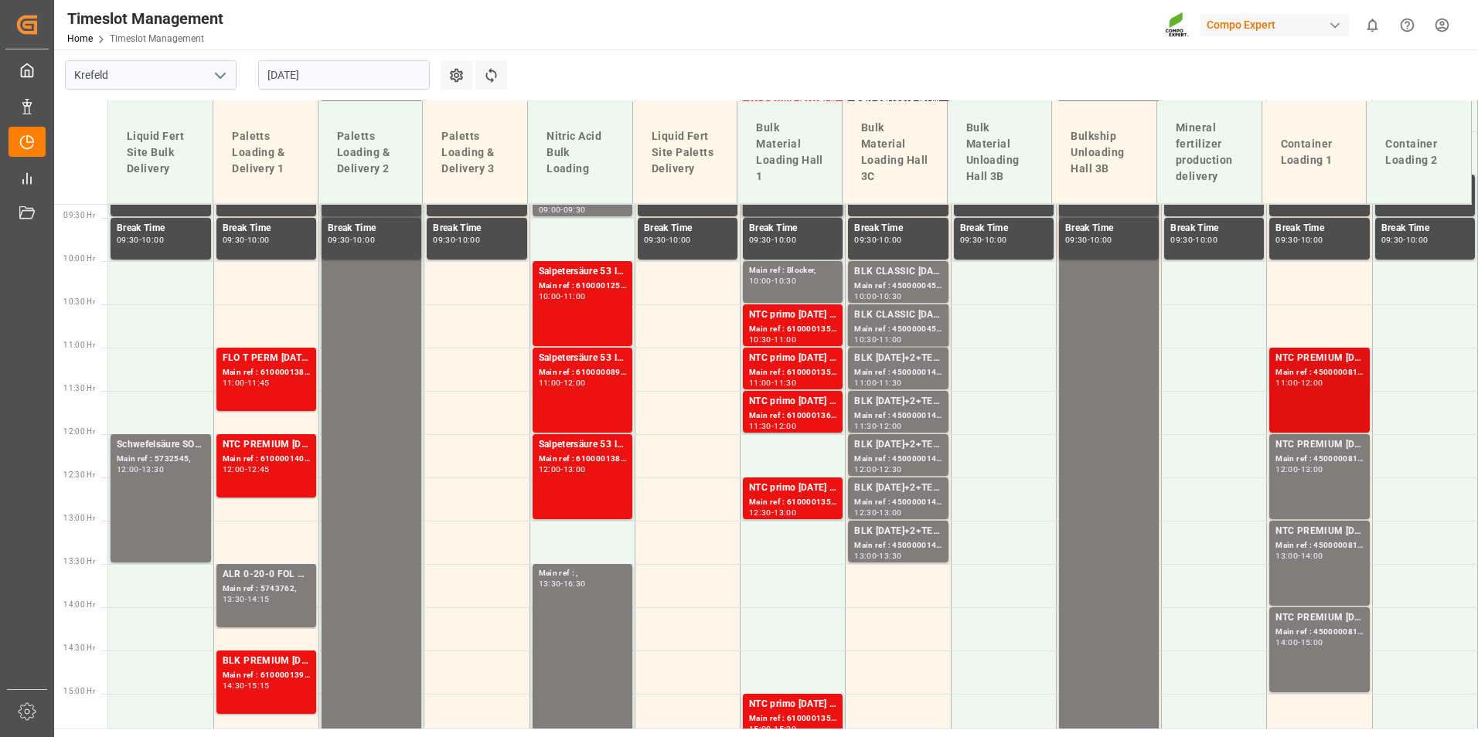
click at [1296, 397] on div "NTC PREMIUM [DATE] 50kg (x25) NLA MTO; Main ref : 4500000815, 2000000613; 11:00…" at bounding box center [1318, 390] width 87 height 79
click at [607, 385] on div "11:00 - 12:00" at bounding box center [582, 383] width 87 height 9
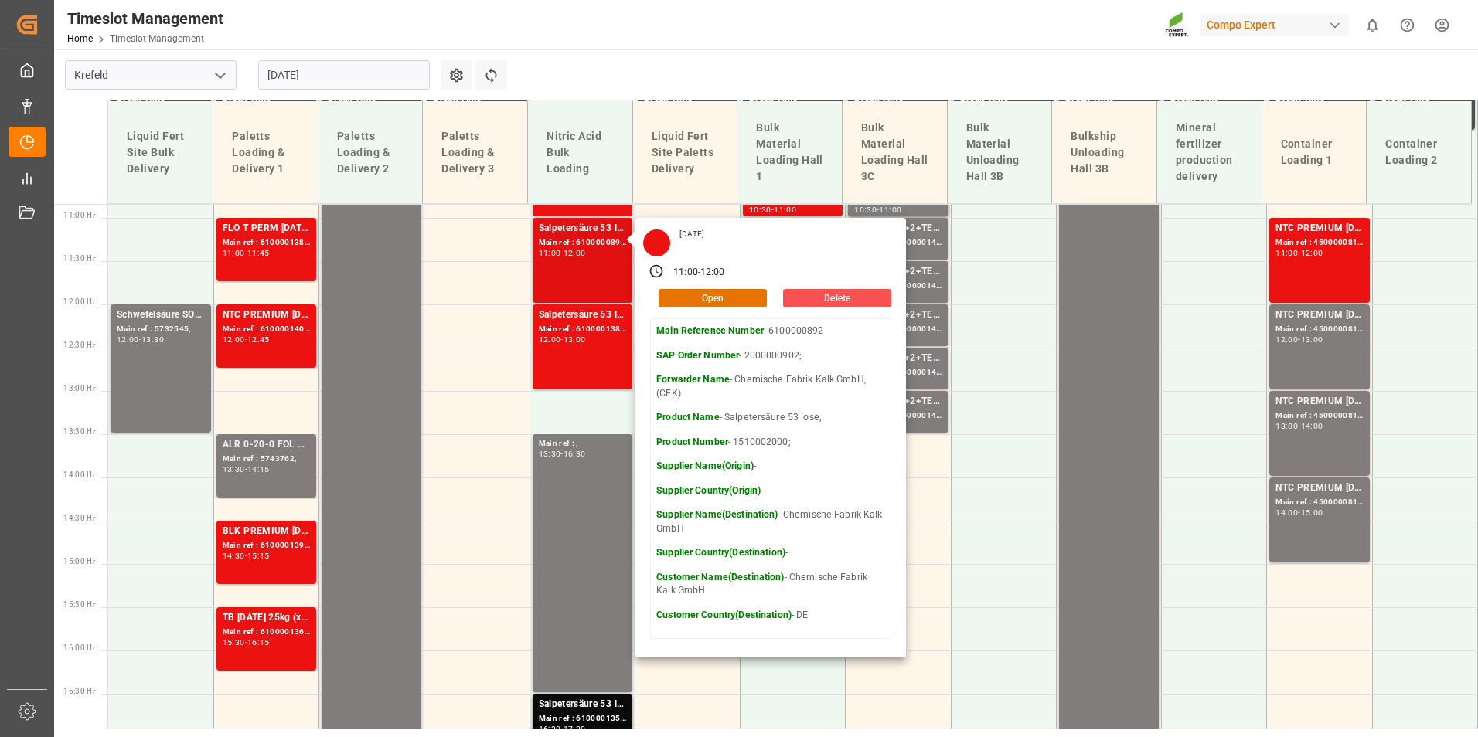
scroll to position [963, 0]
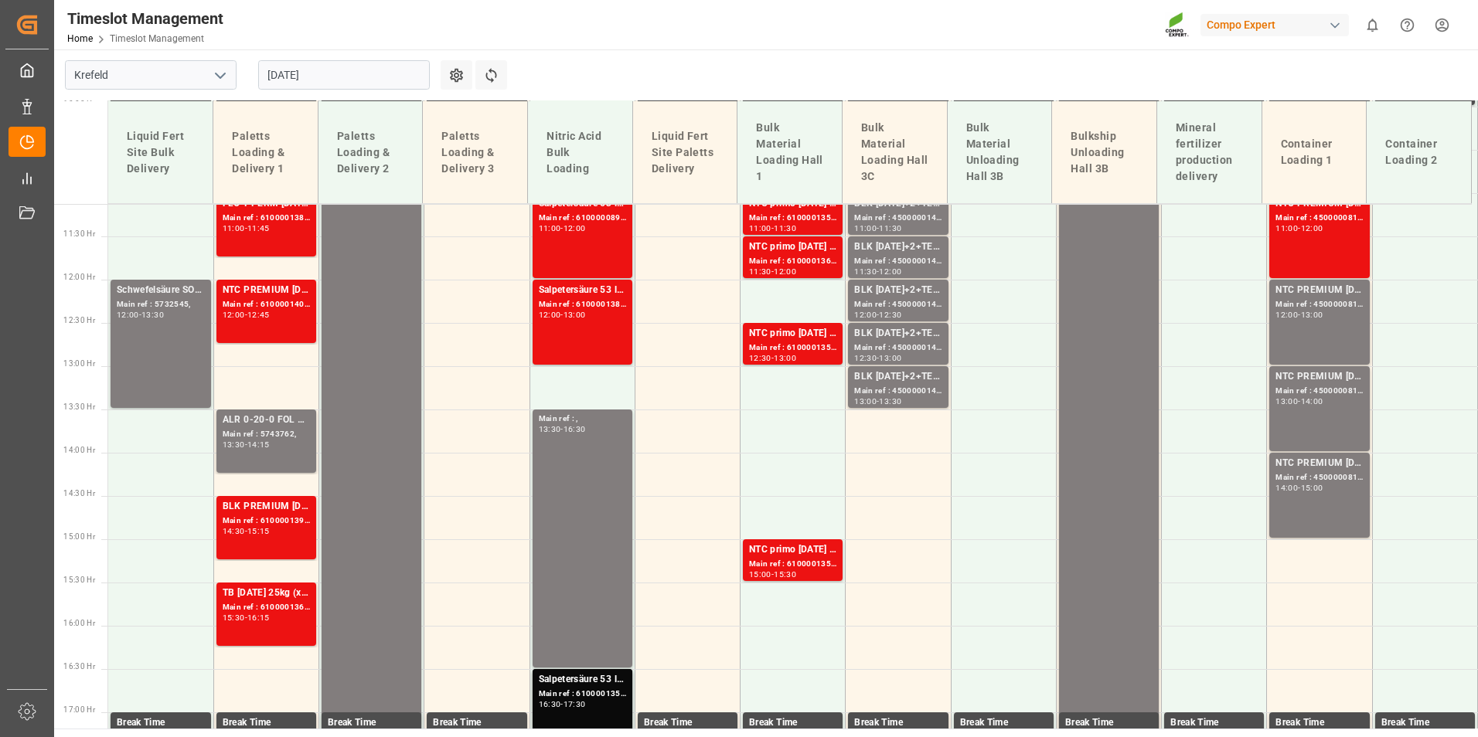
click at [590, 352] on div "Salpetersäure 53 lose; Main ref : 6100001389, 2000001205; 12:00 - 13:00" at bounding box center [582, 322] width 87 height 79
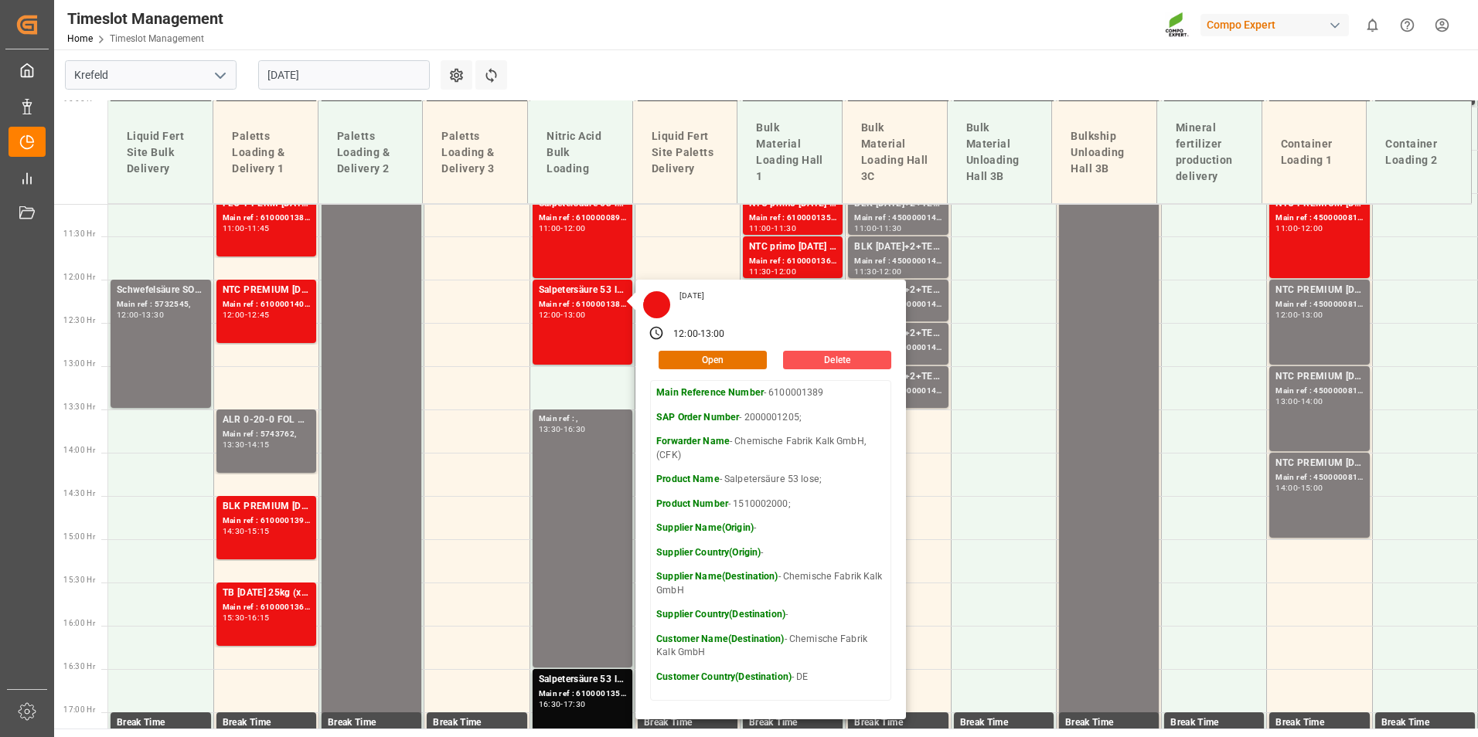
scroll to position [886, 0]
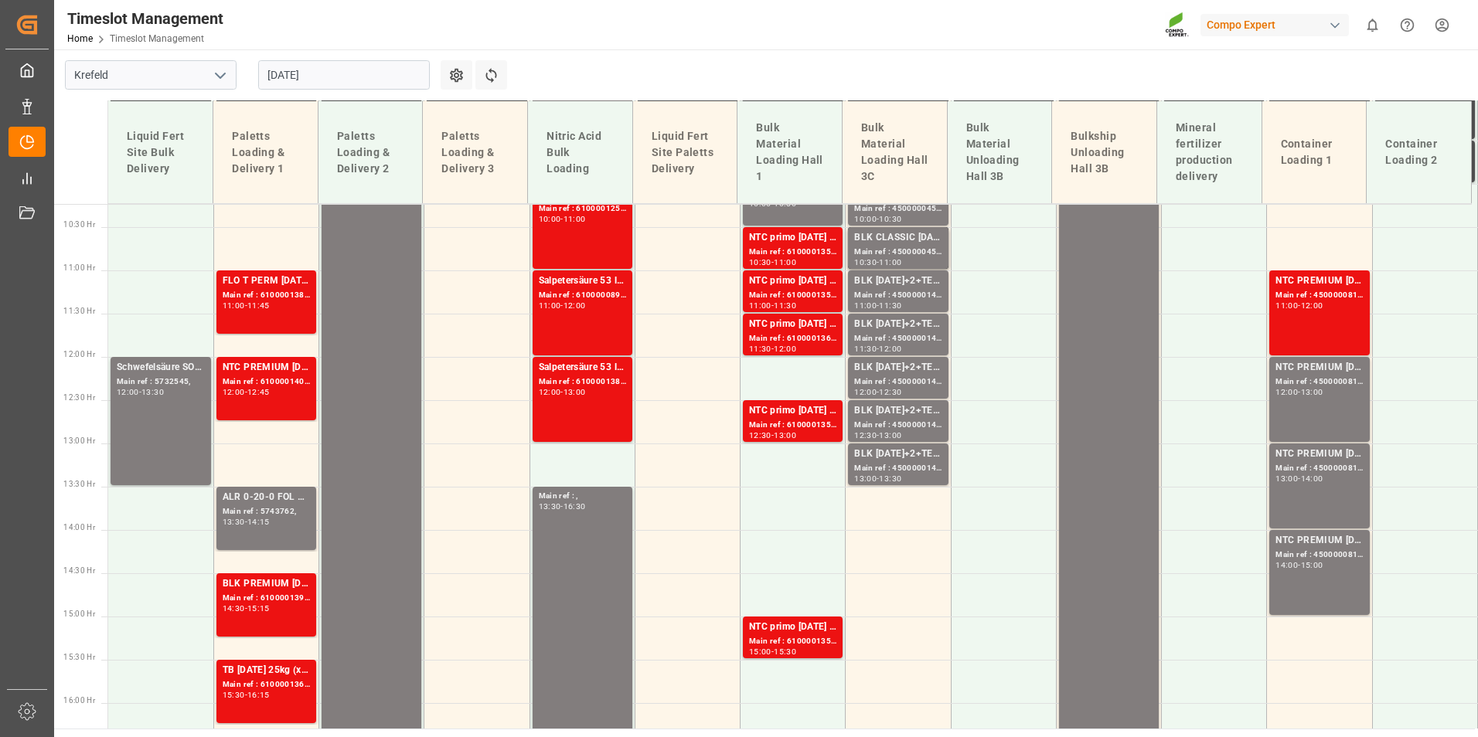
click at [587, 329] on div "Salpetersäure 53 lose; Main ref : 6100000892, 2000000902; 11:00 - 12:00" at bounding box center [582, 313] width 87 height 79
click at [594, 373] on div "Salpetersäure 53 lose;" at bounding box center [582, 367] width 87 height 15
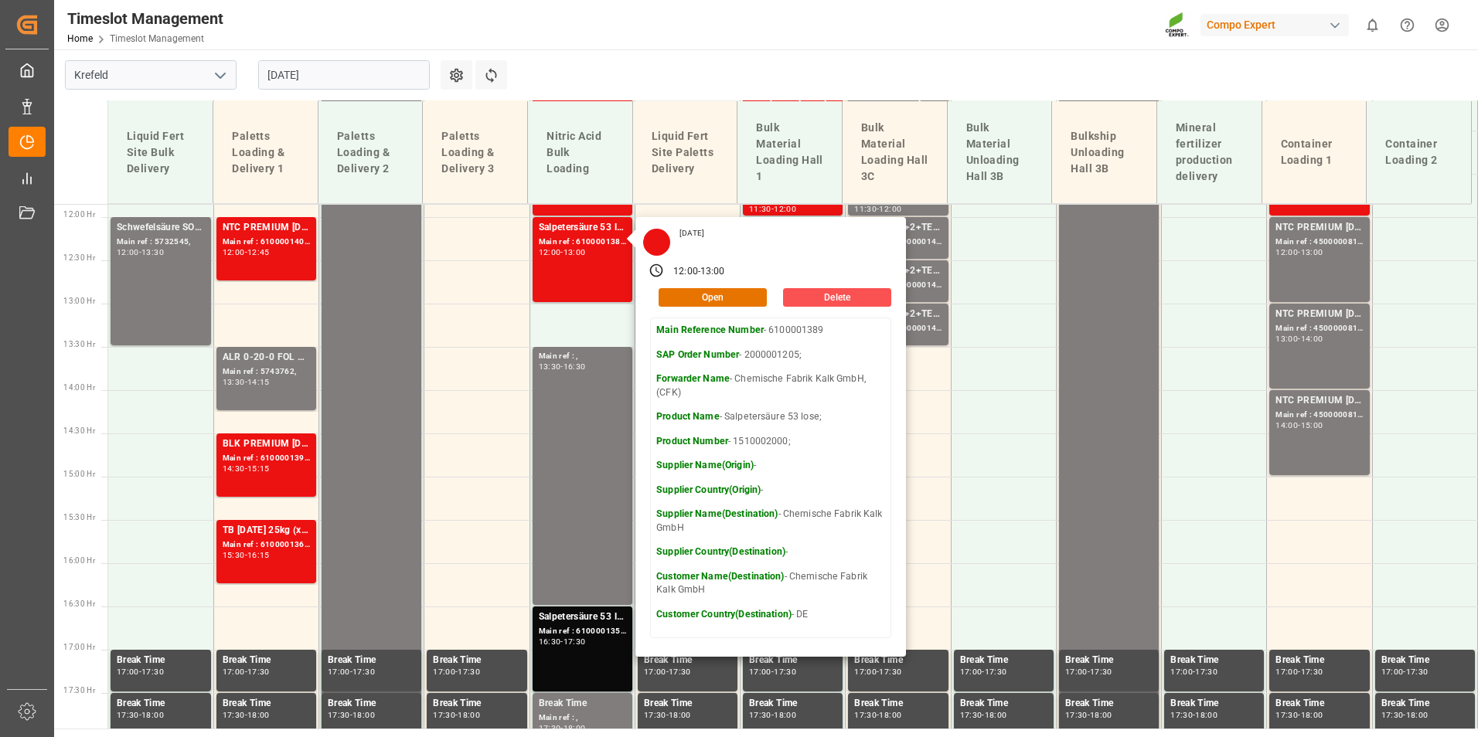
scroll to position [1118, 0]
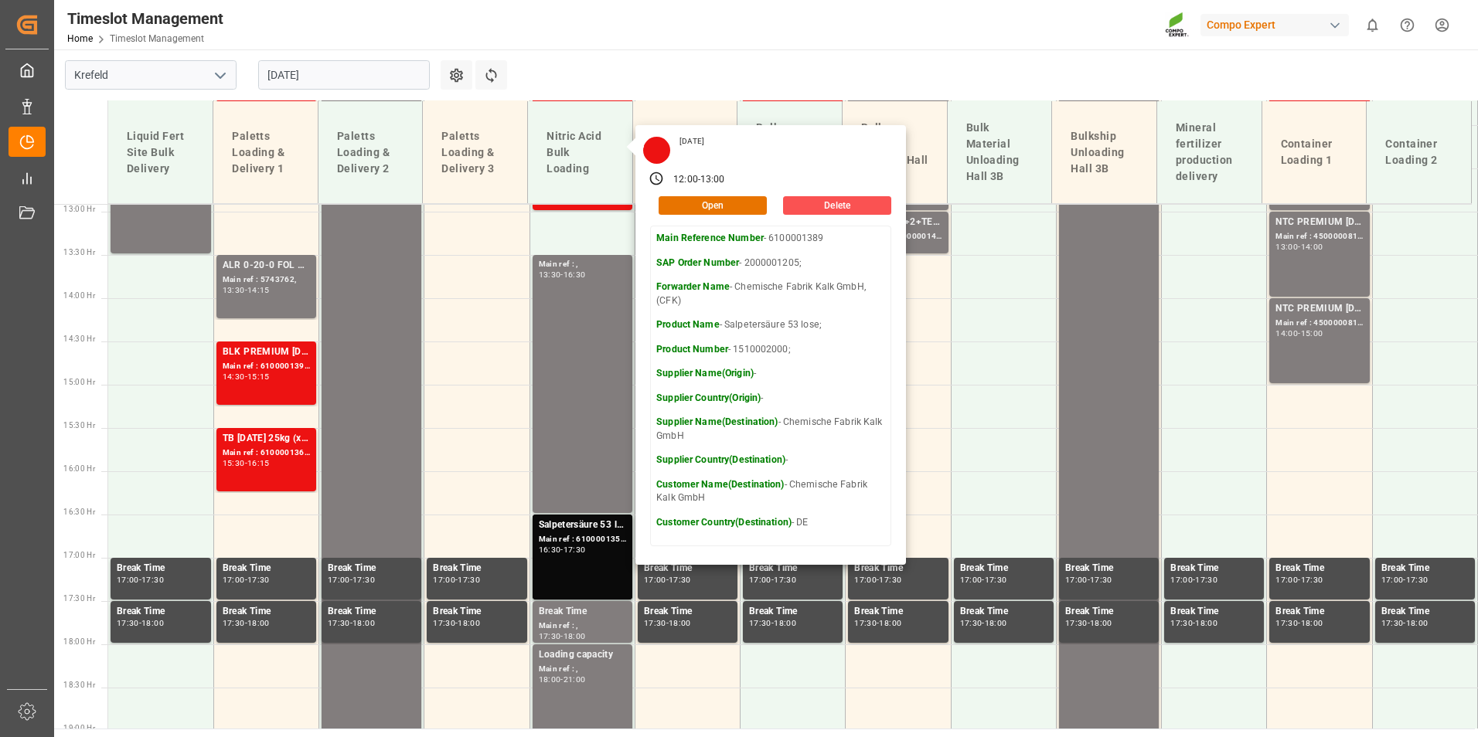
click at [308, 72] on input "[DATE]" at bounding box center [344, 74] width 172 height 29
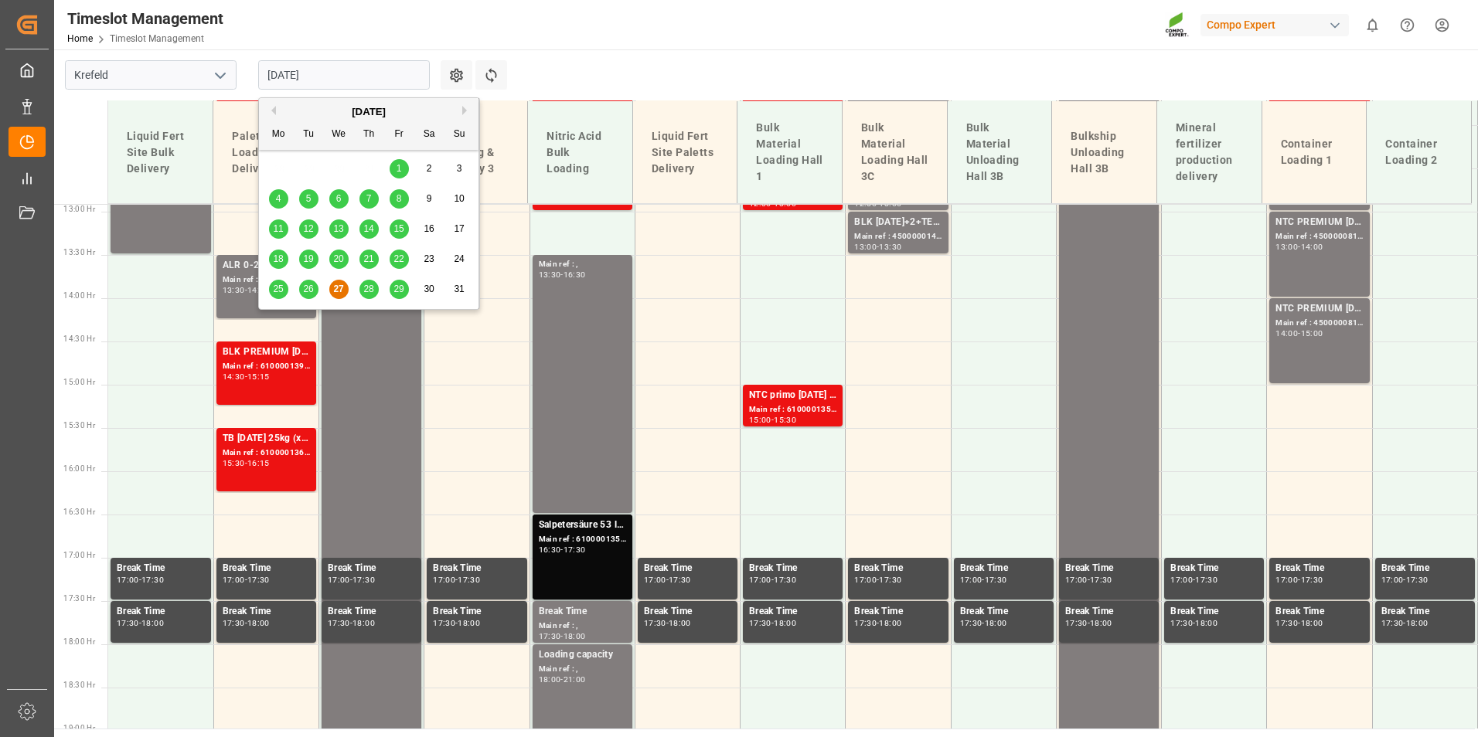
click at [367, 284] on span "28" at bounding box center [368, 289] width 10 height 11
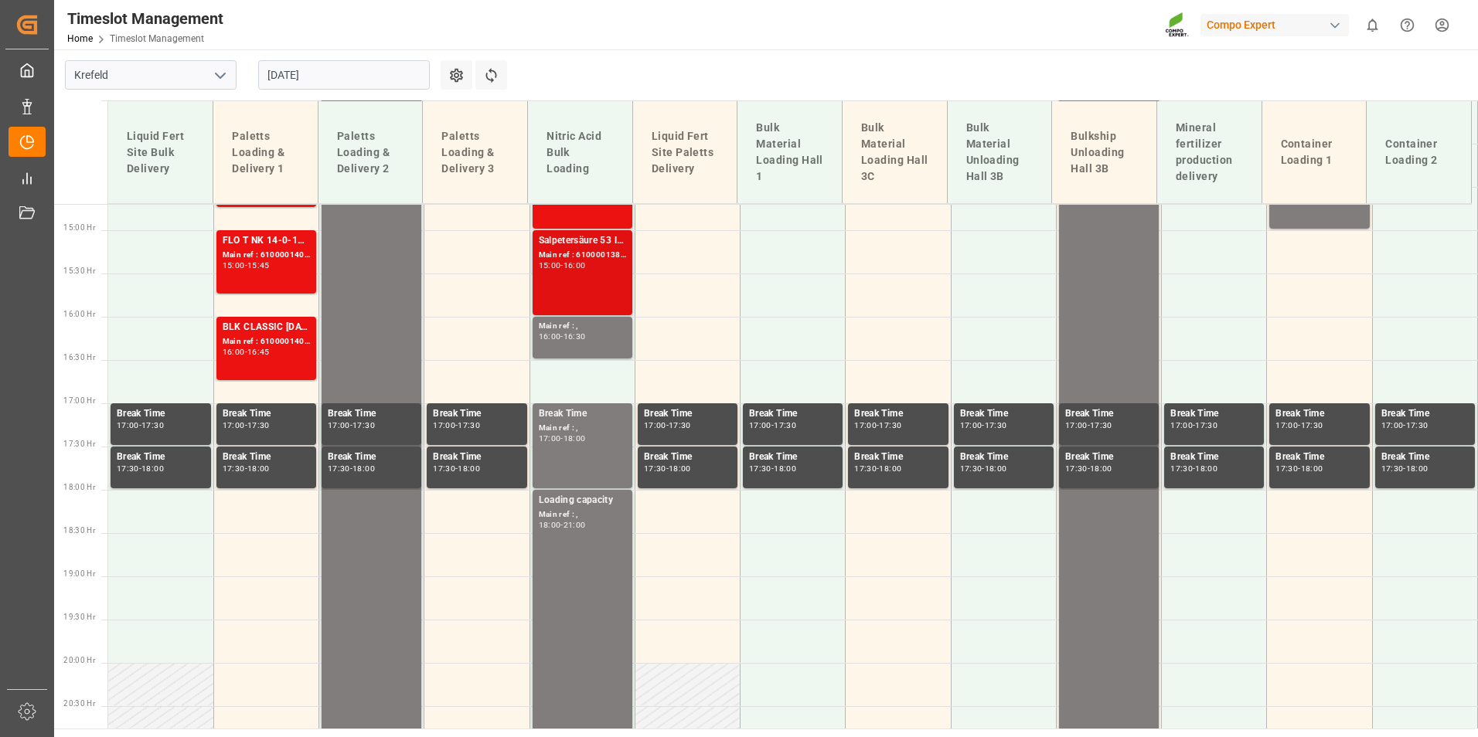
scroll to position [1195, 0]
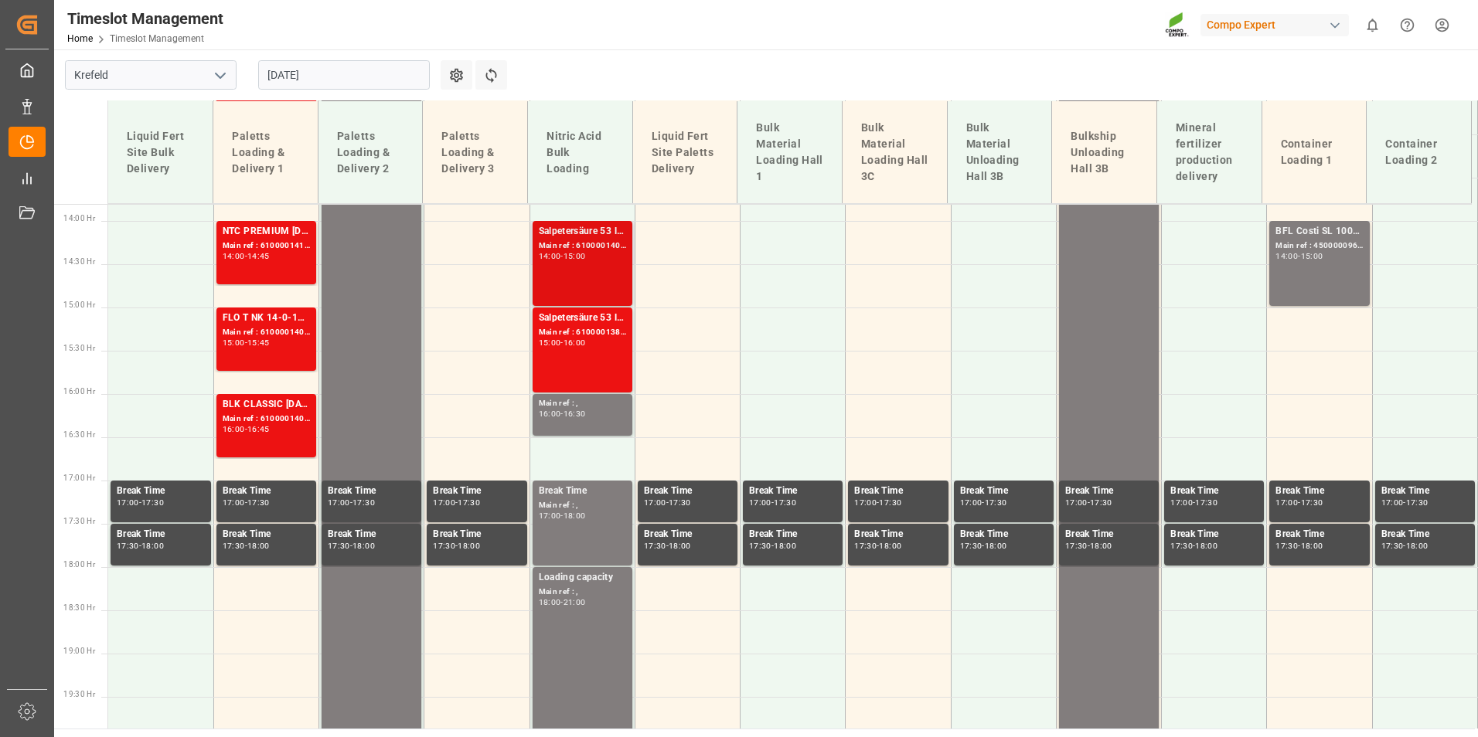
click at [587, 262] on div "Salpetersäure 53 lose; Main ref : 6100001406, 2000001210; 14:00 - 15:00" at bounding box center [582, 263] width 87 height 79
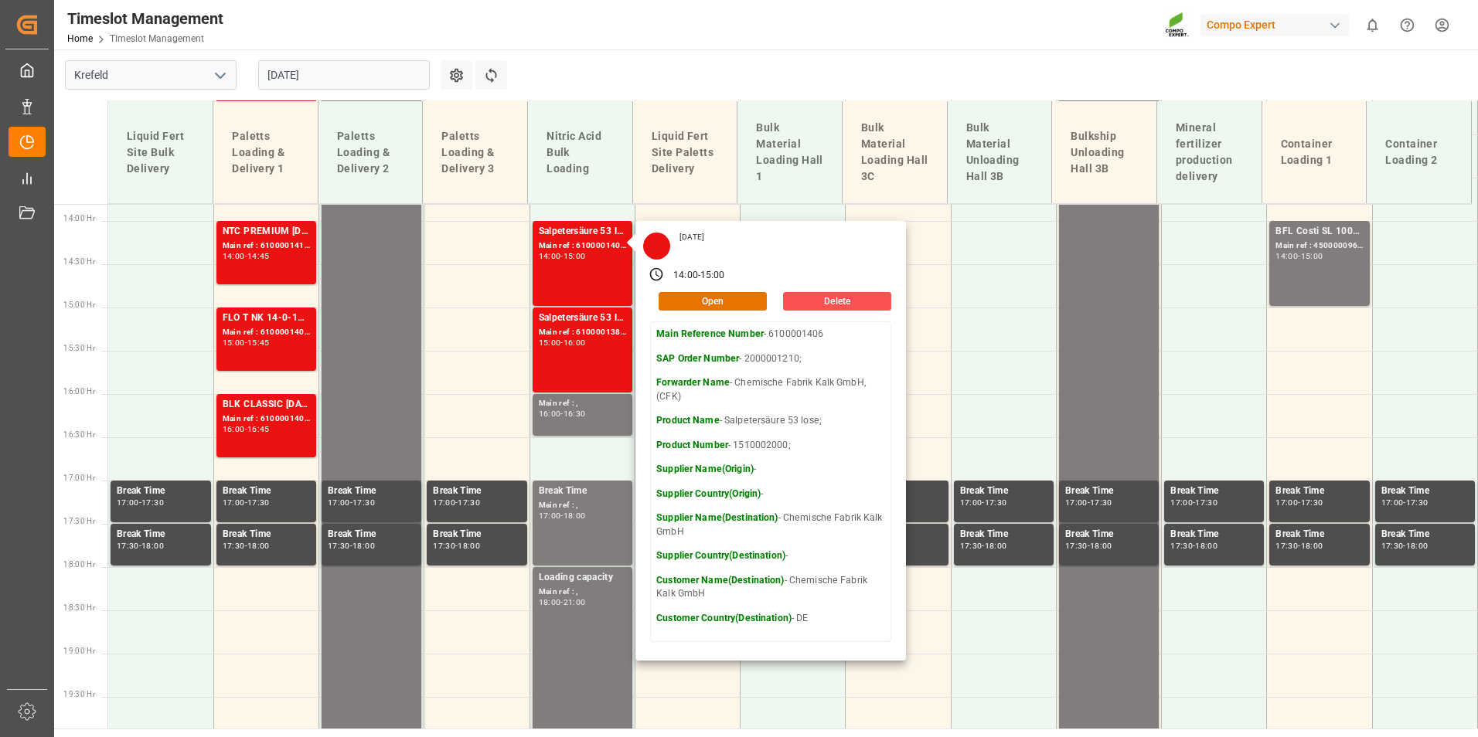
click at [388, 71] on input "[DATE]" at bounding box center [344, 74] width 172 height 29
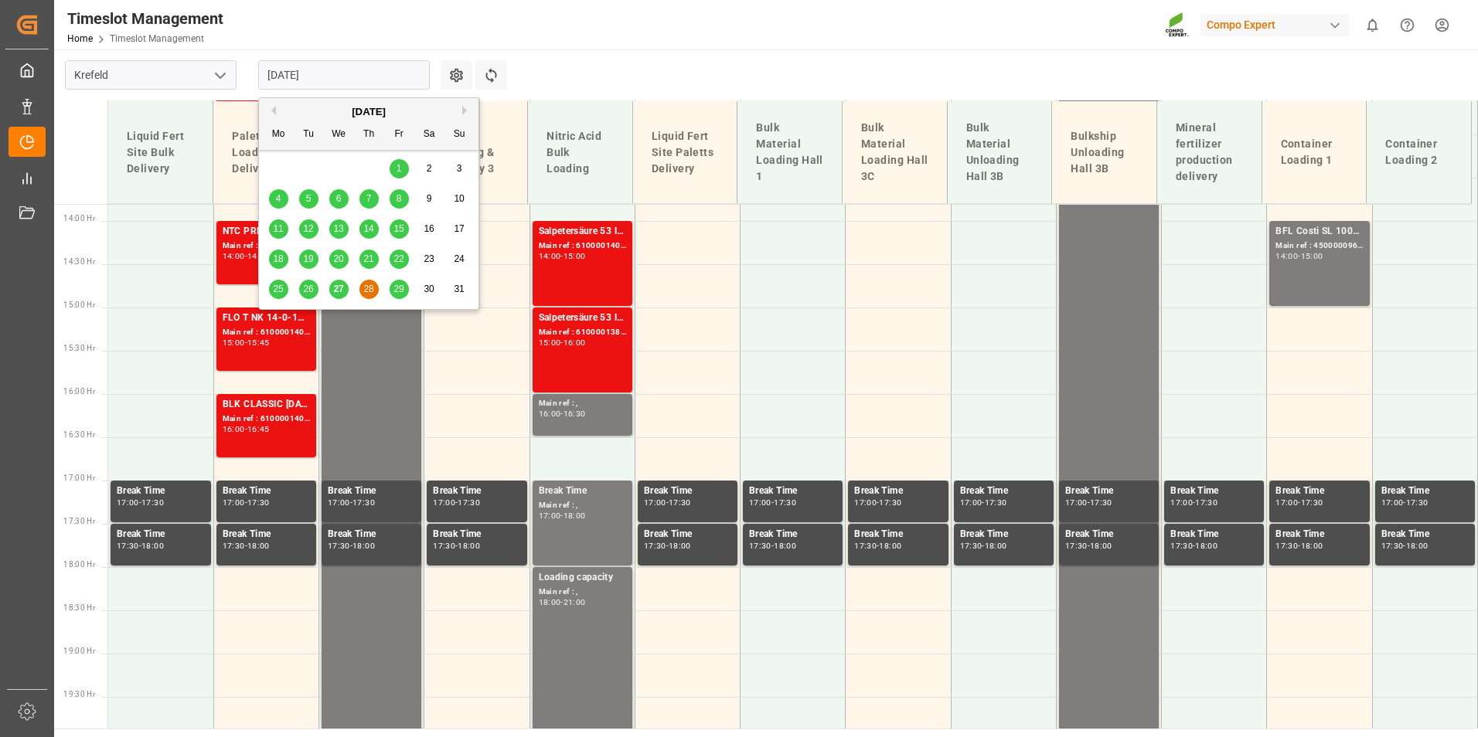
click at [391, 294] on div "29" at bounding box center [399, 290] width 19 height 19
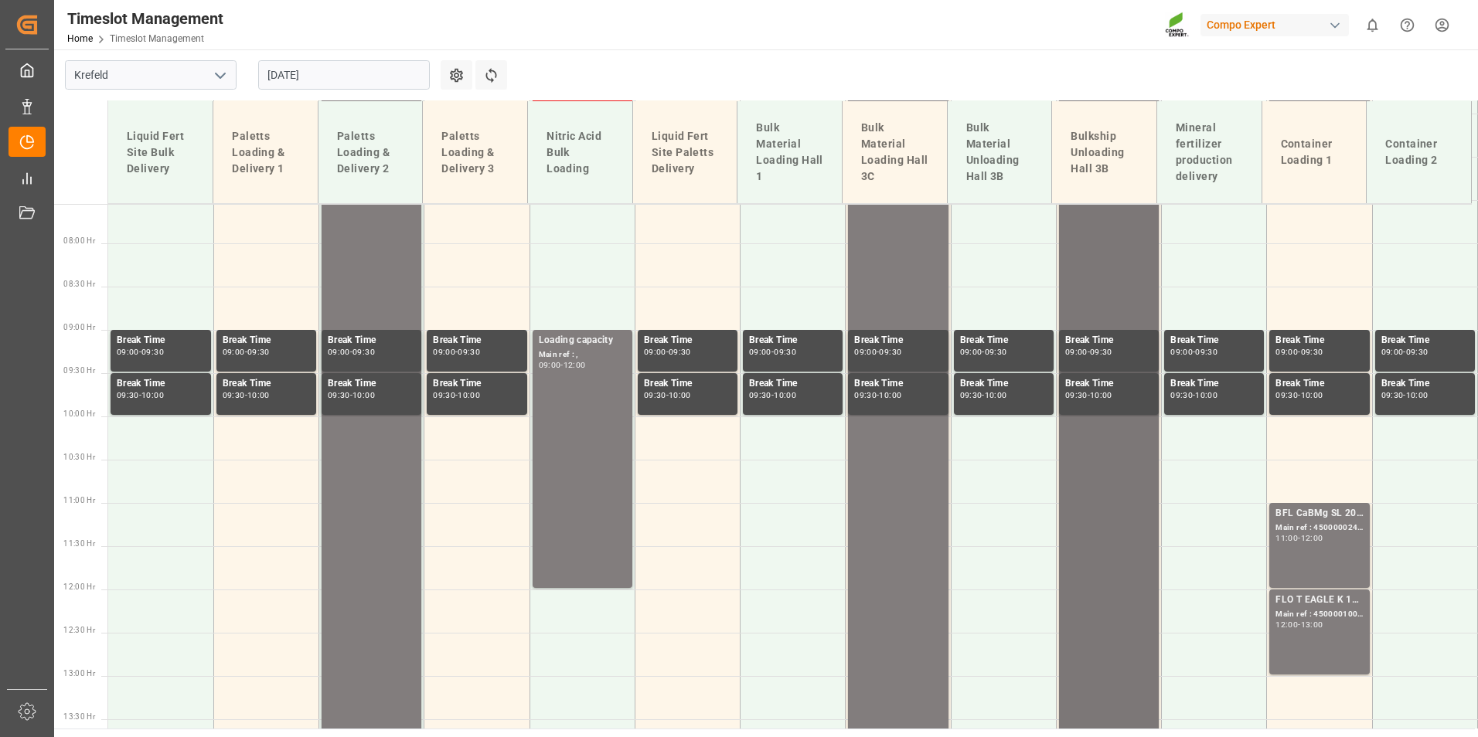
scroll to position [654, 0]
click at [403, 85] on input "[DATE]" at bounding box center [344, 74] width 172 height 29
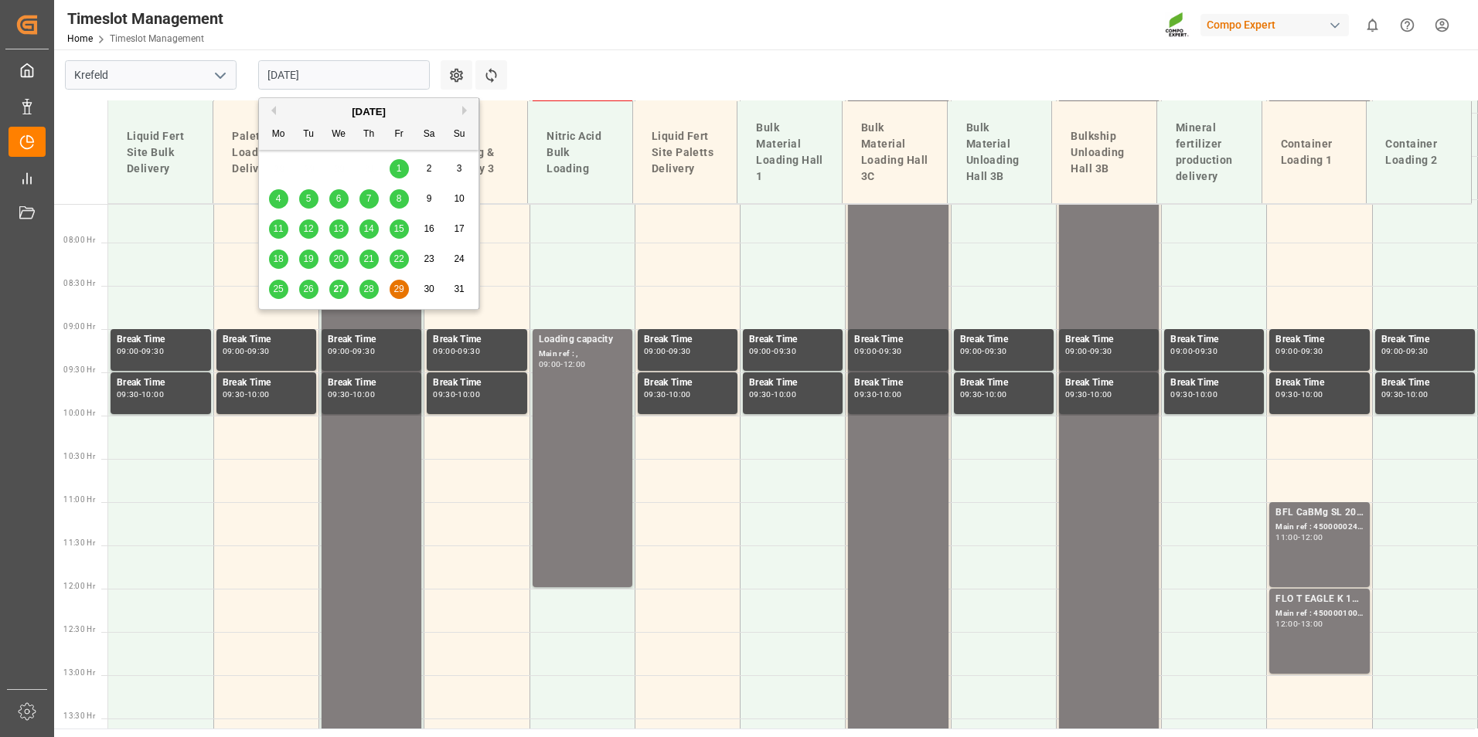
click at [371, 292] on span "28" at bounding box center [368, 289] width 10 height 11
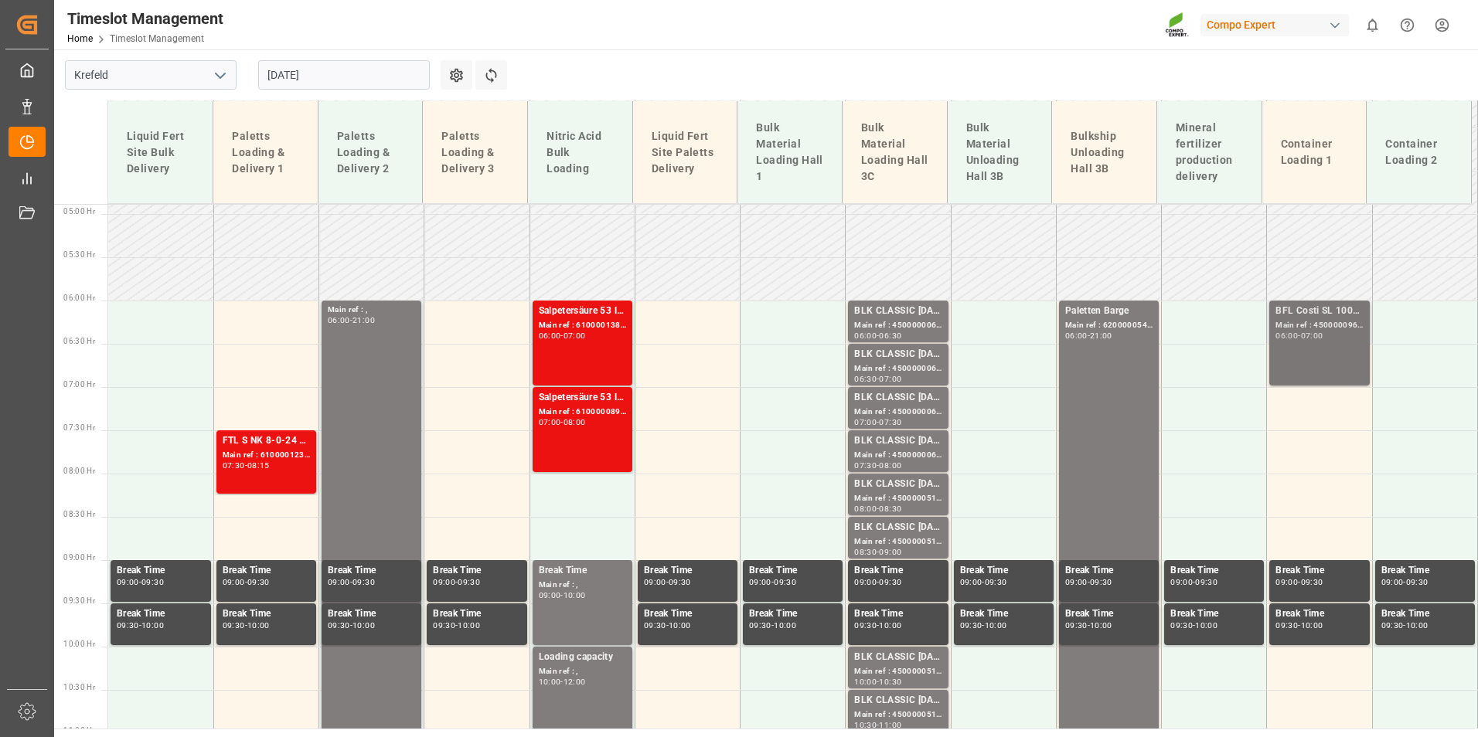
scroll to position [422, 0]
click at [1308, 362] on div "BFL Costi SL 1000L IBC EGY; Main ref : 4500000963, 2000000357; 06:00 - 07:00" at bounding box center [1318, 344] width 87 height 79
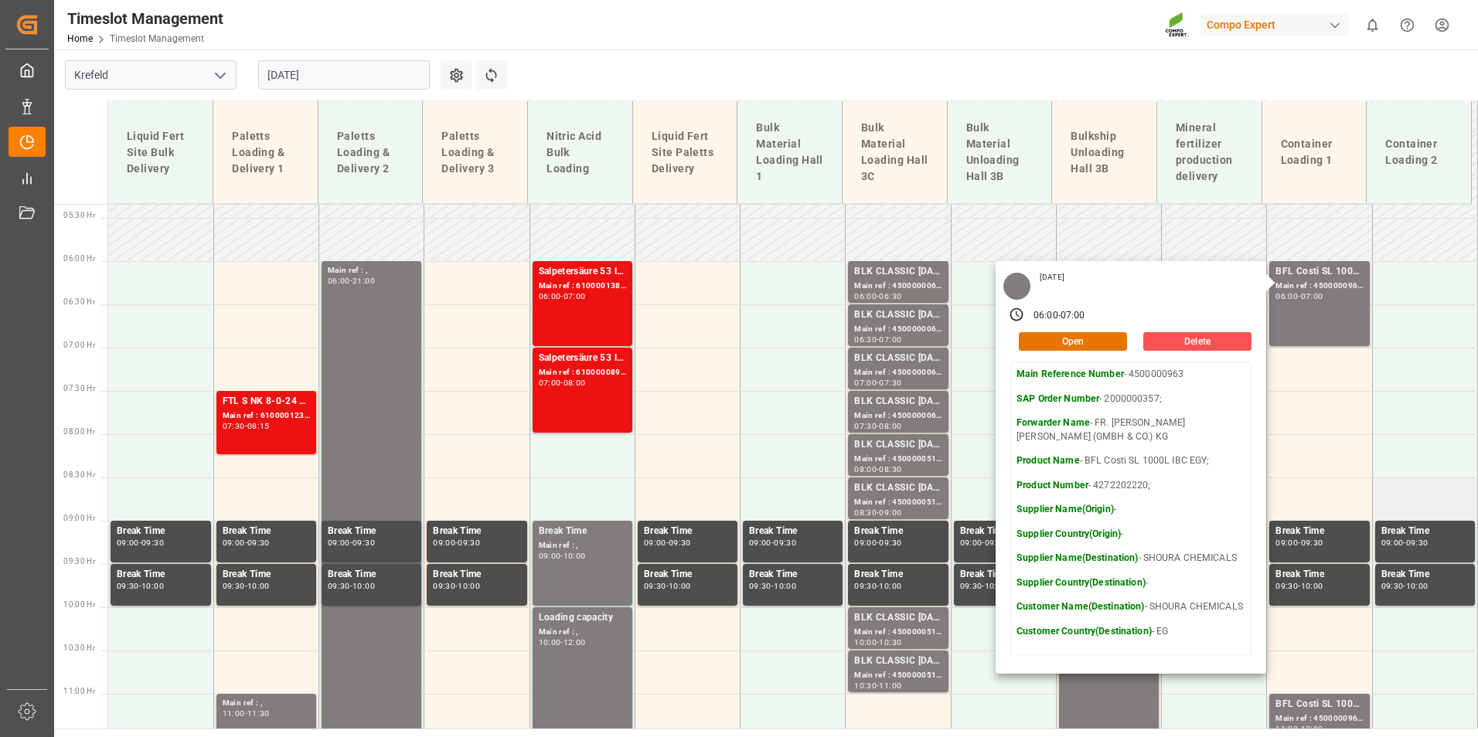
scroll to position [499, 0]
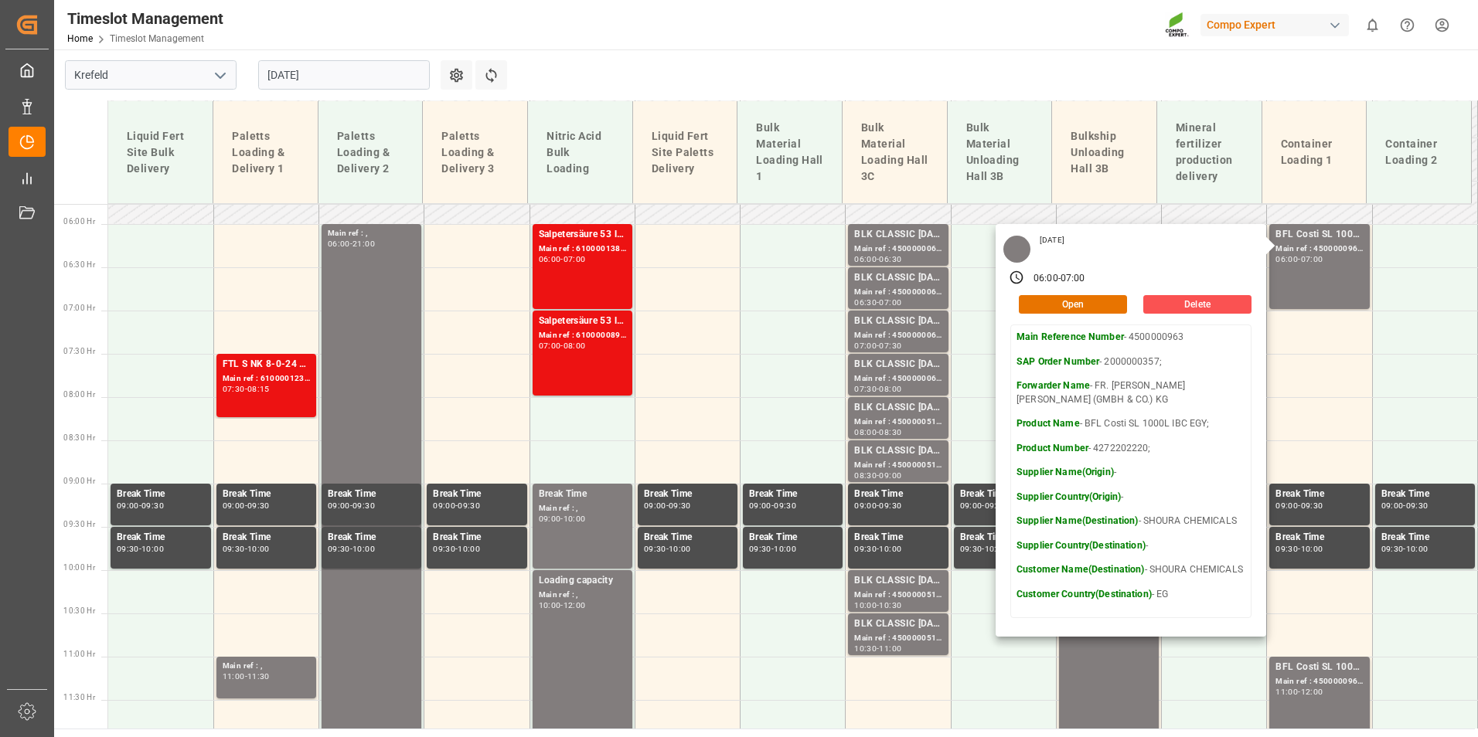
click at [862, 60] on main "[GEOGRAPHIC_DATA] [DATE] Settings Refresh Time Slots Liquid Fert Site Bulk Deli…" at bounding box center [764, 388] width 1420 height 679
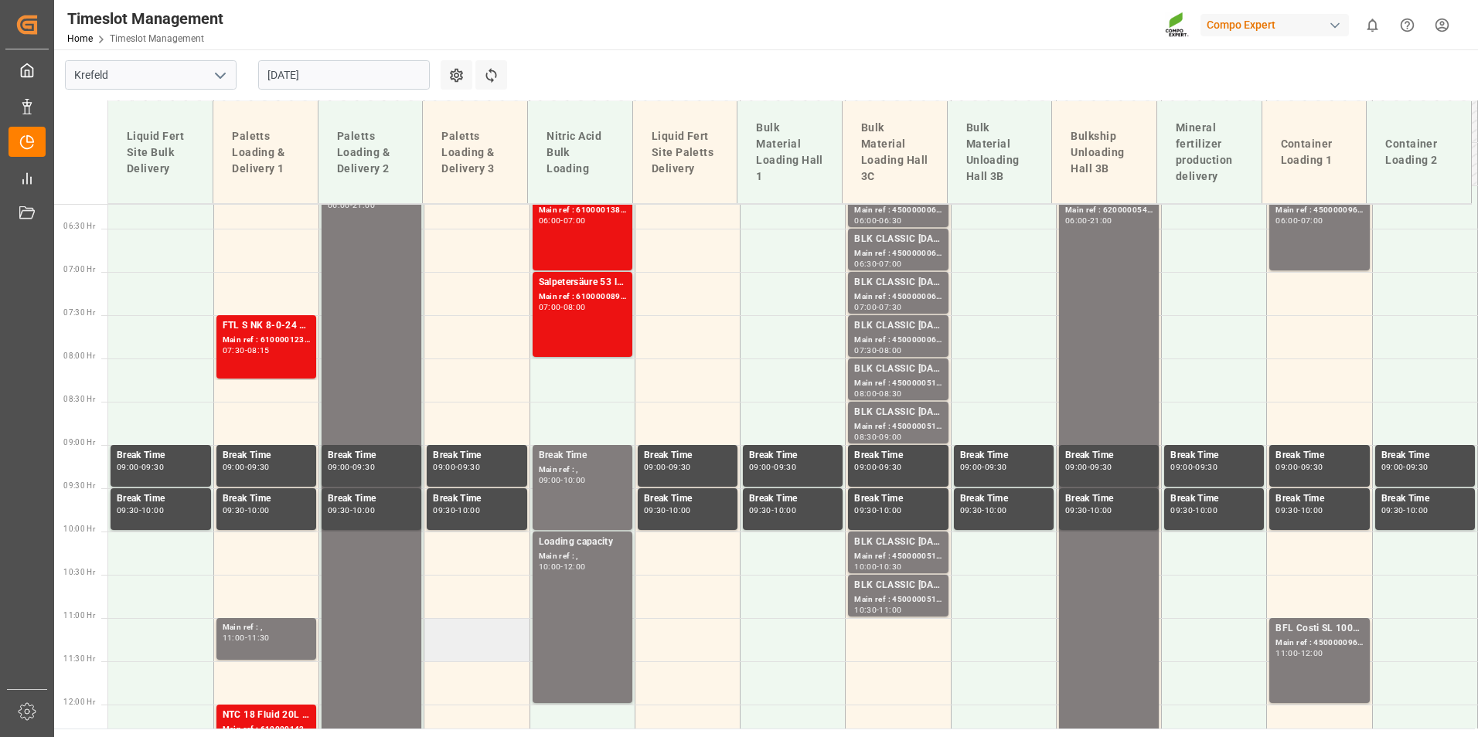
scroll to position [422, 0]
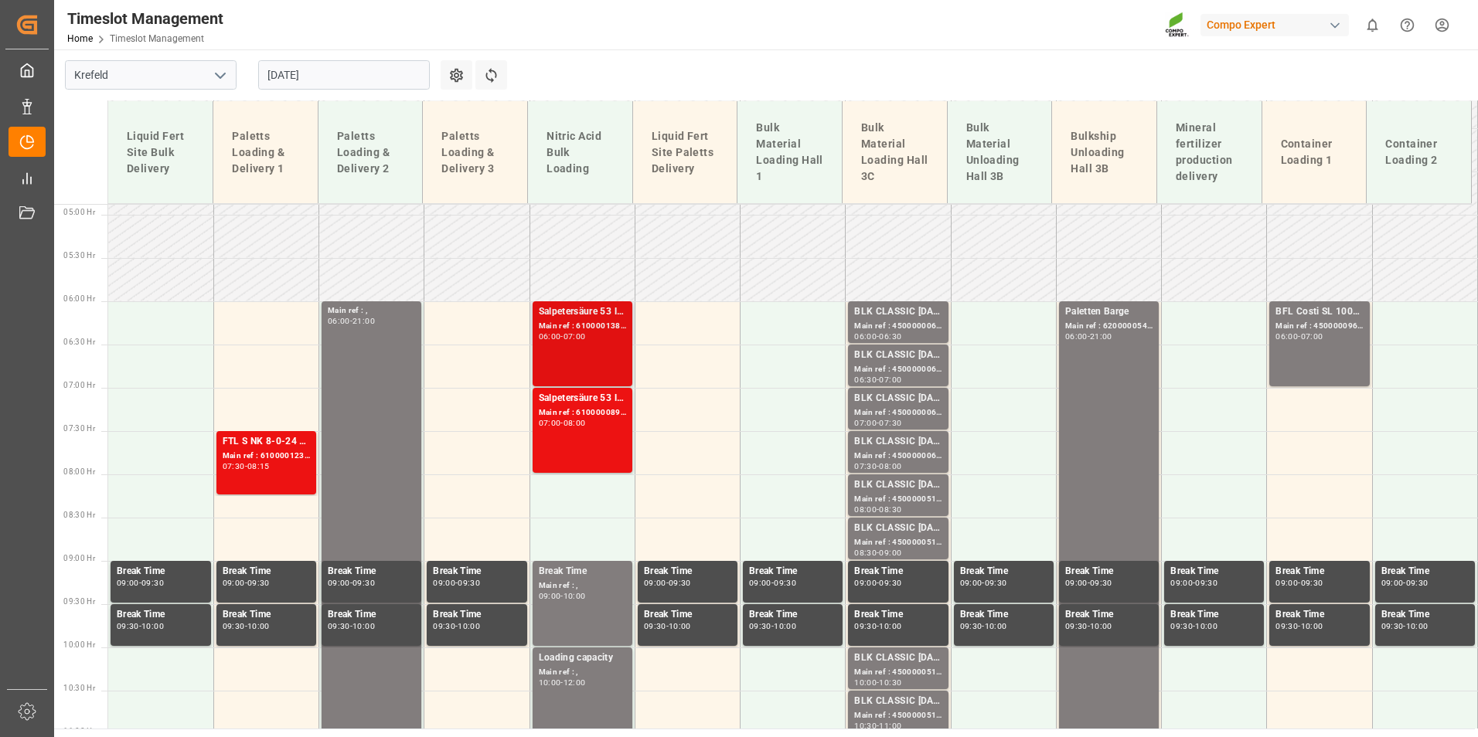
click at [597, 329] on div "Main ref : 6100001387, 2000001203;" at bounding box center [582, 326] width 87 height 13
click at [554, 423] on div "07:00" at bounding box center [550, 423] width 22 height 7
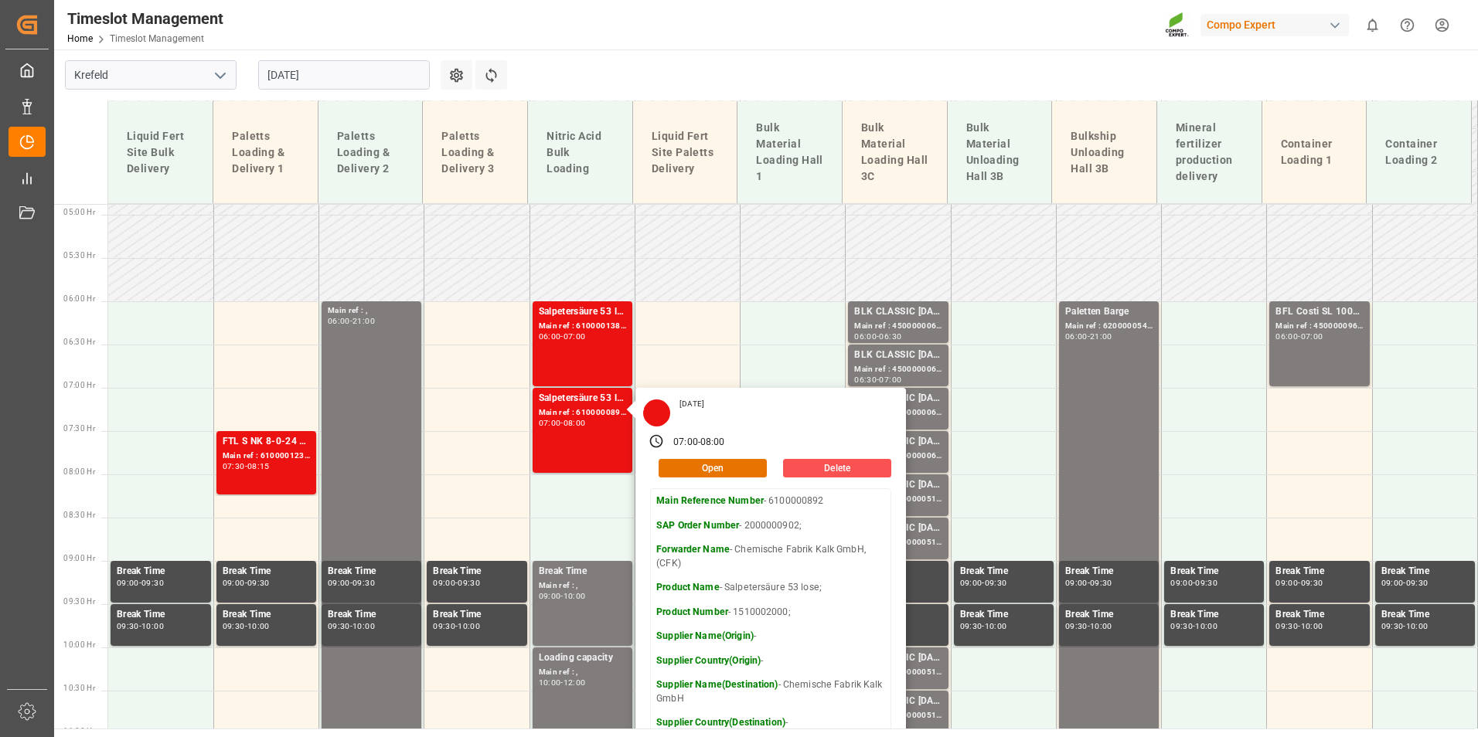
click at [334, 62] on input "[DATE]" at bounding box center [344, 74] width 172 height 29
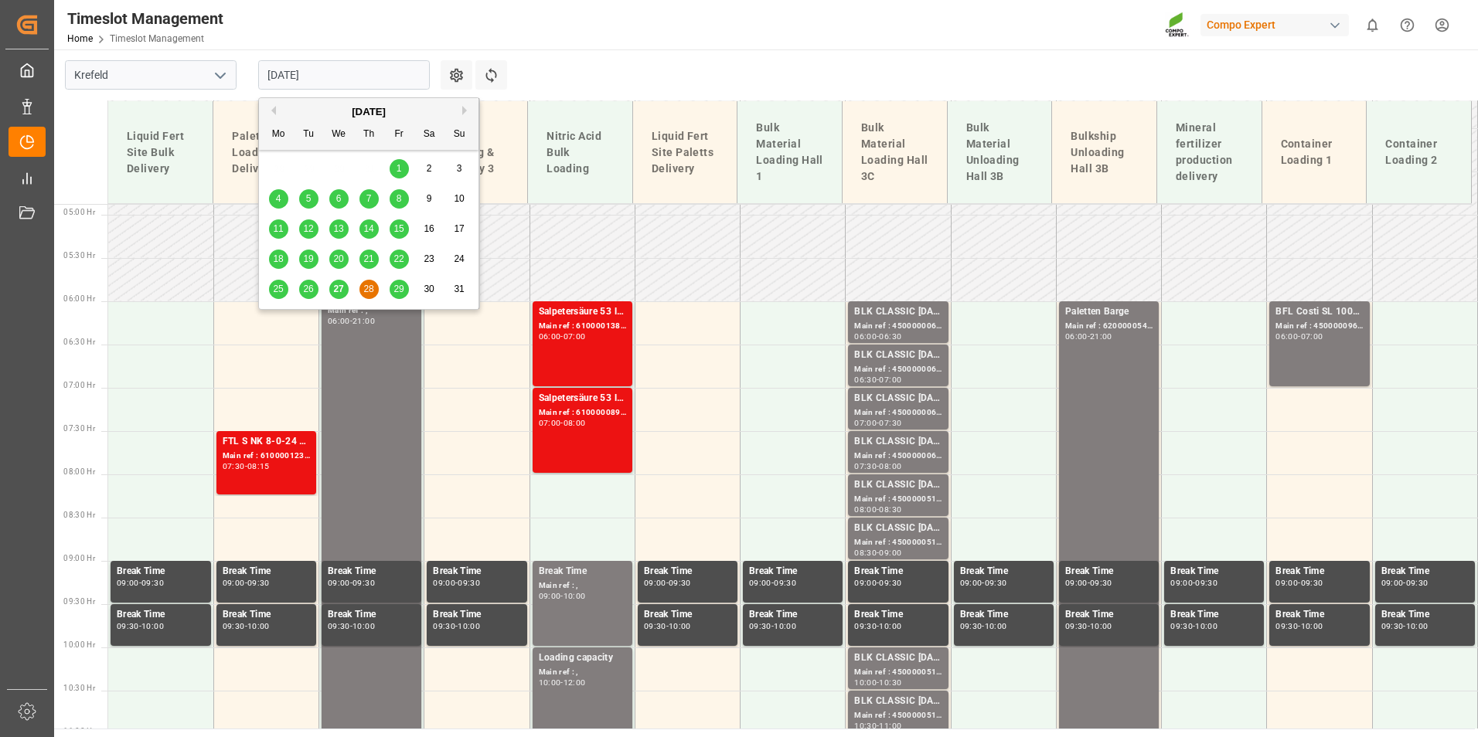
click at [342, 280] on div "27" at bounding box center [338, 289] width 19 height 19
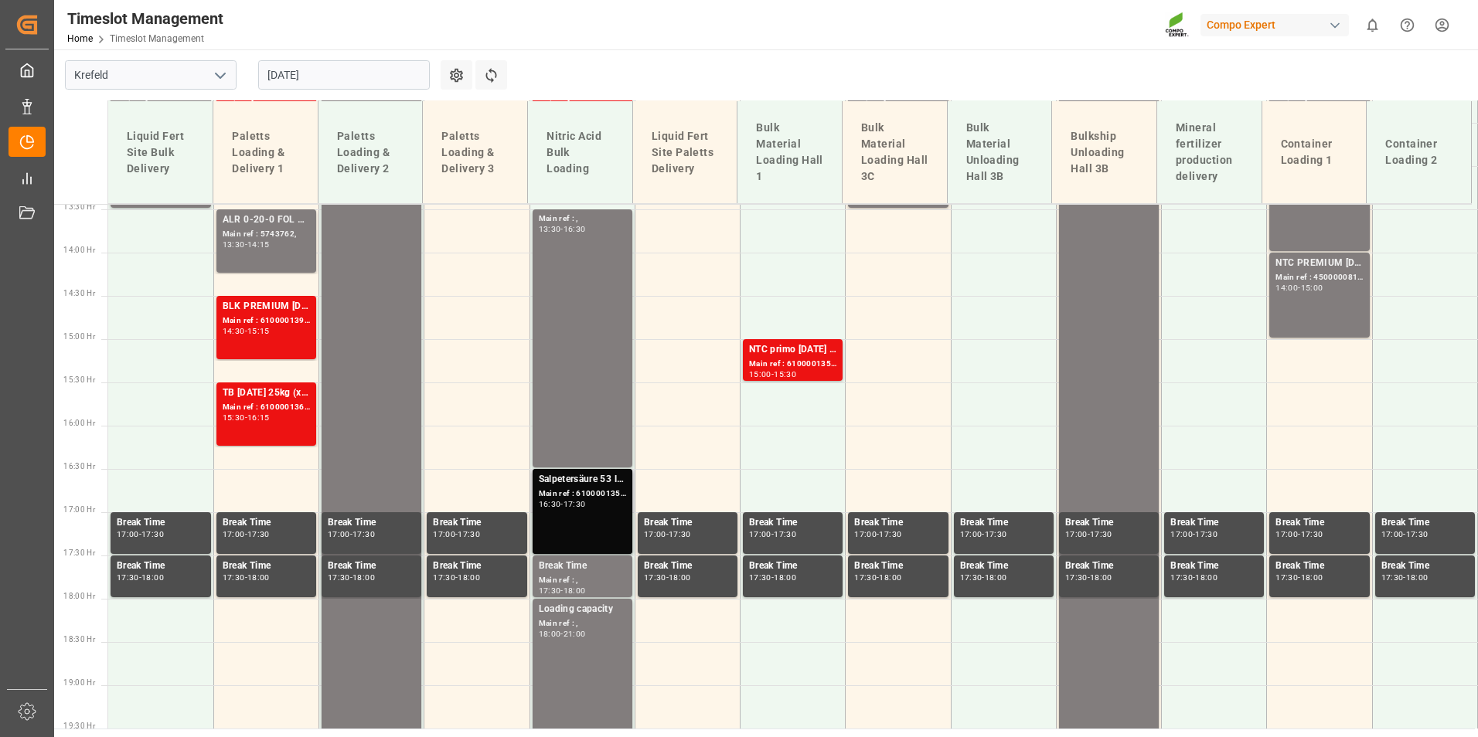
scroll to position [1272, 0]
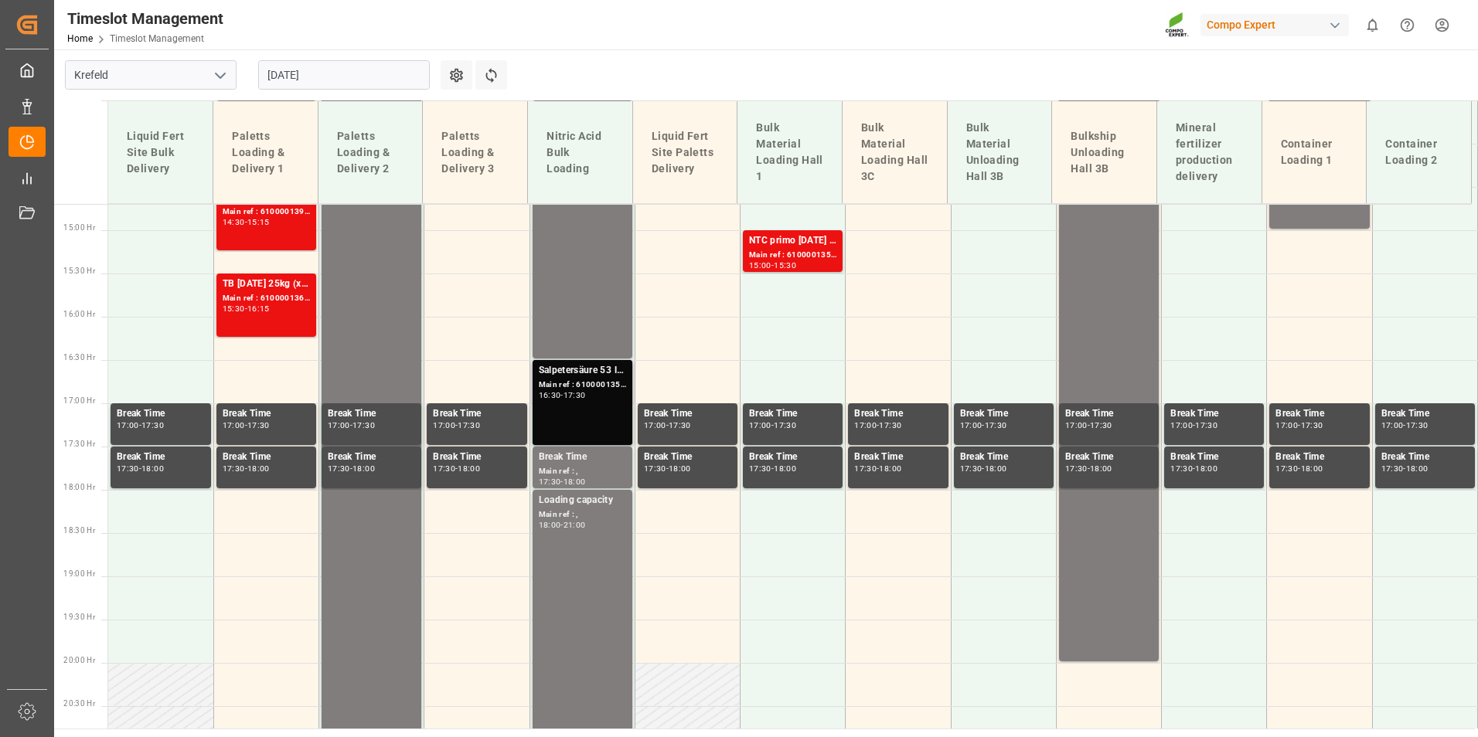
click at [593, 391] on div "Main ref : 6100001350, 2000001175;" at bounding box center [582, 385] width 87 height 13
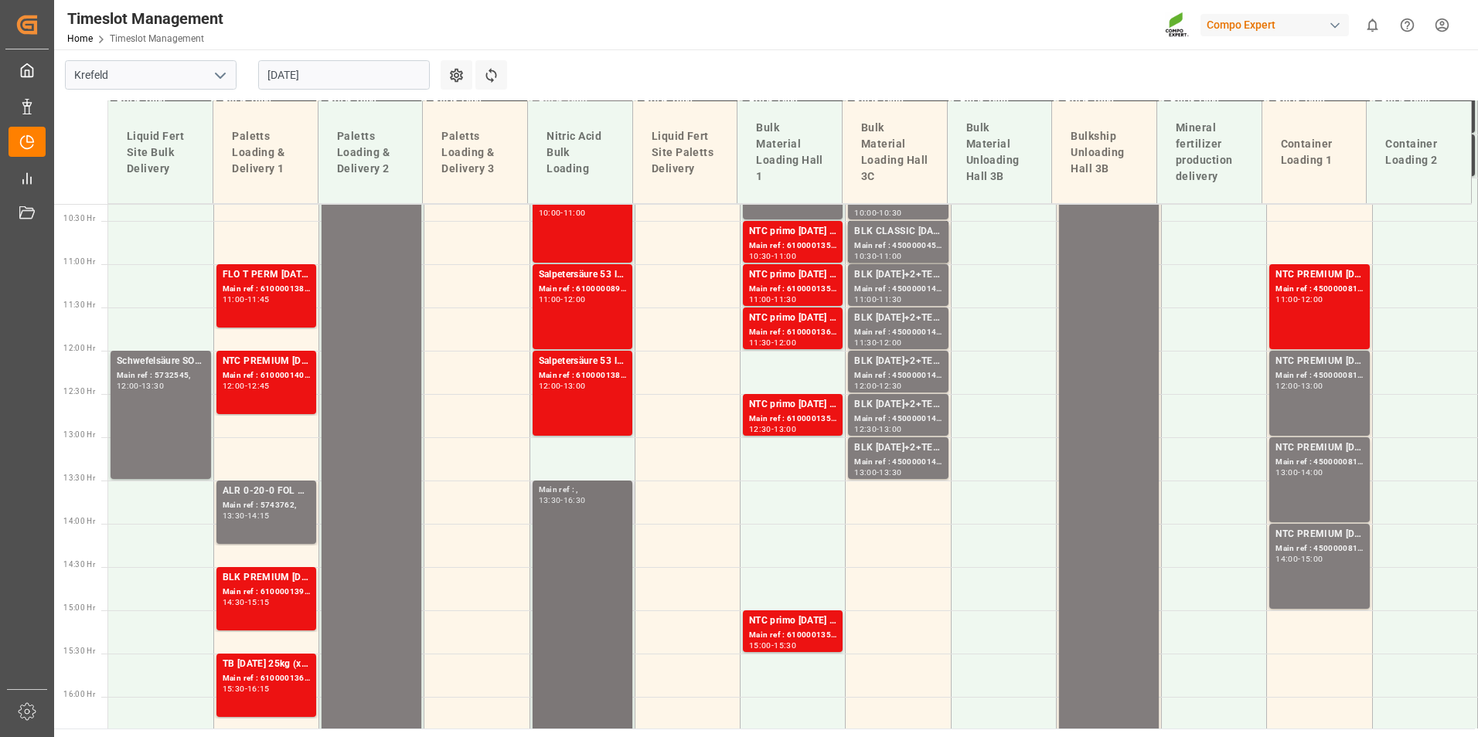
scroll to position [886, 0]
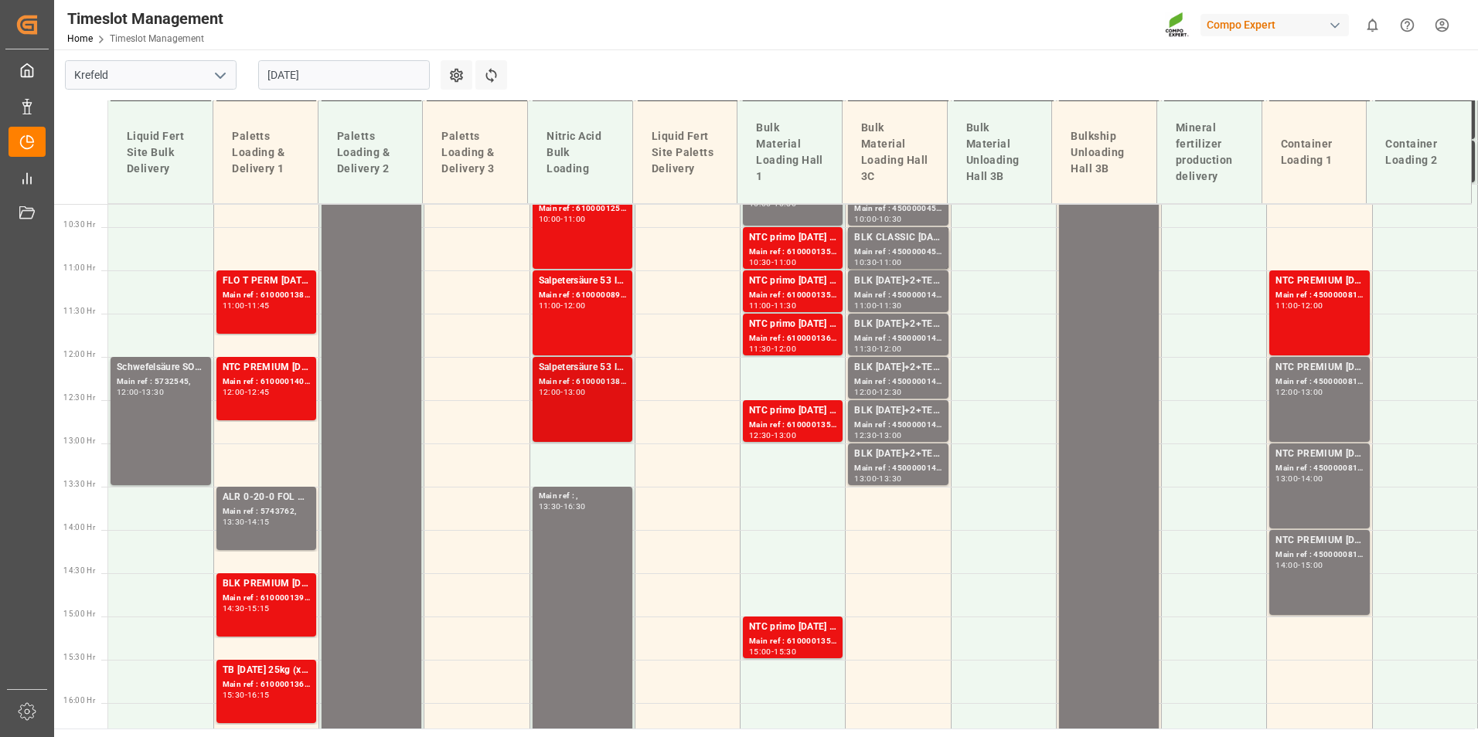
click at [558, 379] on div "Main ref : 6100001389, 2000001205;" at bounding box center [582, 382] width 87 height 13
click at [566, 320] on div "Salpetersäure 53 lose; Main ref : 6100000892, 2000000902; 11:00 - 12:00" at bounding box center [582, 313] width 87 height 79
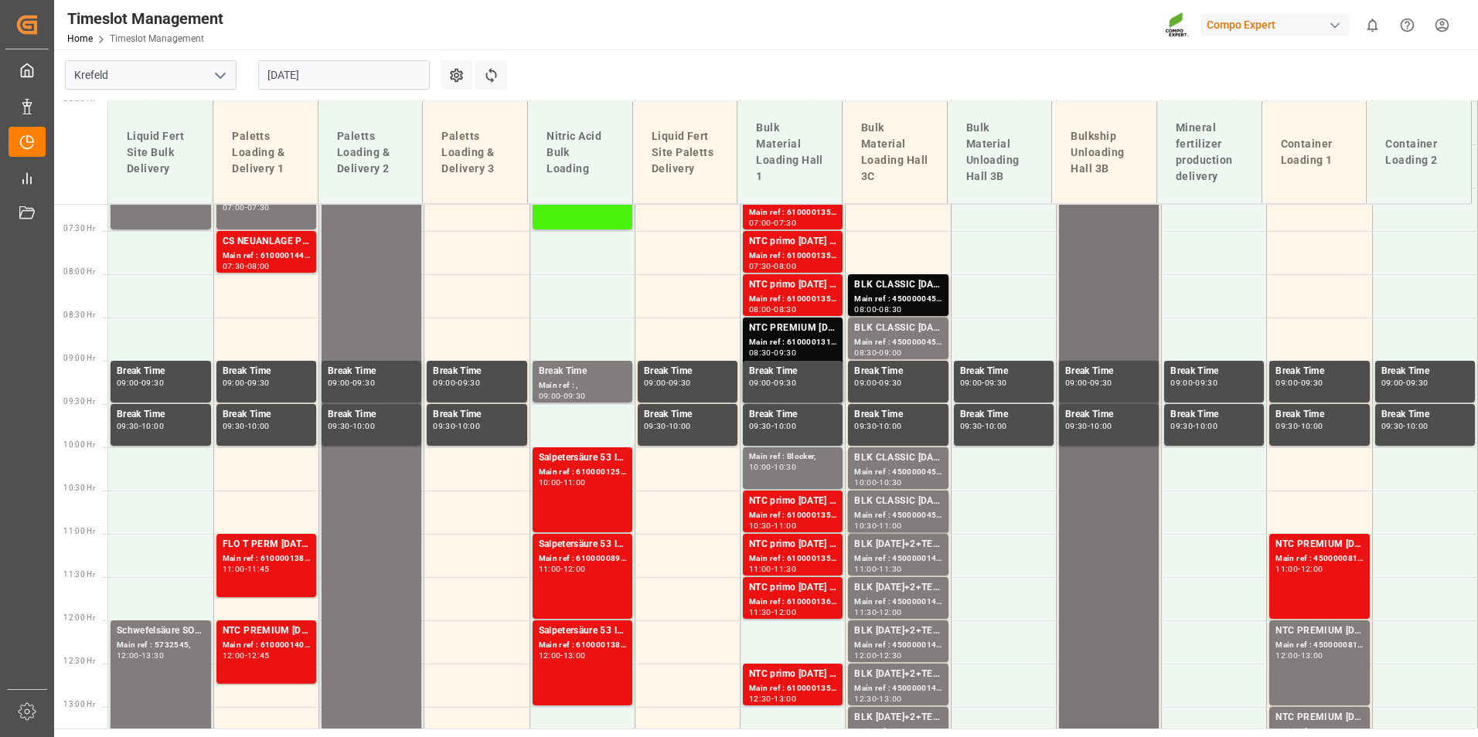
scroll to position [422, 0]
